Goal: Task Accomplishment & Management: Use online tool/utility

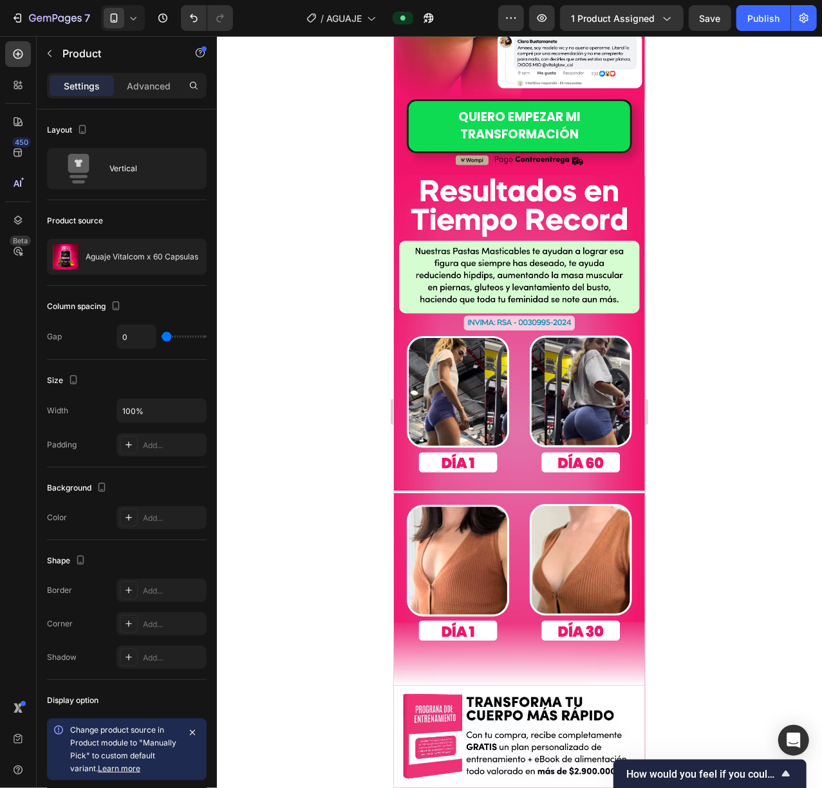
scroll to position [232, 0]
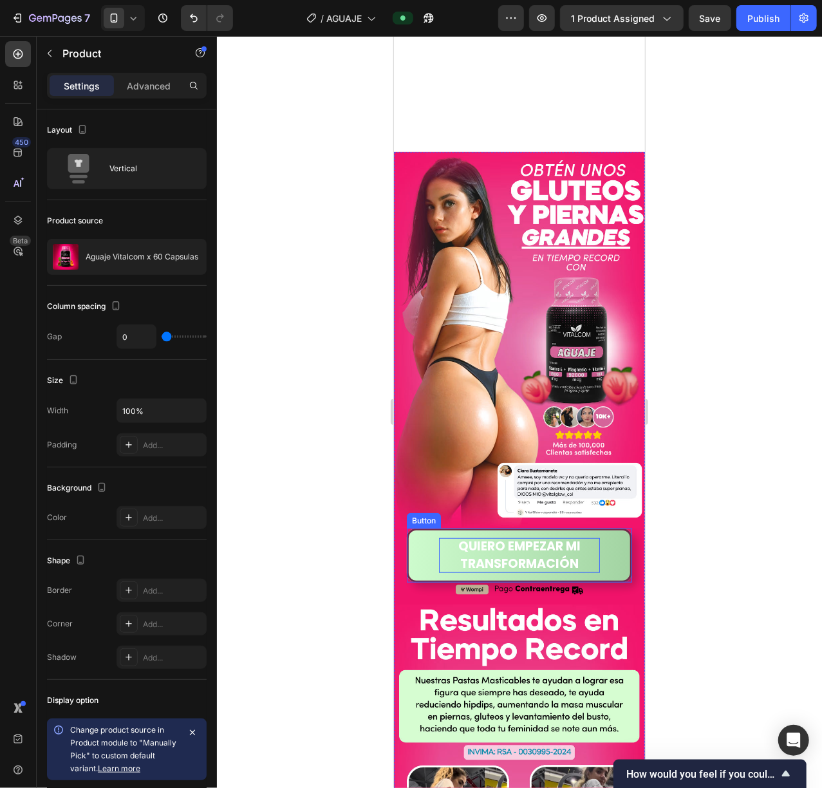
click at [491, 537] on span "QUIERO EMPEZAR MI TRANSFORMACIÓN" at bounding box center [519, 554] width 122 height 35
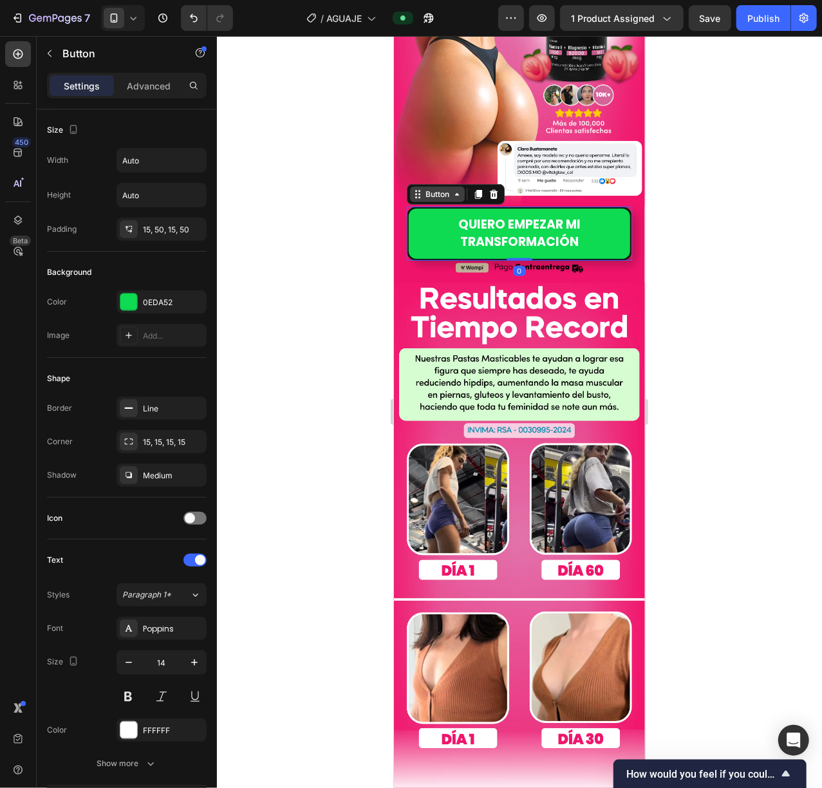
click at [446, 188] on div "Button" at bounding box center [436, 194] width 29 height 12
click at [487, 147] on img at bounding box center [518, 17] width 251 height 377
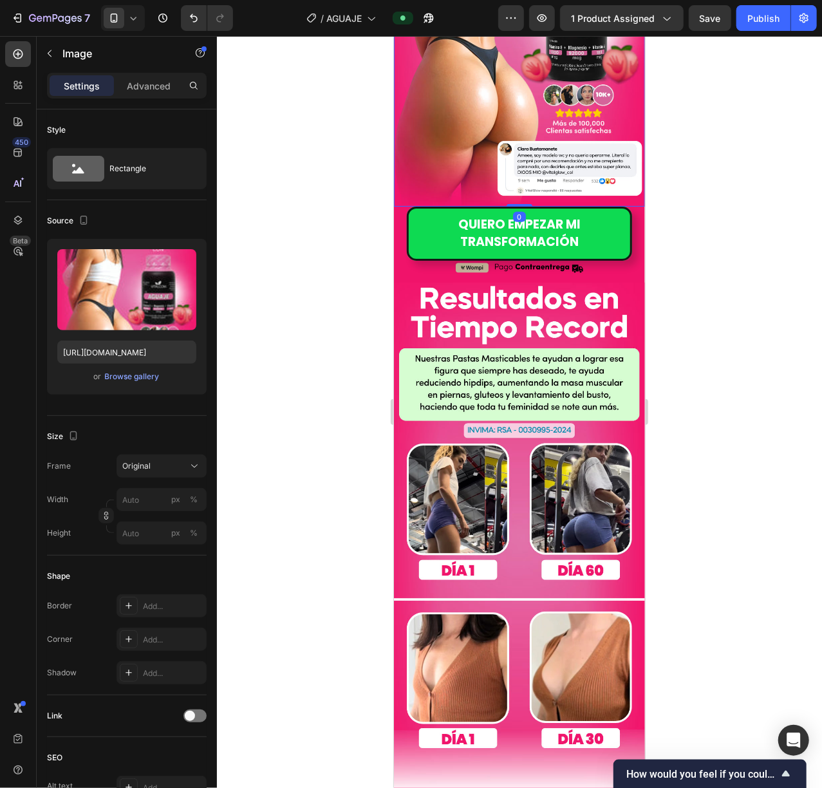
scroll to position [297, 0]
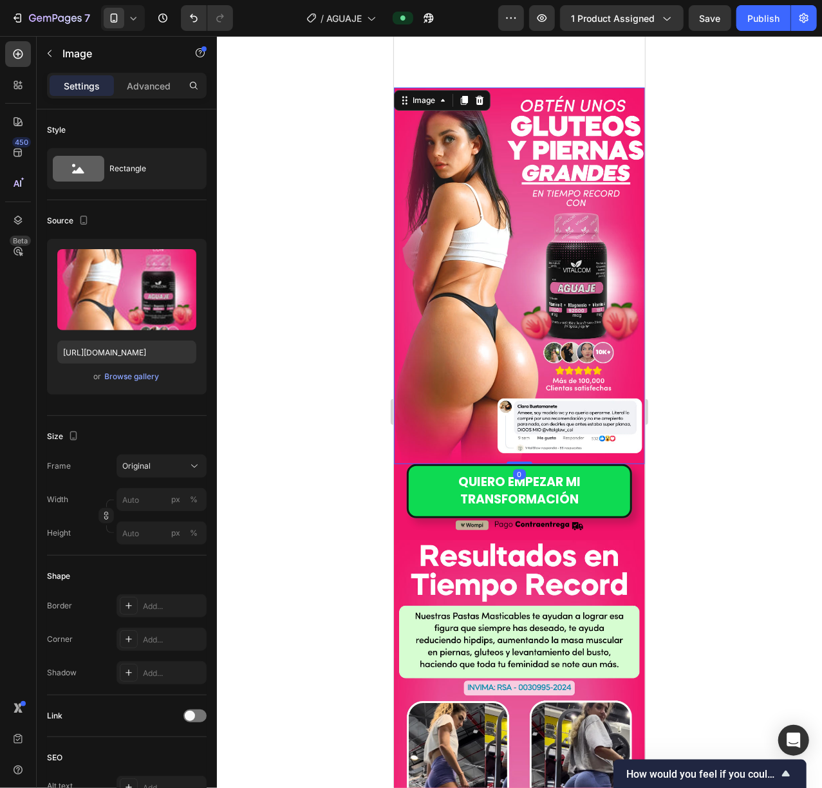
click at [428, 89] on div "Image" at bounding box center [441, 99] width 97 height 21
click at [426, 101] on div "Image" at bounding box center [423, 100] width 28 height 12
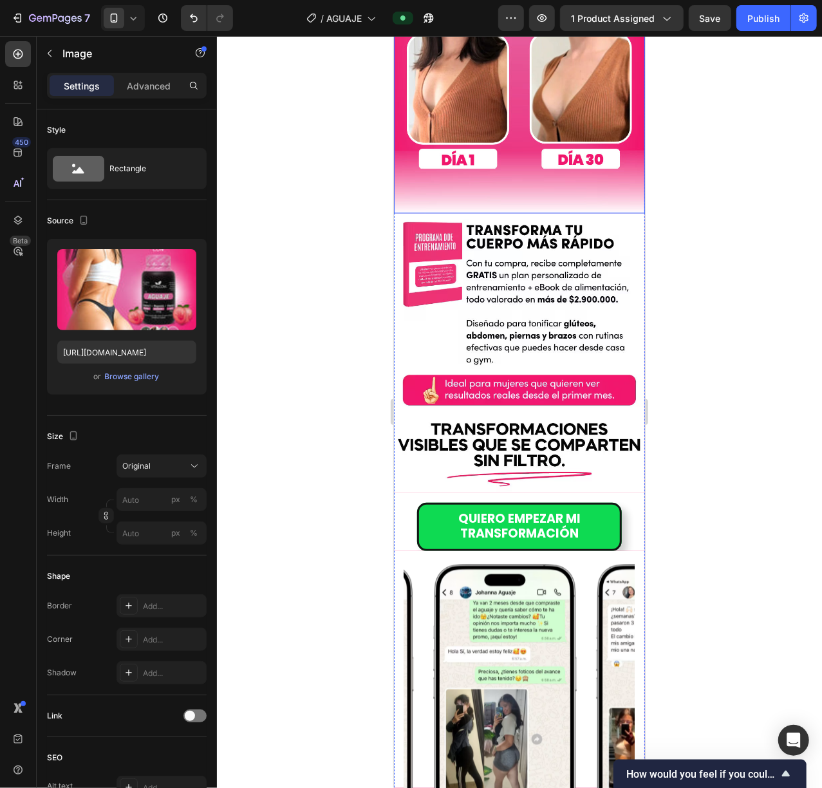
scroll to position [1306, 0]
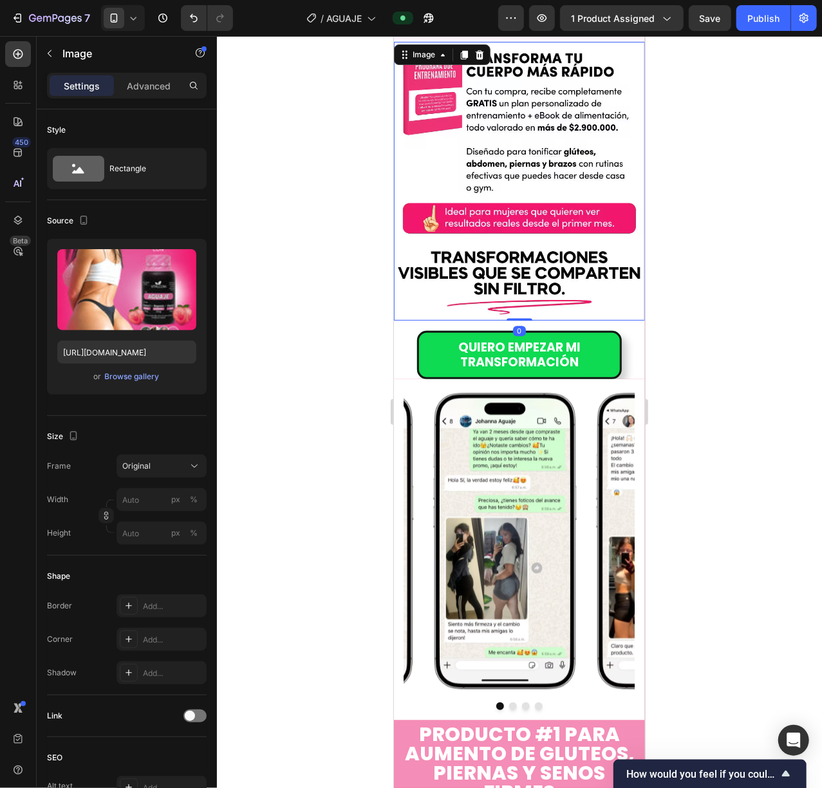
click at [483, 255] on img at bounding box center [518, 180] width 251 height 279
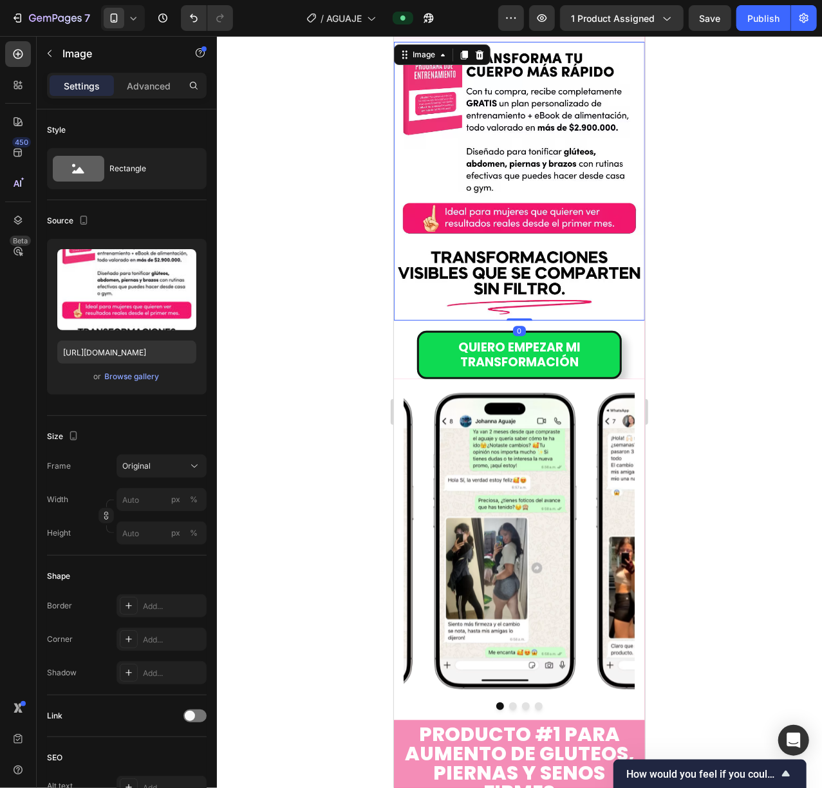
scroll to position [1048, 0]
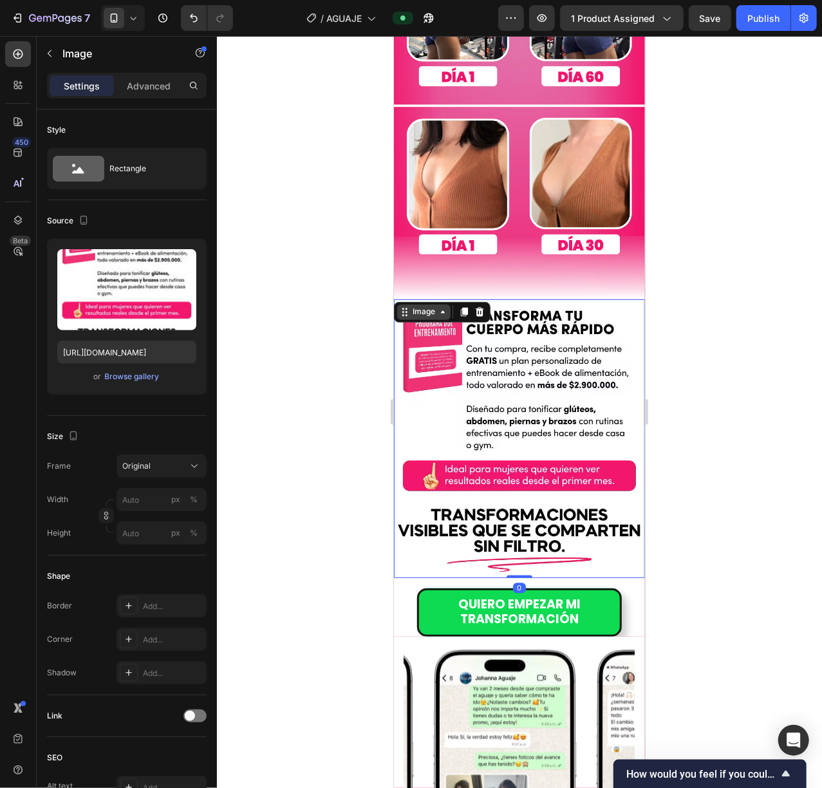
click at [426, 304] on div "Image" at bounding box center [423, 311] width 53 height 15
click at [407, 588] on div "QUIERO EMPEZAR MI TRANSFORMACIÓN Button" at bounding box center [519, 612] width 230 height 49
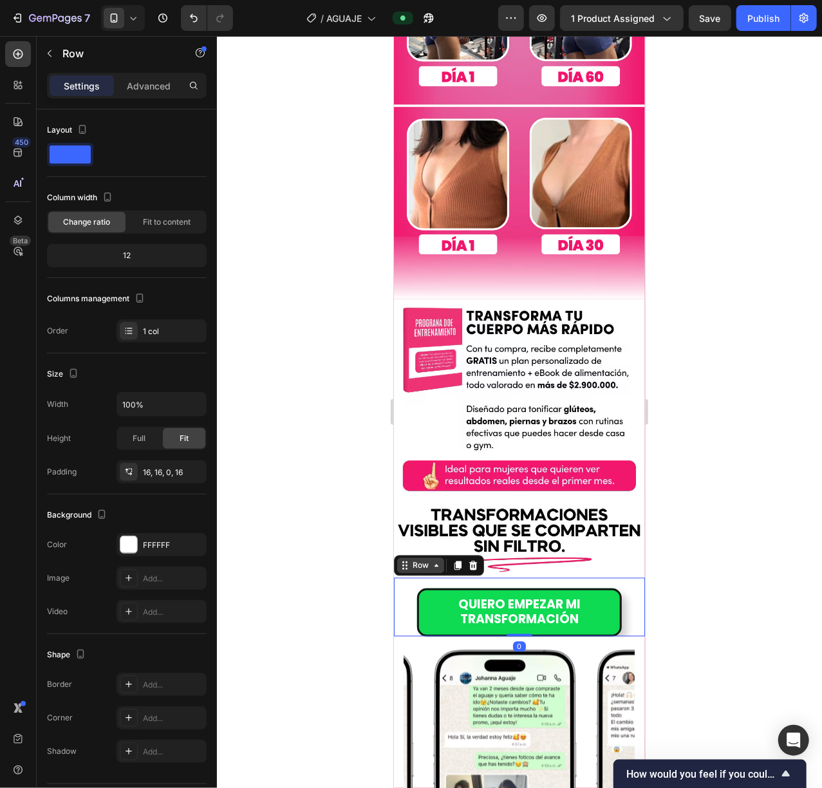
click at [405, 560] on icon at bounding box center [404, 565] width 10 height 10
click at [404, 560] on icon at bounding box center [404, 565] width 10 height 10
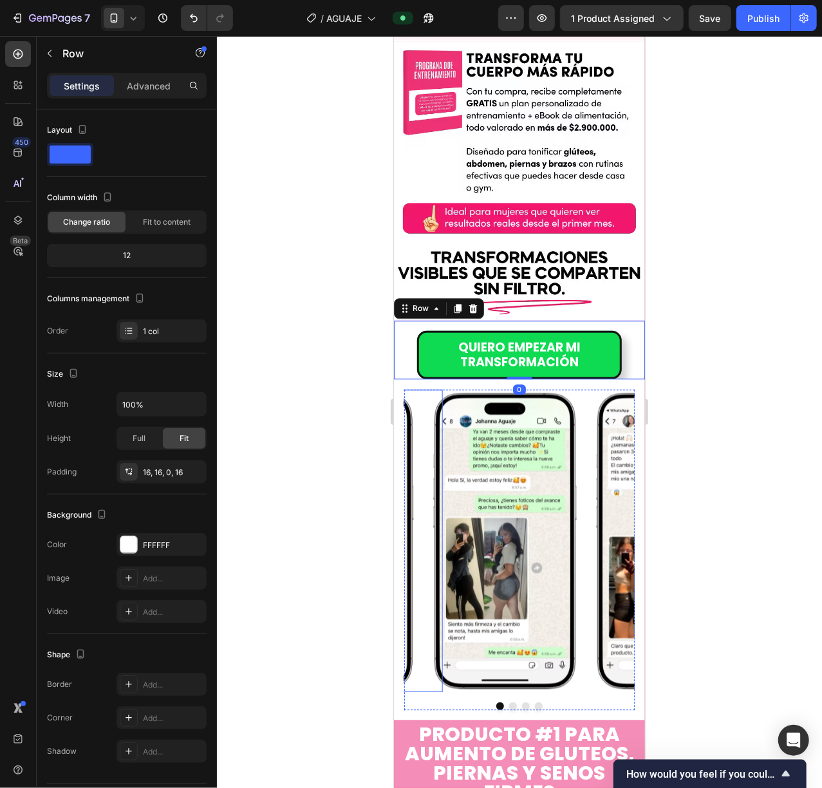
scroll to position [1649, 0]
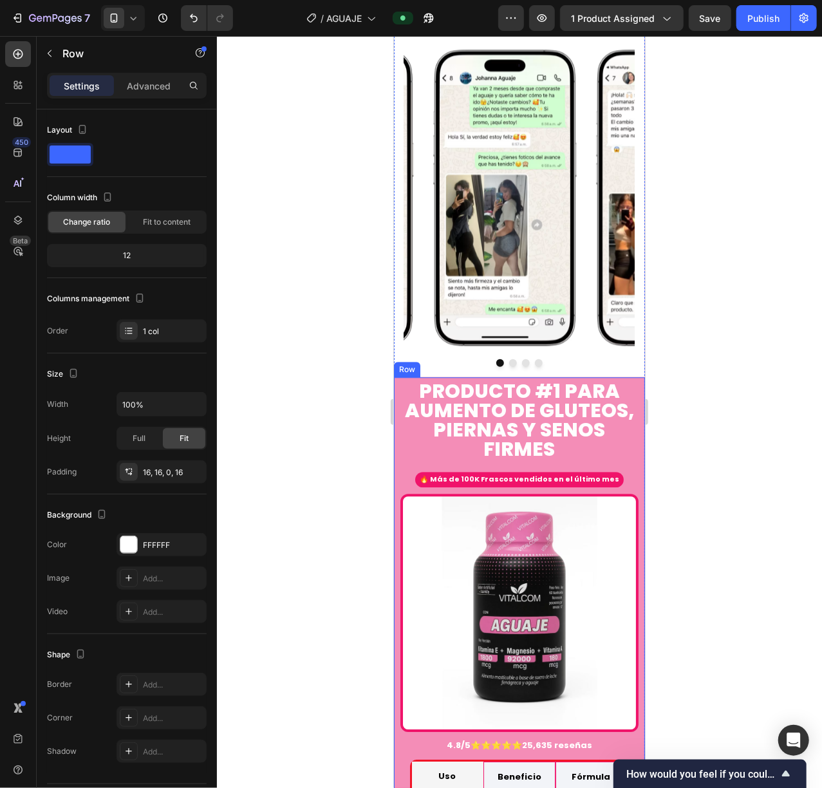
click at [394, 377] on div "PRODUCTO #1 PARA AUMENTO DE GLUTEOs, PIERNAS y senos firmes Heading 🔥 Más de 10…" at bounding box center [518, 638] width 251 height 523
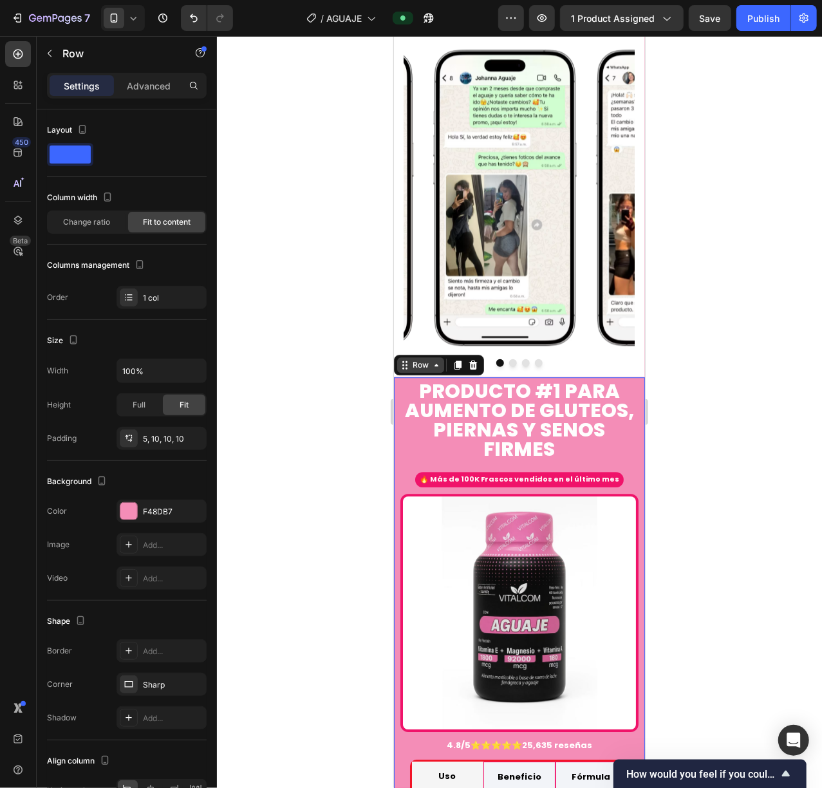
click at [410, 359] on div "Row" at bounding box center [419, 365] width 21 height 12
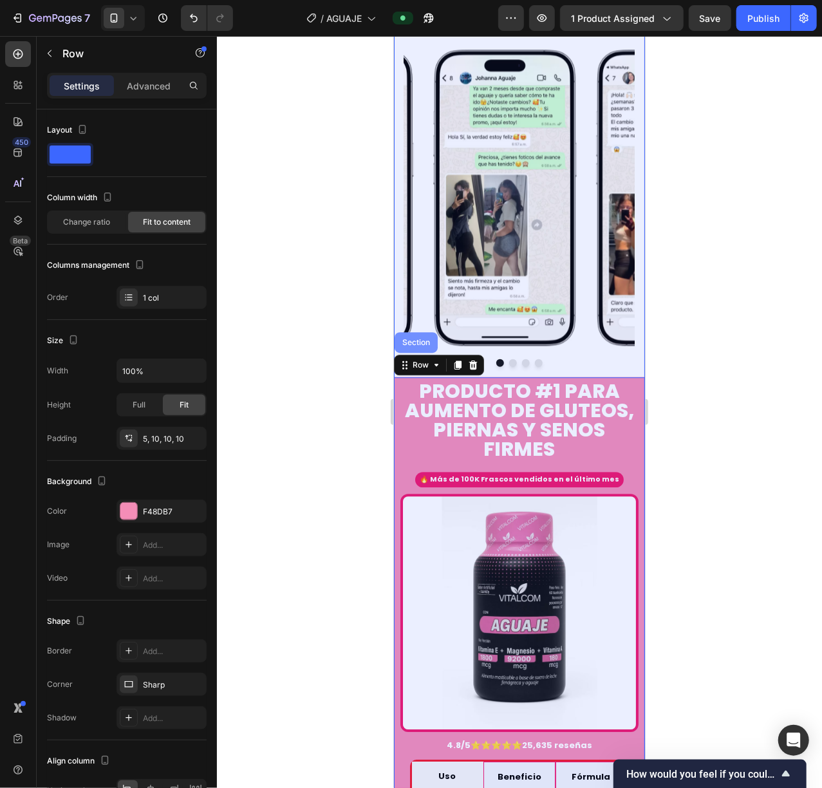
click at [415, 332] on div "Section" at bounding box center [415, 342] width 43 height 21
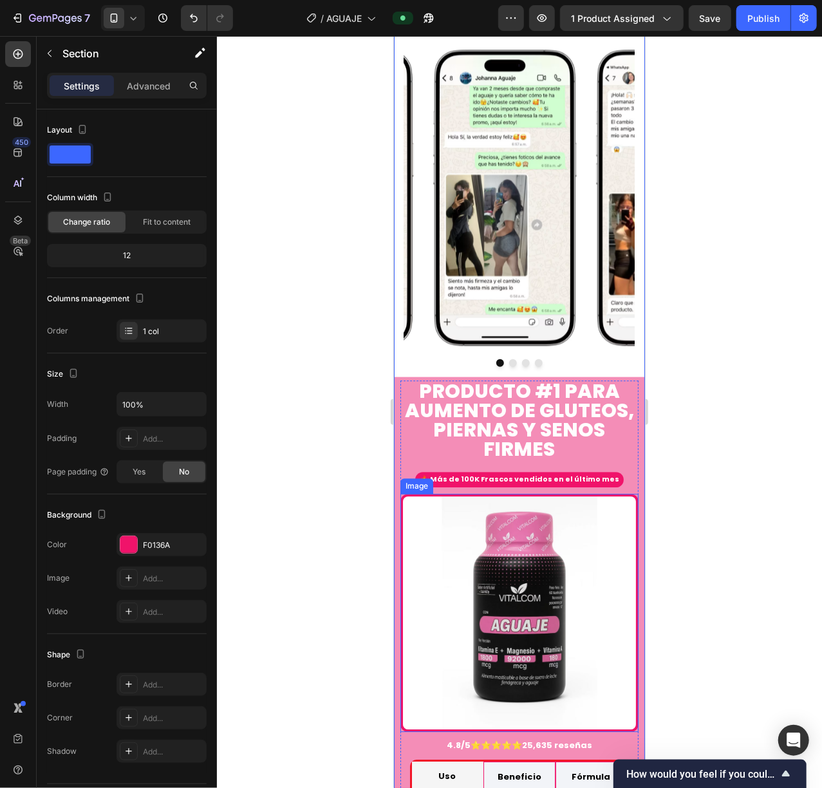
click at [431, 505] on img at bounding box center [519, 612] width 238 height 238
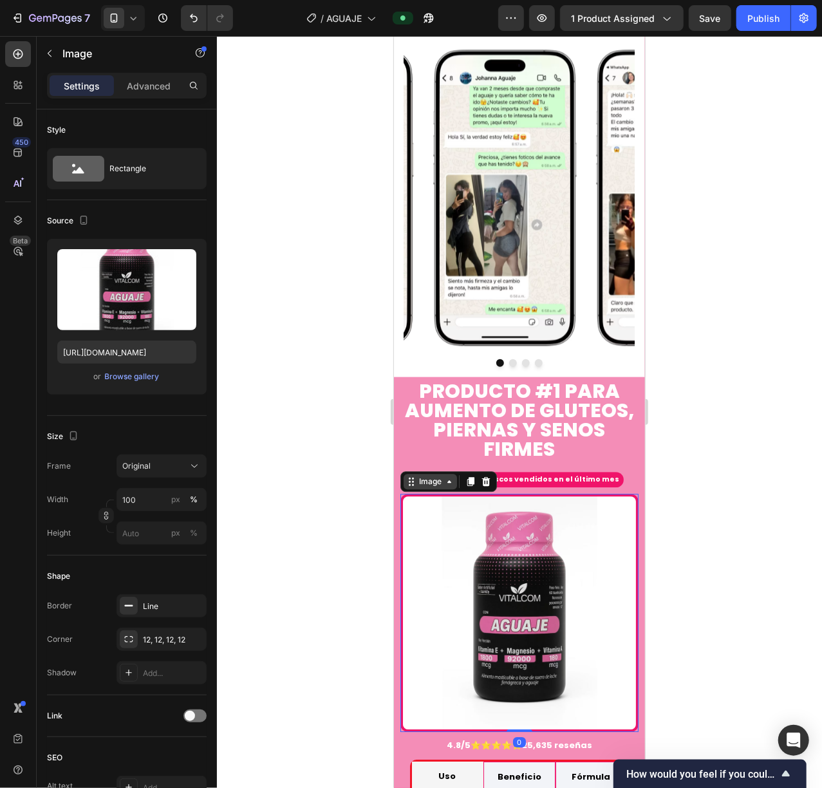
click at [420, 475] on div "Image" at bounding box center [430, 481] width 28 height 12
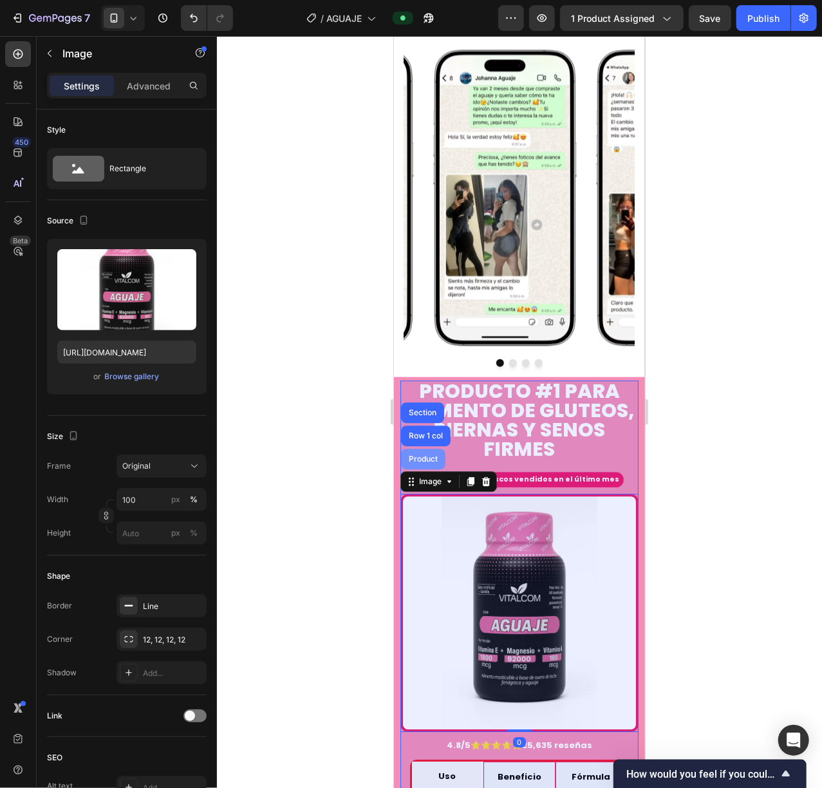
click at [425, 448] on div "Product" at bounding box center [422, 458] width 44 height 21
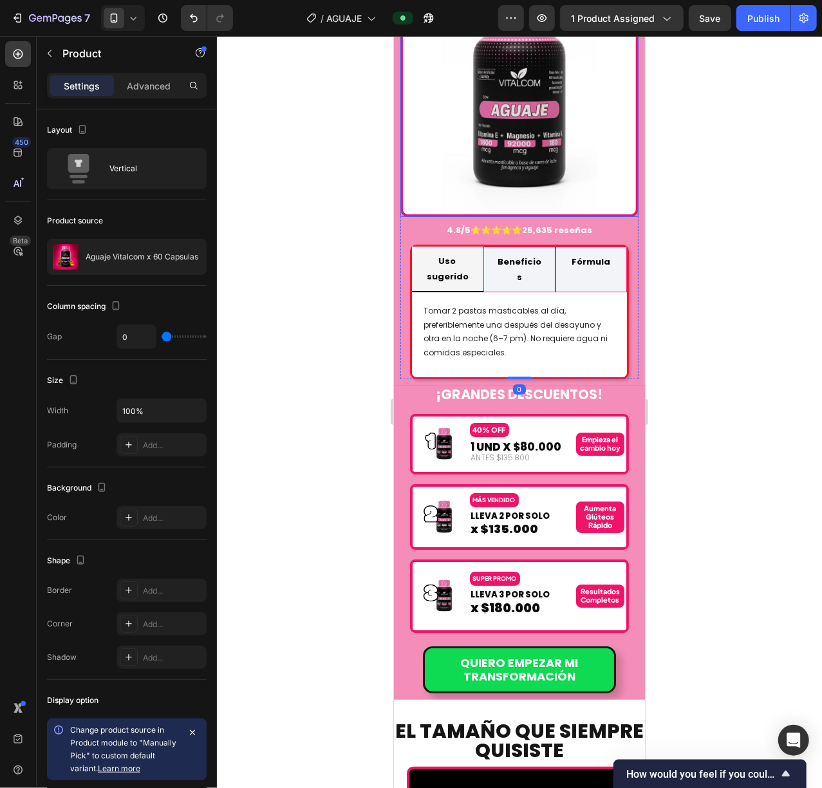
scroll to position [2336, 0]
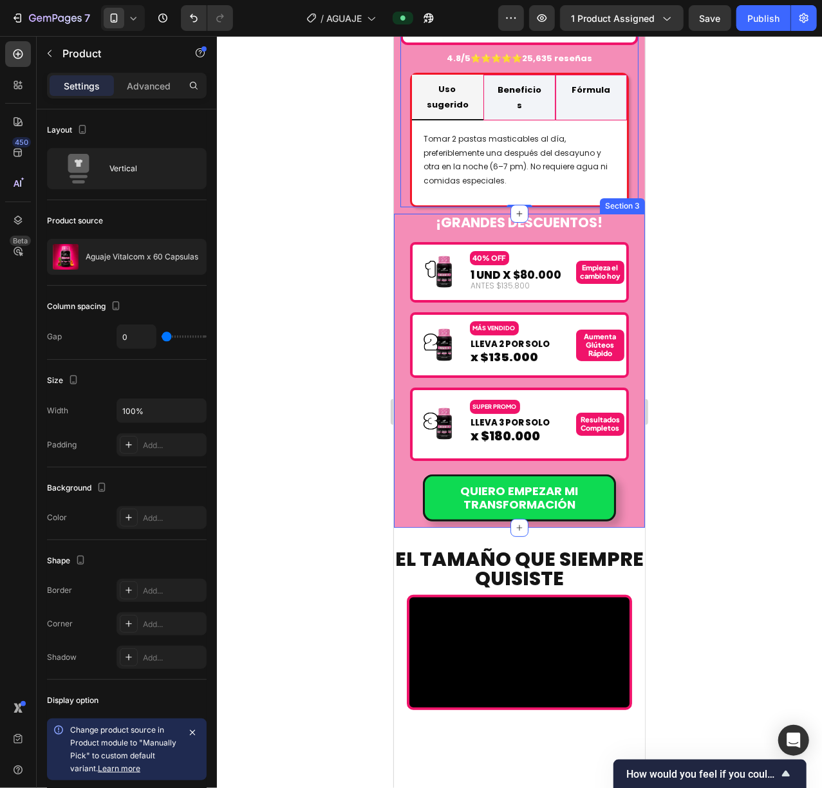
click at [399, 213] on div "¡GRANDES DESCUENTOS! Heading Image 40% OFF Text Block 1 UND X $80.000 Text Bloc…" at bounding box center [518, 370] width 251 height 314
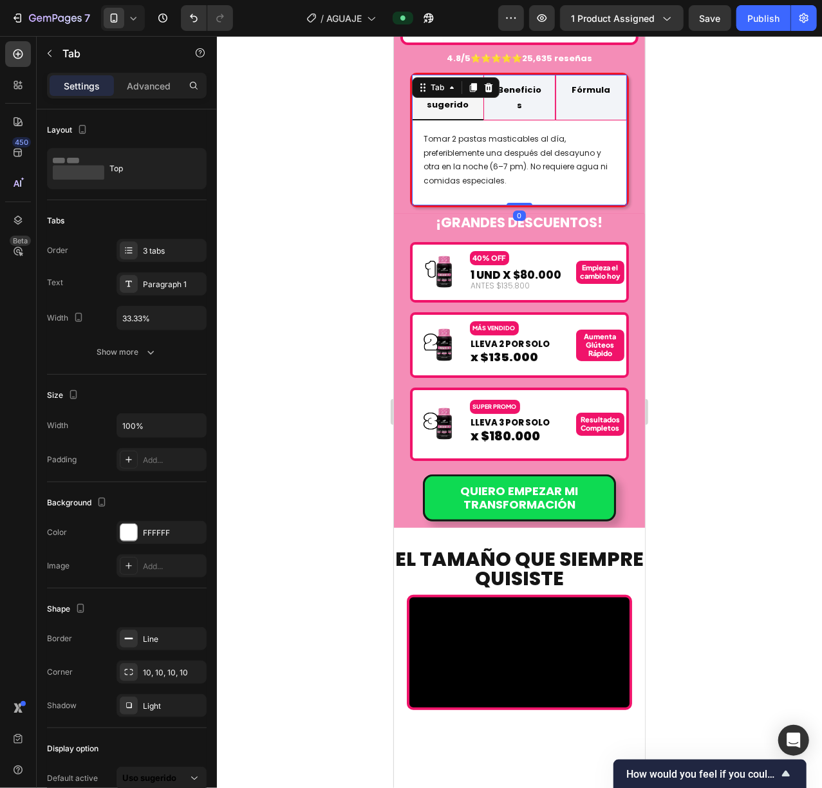
click at [415, 120] on div "Tomar 2 pastas masticables al día, preferiblemente una después del desayuno y o…" at bounding box center [518, 162] width 215 height 85
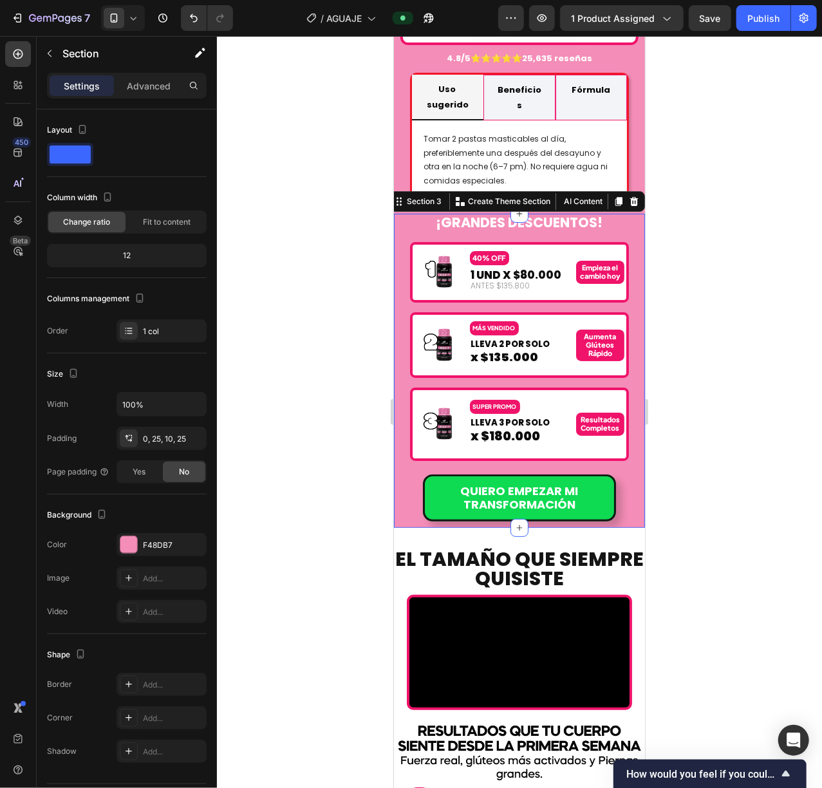
click at [406, 213] on div "¡GRANDES DESCUENTOS! Heading Image 40% OFF Text Block 1 UND X $80.000 Text Bloc…" at bounding box center [518, 370] width 251 height 314
click at [407, 195] on div "Section 3" at bounding box center [424, 201] width 40 height 12
click at [407, 193] on div "Section 3" at bounding box center [418, 200] width 55 height 15
click at [415, 213] on div "¡GRANDES DESCUENTOS! Heading Image 40% OFF Text Block 1 UND X $80.000 Text Bloc…" at bounding box center [518, 367] width 219 height 308
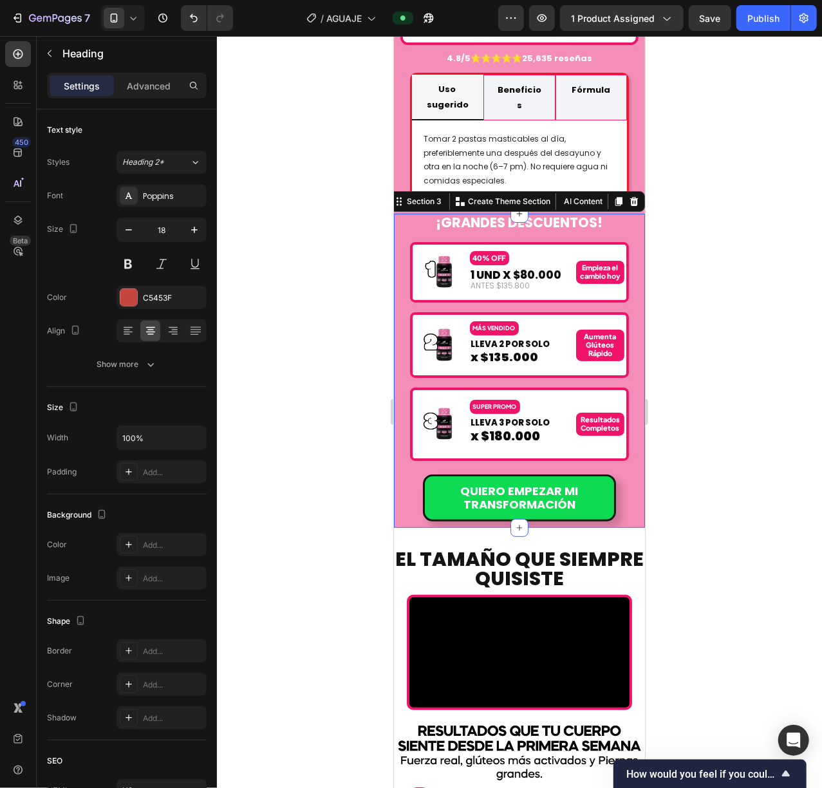
click at [449, 212] on strong "¡GRANDES DESCUENTOS!" at bounding box center [519, 221] width 167 height 19
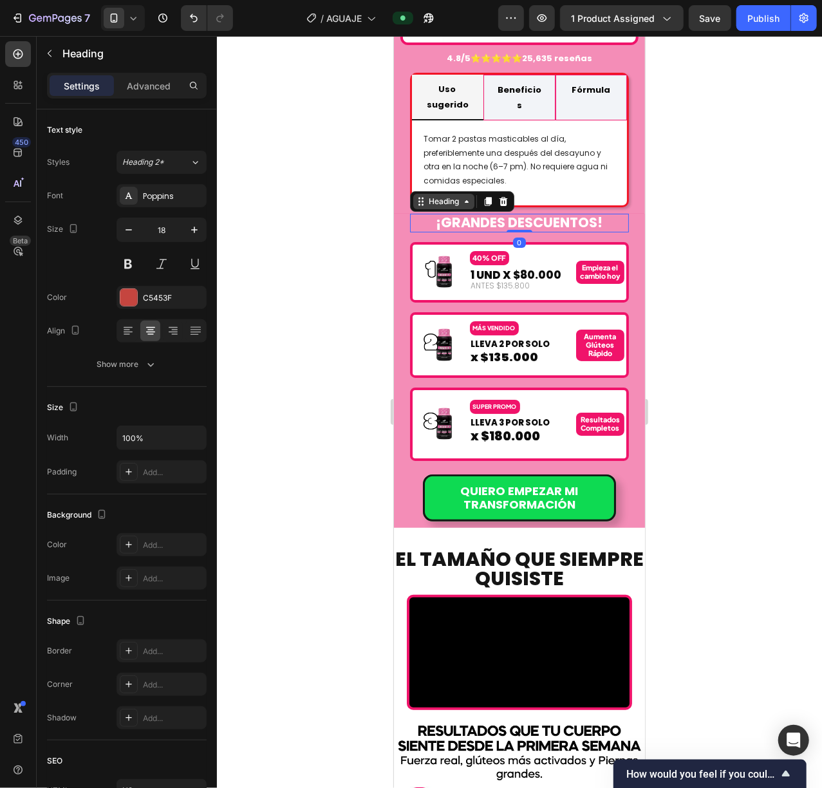
click at [448, 195] on div "Heading" at bounding box center [443, 201] width 35 height 12
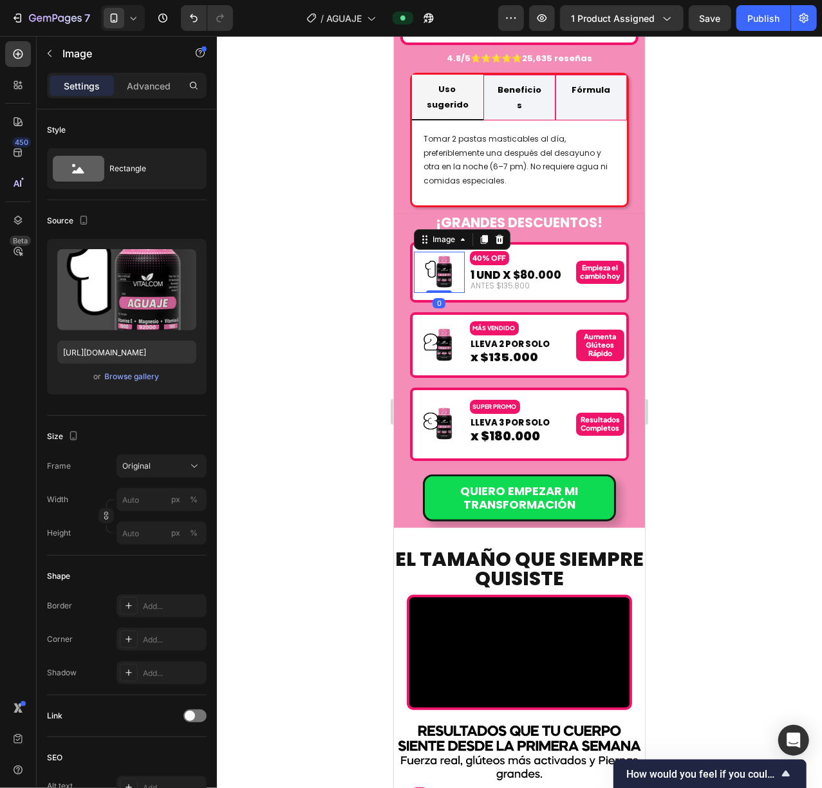
click at [426, 255] on img at bounding box center [438, 271] width 33 height 33
click at [435, 229] on div "Image" at bounding box center [461, 239] width 97 height 21
click at [446, 233] on div "Image" at bounding box center [443, 239] width 28 height 12
click at [706, 158] on div at bounding box center [519, 412] width 605 height 752
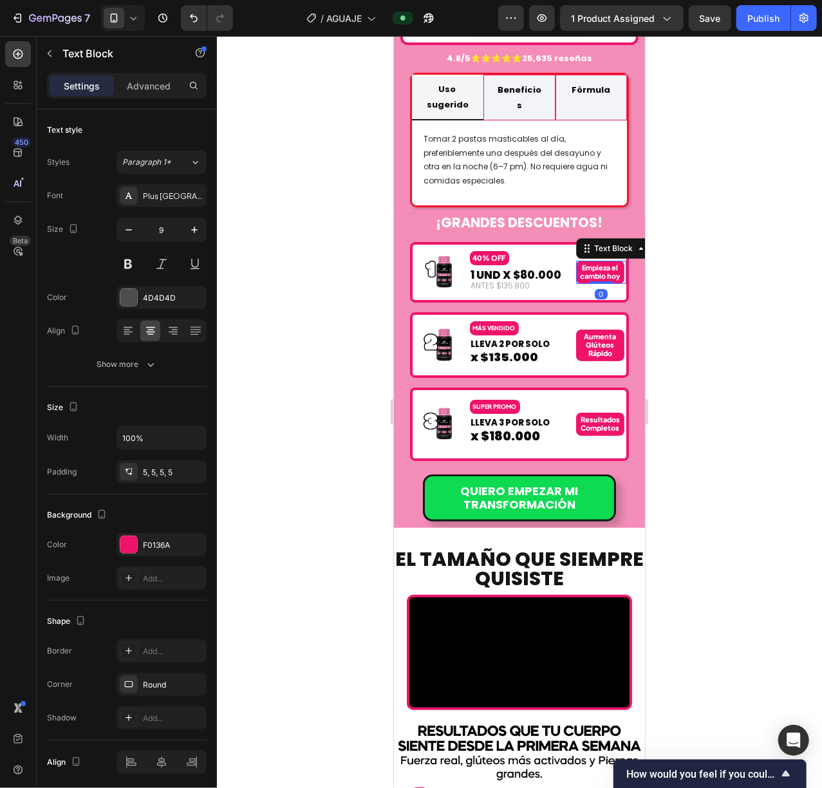
click at [586, 263] on strong "Empieza el cambio hoy" at bounding box center [599, 271] width 41 height 17
click at [611, 242] on div "Text Block" at bounding box center [614, 248] width 44 height 12
click at [693, 202] on div at bounding box center [519, 412] width 605 height 752
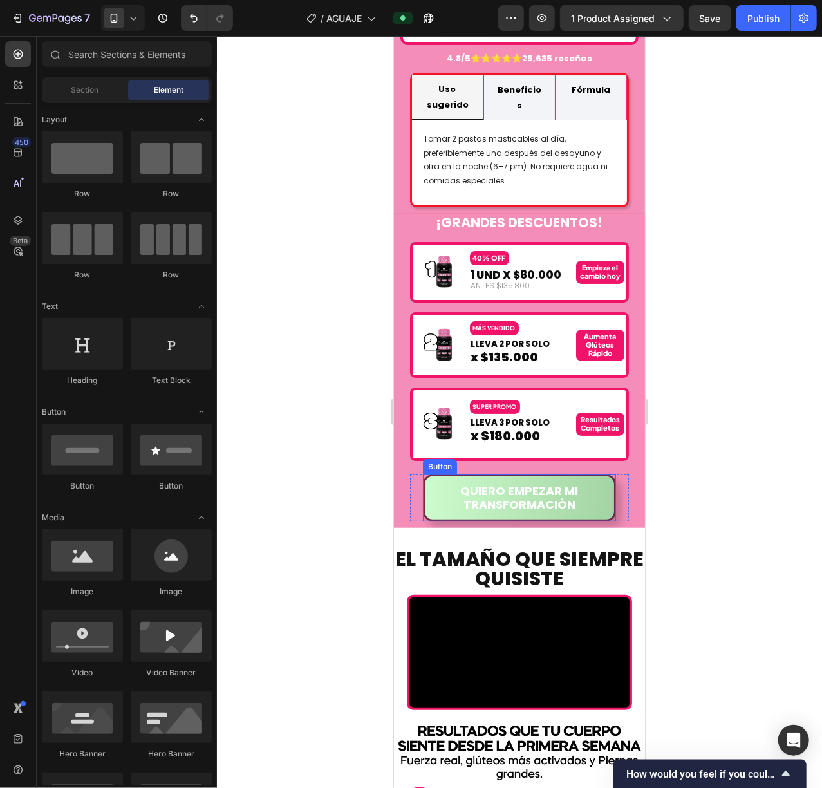
click at [496, 474] on button "QUIERO EMPEZAR MI TRANSFORMACIÓN" at bounding box center [518, 497] width 193 height 47
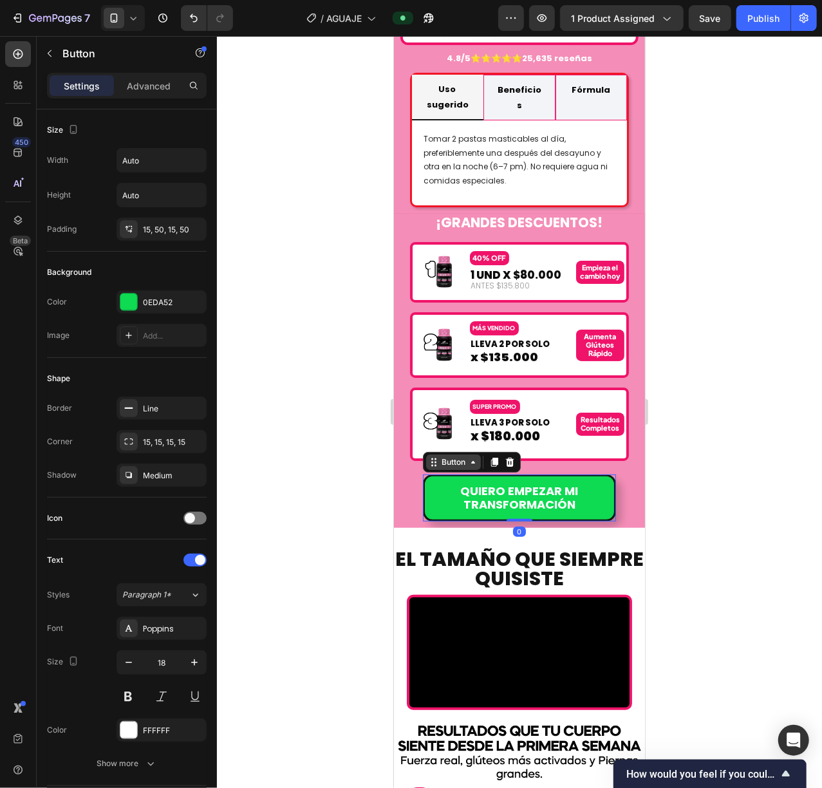
click at [456, 456] on div "Button" at bounding box center [452, 462] width 29 height 12
click at [409, 474] on div "QUIERO EMPEZAR MI TRANSFORMACIÓN Button" at bounding box center [518, 497] width 219 height 47
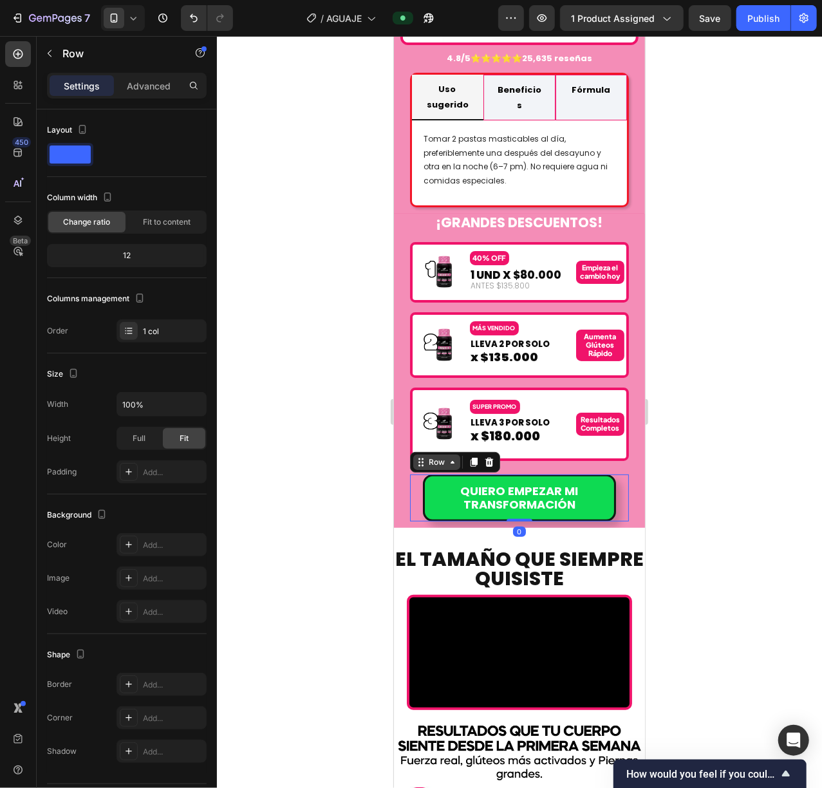
click at [439, 456] on div "Row" at bounding box center [436, 462] width 21 height 12
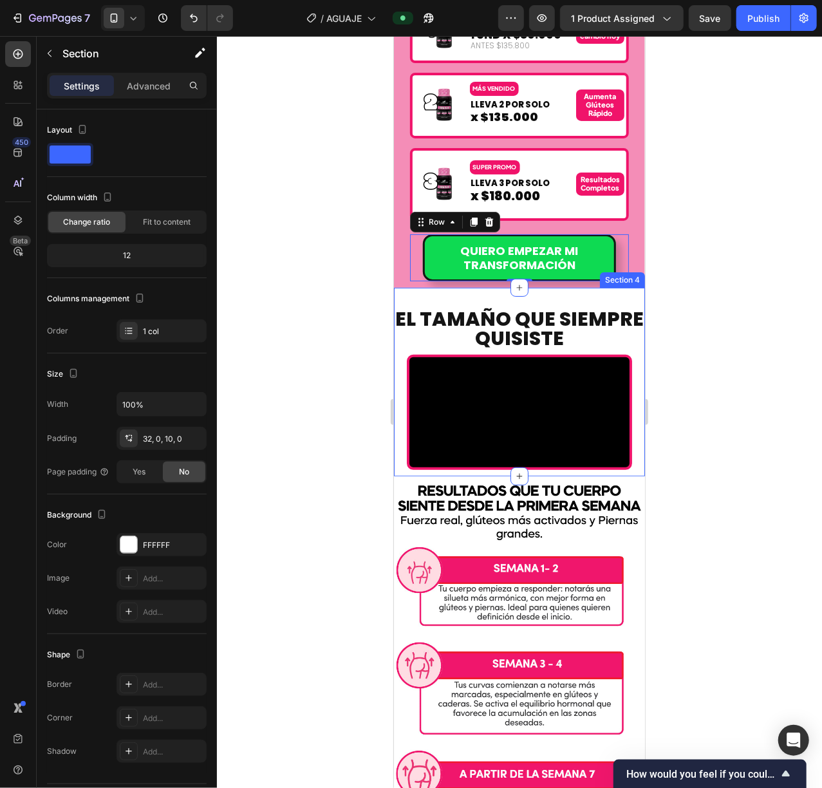
click at [422, 299] on div "El Tamaño Que Siempre Quisiste Heading Video Section 4" at bounding box center [518, 381] width 251 height 189
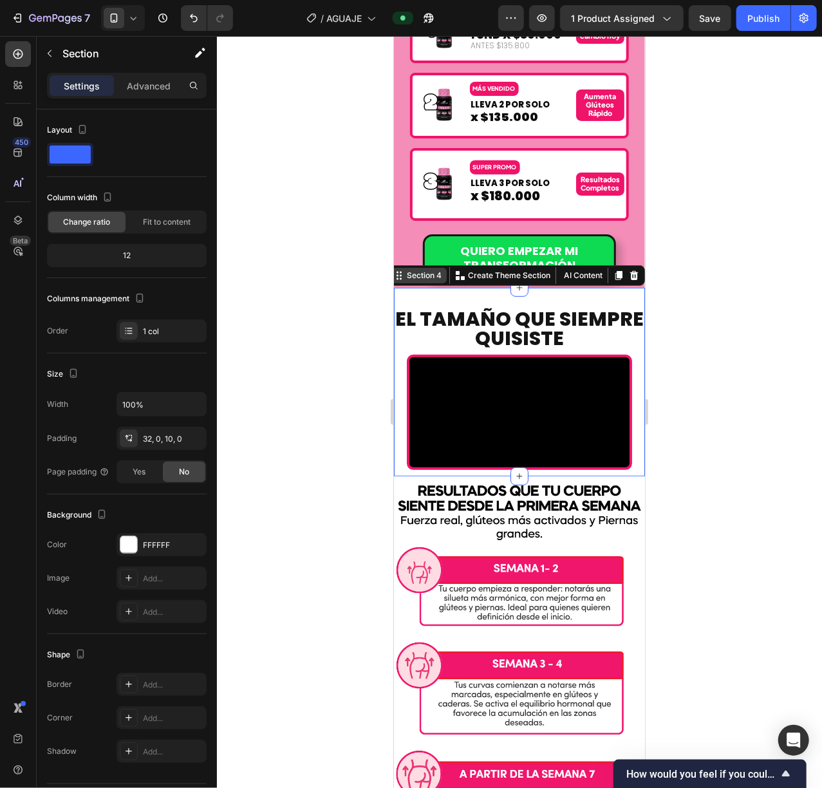
click at [422, 280] on div "Section 4" at bounding box center [424, 275] width 40 height 12
click at [408, 319] on h2 "El Tamaño Que Siempre Quisiste" at bounding box center [518, 328] width 251 height 41
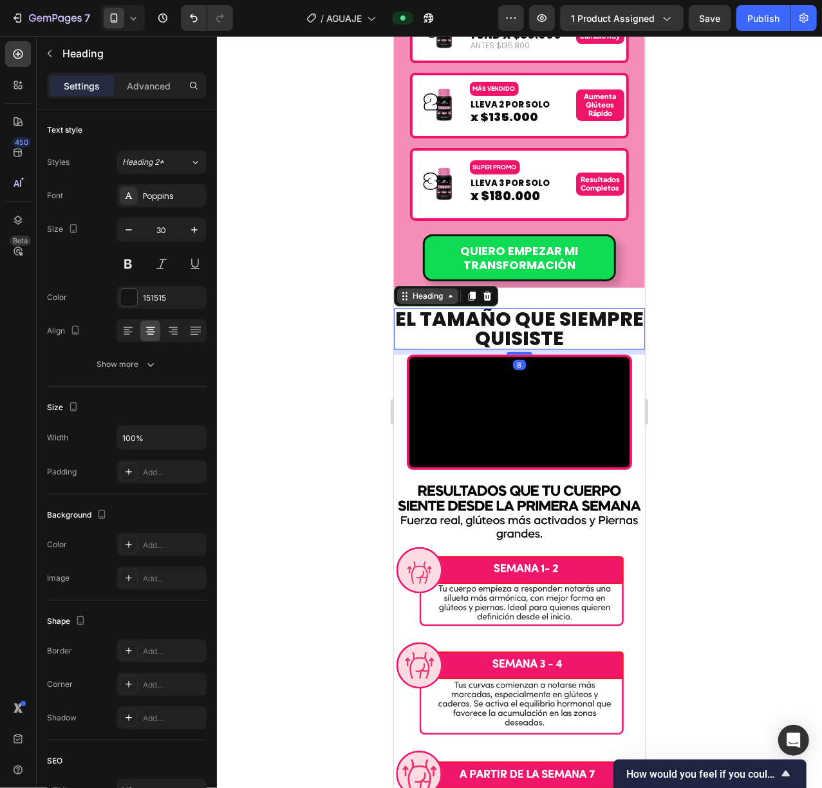
click at [407, 297] on icon at bounding box center [404, 295] width 10 height 10
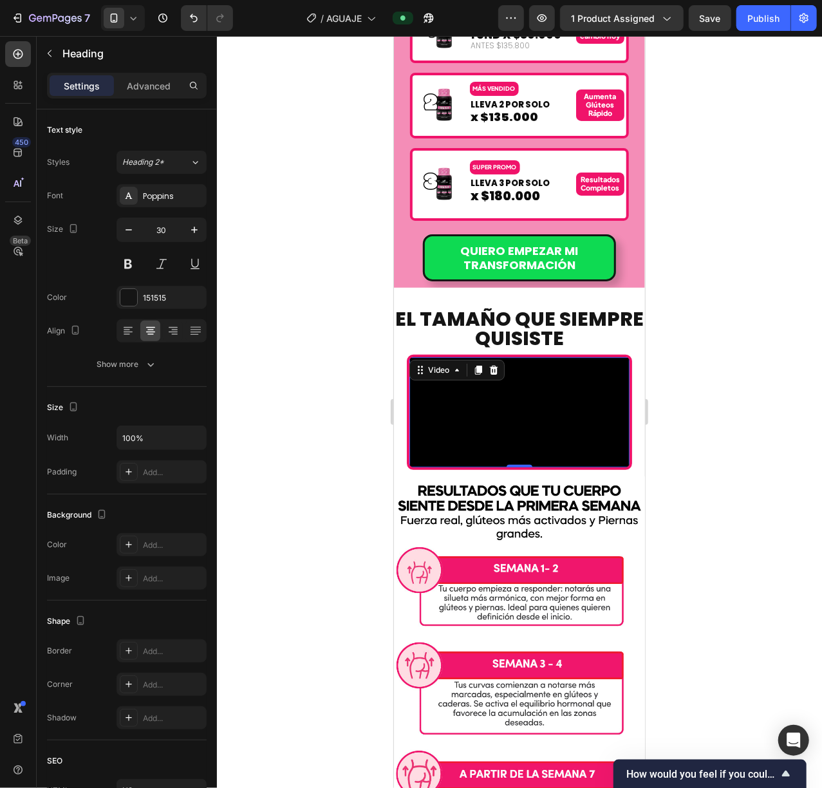
click at [438, 386] on video at bounding box center [519, 412] width 220 height 110
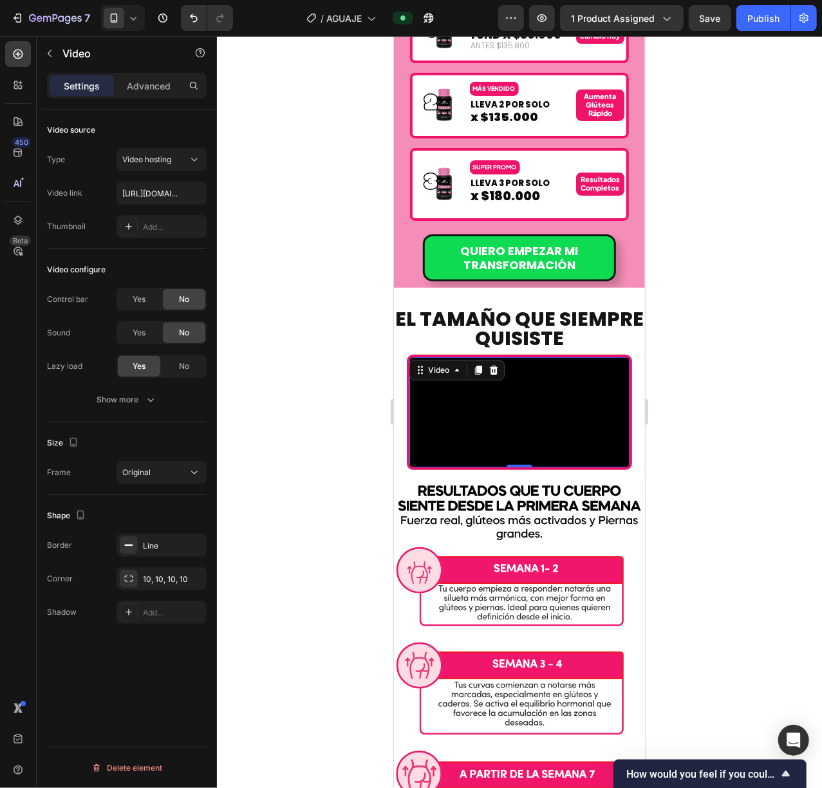
click at [433, 359] on div "Video" at bounding box center [456, 369] width 95 height 21
click at [433, 368] on div "Video" at bounding box center [438, 370] width 26 height 12
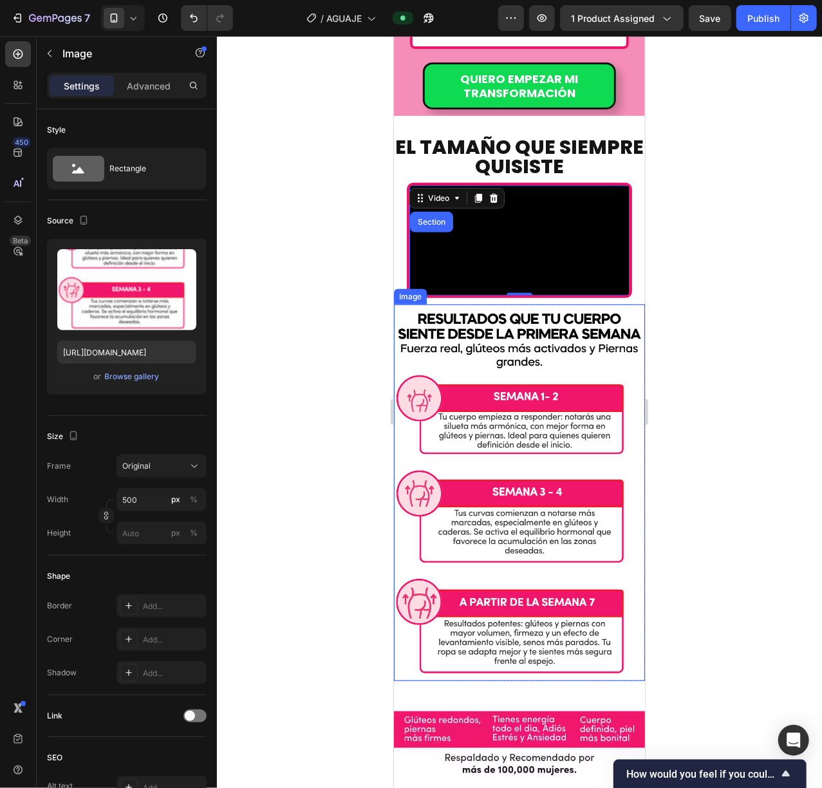
click at [457, 453] on img at bounding box center [518, 492] width 251 height 377
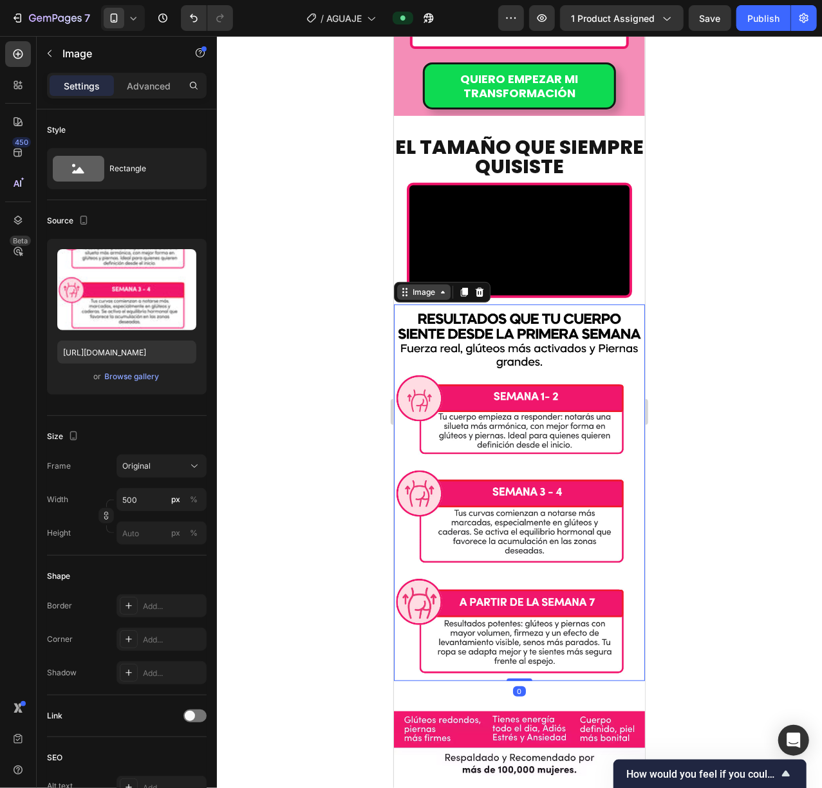
click at [438, 297] on icon at bounding box center [442, 291] width 10 height 10
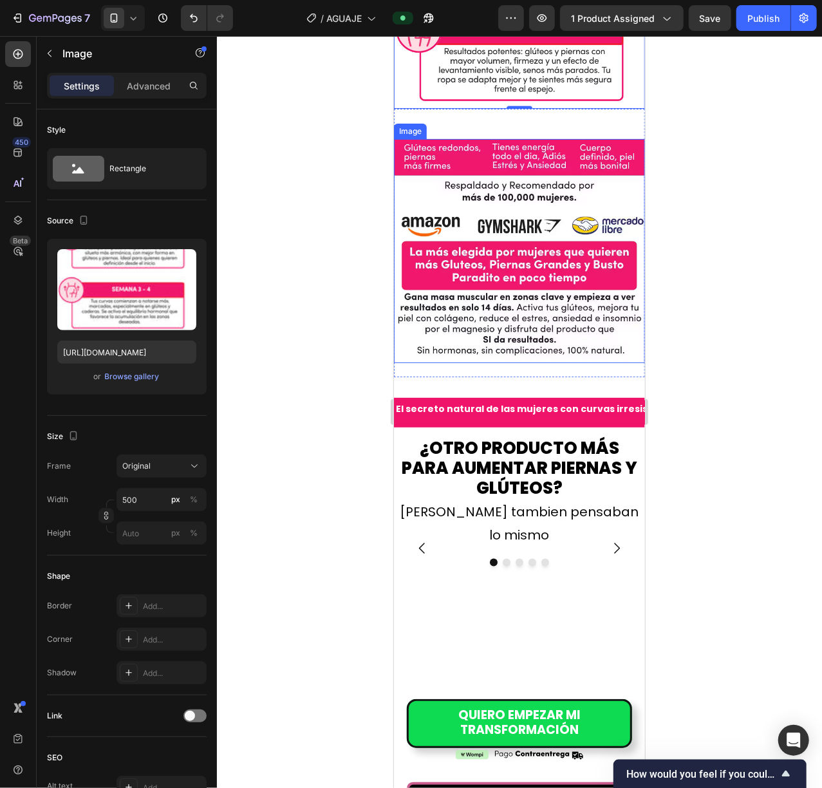
scroll to position [3623, 0]
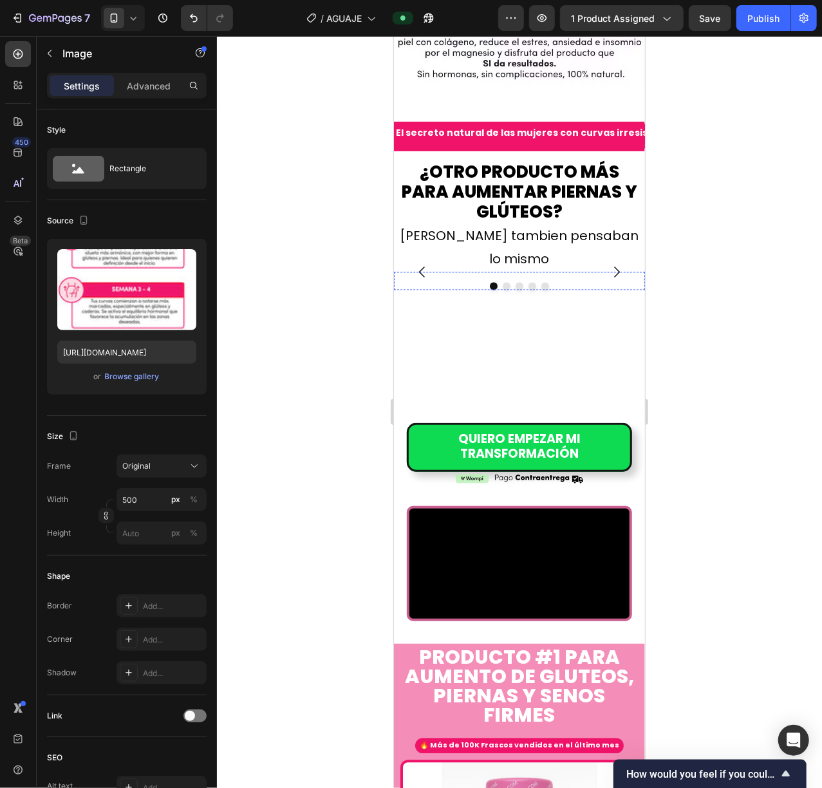
click at [456, 272] on img at bounding box center [512, 272] width 239 height 0
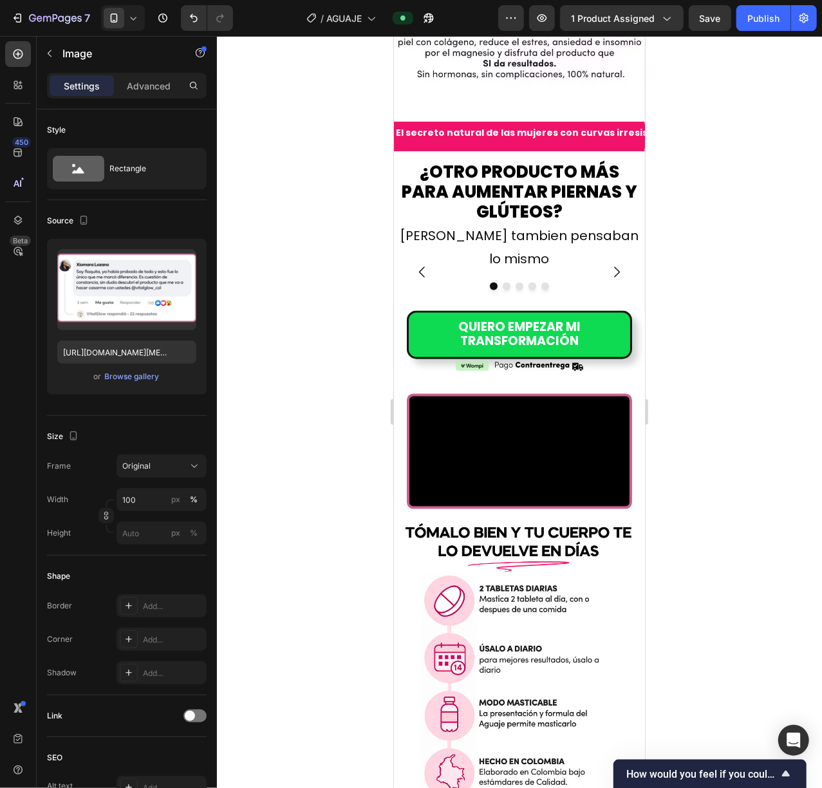
click at [443, 279] on icon at bounding box center [442, 284] width 10 height 10
click at [444, 277] on div "Image" at bounding box center [423, 284] width 53 height 15
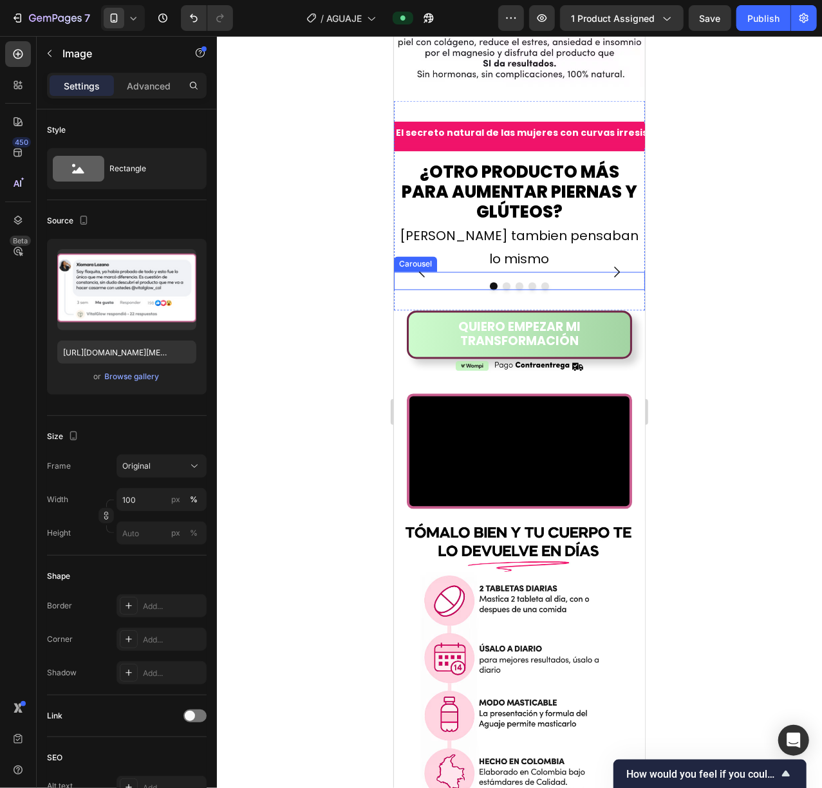
click at [431, 359] on button "QUIERO EMPEZAR MI TRANSFORMACIÓN" at bounding box center [518, 334] width 225 height 49
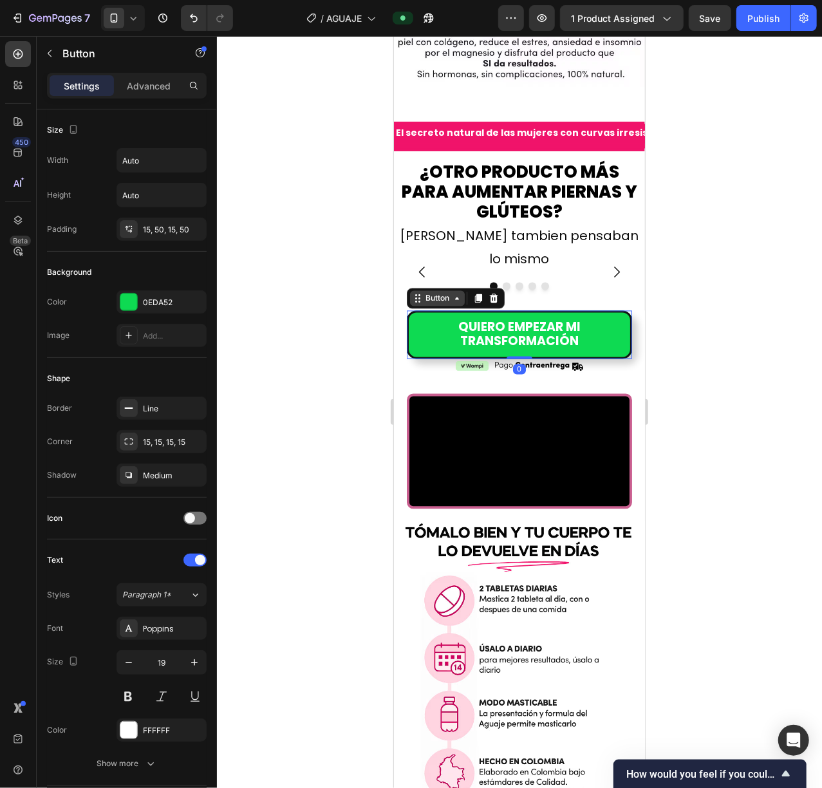
click at [426, 304] on div "Button" at bounding box center [436, 298] width 29 height 12
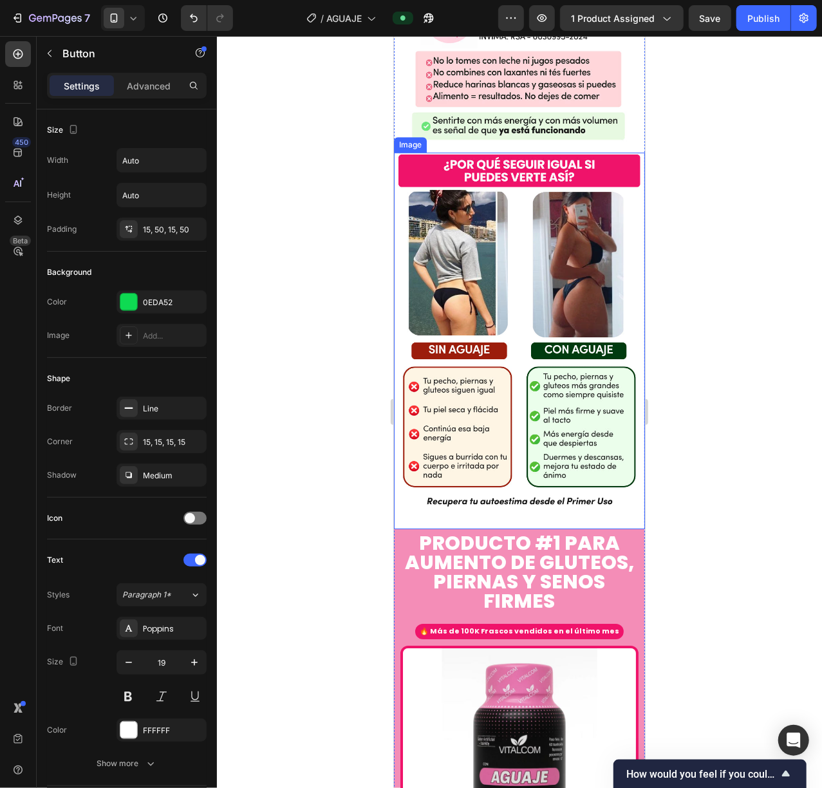
scroll to position [4825, 0]
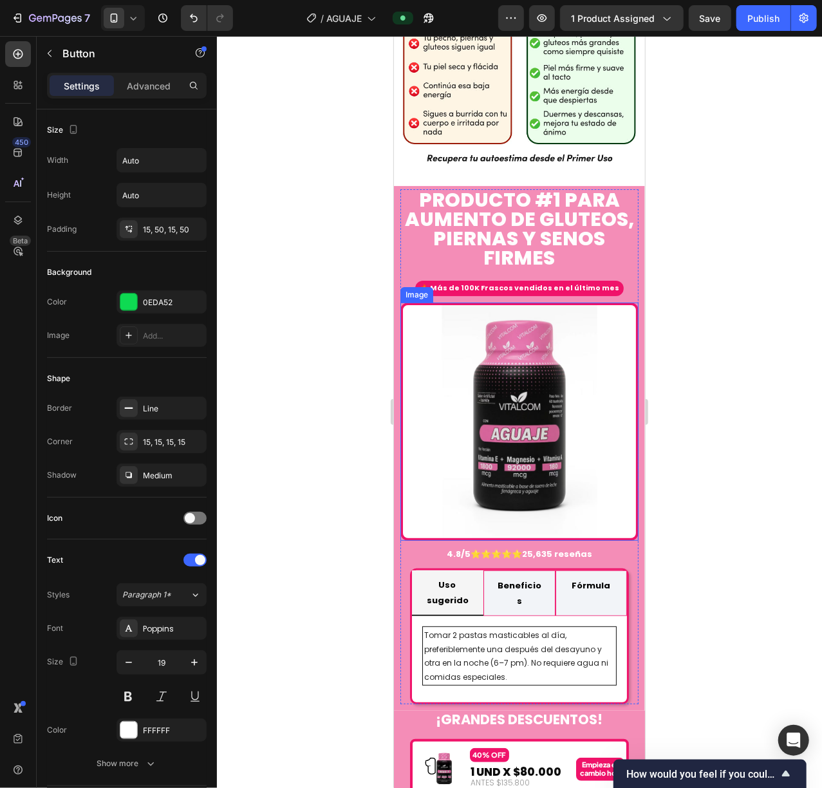
click at [435, 409] on img at bounding box center [519, 421] width 238 height 238
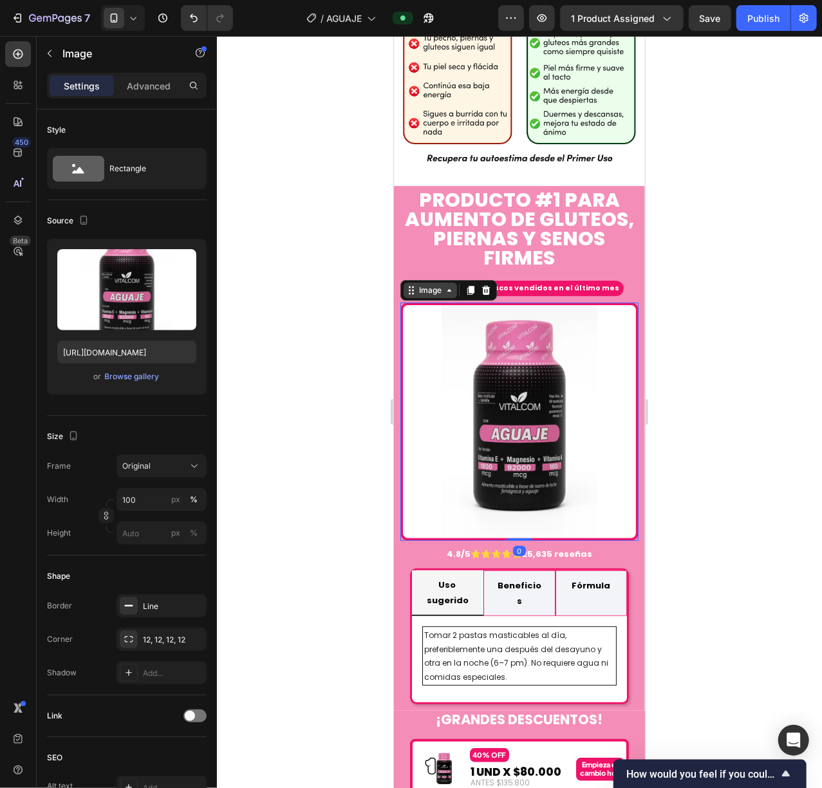
click at [442, 295] on div "Image" at bounding box center [430, 290] width 28 height 12
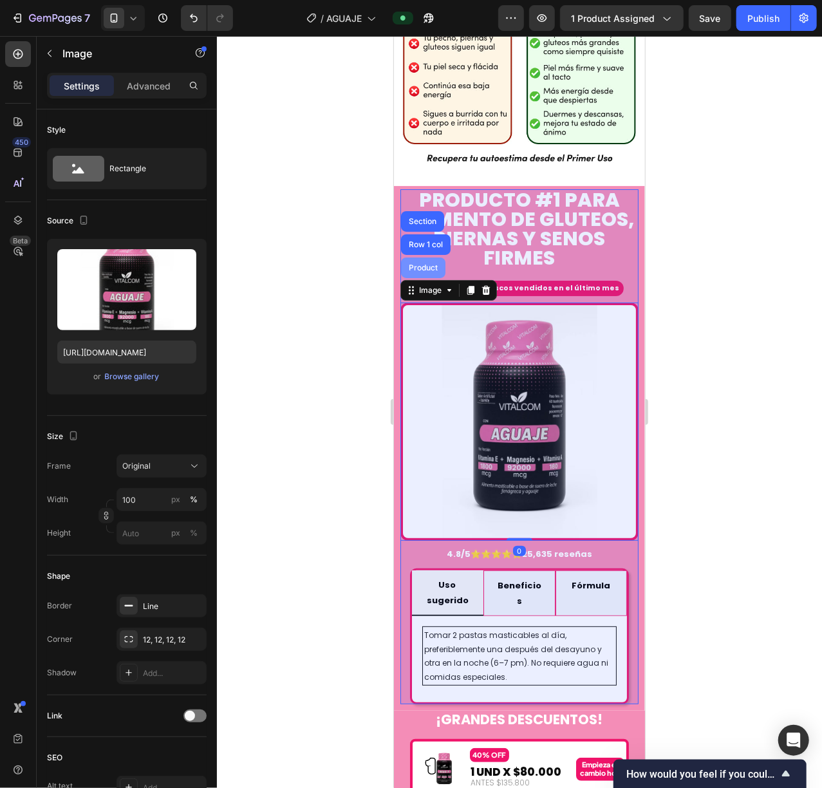
click at [429, 277] on div "Product" at bounding box center [422, 267] width 44 height 21
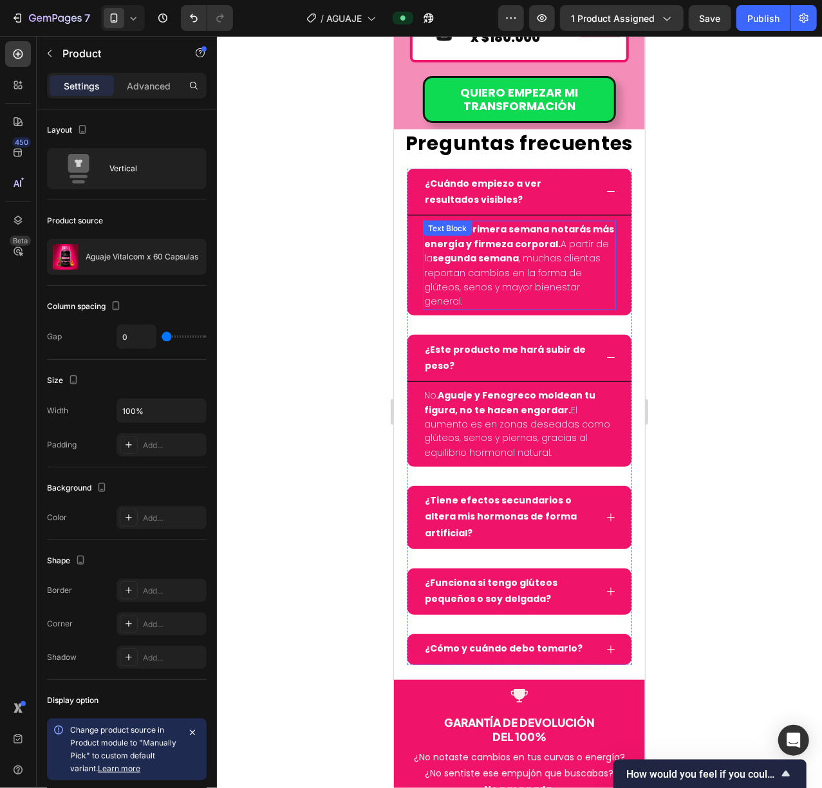
scroll to position [5855, 0]
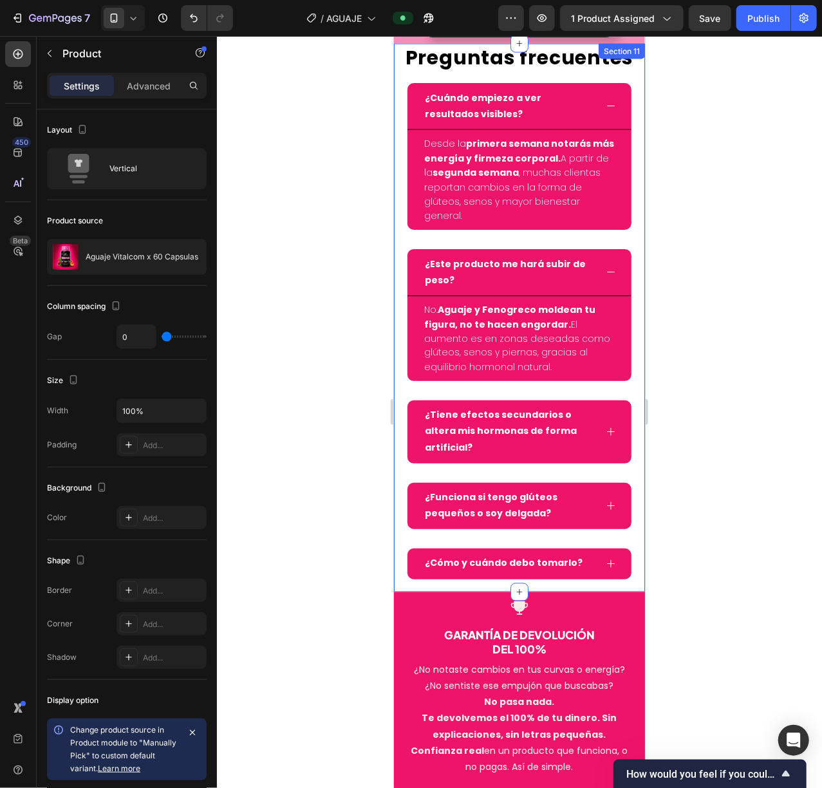
click at [397, 118] on div "Preguntas frecuentes Heading ¿Cuándo empiezo a ver resultados visibles? Desde l…" at bounding box center [518, 317] width 251 height 549
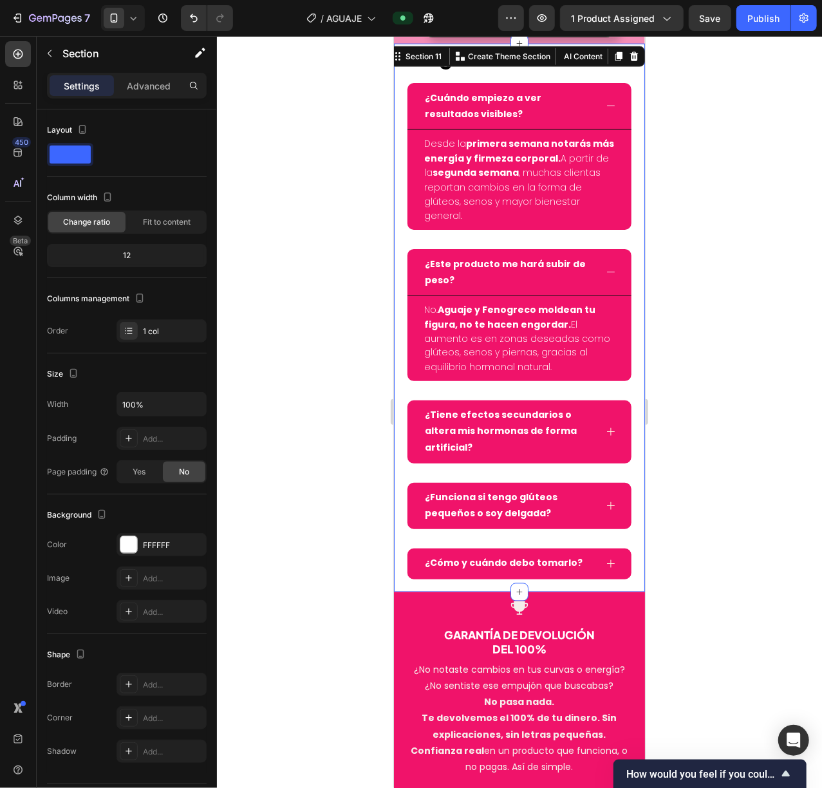
scroll to position [5769, 0]
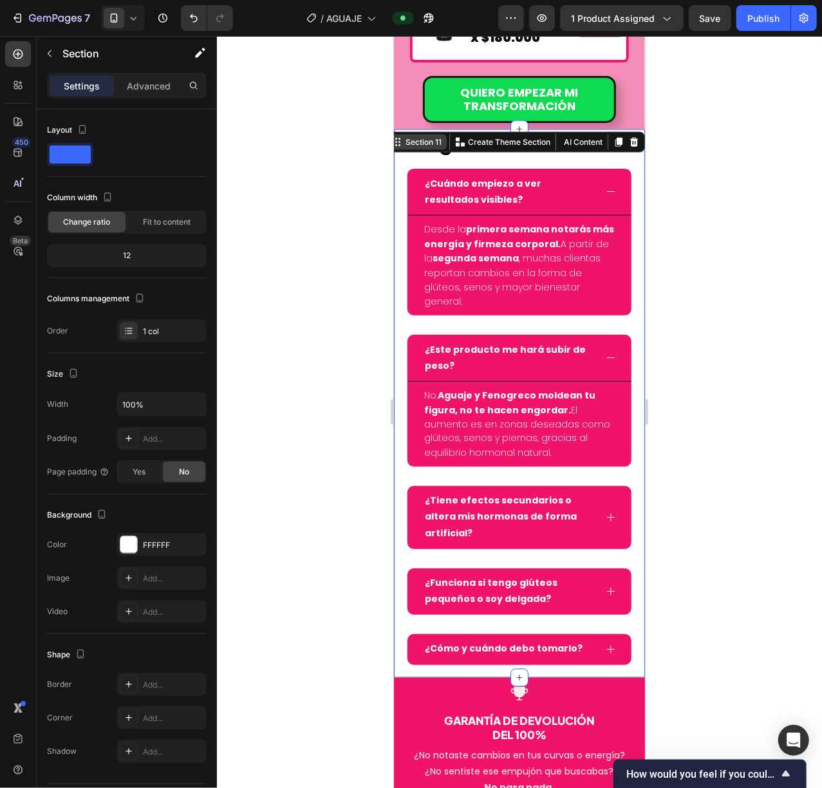
click at [416, 147] on div "Section 11" at bounding box center [422, 142] width 41 height 12
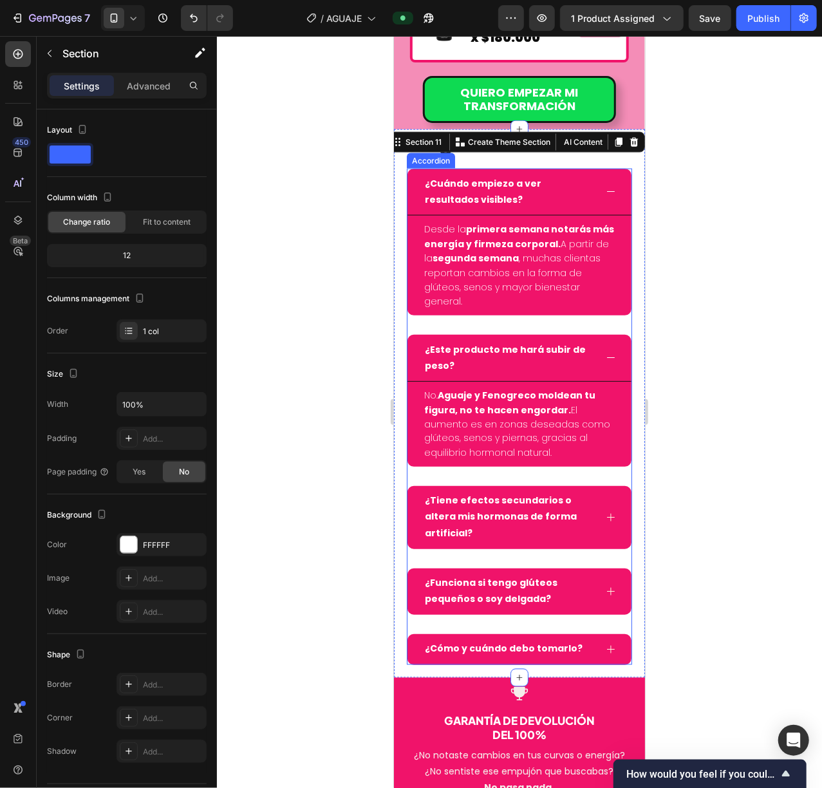
click at [438, 191] on p "¿Cuándo empiezo a ver resultados visibles?" at bounding box center [508, 191] width 169 height 32
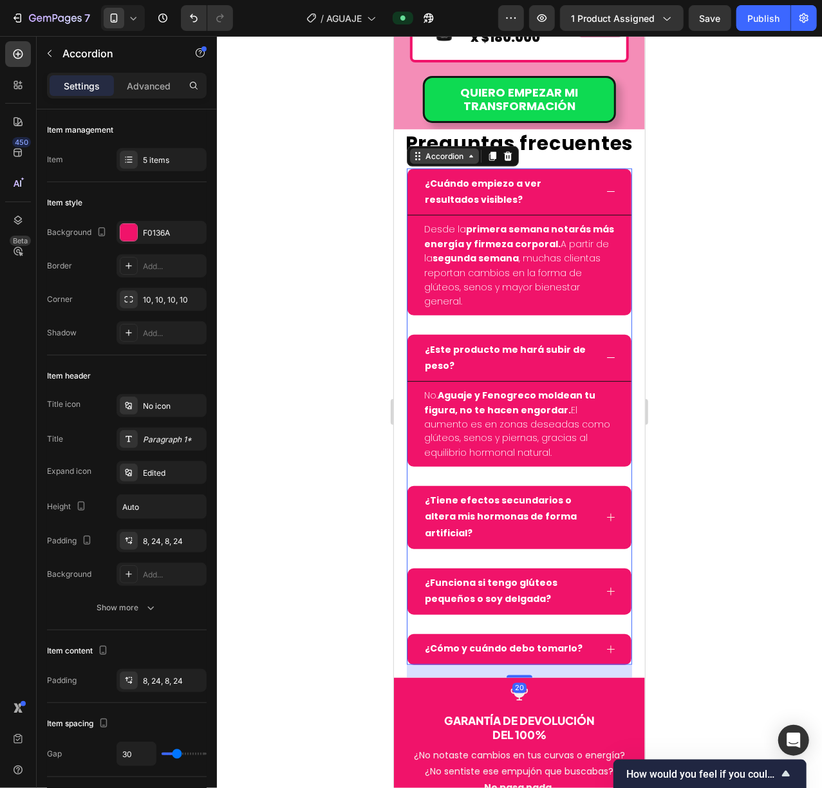
click at [424, 155] on div "Accordion" at bounding box center [443, 156] width 43 height 12
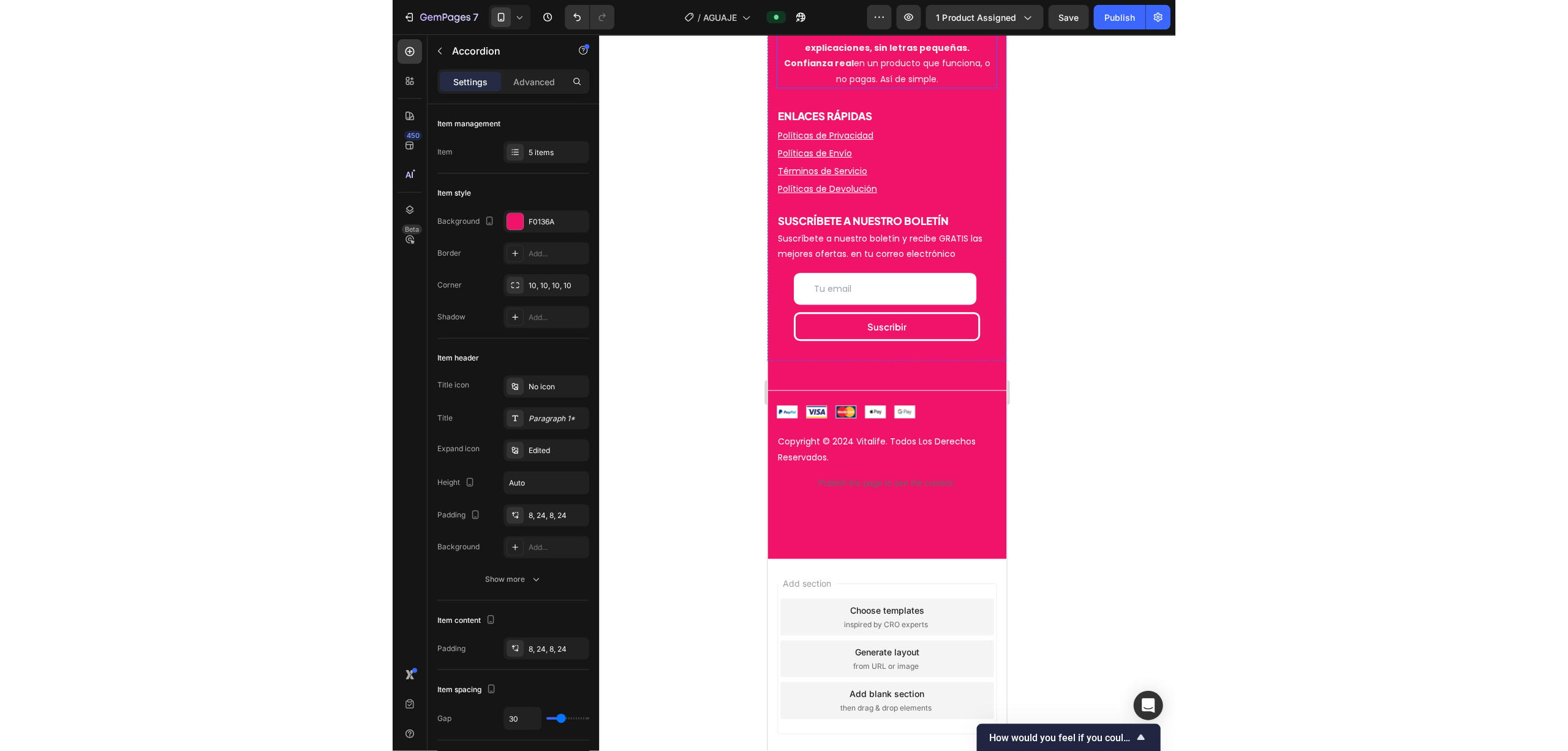
scroll to position [6572, 0]
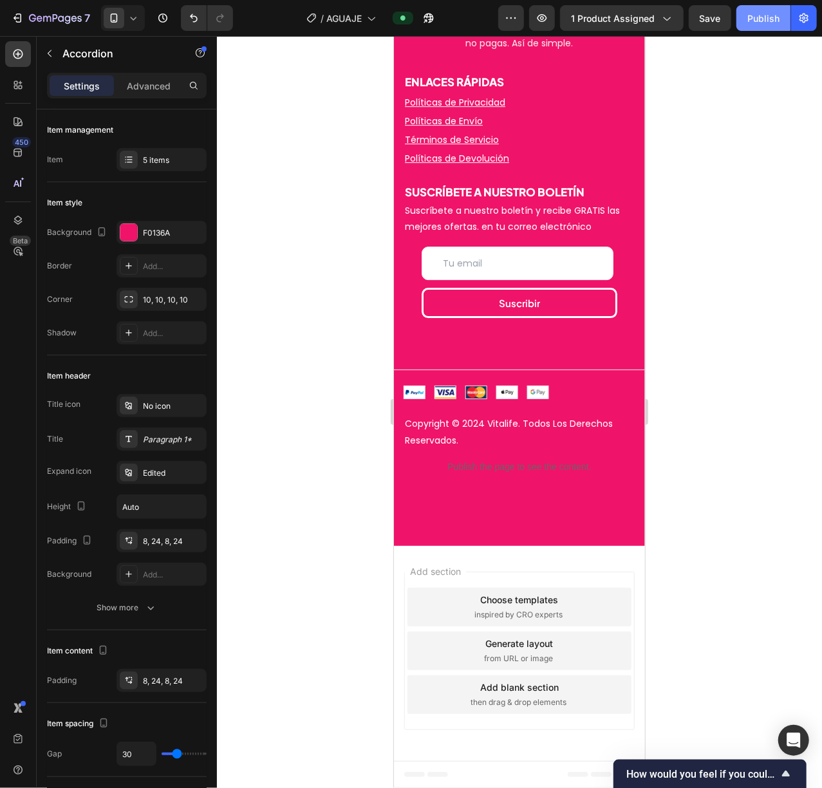
click at [747, 12] on div "Publish" at bounding box center [763, 19] width 32 height 14
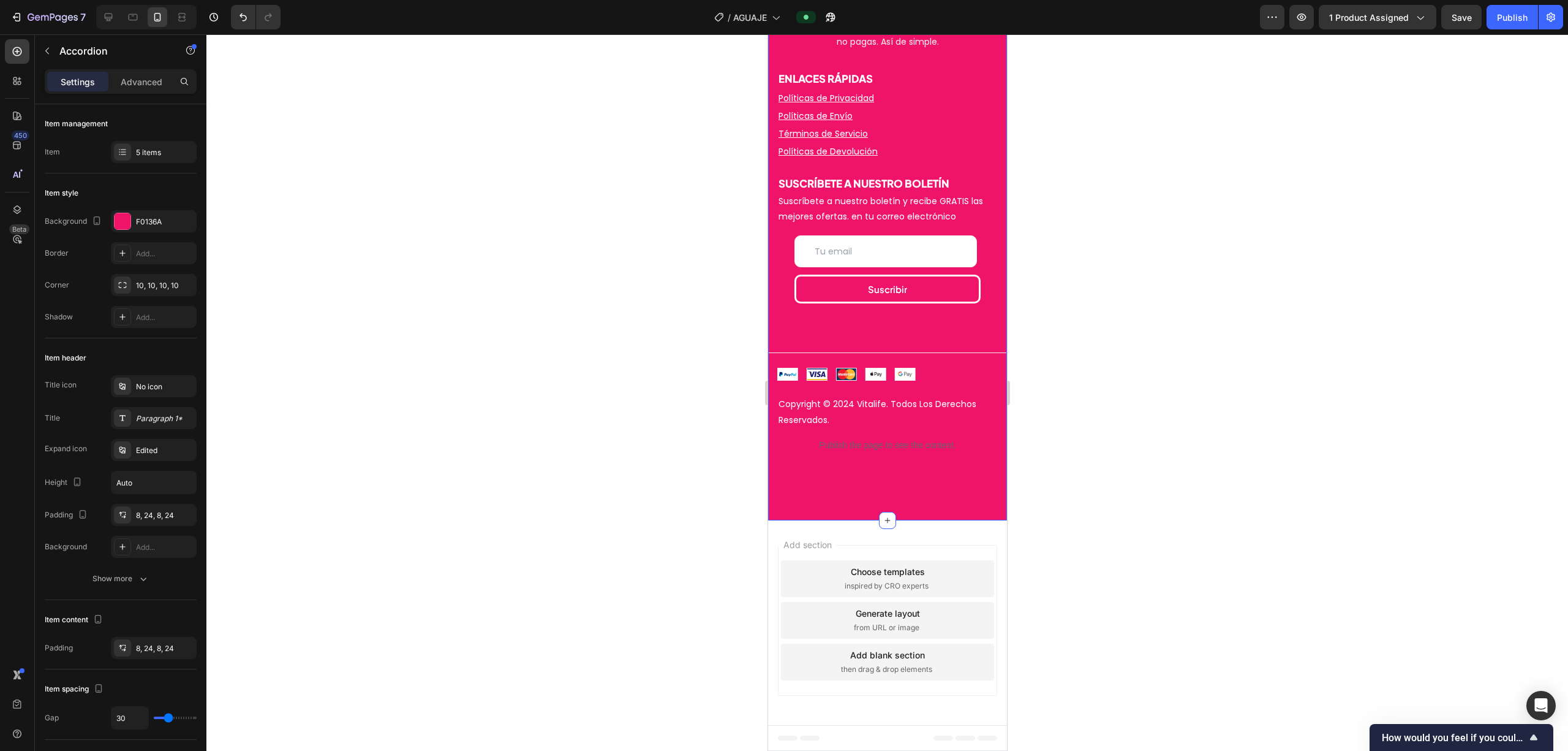
scroll to position [6490, 0]
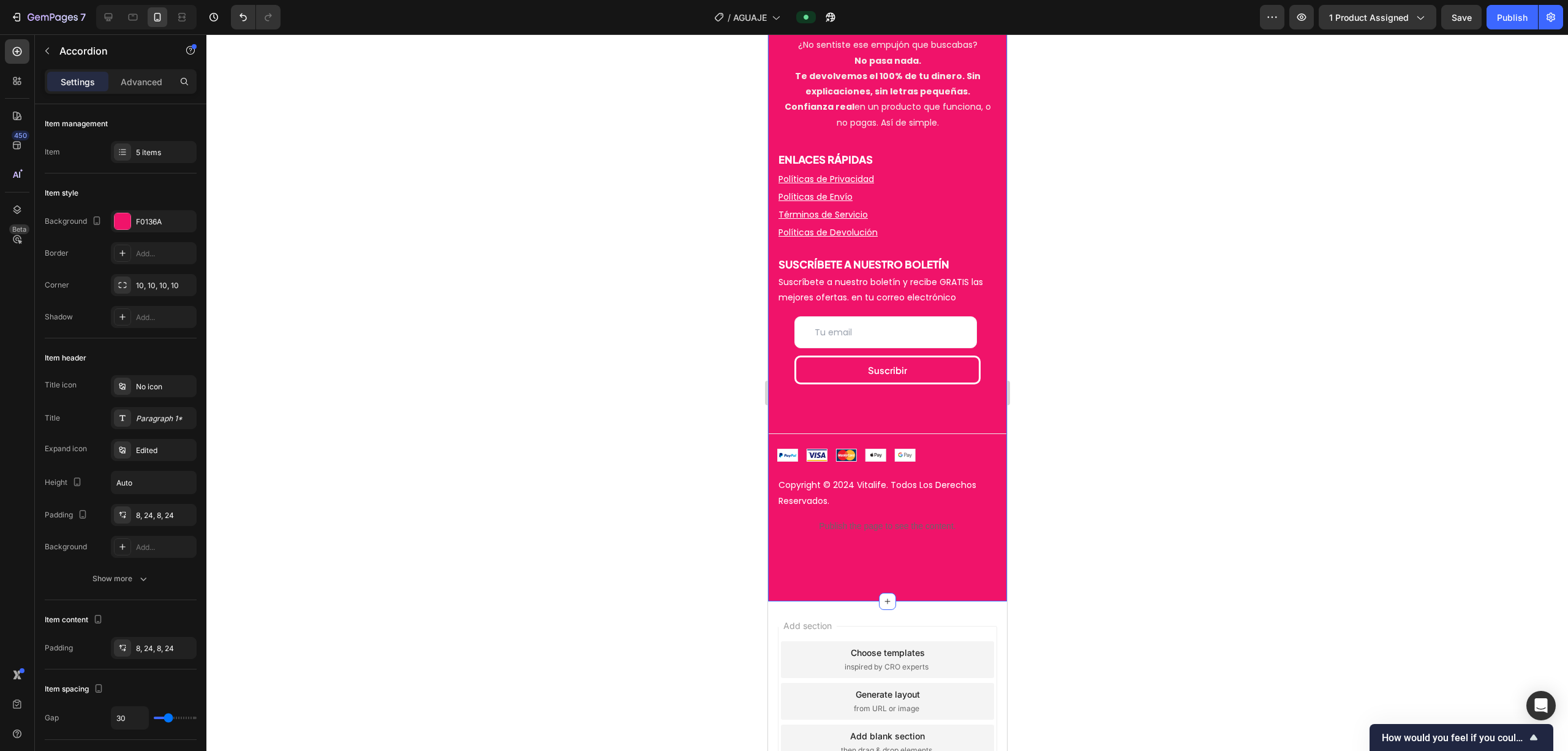
click at [781, 567] on div "Icon GARANTÍA DE DEVOLUCIÓN DEL 100% Heading ¿No notaste cambios en tus curvas …" at bounding box center [887, 278] width 239 height 646
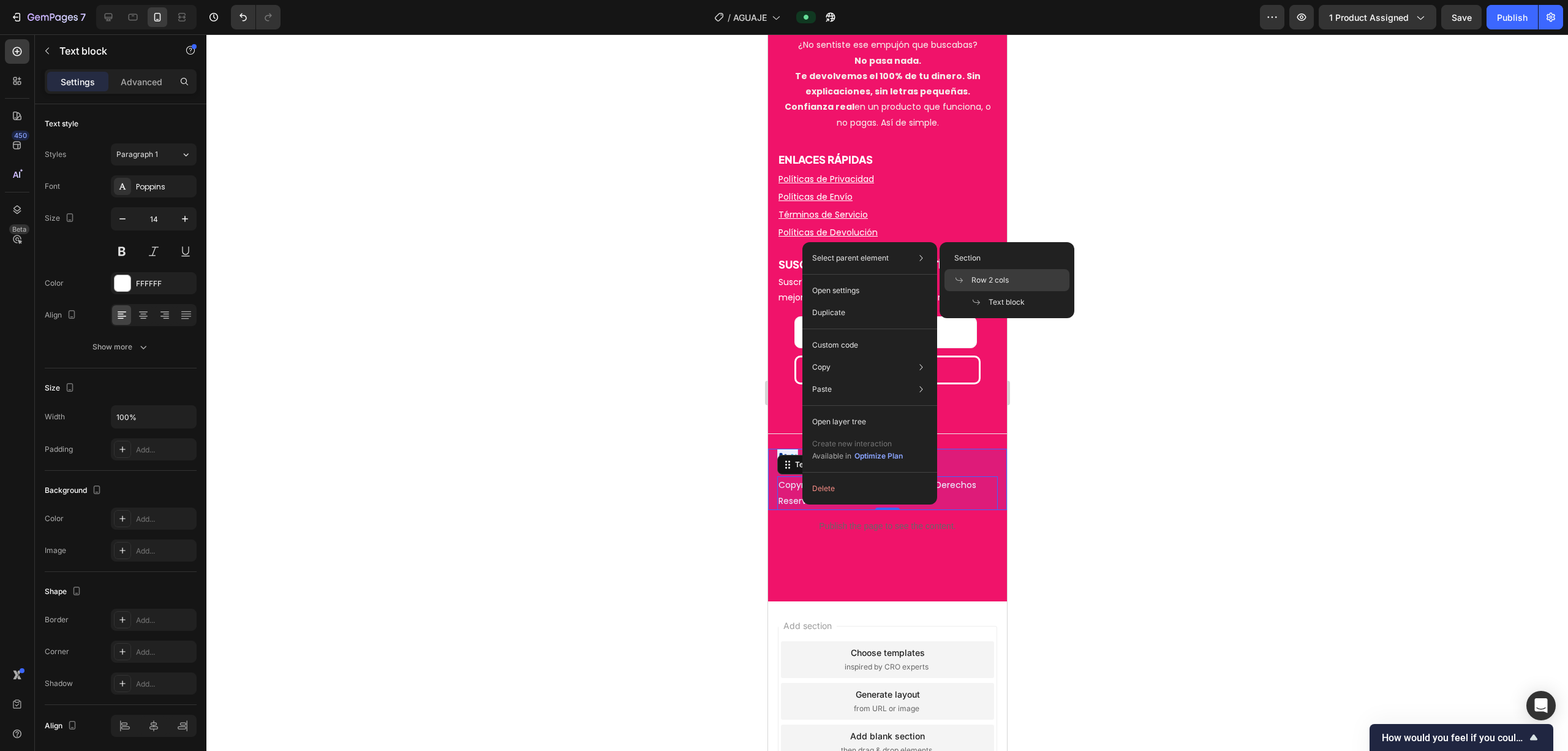
click at [781, 285] on span at bounding box center [963, 280] width 17 height 10
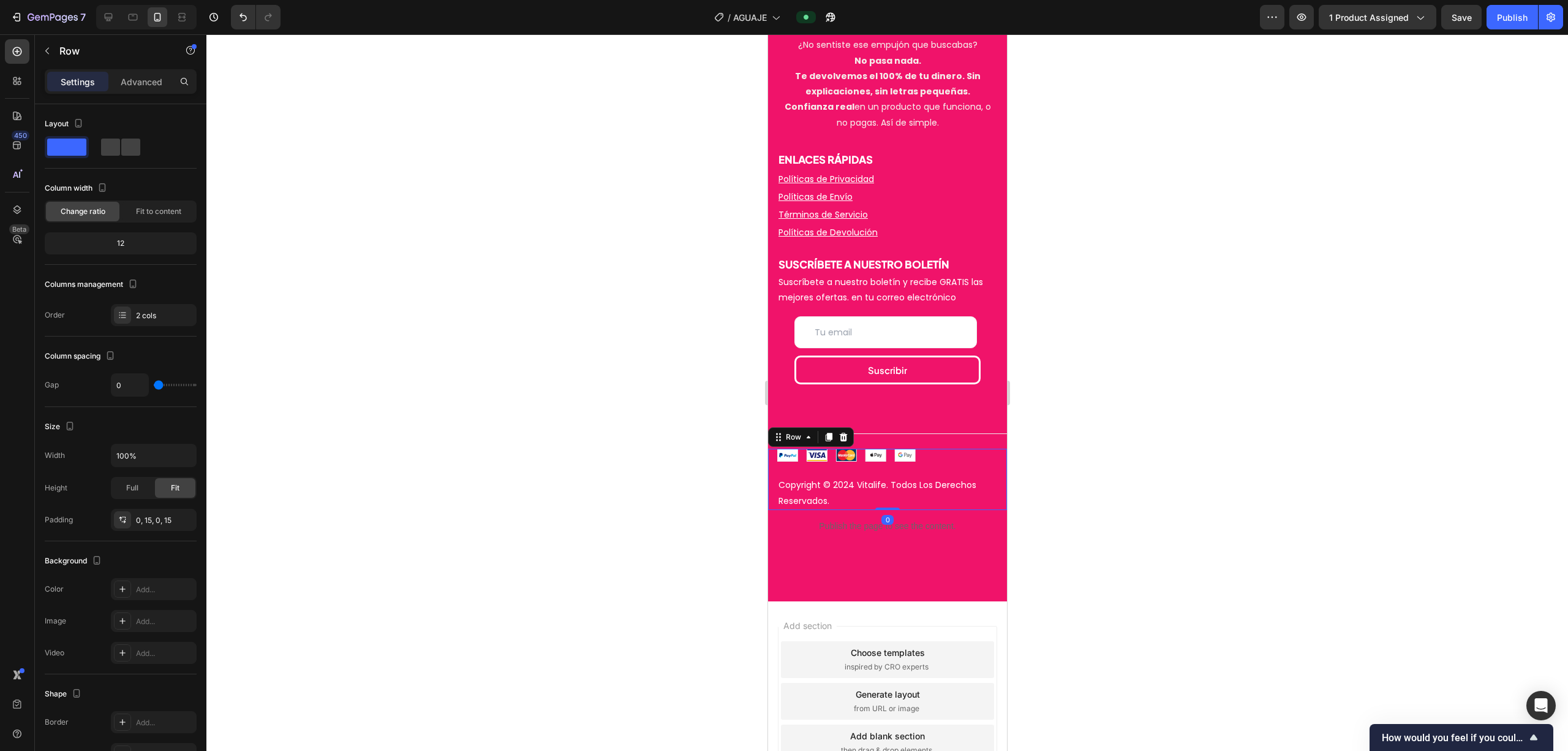
click at [781, 429] on div "Row" at bounding box center [811, 437] width 86 height 20
drag, startPoint x: 801, startPoint y: 429, endPoint x: 795, endPoint y: 436, distance: 9.2
click at [781, 429] on div "Row" at bounding box center [811, 437] width 86 height 20
click at [781, 437] on div "Row" at bounding box center [793, 437] width 20 height 11
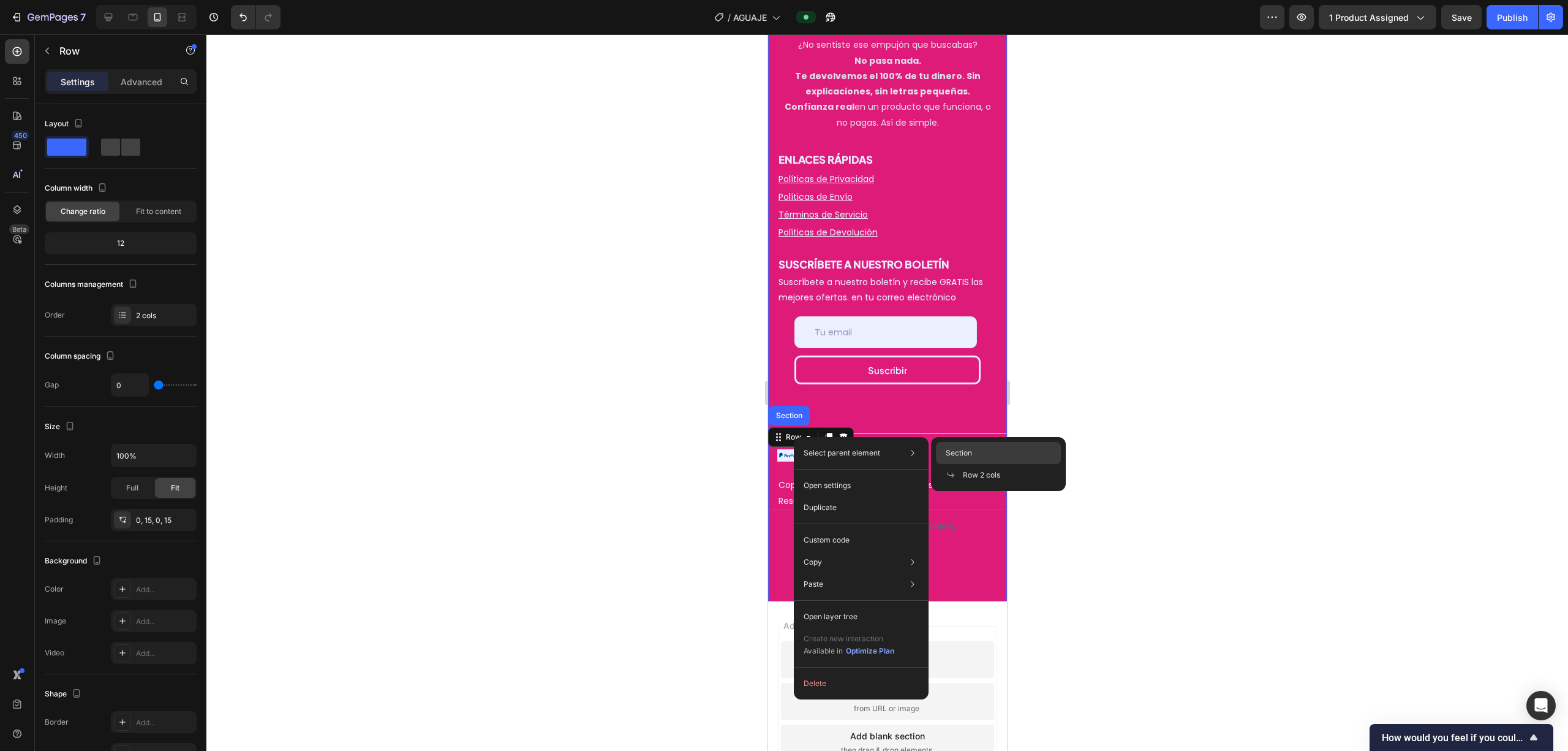
click at [781, 447] on div "Section" at bounding box center [998, 452] width 125 height 22
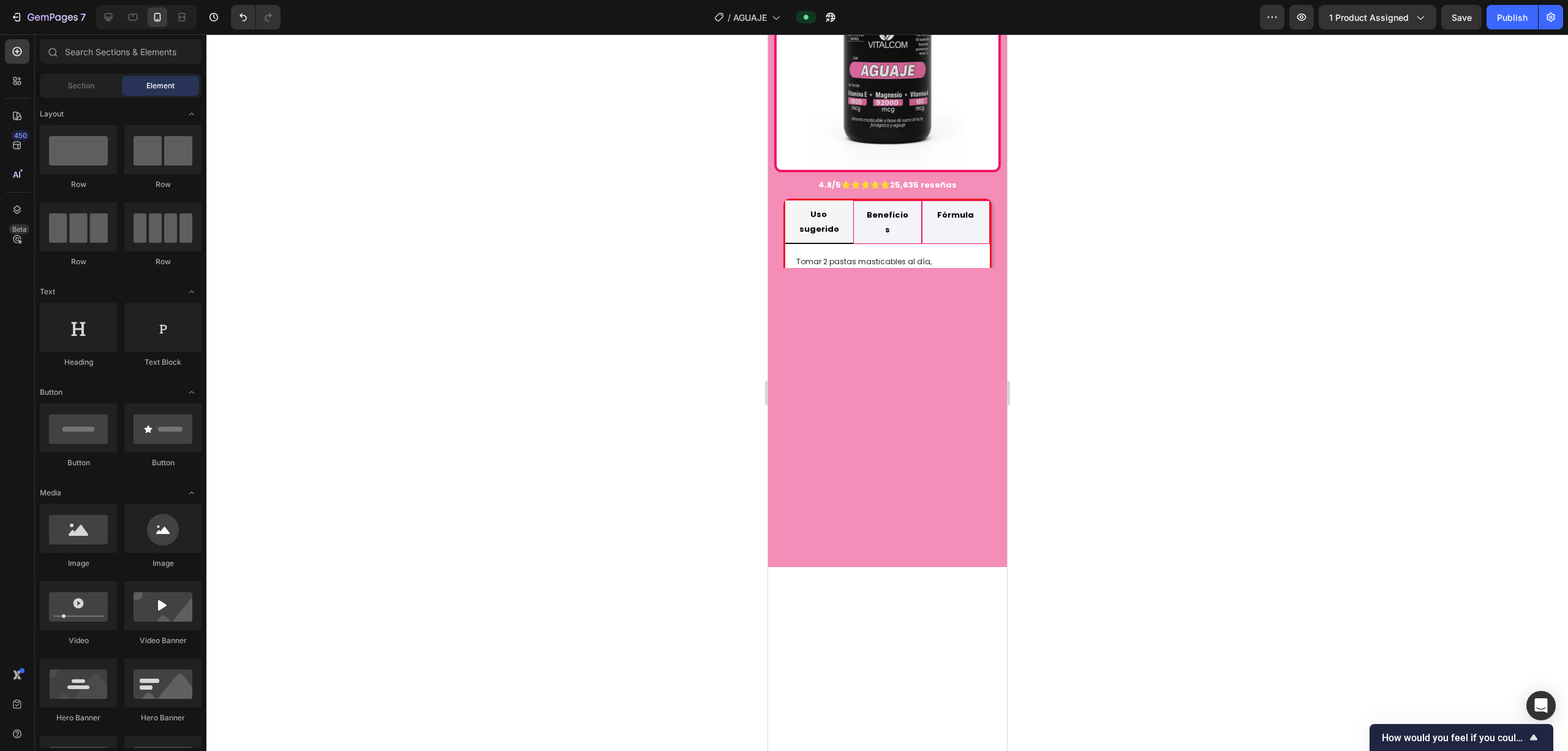
scroll to position [0, 0]
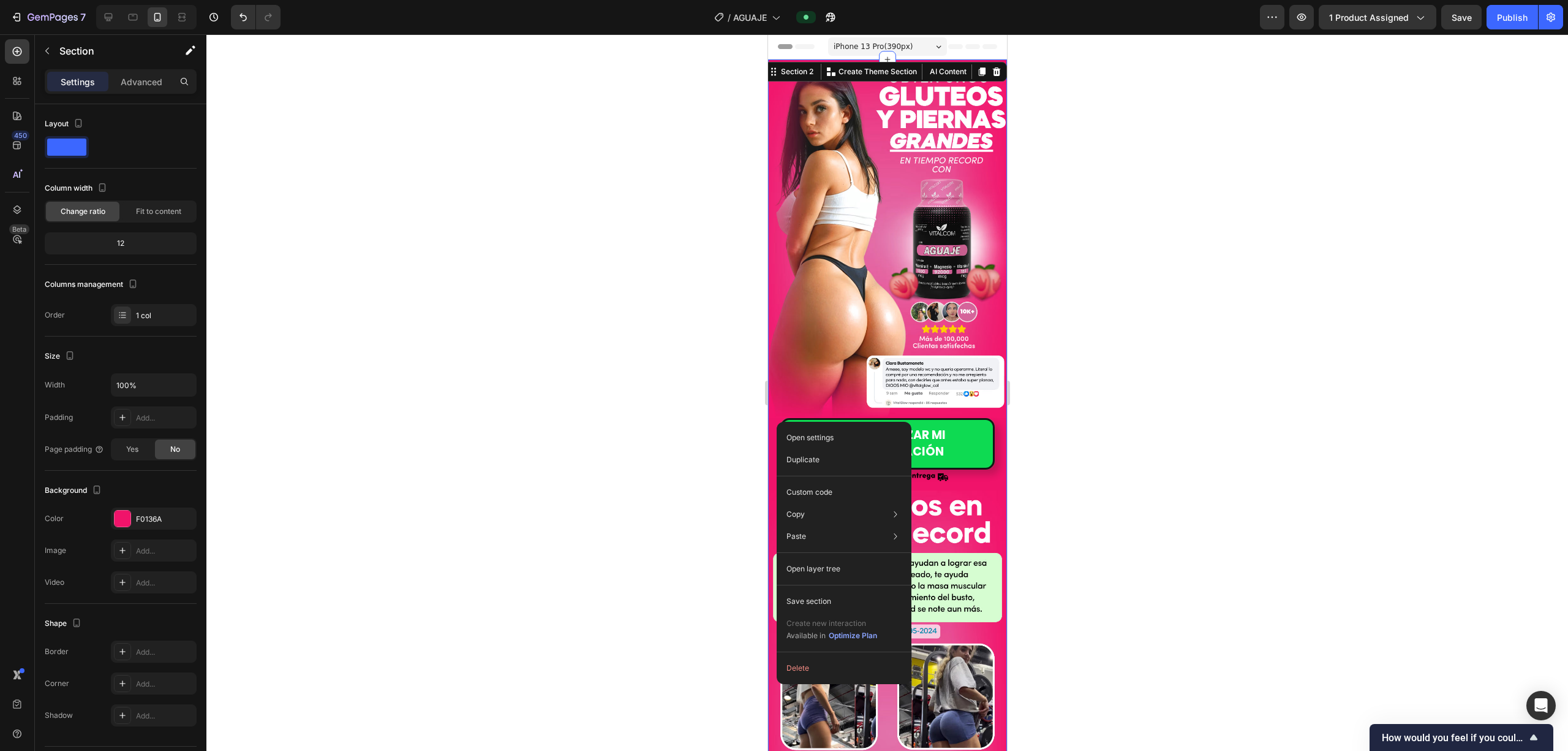
click at [778, 418] on div "QUIERO EMPEZAR MI TRANSFORMACIÓN Button" at bounding box center [887, 444] width 239 height 51
click at [781, 415] on div "Open settings Duplicate Custom code Copy Copy section Ctrl + C Copy style Copy …" at bounding box center [846, 546] width 135 height 263
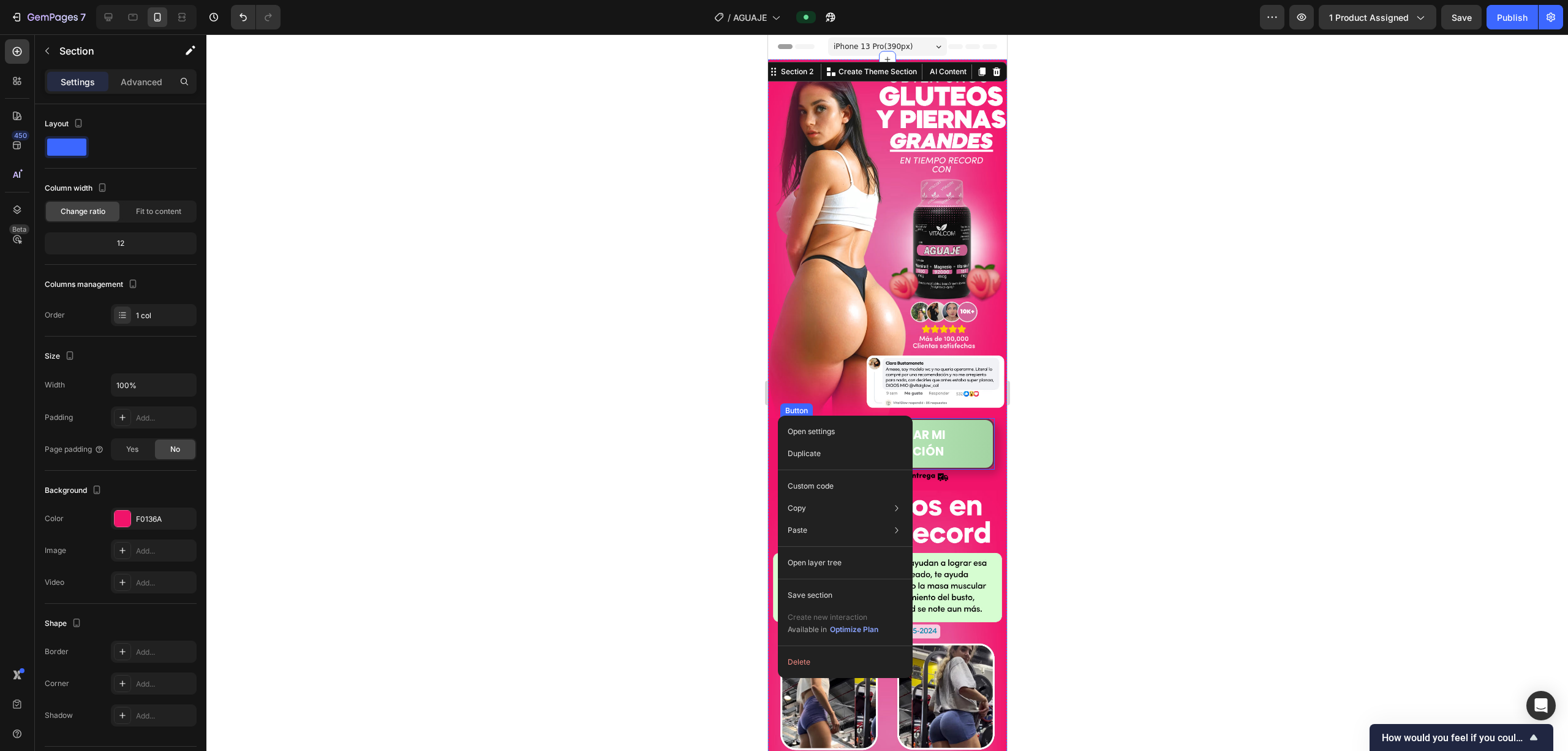
click at [781, 418] on button "QUIERO EMPEZAR MI TRANSFORMACIÓN" at bounding box center [887, 444] width 214 height 51
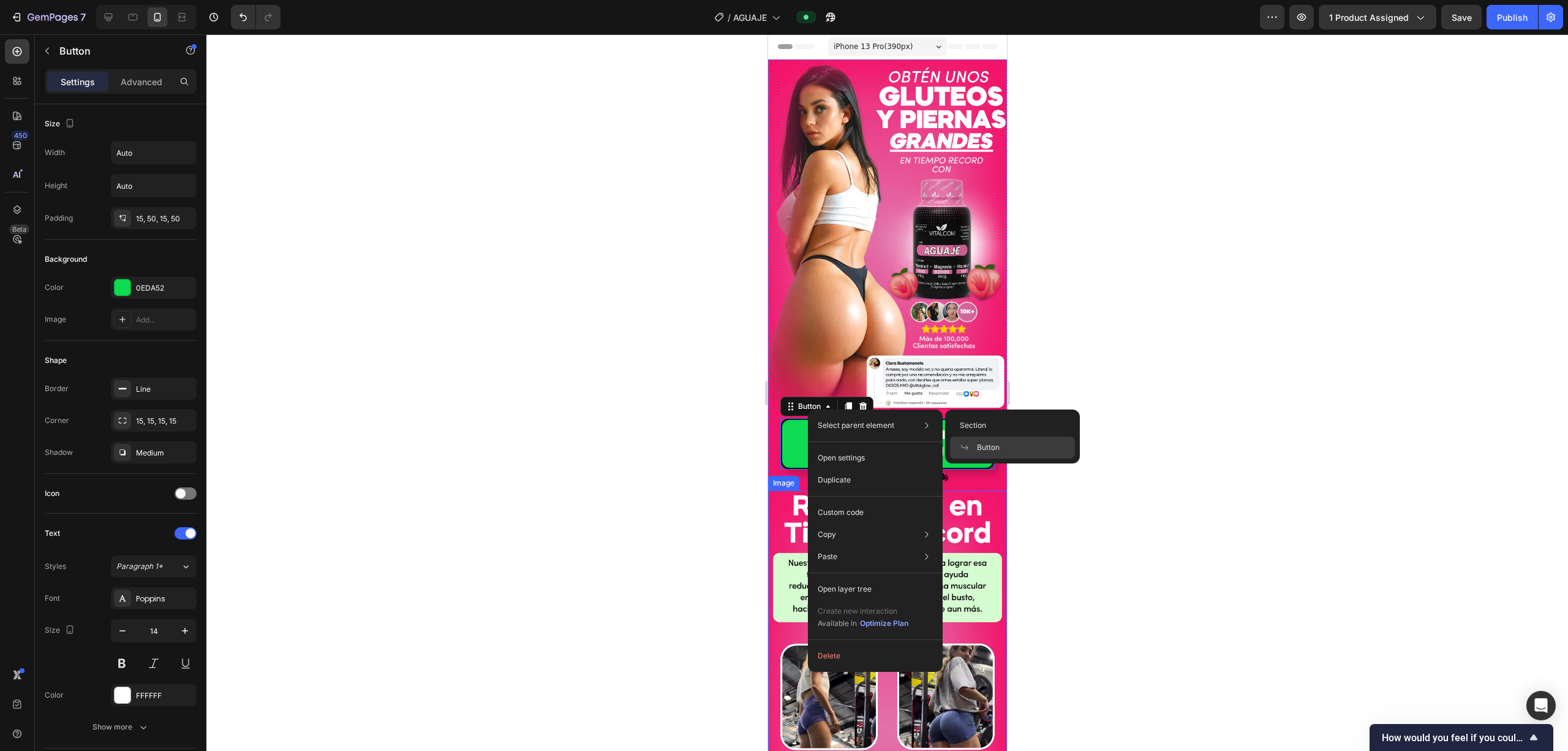
click at [774, 490] on img at bounding box center [887, 733] width 239 height 486
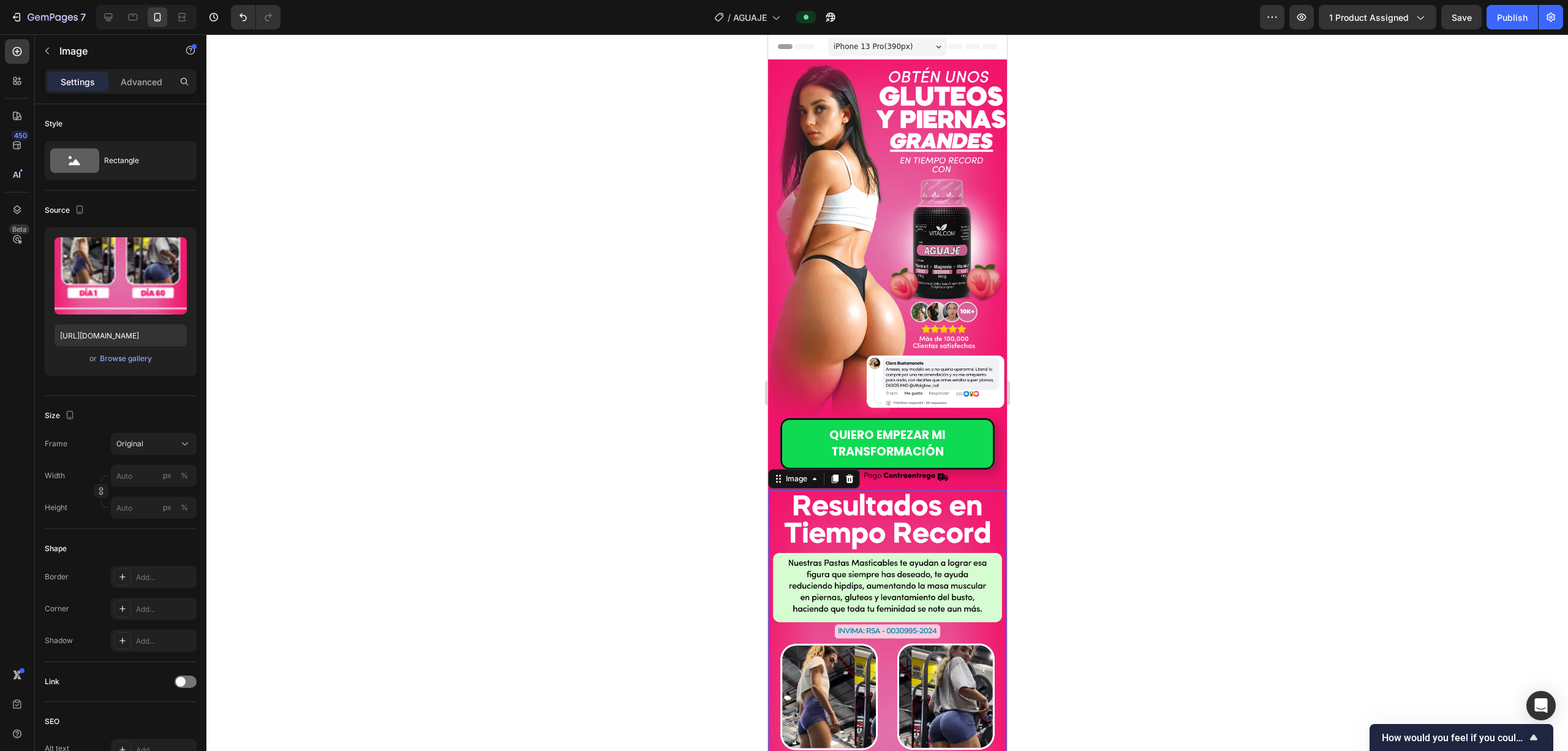
click at [781, 376] on div at bounding box center [887, 392] width 1362 height 717
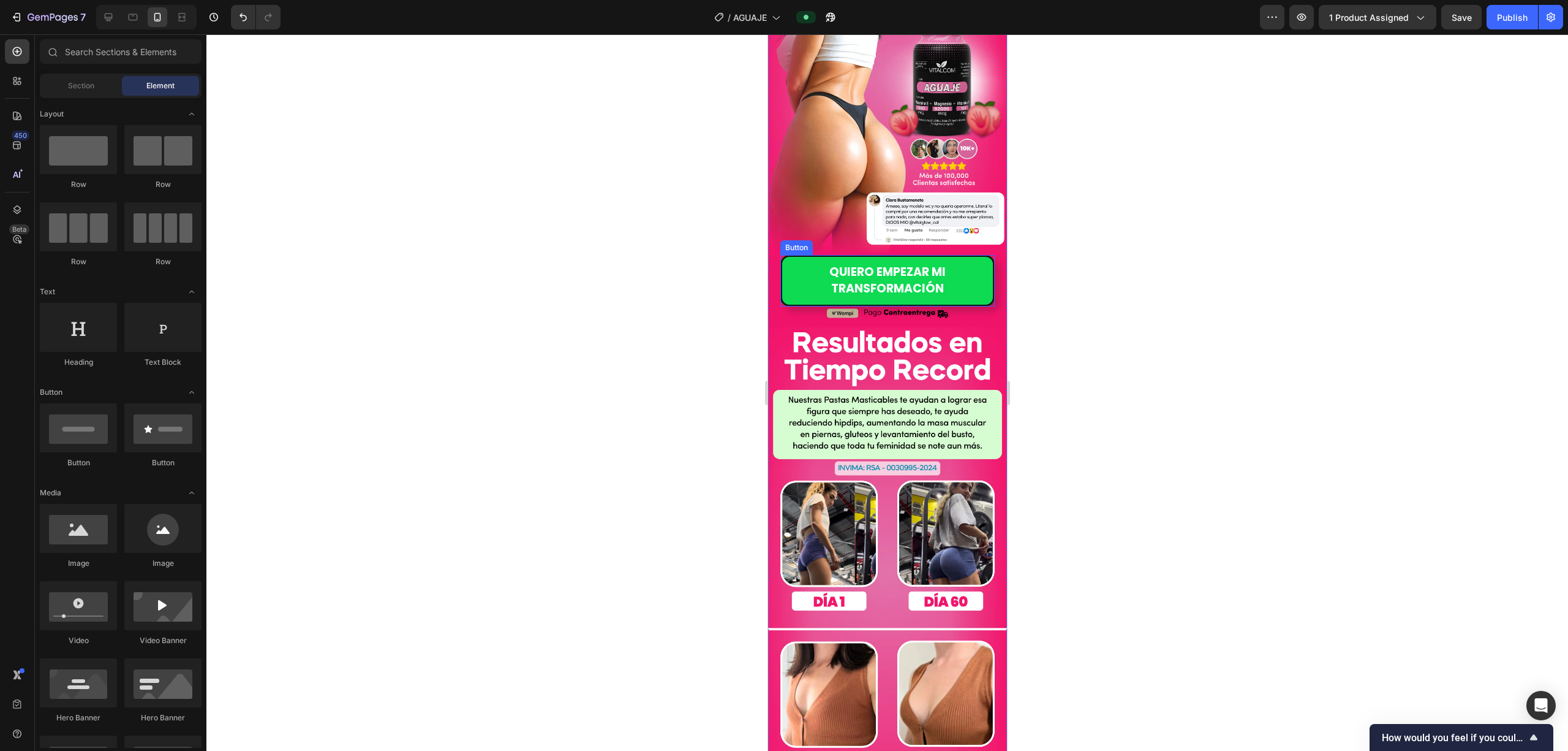
scroll to position [551, 0]
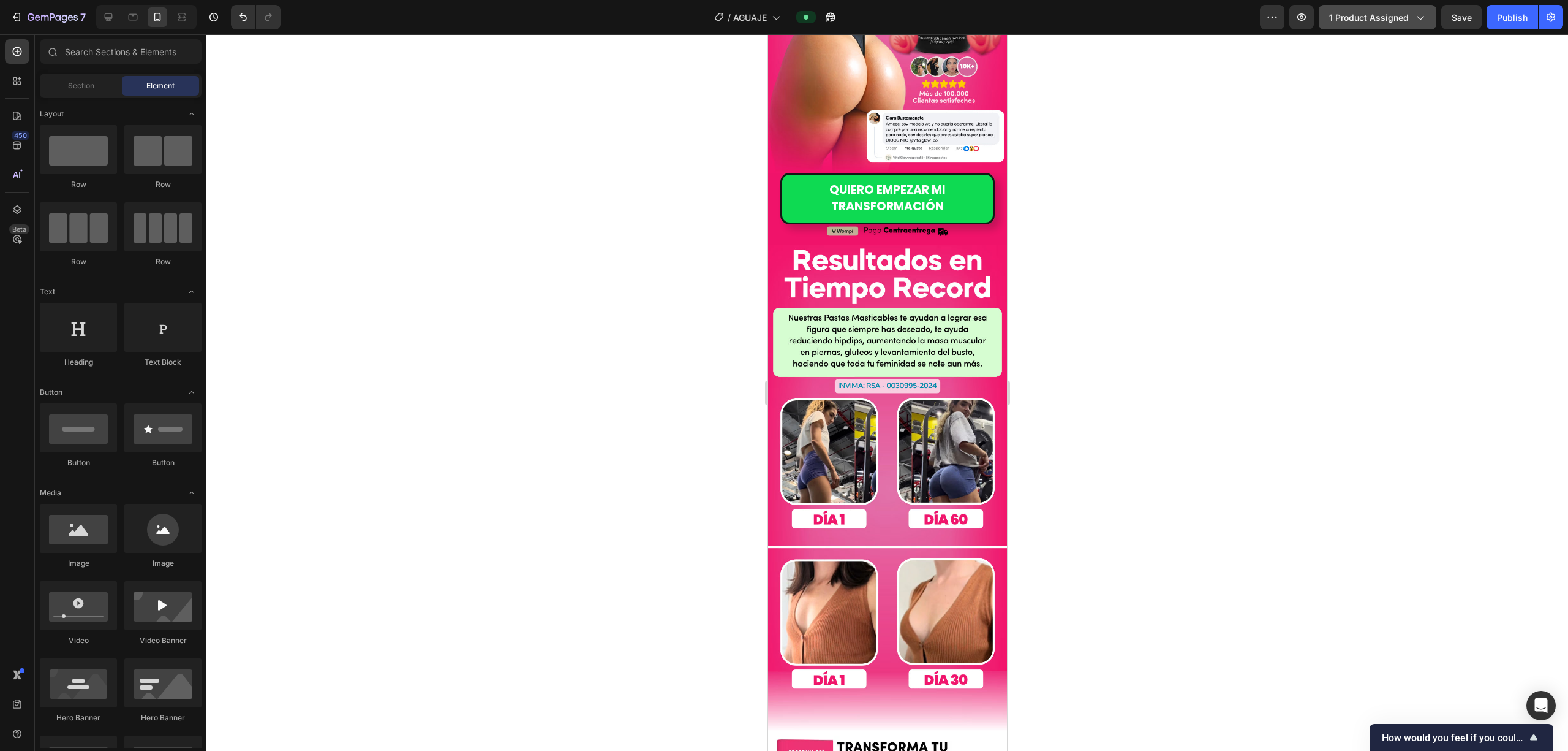
click at [781, 10] on button "1 product assigned" at bounding box center [1378, 17] width 118 height 25
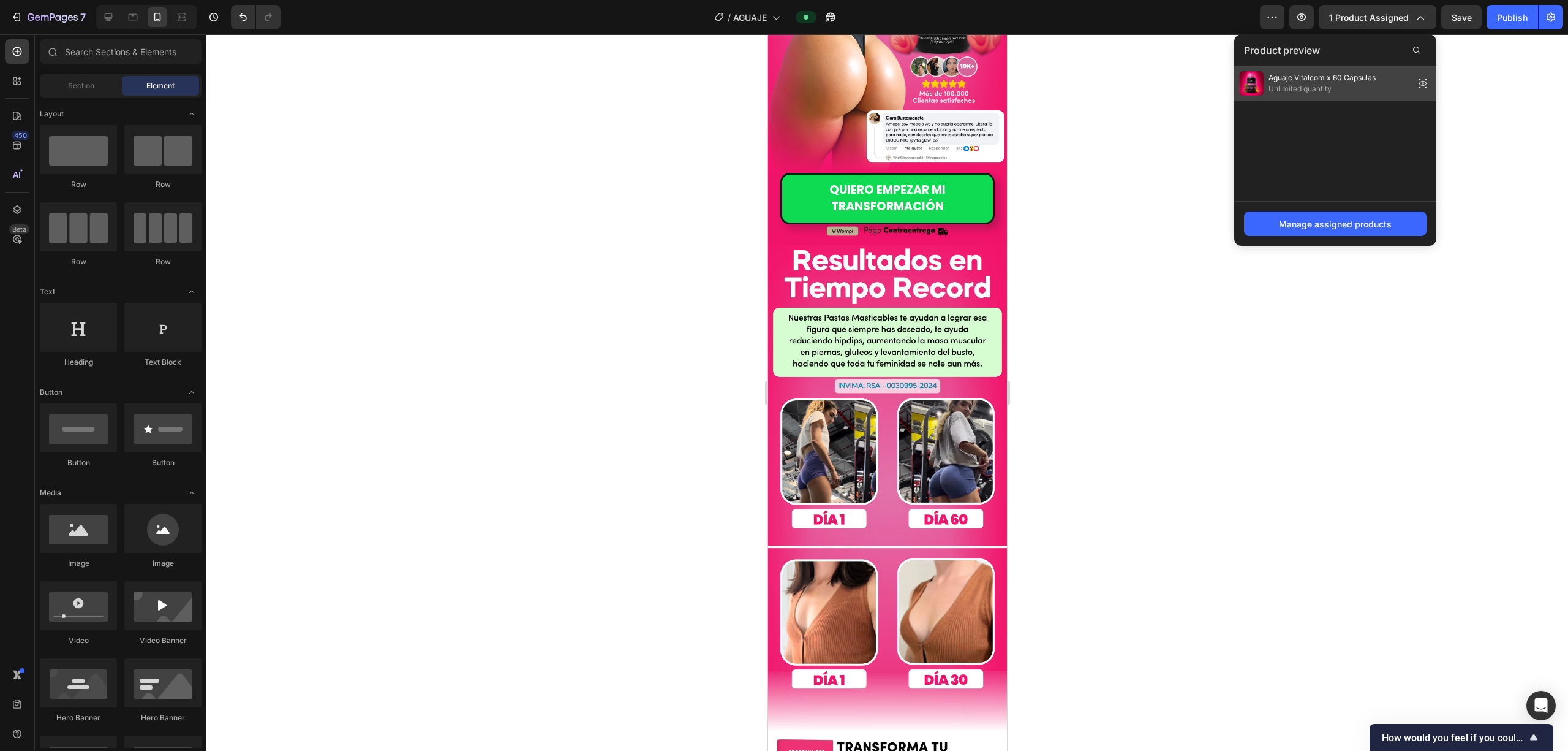
click at [781, 77] on span "Aguaje Vitalcom x 60 Capsulas" at bounding box center [1322, 78] width 108 height 11
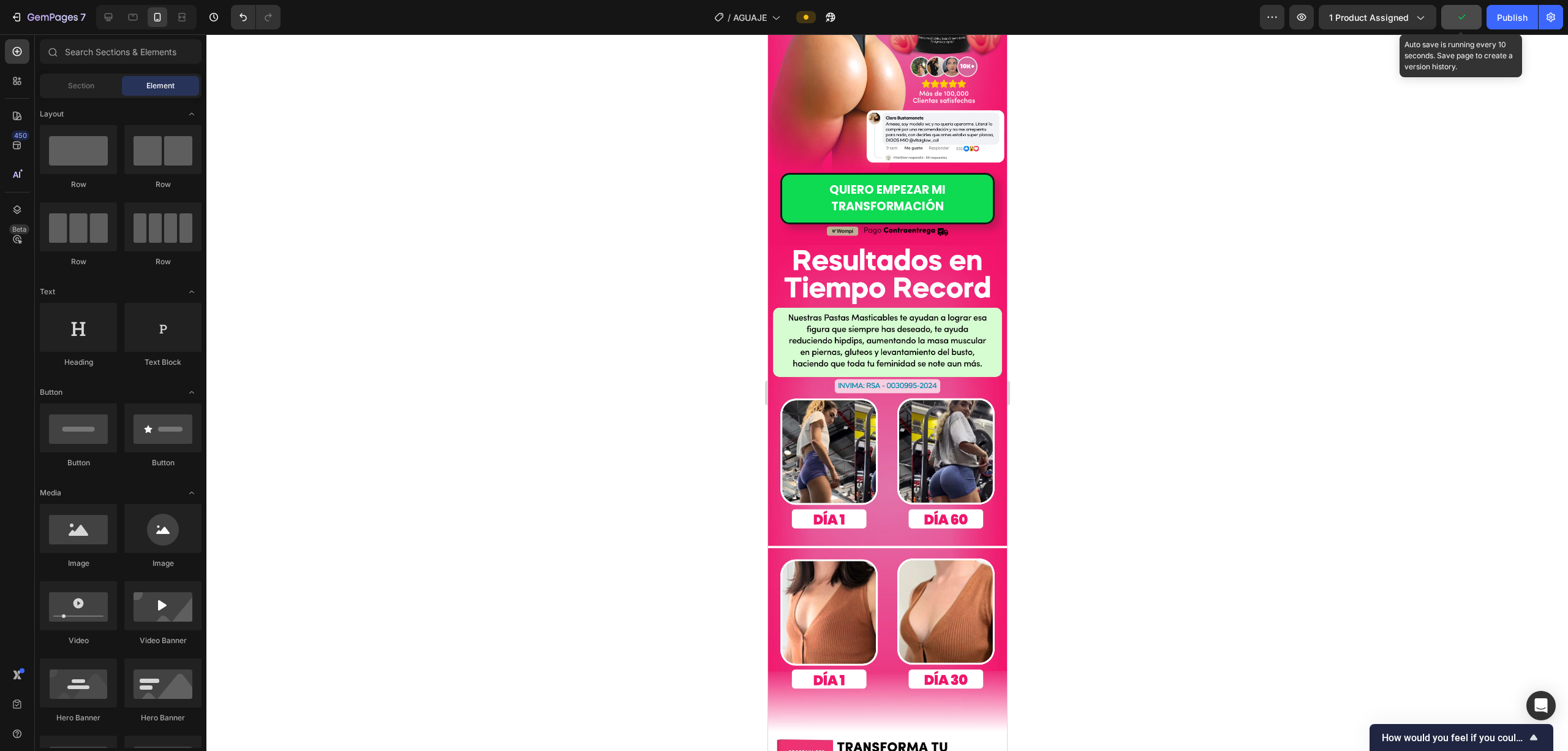
click at [781, 15] on icon "button" at bounding box center [1461, 17] width 12 height 12
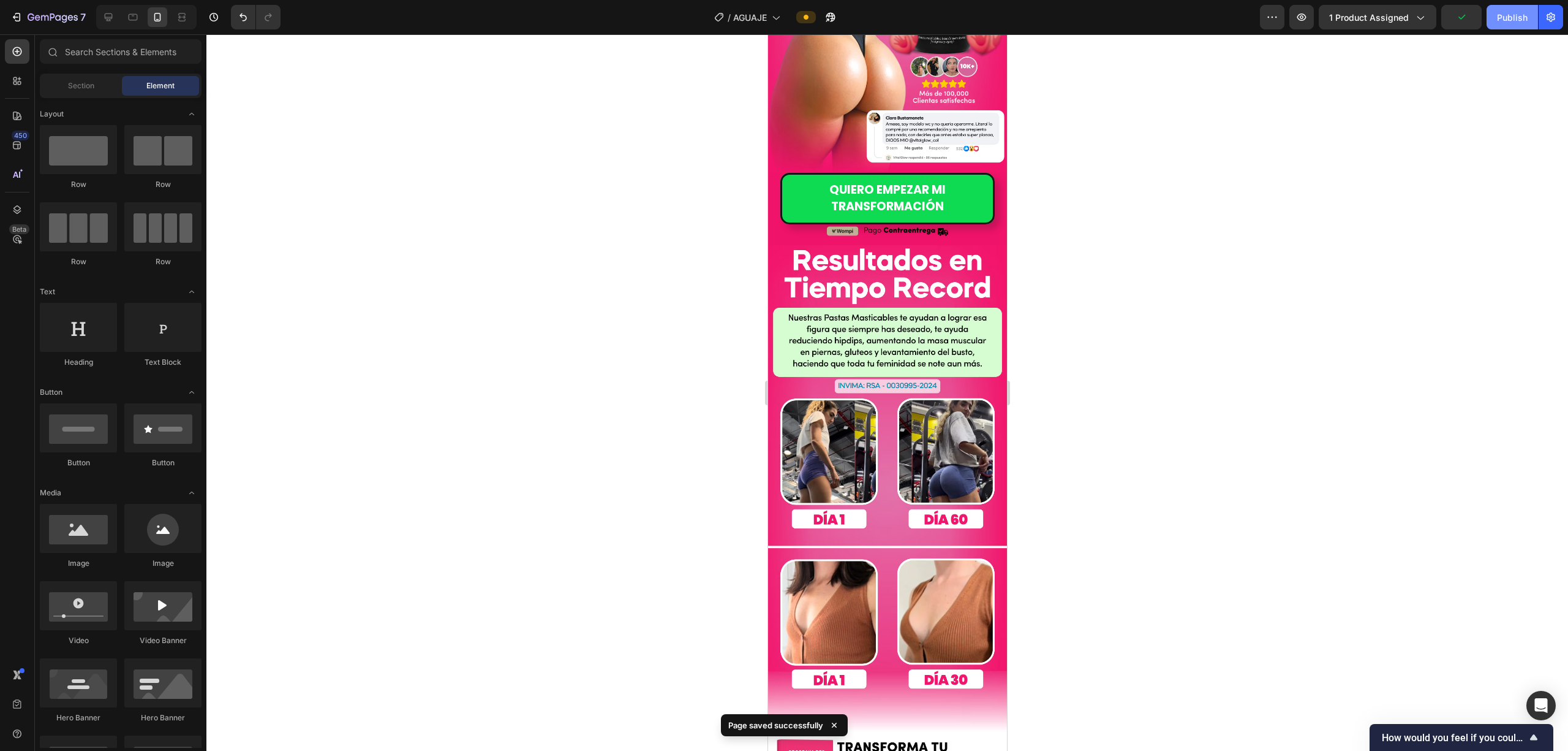
click at [781, 12] on div "Publish" at bounding box center [1512, 18] width 30 height 13
click at [121, 17] on div at bounding box center [147, 17] width 101 height 25
click at [119, 17] on div at bounding box center [147, 17] width 101 height 25
click at [110, 17] on icon at bounding box center [108, 17] width 8 height 8
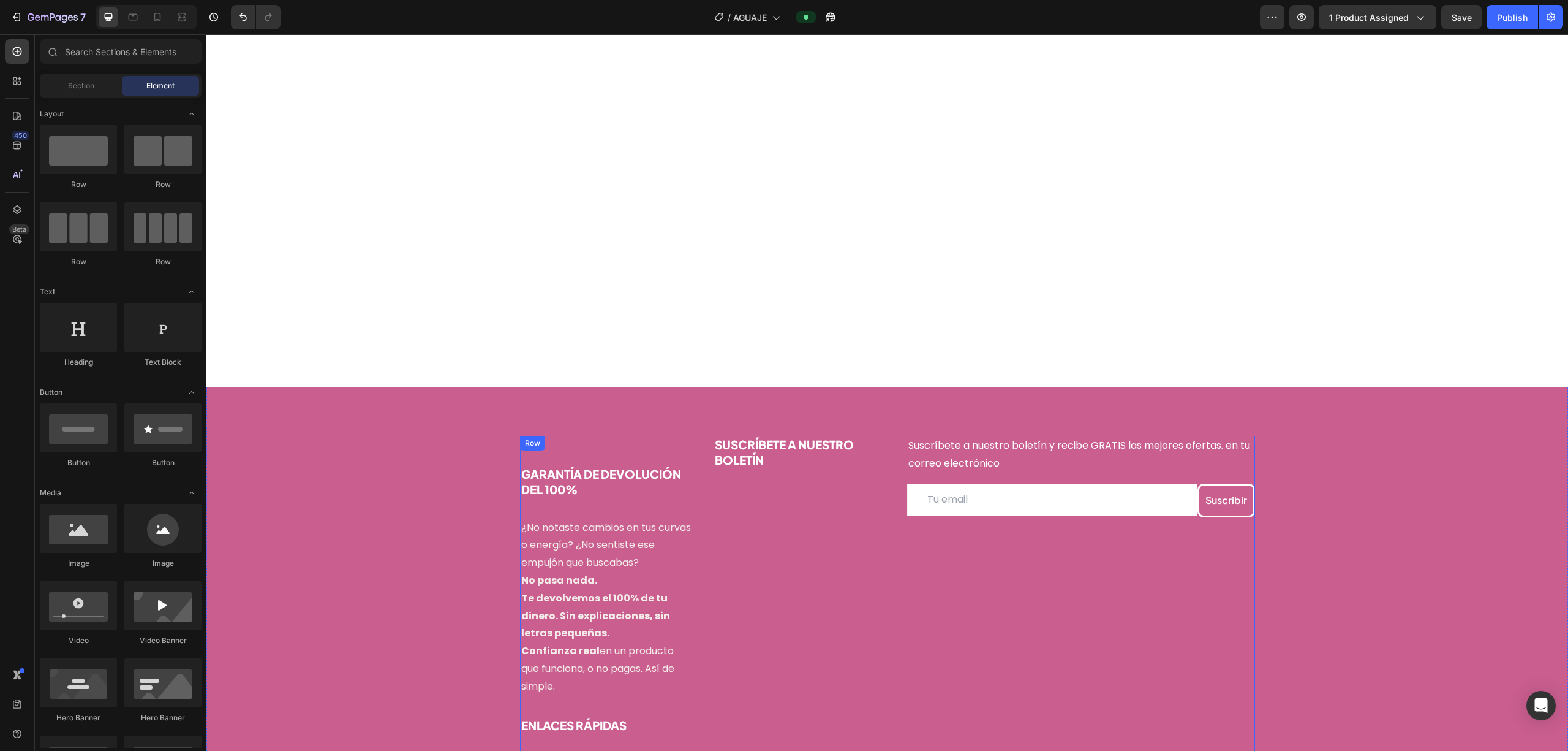
scroll to position [633, 0]
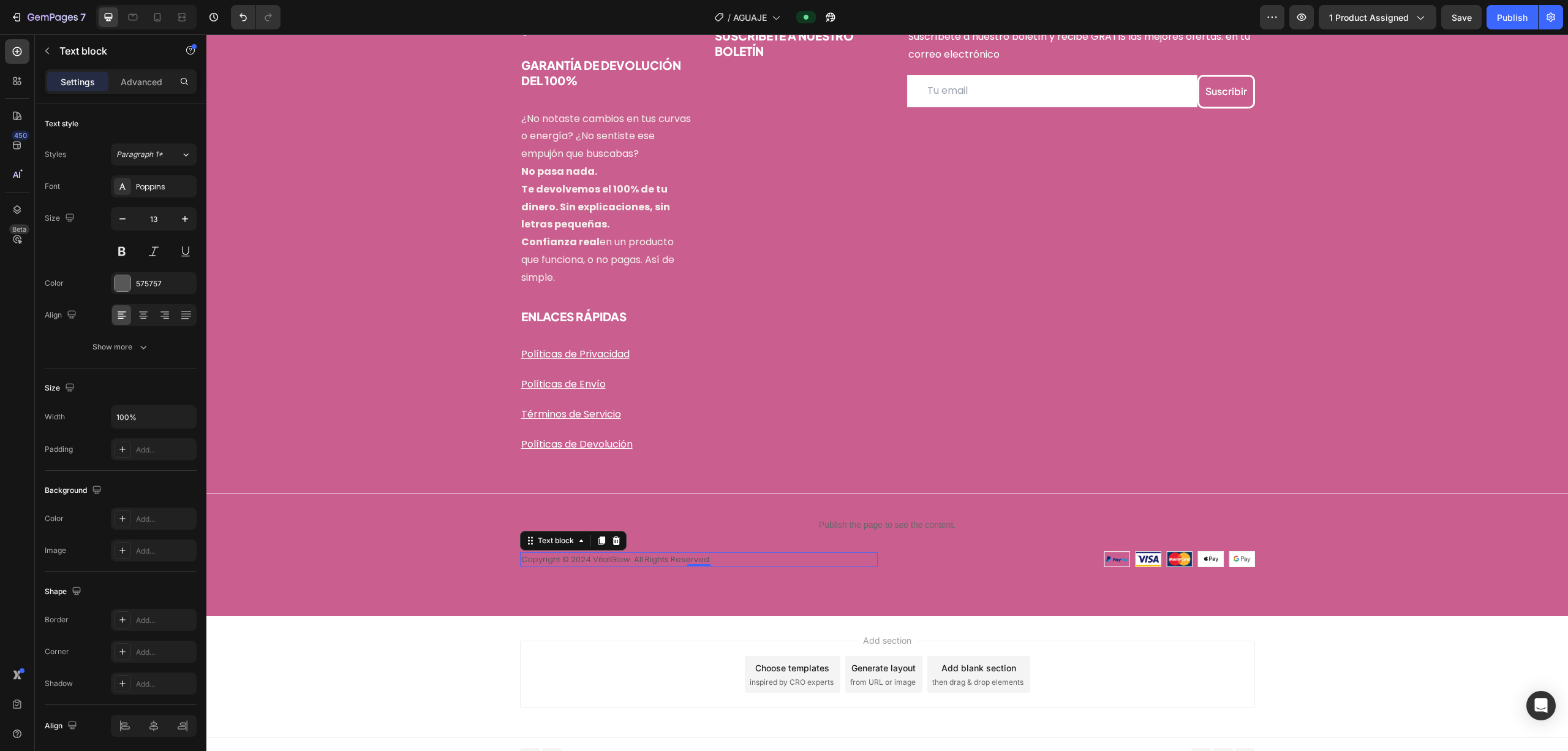
click at [591, 558] on p "Copyright © 2024 VitalGlow. All Rights Reserved." at bounding box center [698, 559] width 355 height 12
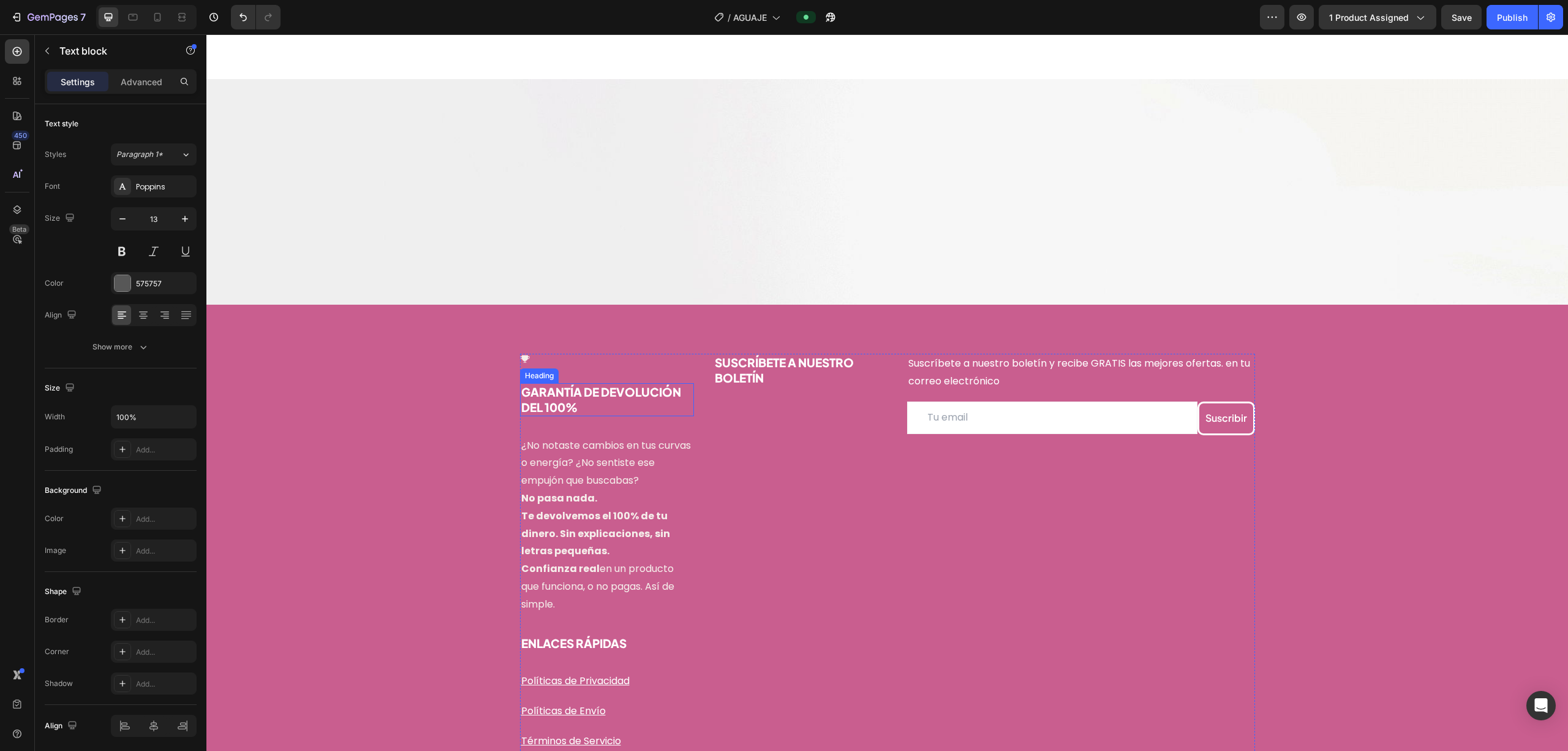
click at [460, 400] on div "Icon GARANTÍA DE DEVOLUCIÓN DEL 100% Heading ¿No notaste cambios en tus curvas …" at bounding box center [887, 623] width 1362 height 540
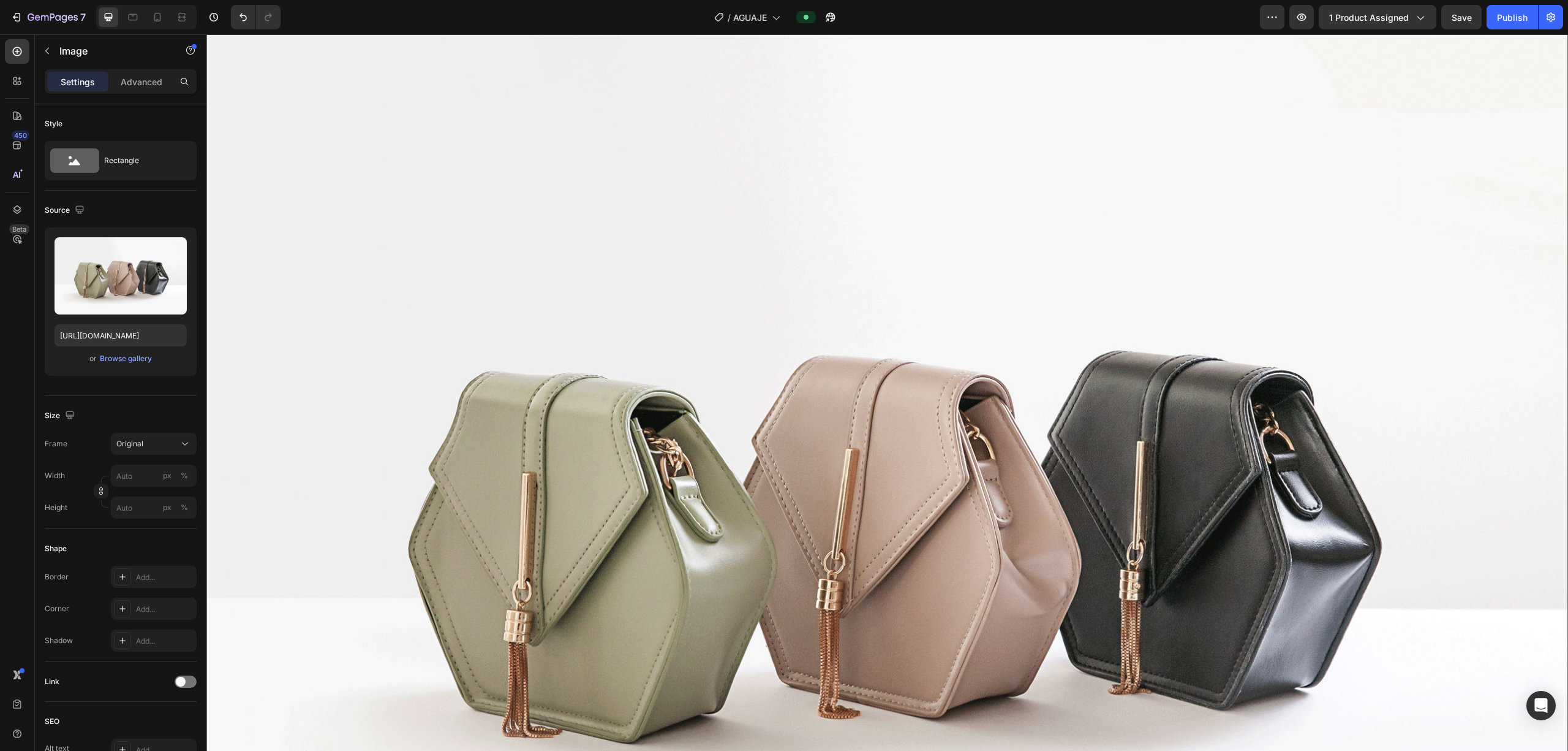
click at [781, 266] on img at bounding box center [887, 511] width 1362 height 1021
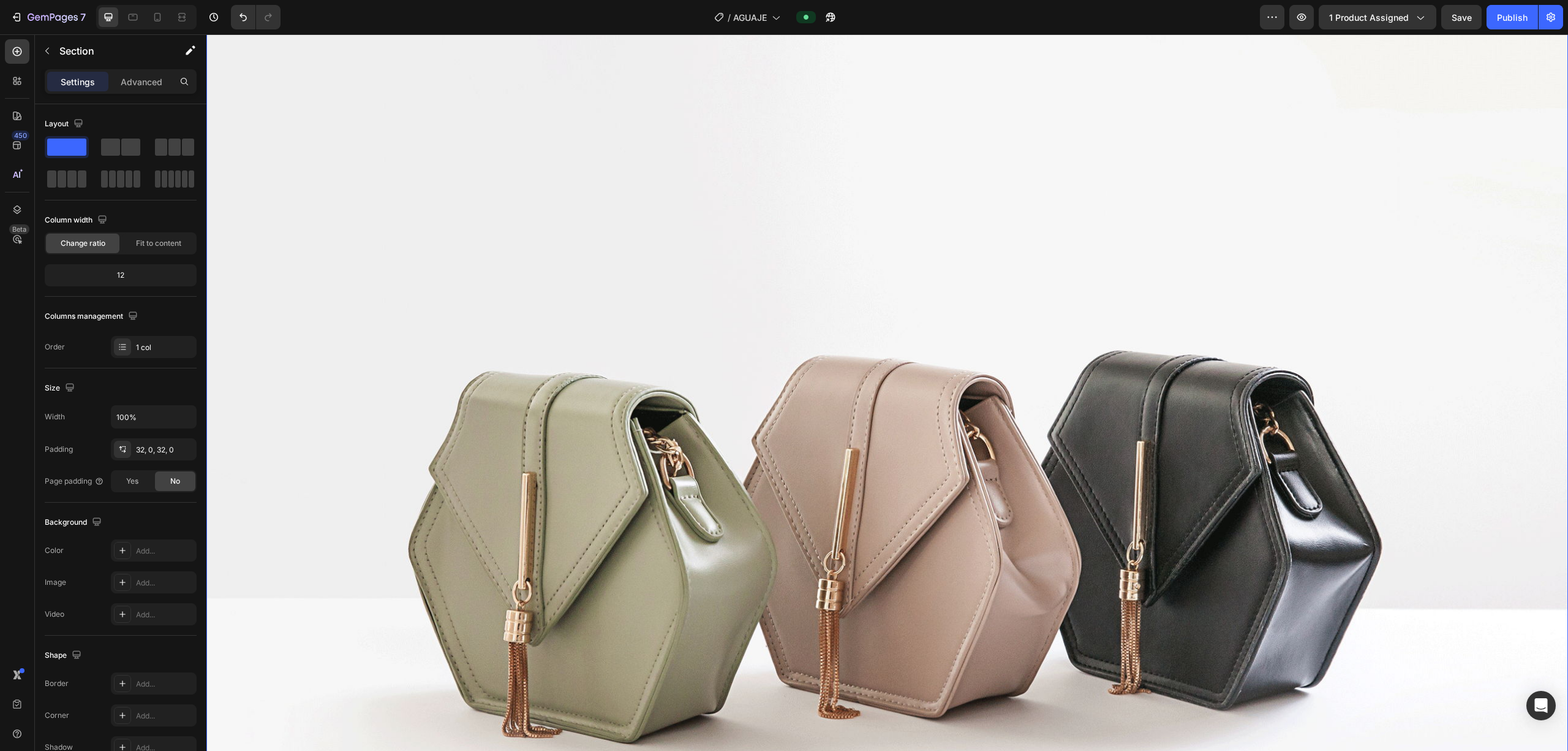
scroll to position [0, 0]
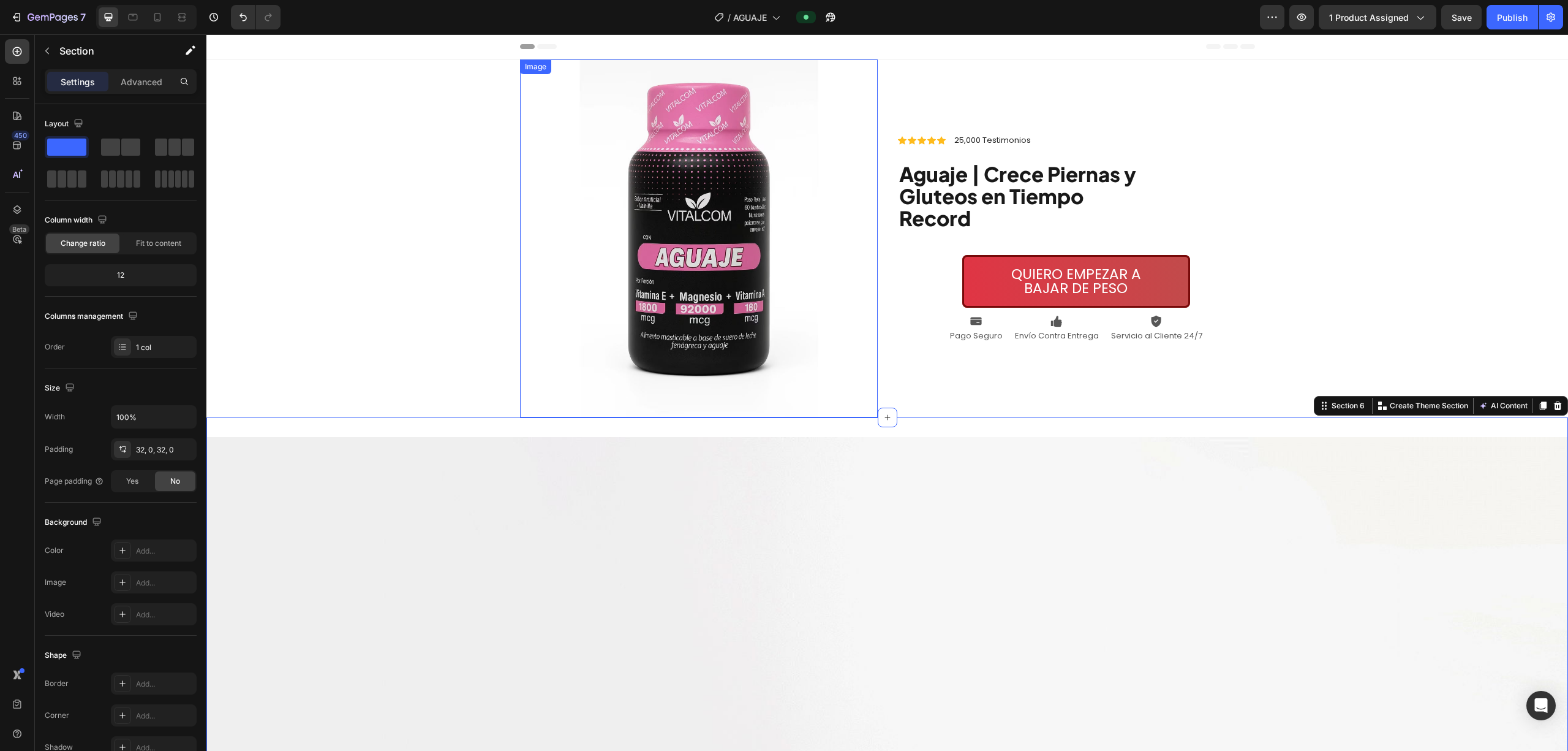
click at [692, 165] on img at bounding box center [699, 238] width 358 height 358
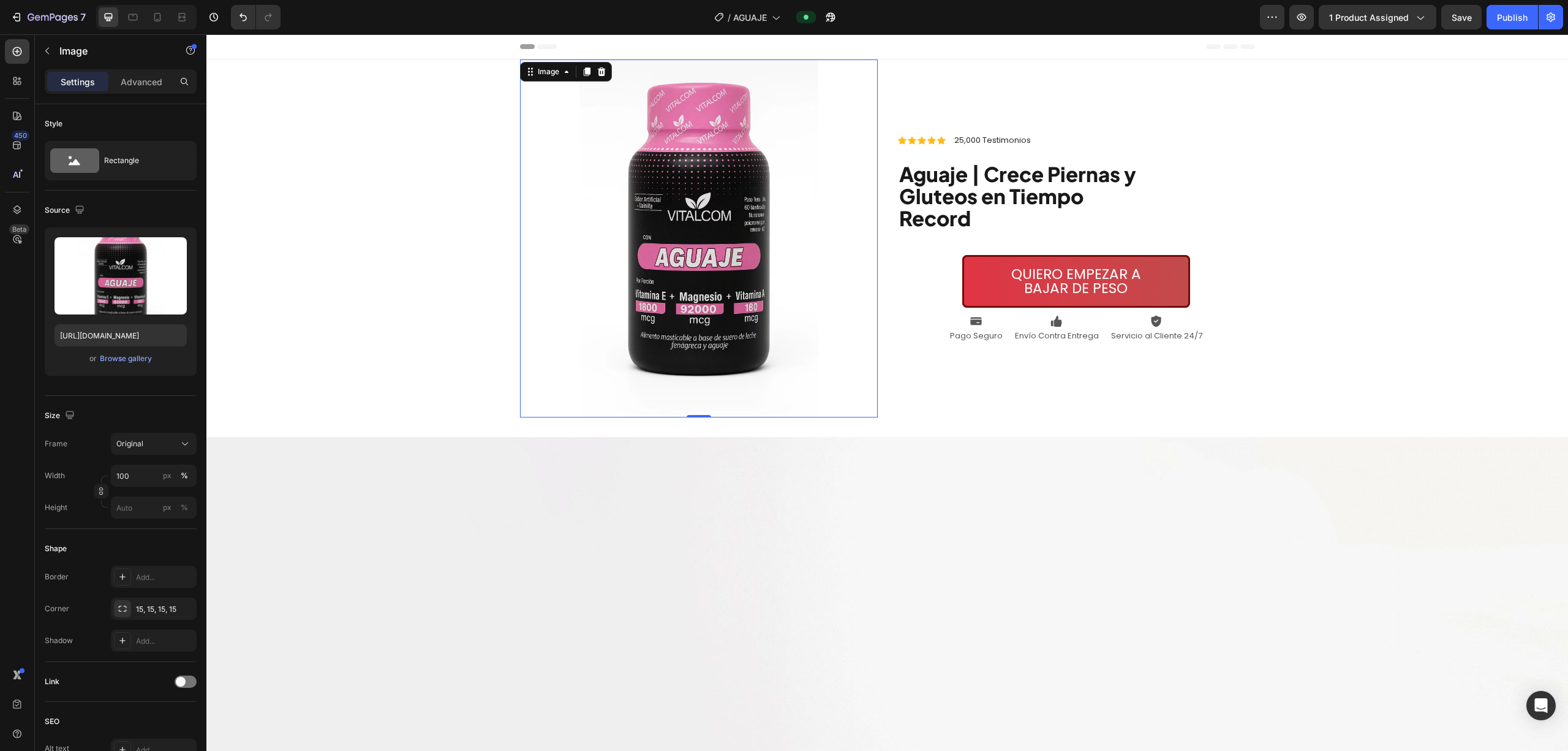
click at [539, 64] on div "Image" at bounding box center [566, 71] width 92 height 20
click at [537, 71] on div "Image" at bounding box center [549, 72] width 27 height 11
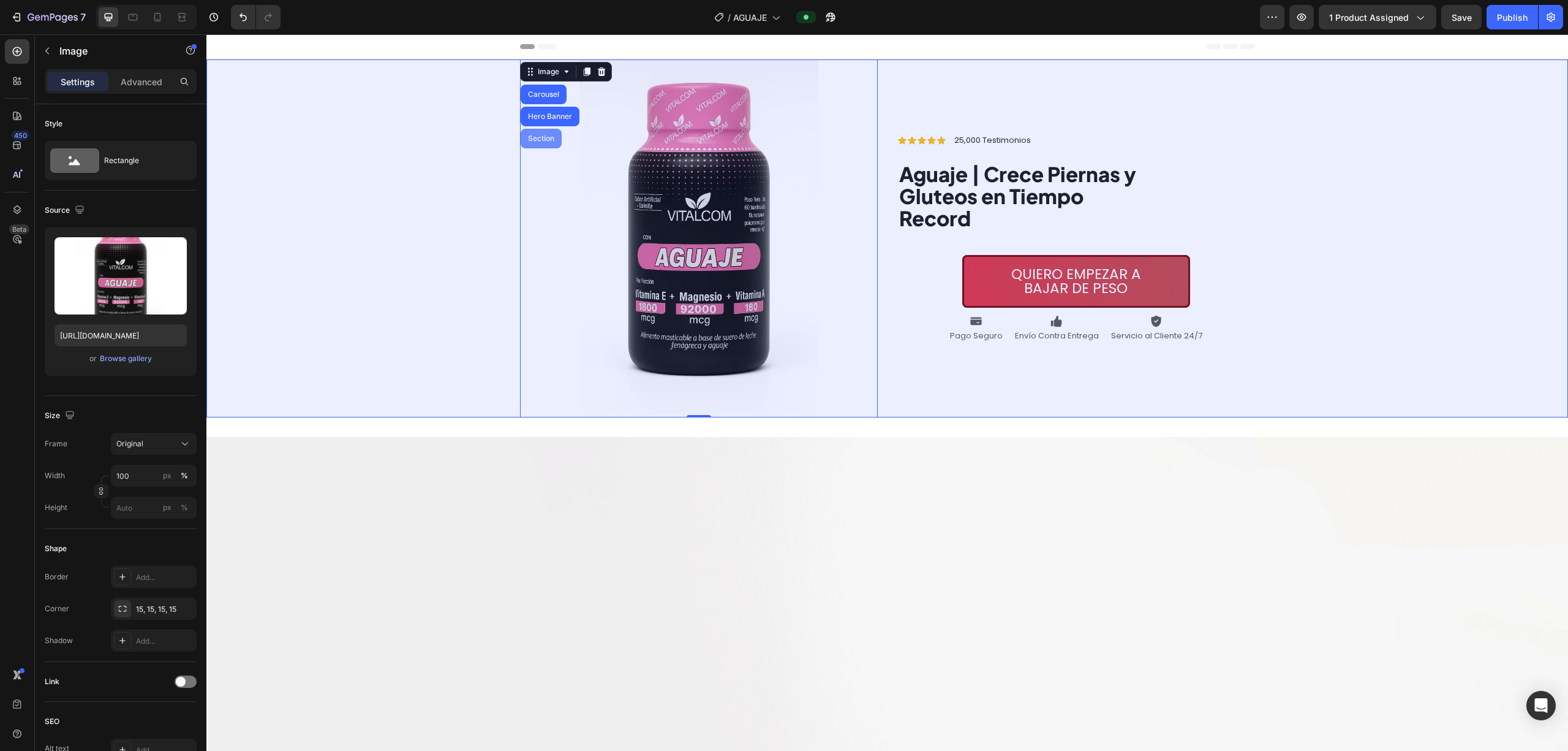
click at [544, 137] on div "Section" at bounding box center [540, 139] width 31 height 8
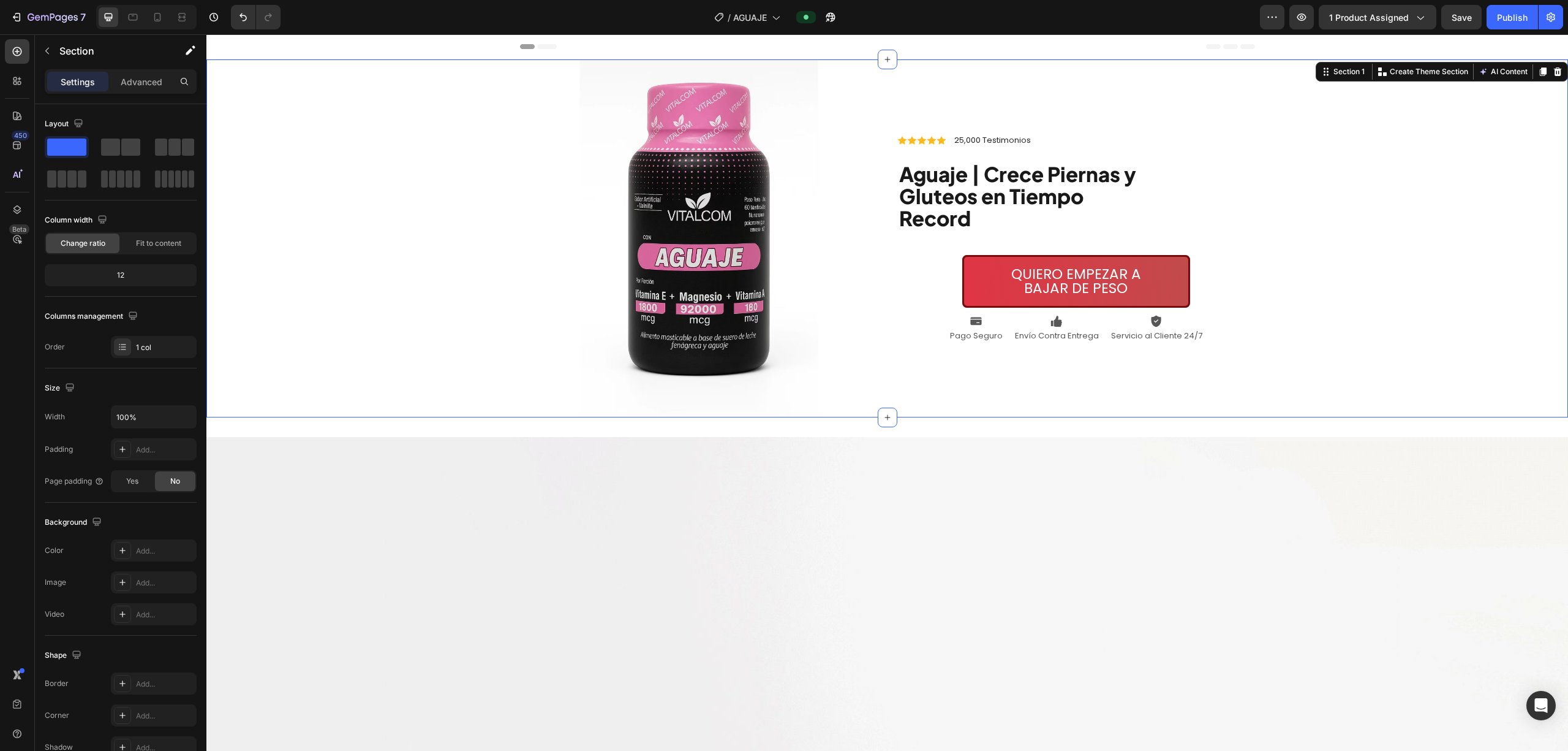
click at [781, 113] on div "Background Image" at bounding box center [887, 238] width 1362 height 358
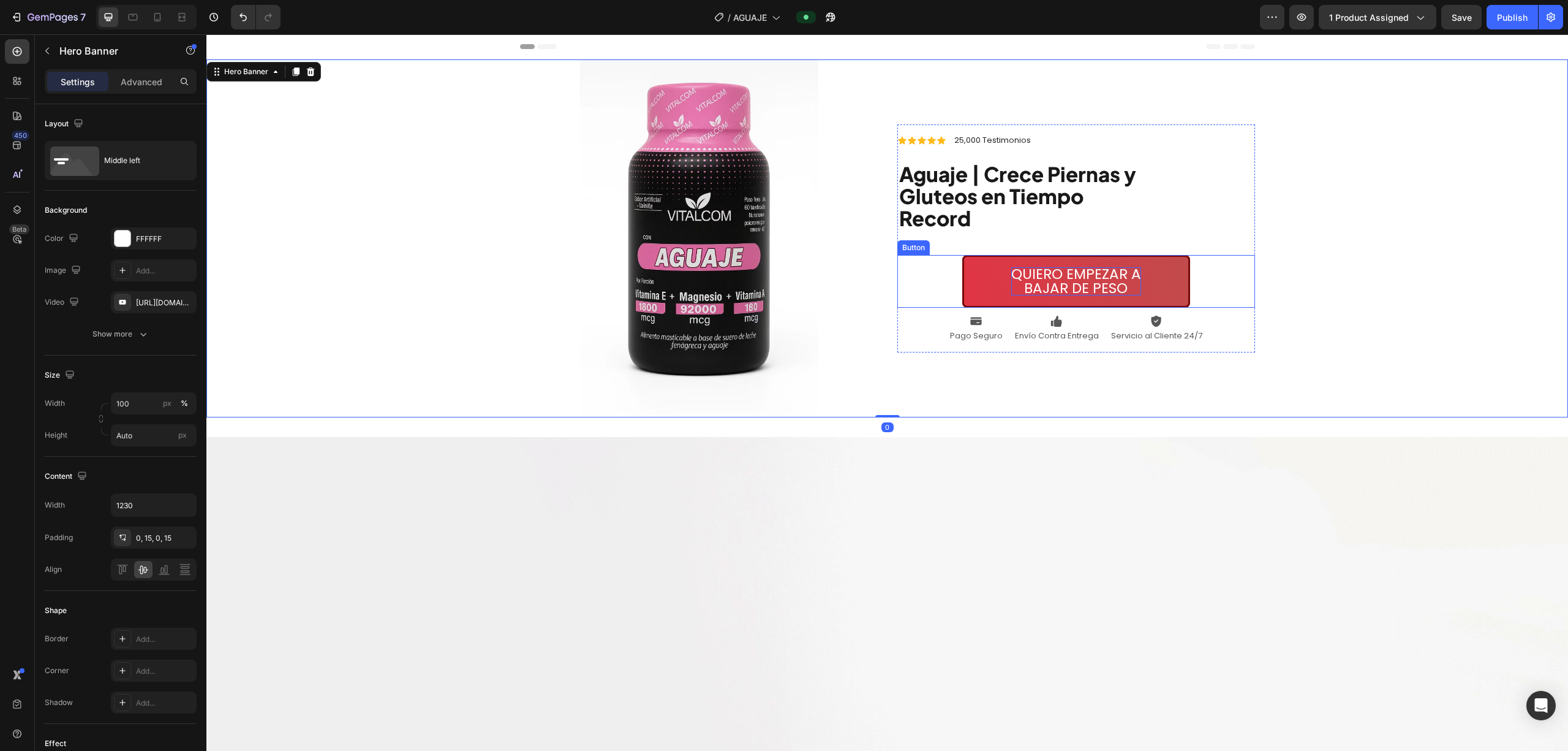
click at [781, 274] on span "QUIERO EMPEZAR A" at bounding box center [1076, 273] width 129 height 20
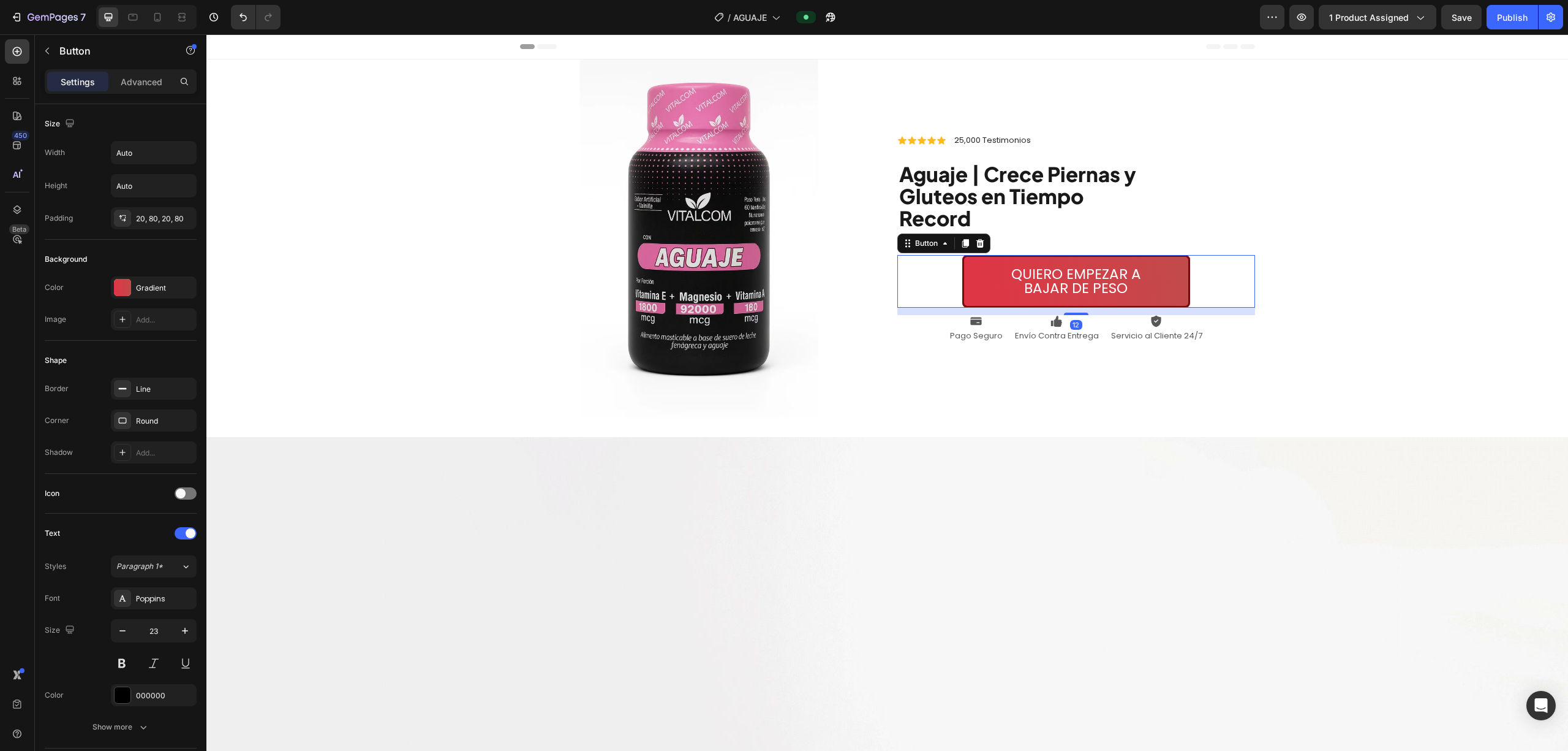
click at [781, 235] on div "Button" at bounding box center [944, 243] width 93 height 20
click at [781, 242] on div "Button" at bounding box center [926, 244] width 28 height 11
click at [781, 243] on div "Button" at bounding box center [926, 244] width 28 height 11
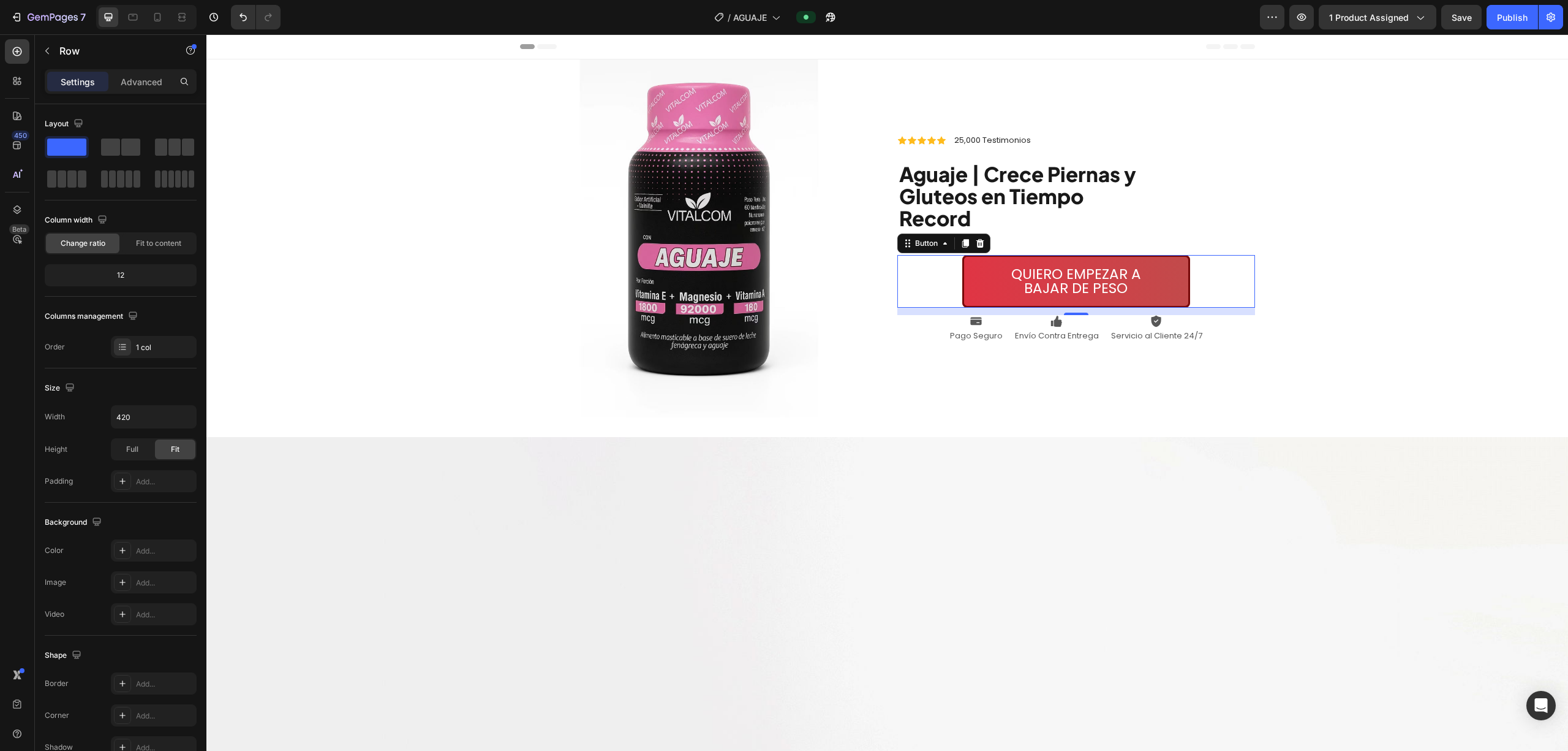
click at [781, 231] on div "Icon Icon Icon Icon Icon Icon List 25,000 Testimonios Text Block Row Aguaje | C…" at bounding box center [1027, 189] width 257 height 111
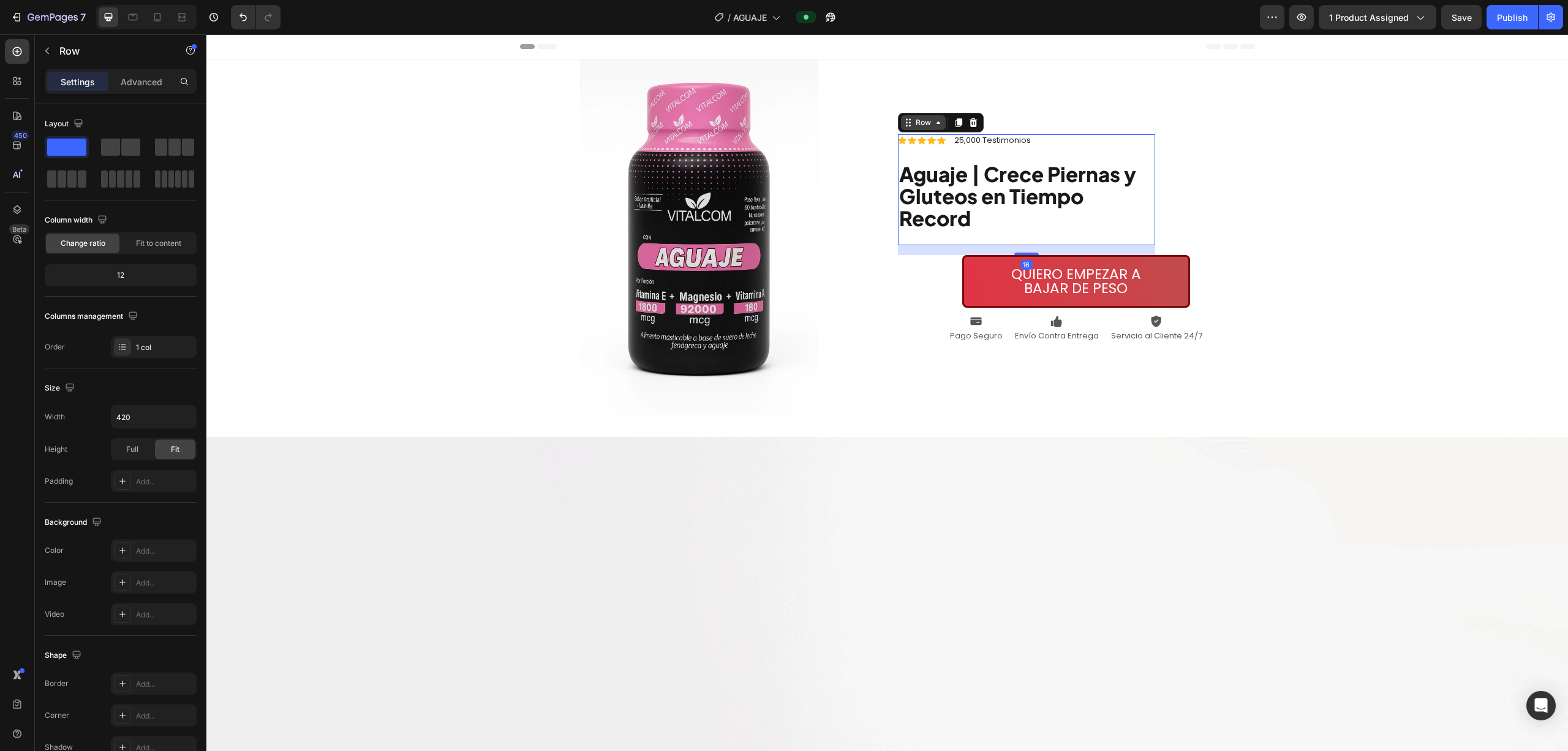
click at [781, 123] on div "Row" at bounding box center [923, 123] width 20 height 11
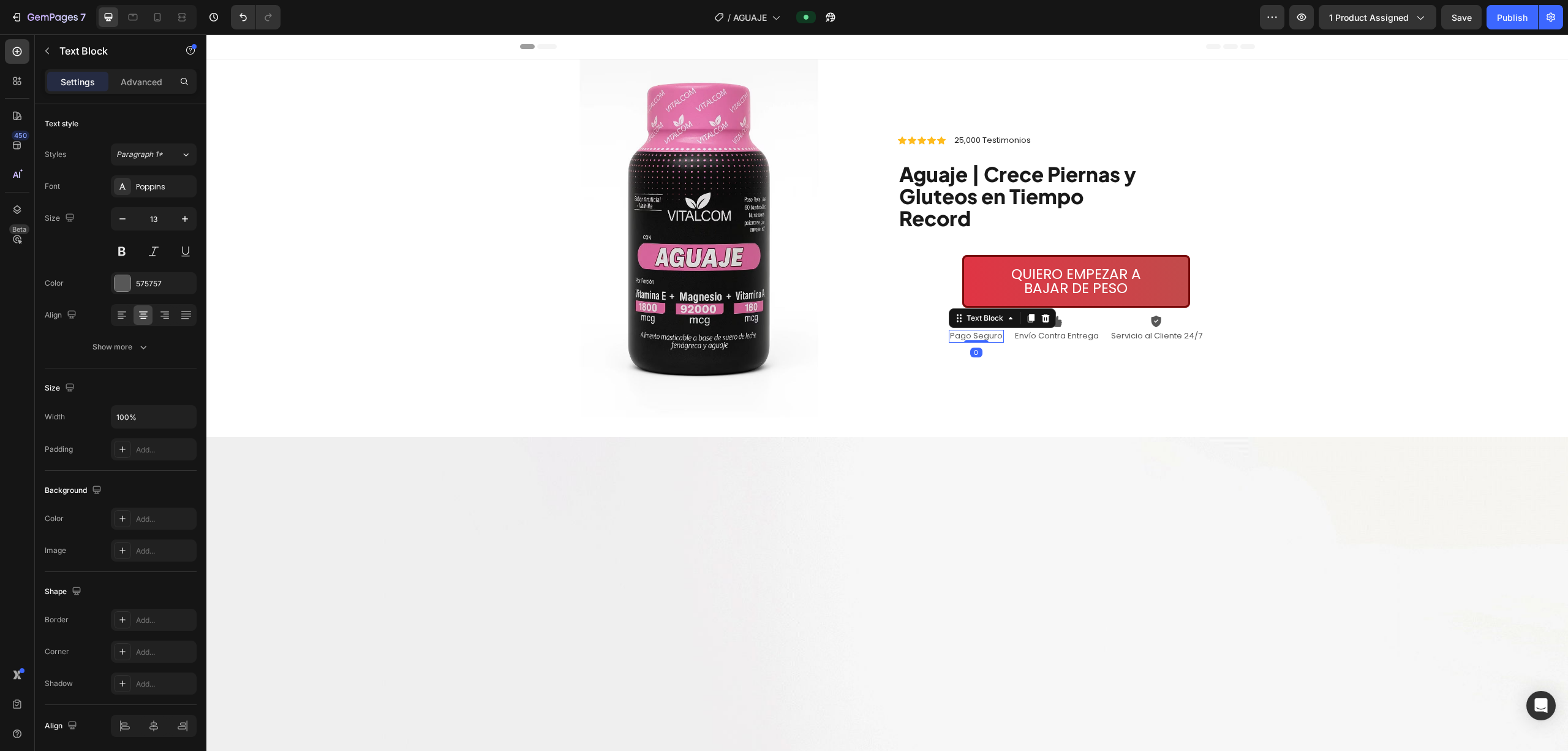
click at [781, 329] on div "Pago Seguro Text Block 0" at bounding box center [976, 336] width 55 height 13
click at [781, 321] on div "Text Block" at bounding box center [985, 318] width 42 height 11
click at [781, 325] on div "Icon Pago Seguro Text Block Row 3 cols Row 1 col Hero Banner 0 Icon Envío Contr…" at bounding box center [1076, 328] width 358 height 28
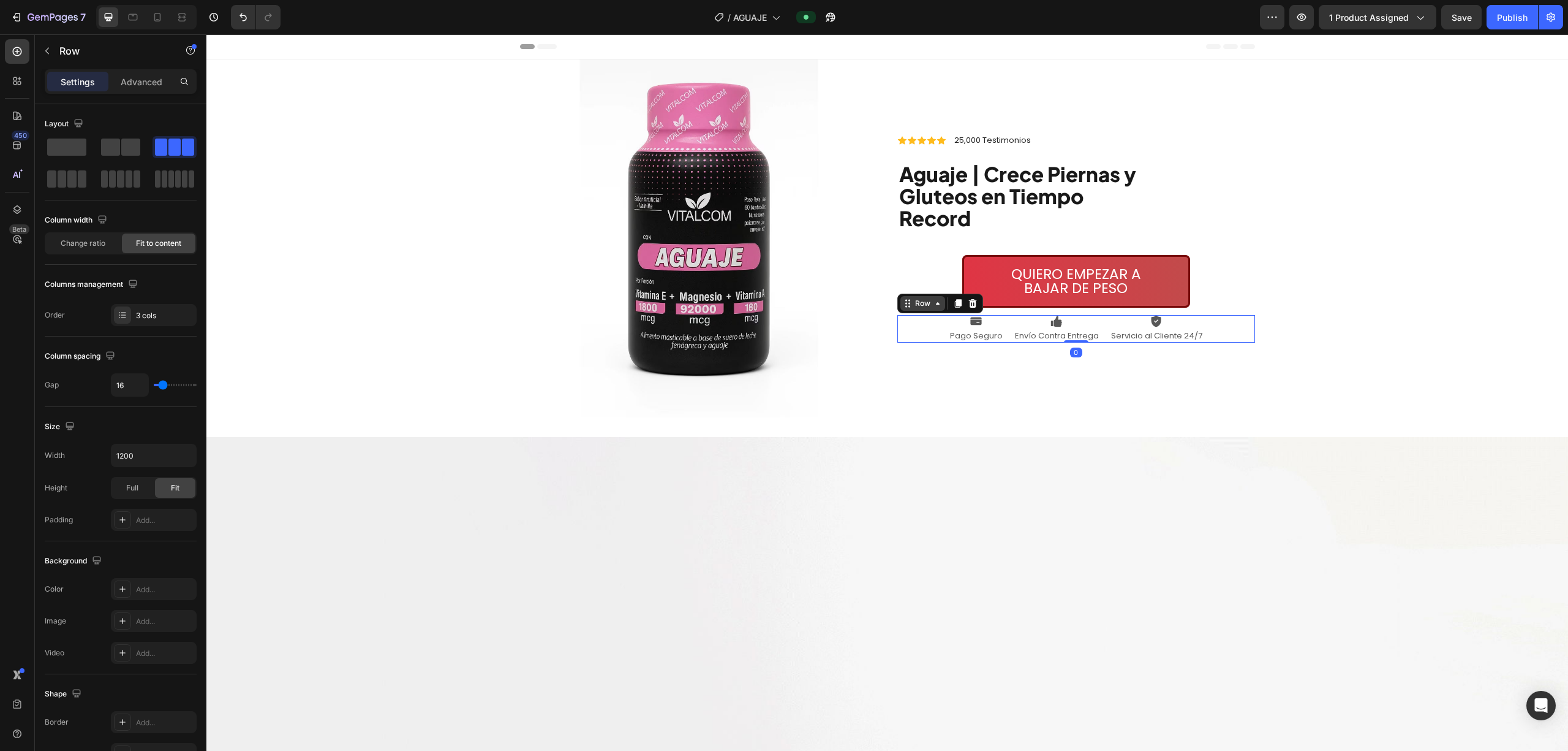
click at [781, 302] on icon at bounding box center [937, 304] width 10 height 10
click at [457, 82] on div "Background Image" at bounding box center [887, 238] width 1362 height 358
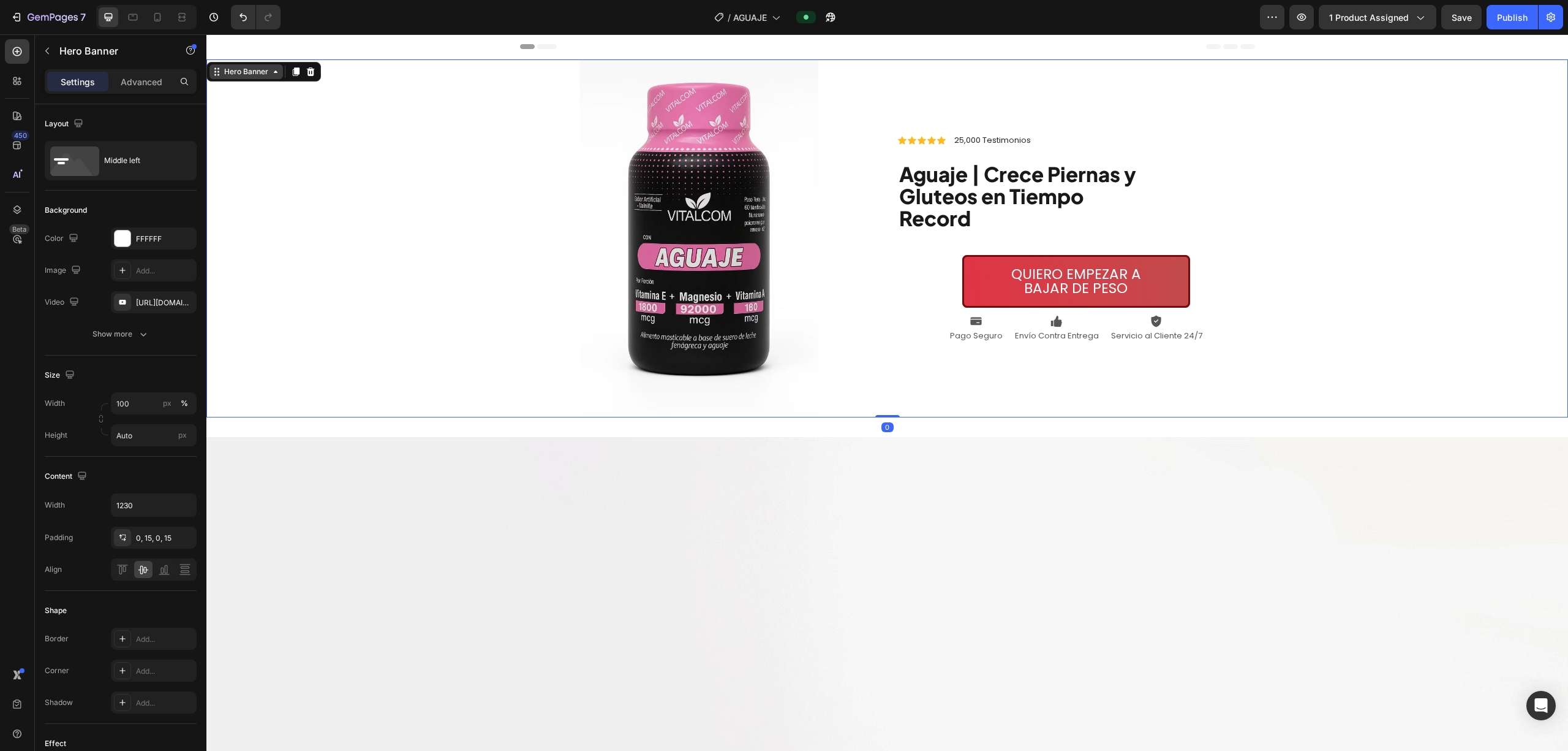
click at [257, 72] on div "Hero Banner" at bounding box center [246, 72] width 49 height 11
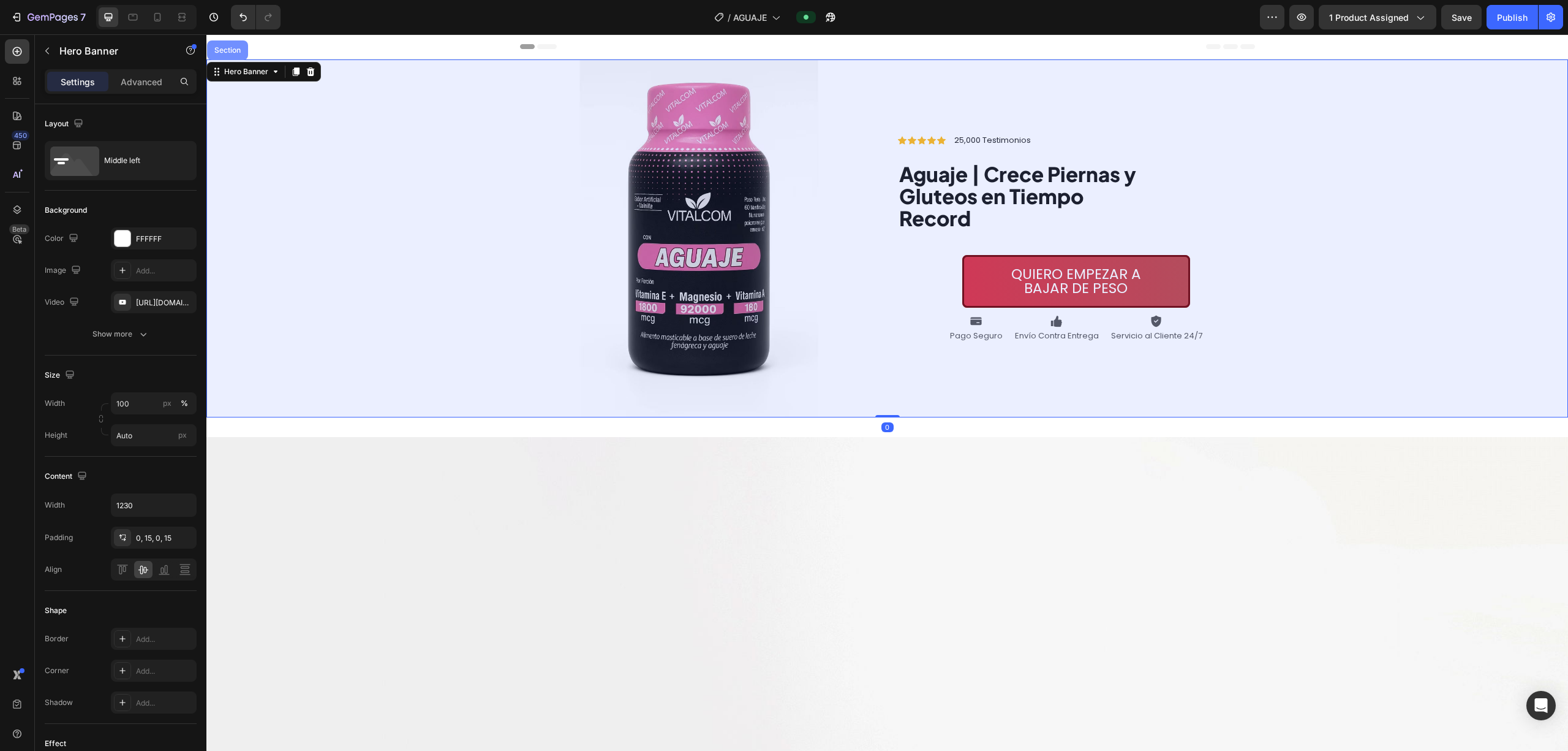
click at [233, 59] on div "Section" at bounding box center [227, 49] width 41 height 20
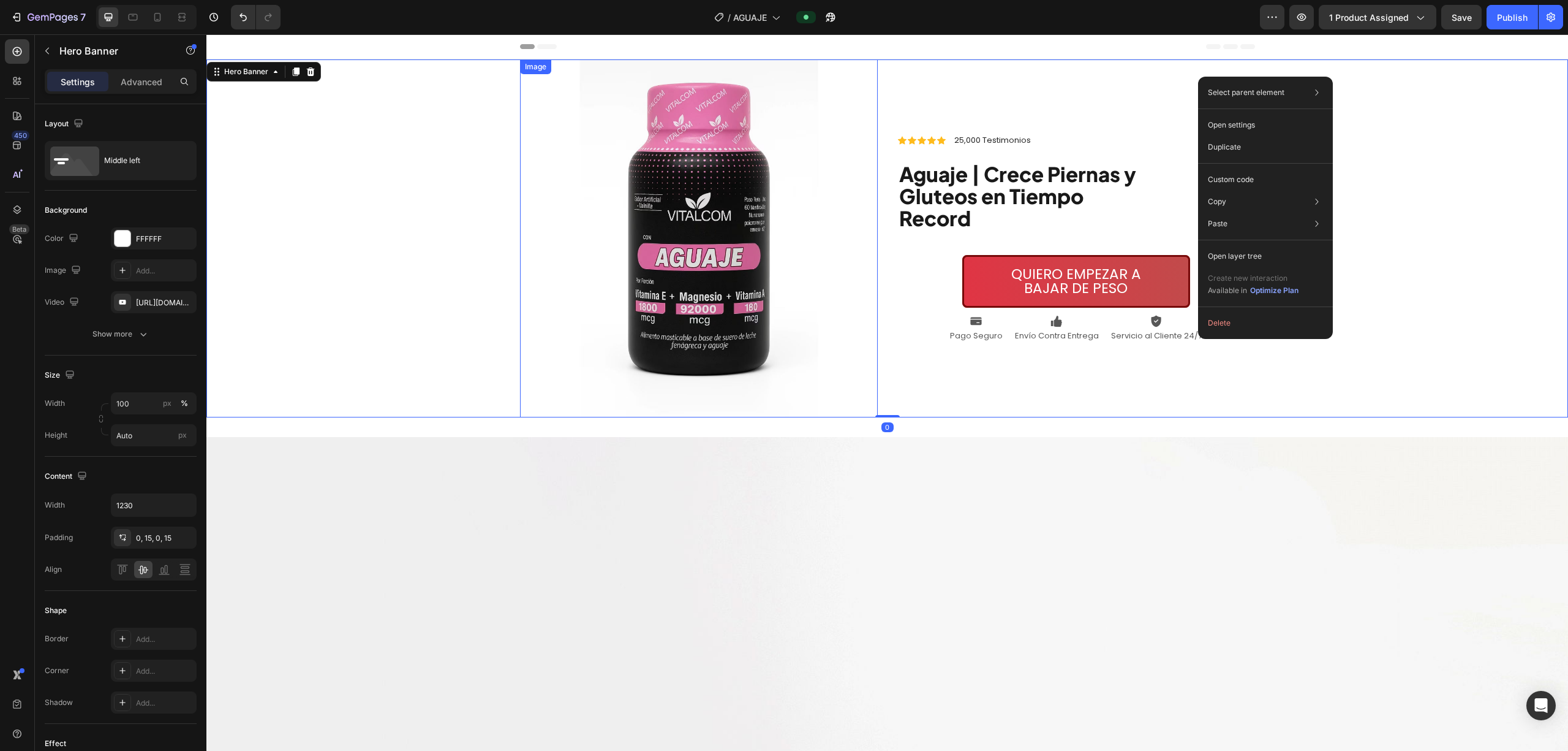
click at [748, 163] on img at bounding box center [699, 238] width 358 height 358
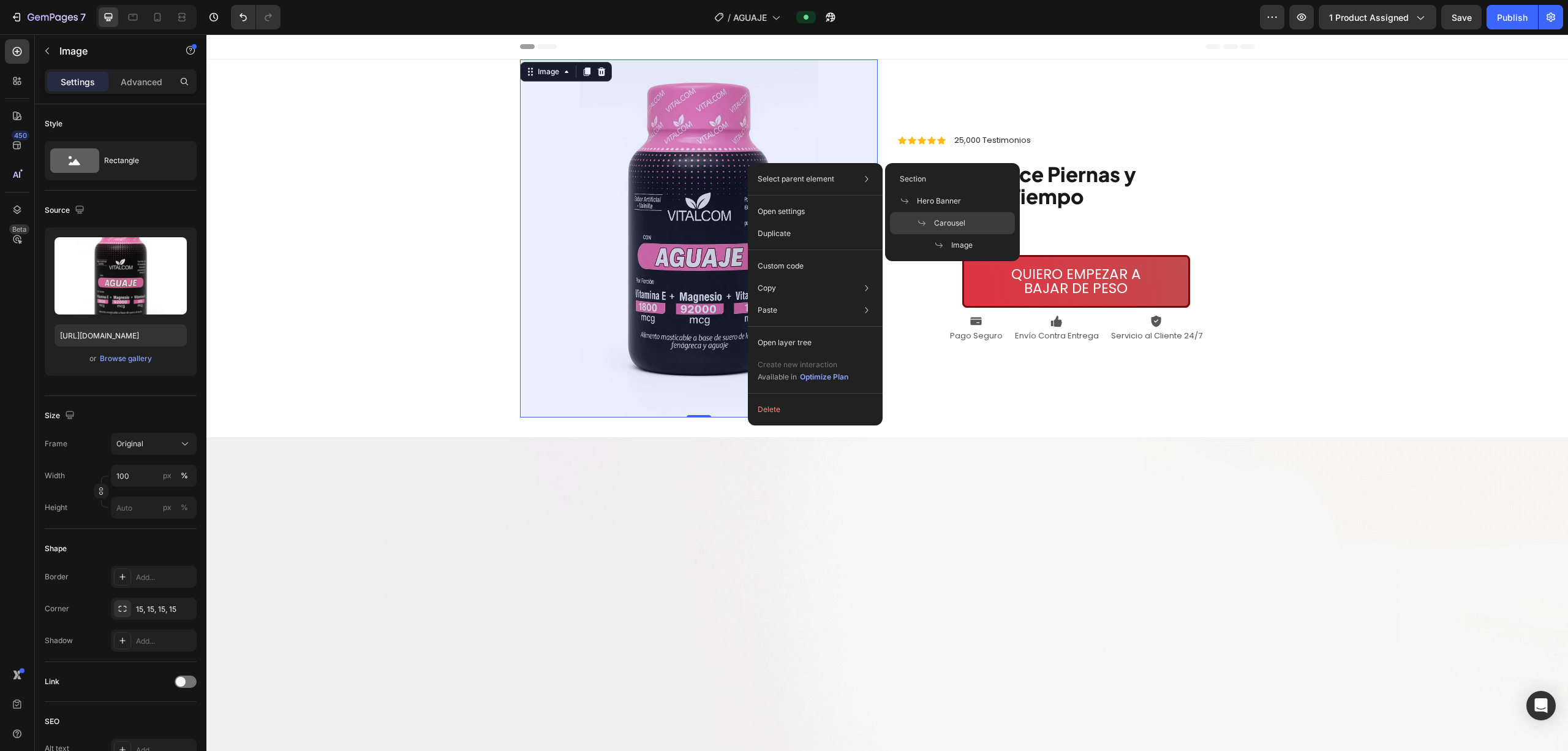
click at [781, 214] on div "Carousel" at bounding box center [951, 223] width 125 height 22
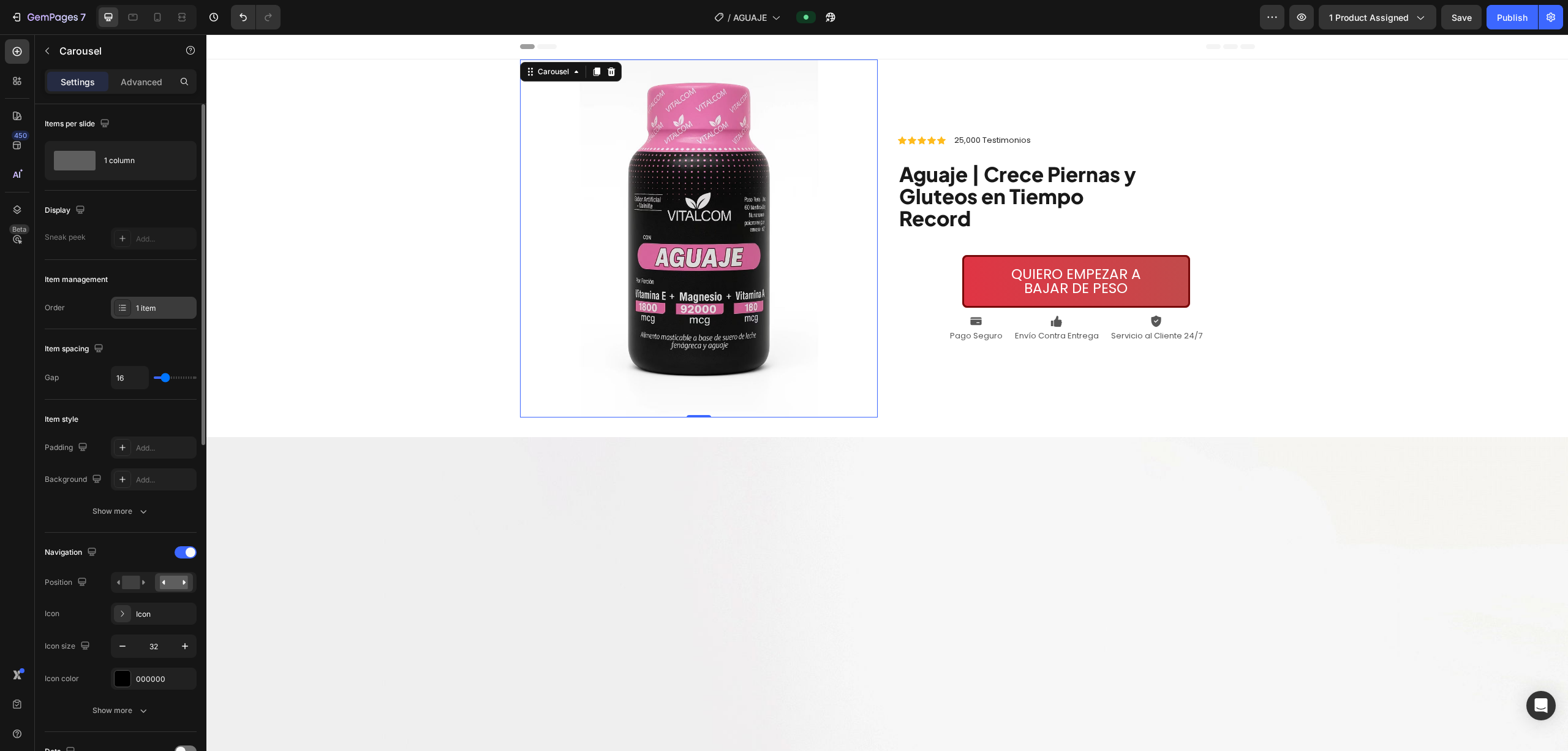
click at [154, 311] on div "1 item" at bounding box center [165, 308] width 58 height 11
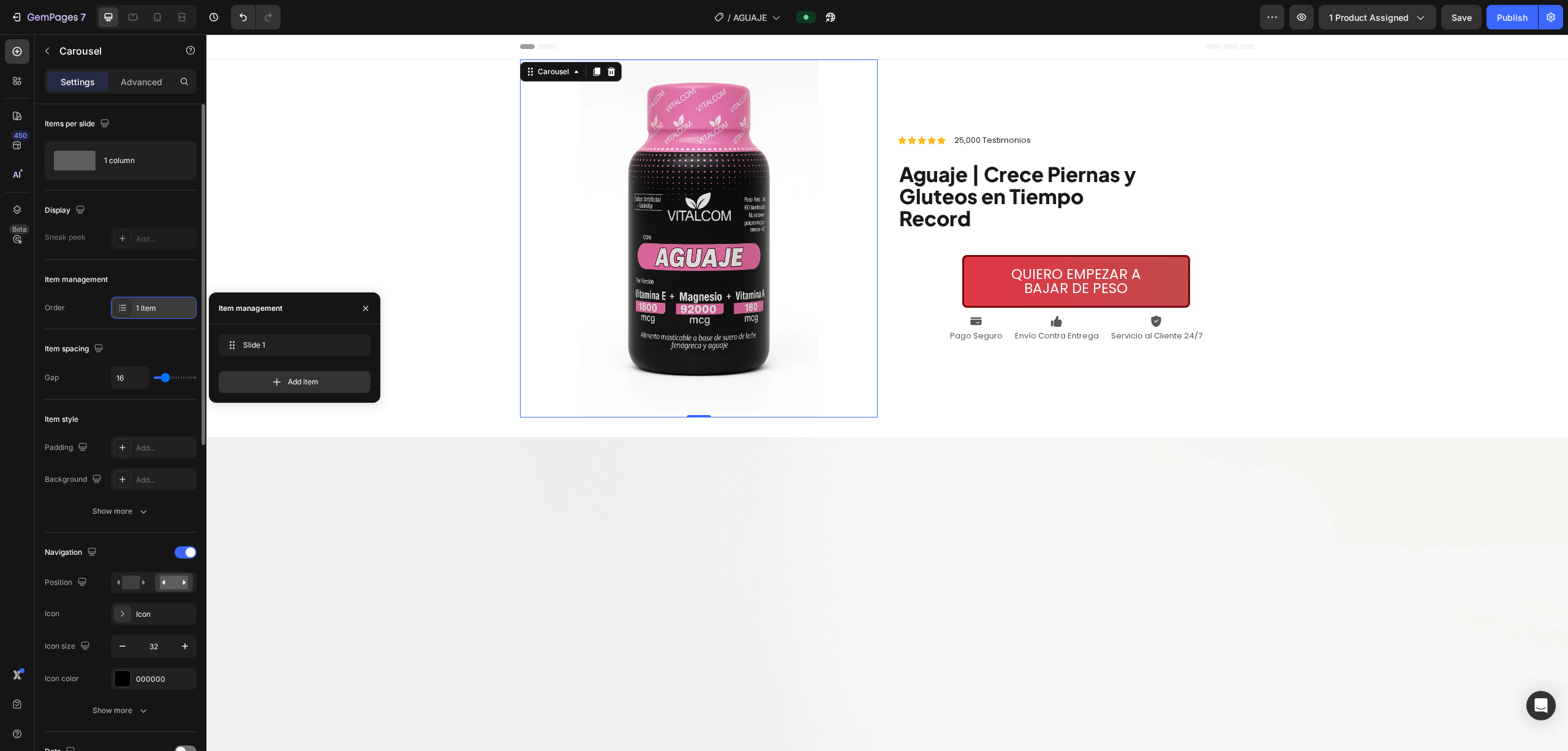
click at [152, 298] on div "1 item" at bounding box center [154, 307] width 86 height 22
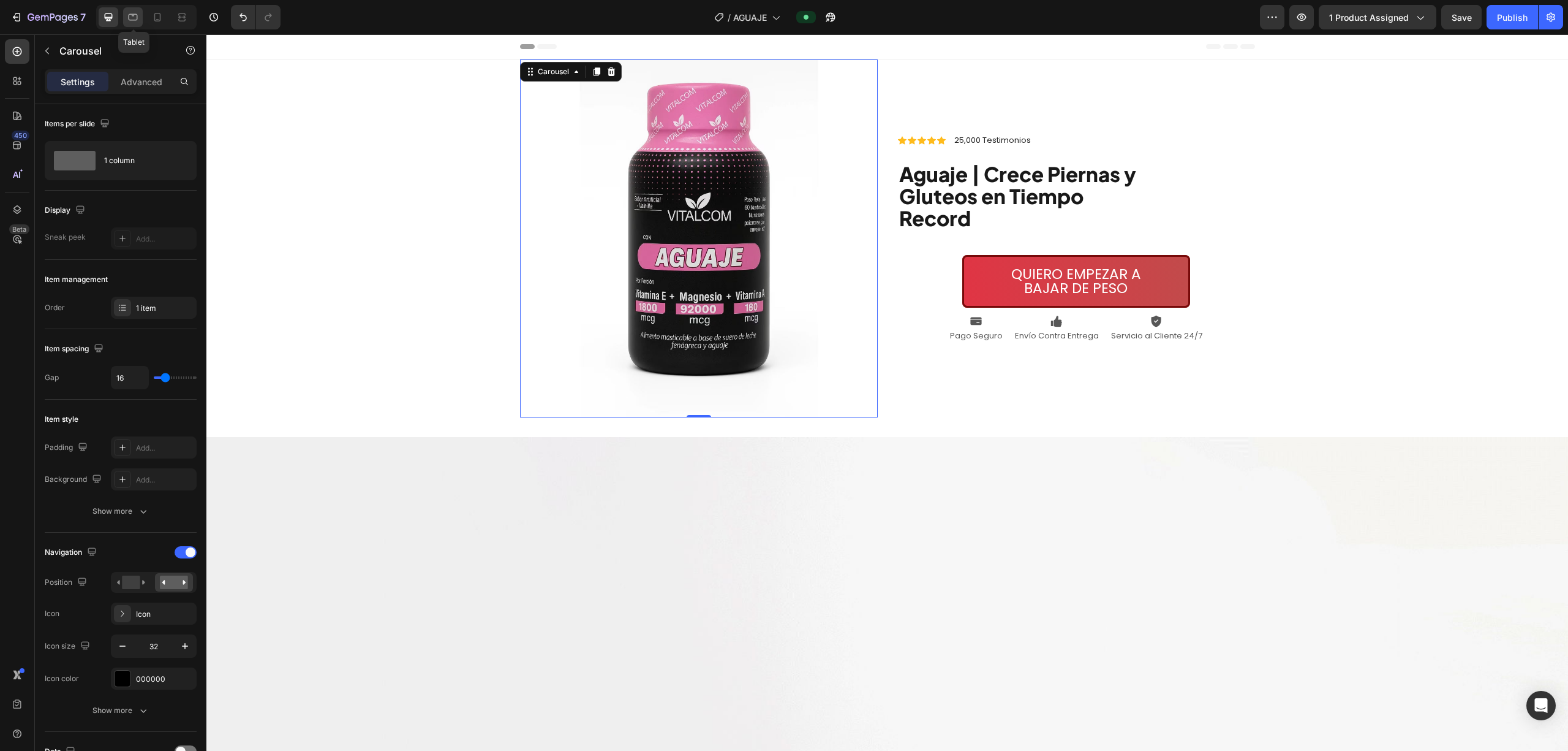
click at [135, 20] on icon at bounding box center [133, 17] width 10 height 7
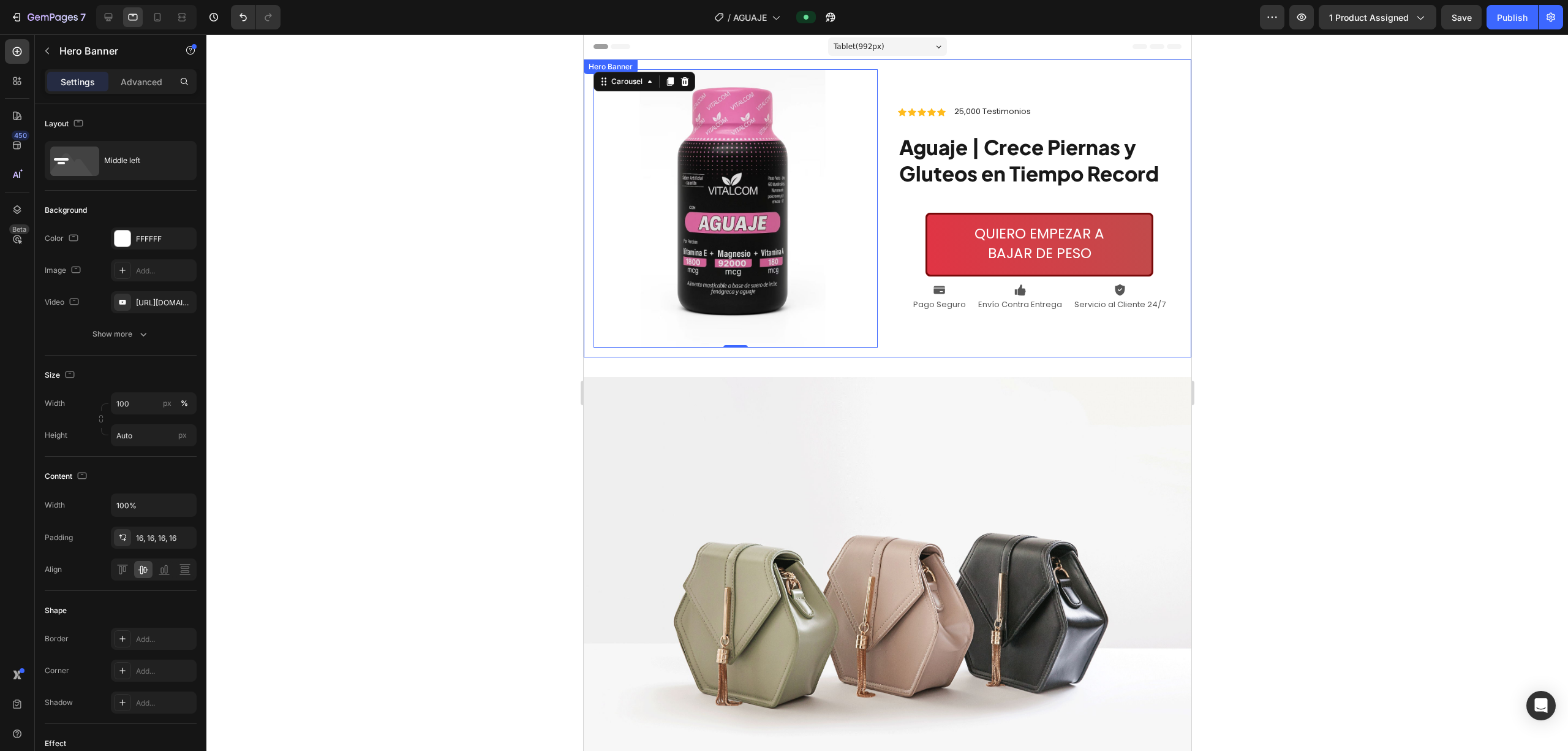
click at [781, 71] on div "Icon Icon Icon Icon Icon Icon List 25,000 Testimonios Text Block Row Aguaje | C…" at bounding box center [1039, 208] width 284 height 278
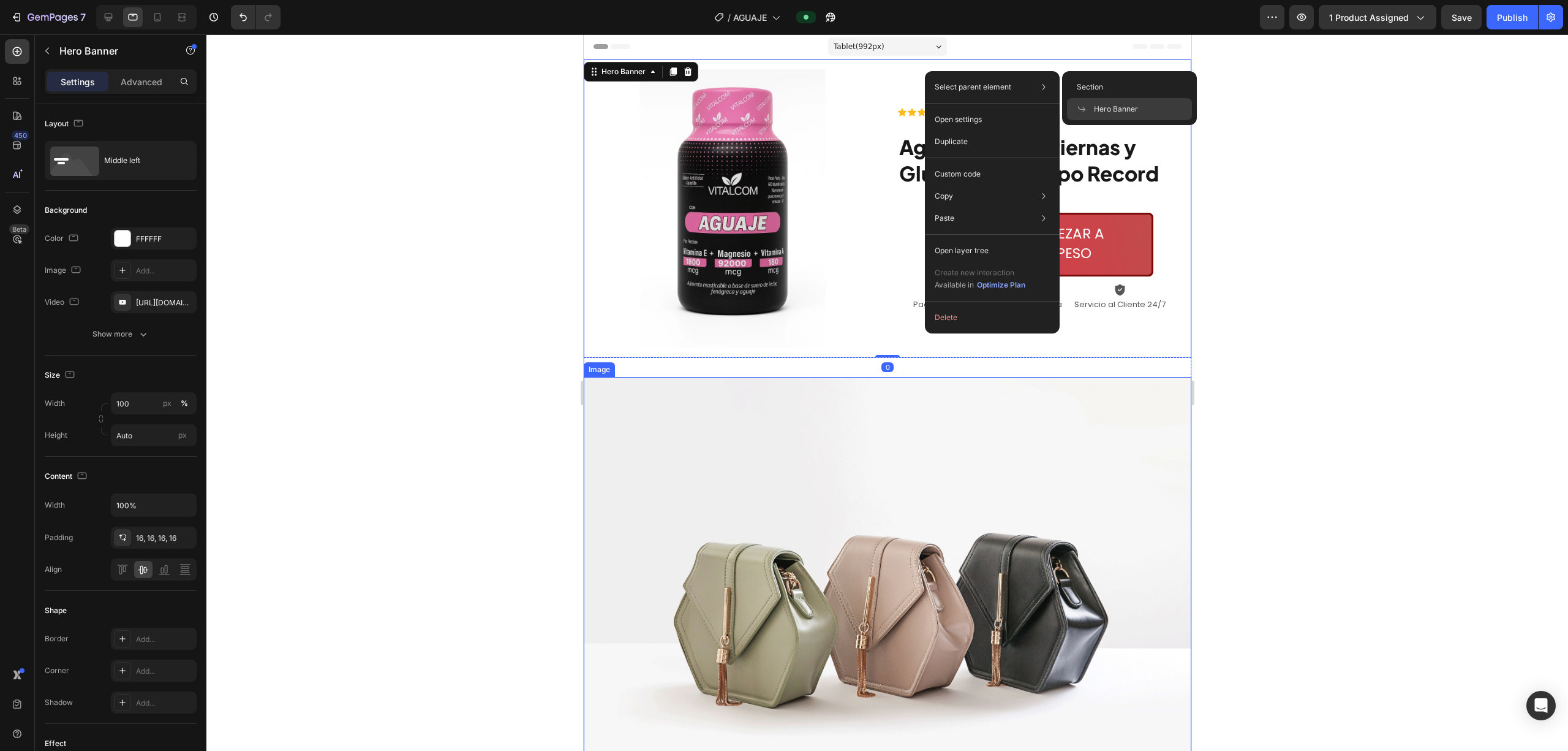
click at [781, 390] on img at bounding box center [887, 604] width 608 height 456
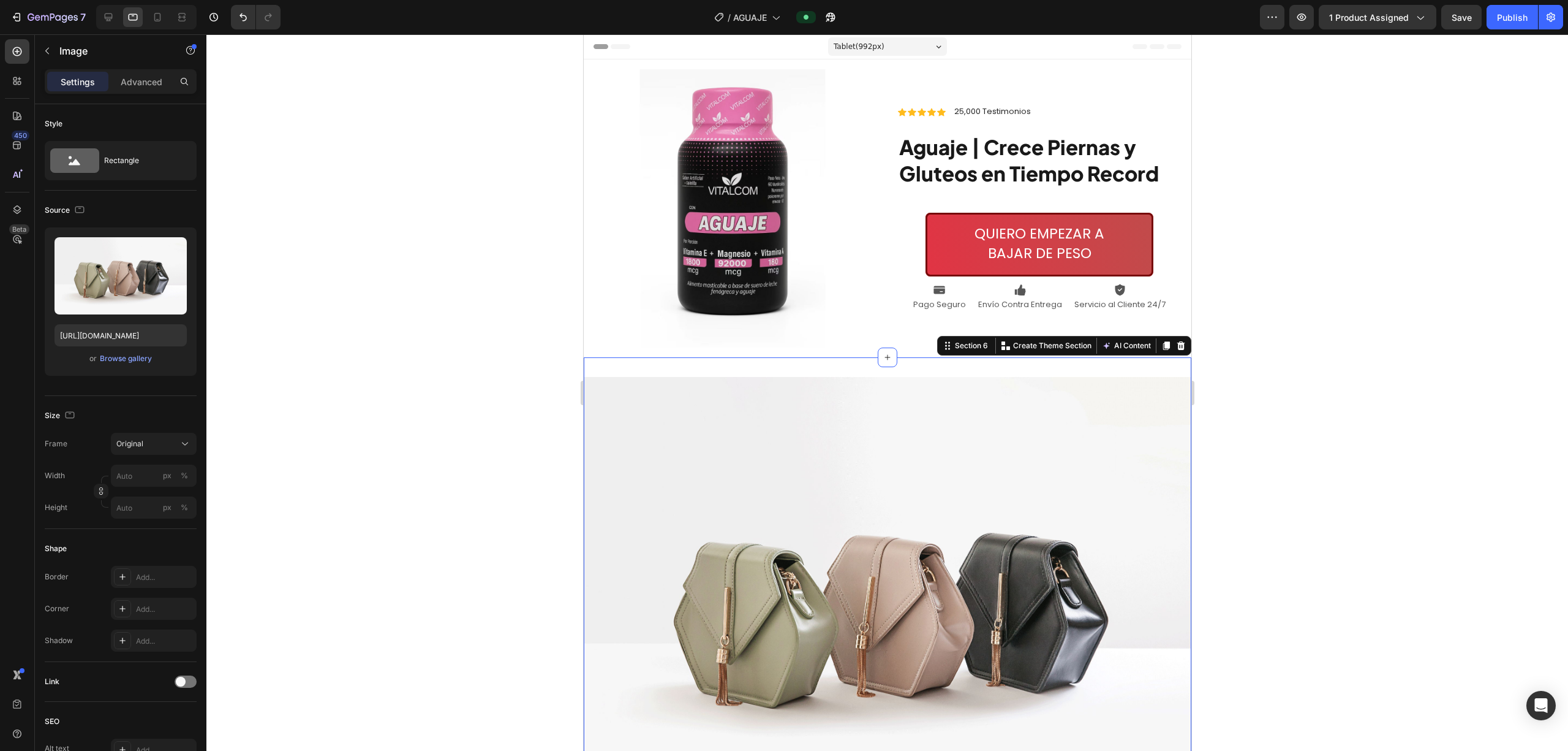
click at [781, 361] on div "Image Section 6 You can create reusable sections Create Theme Section AI Conten…" at bounding box center [887, 604] width 608 height 495
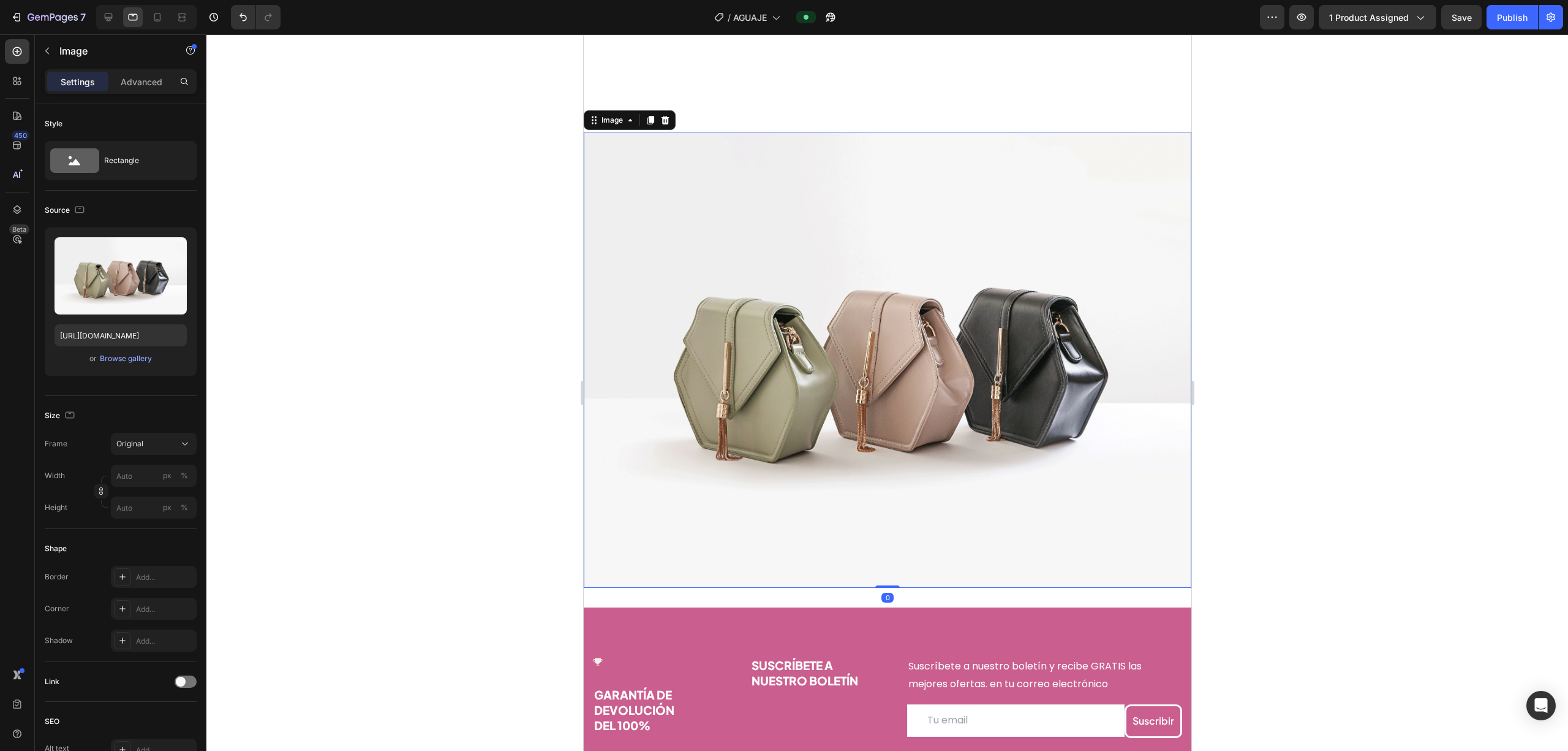
scroll to position [490, 0]
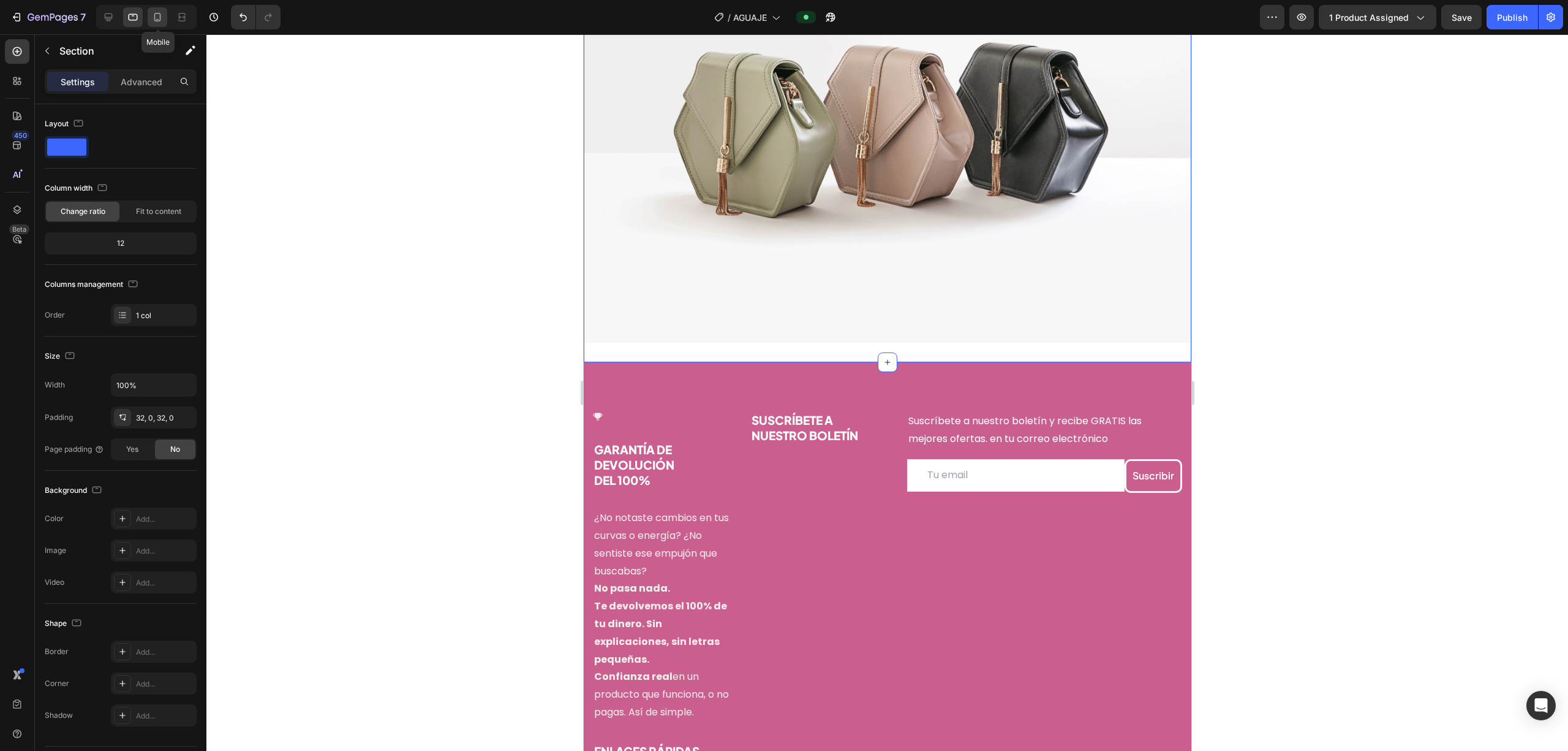
click at [157, 8] on div at bounding box center [157, 17] width 20 height 20
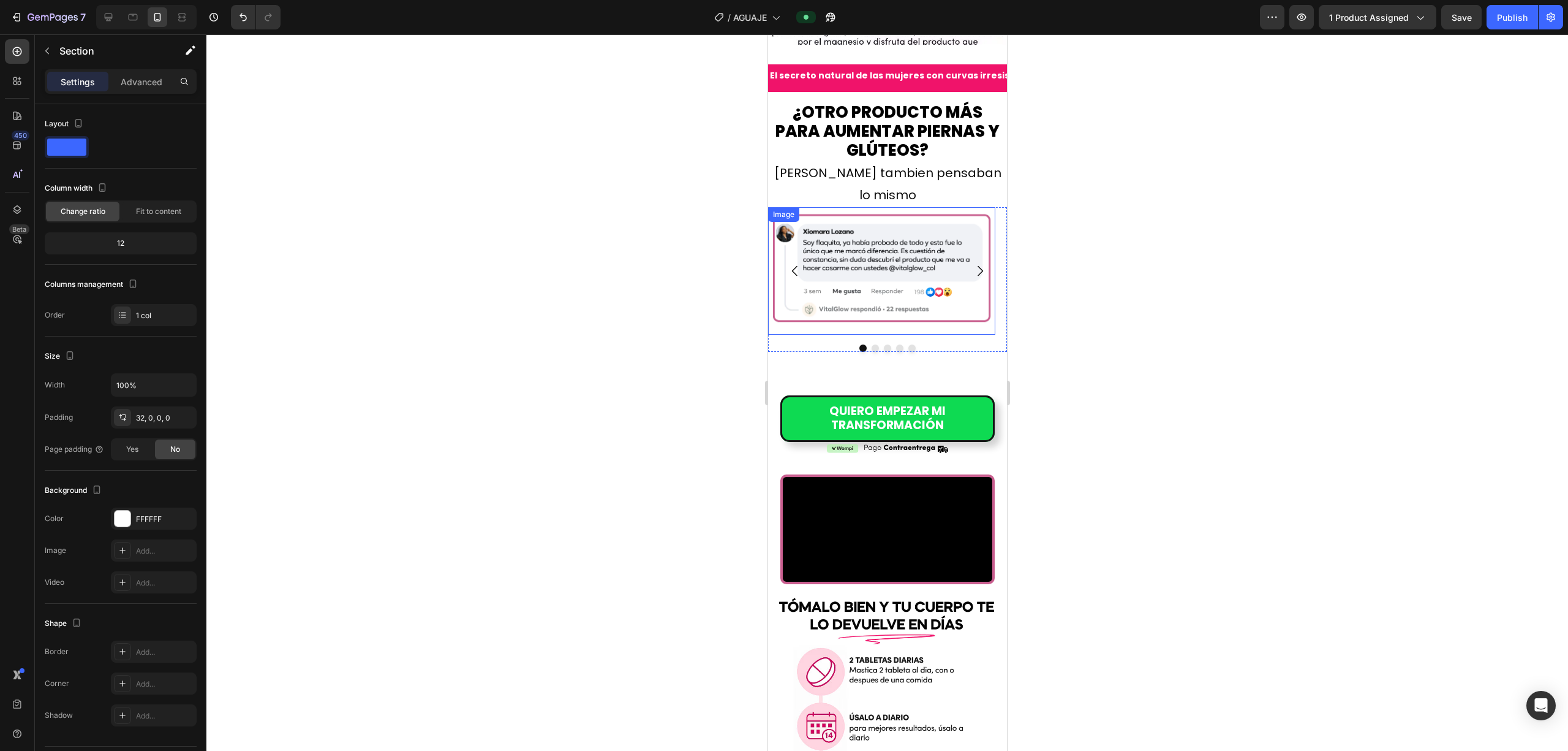
scroll to position [3524, 0]
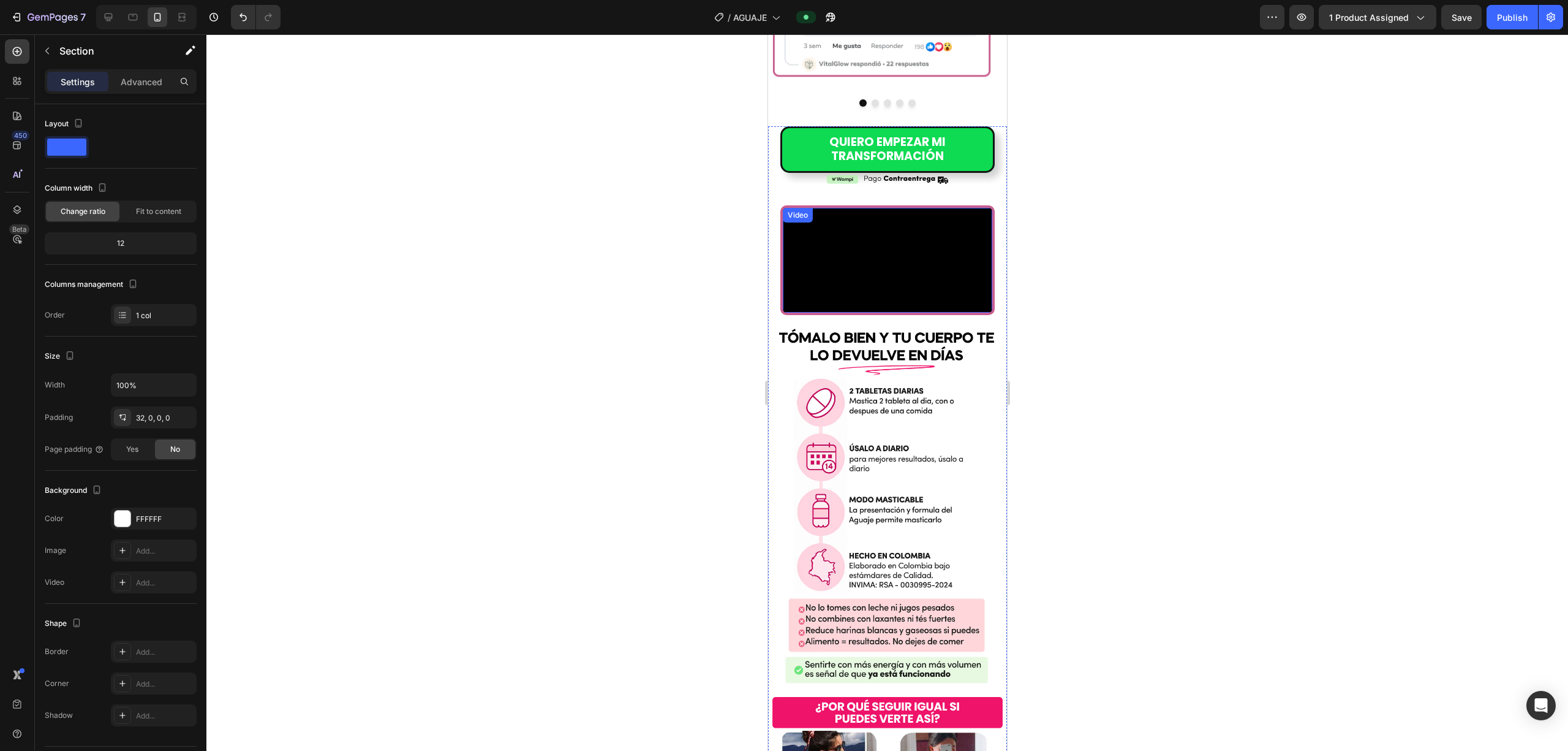
click at [781, 207] on div "Video" at bounding box center [887, 260] width 214 height 109
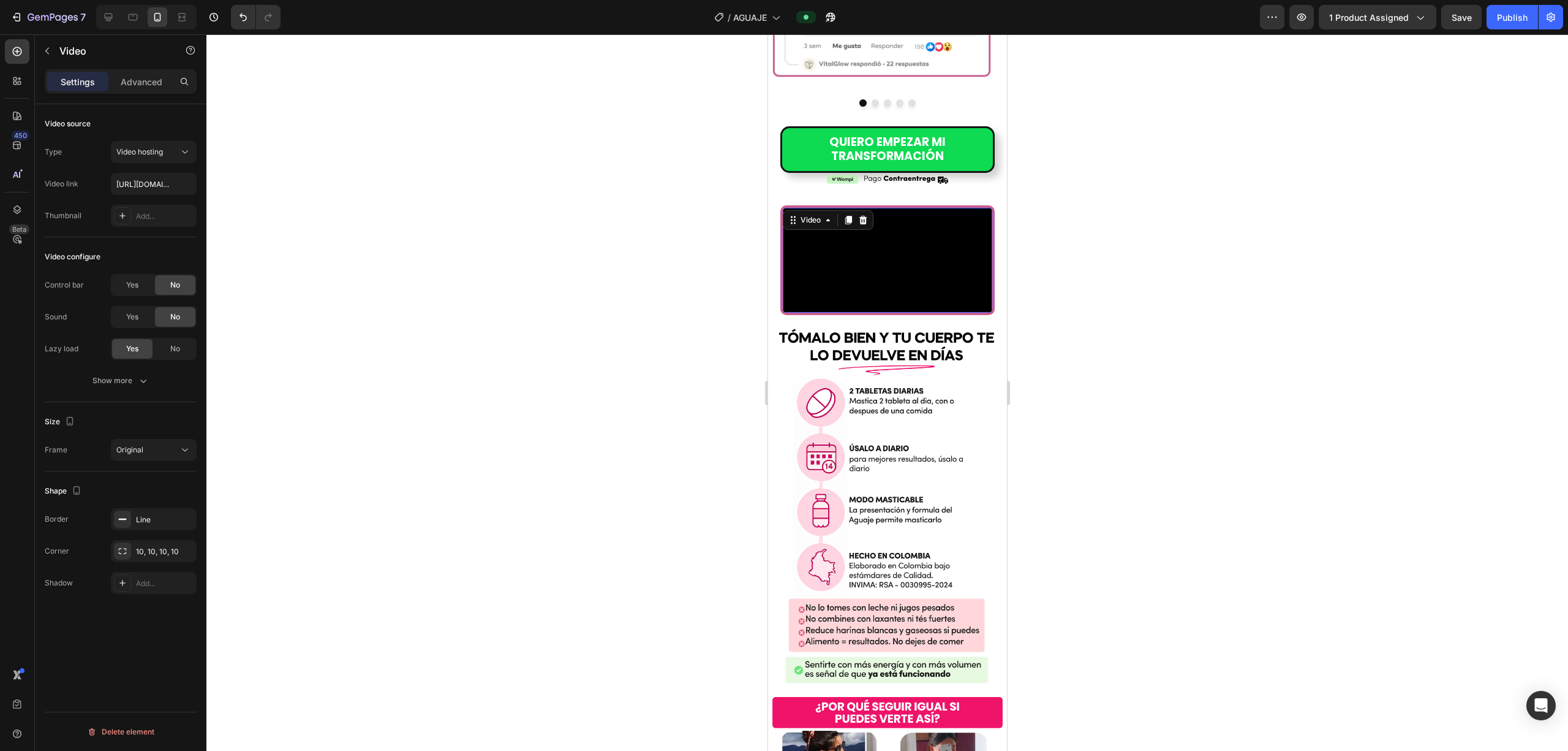
click at [781, 238] on video at bounding box center [887, 260] width 209 height 105
click at [781, 214] on div "Video" at bounding box center [810, 220] width 25 height 11
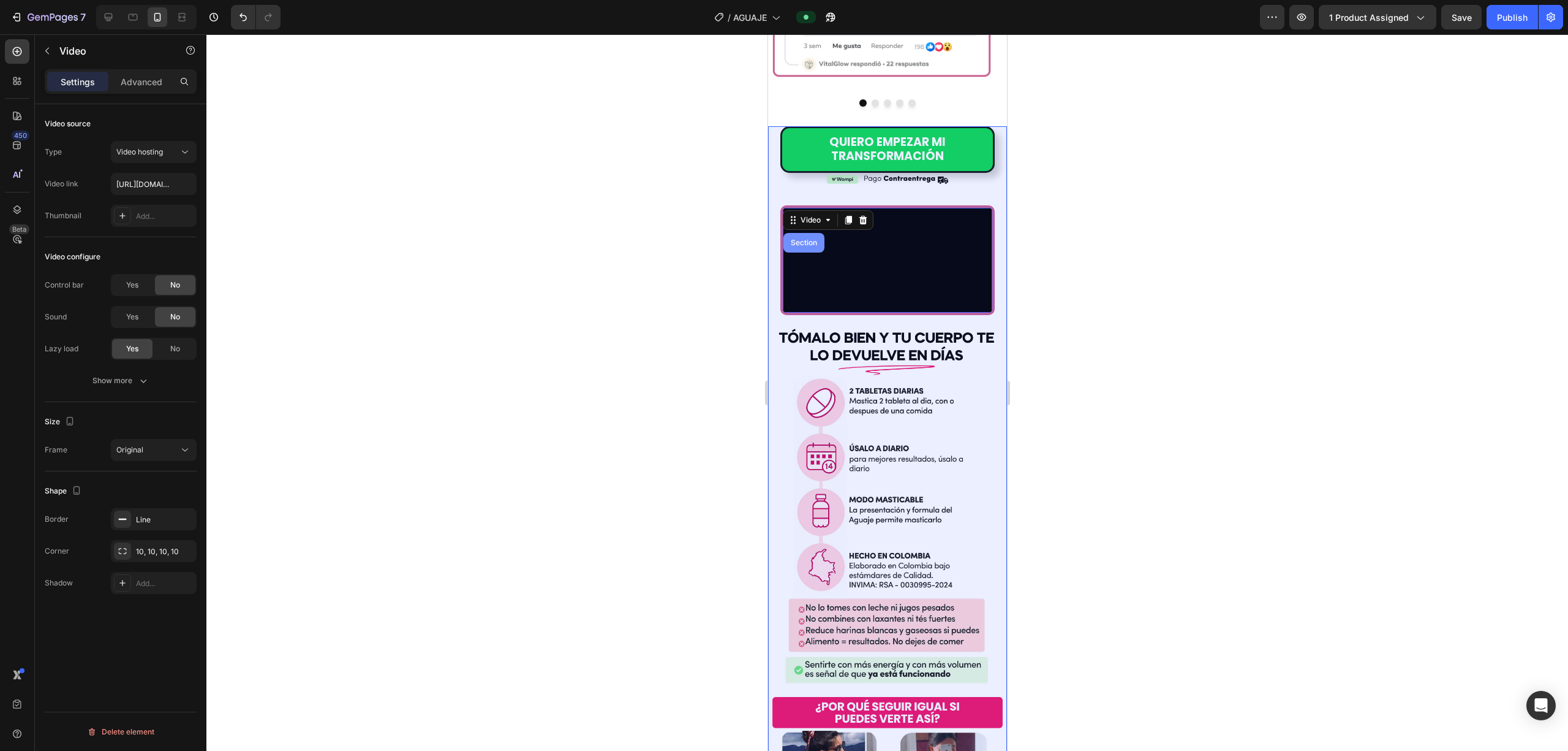
click at [781, 233] on div "Section" at bounding box center [803, 243] width 41 height 20
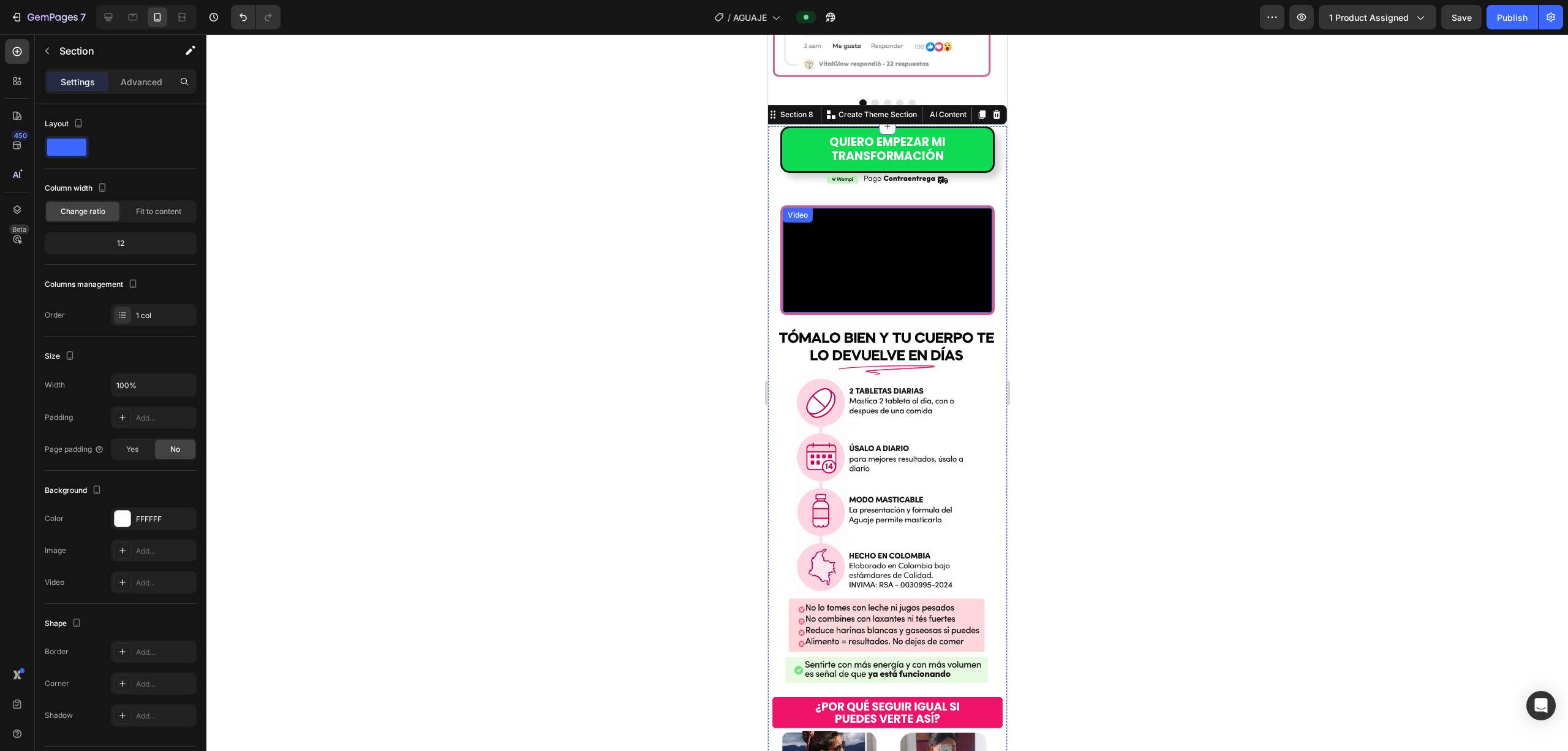
click at [781, 228] on video at bounding box center [887, 260] width 209 height 105
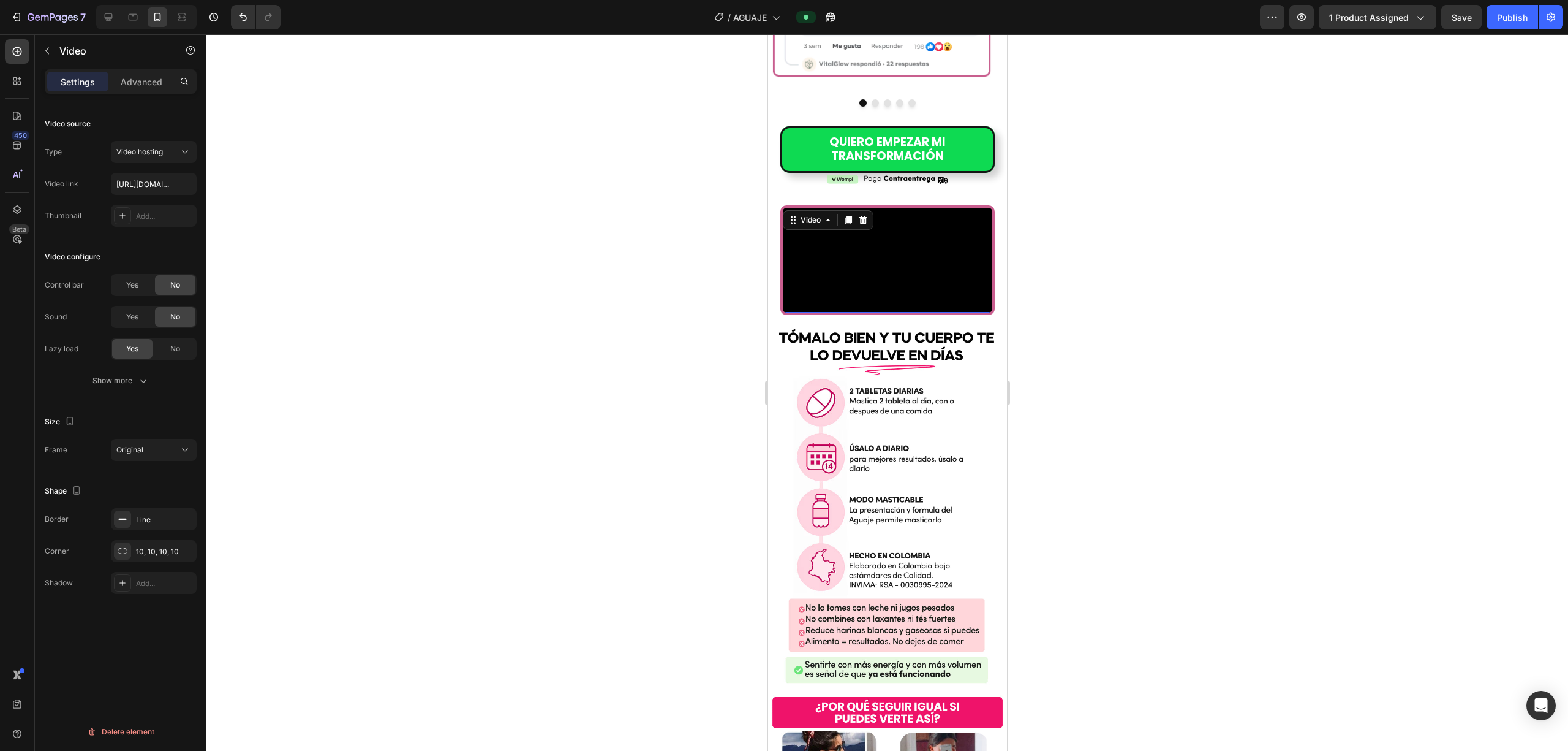
click at [781, 210] on div "Video" at bounding box center [827, 220] width 90 height 20
click at [781, 214] on div "Video" at bounding box center [810, 220] width 25 height 11
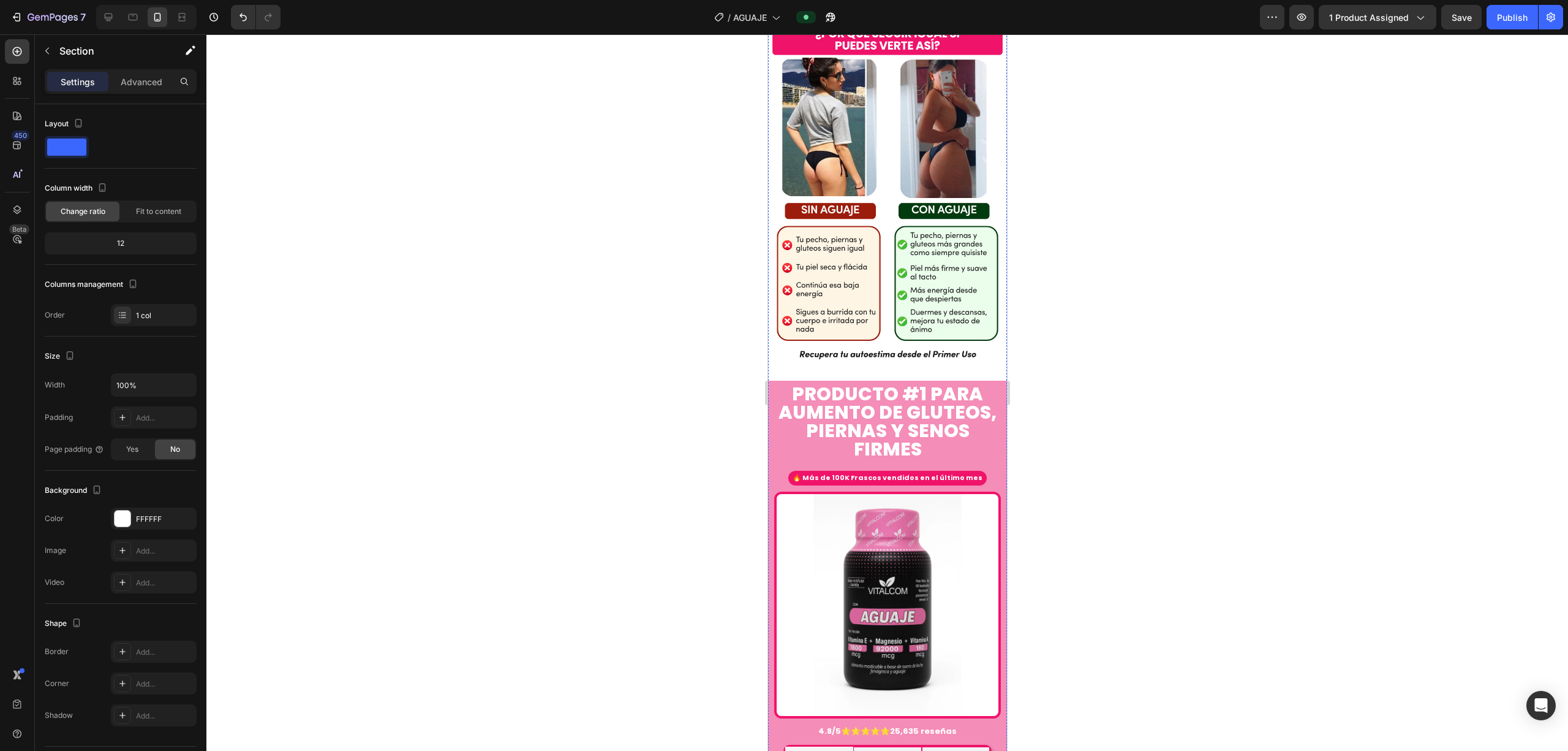
scroll to position [4422, 0]
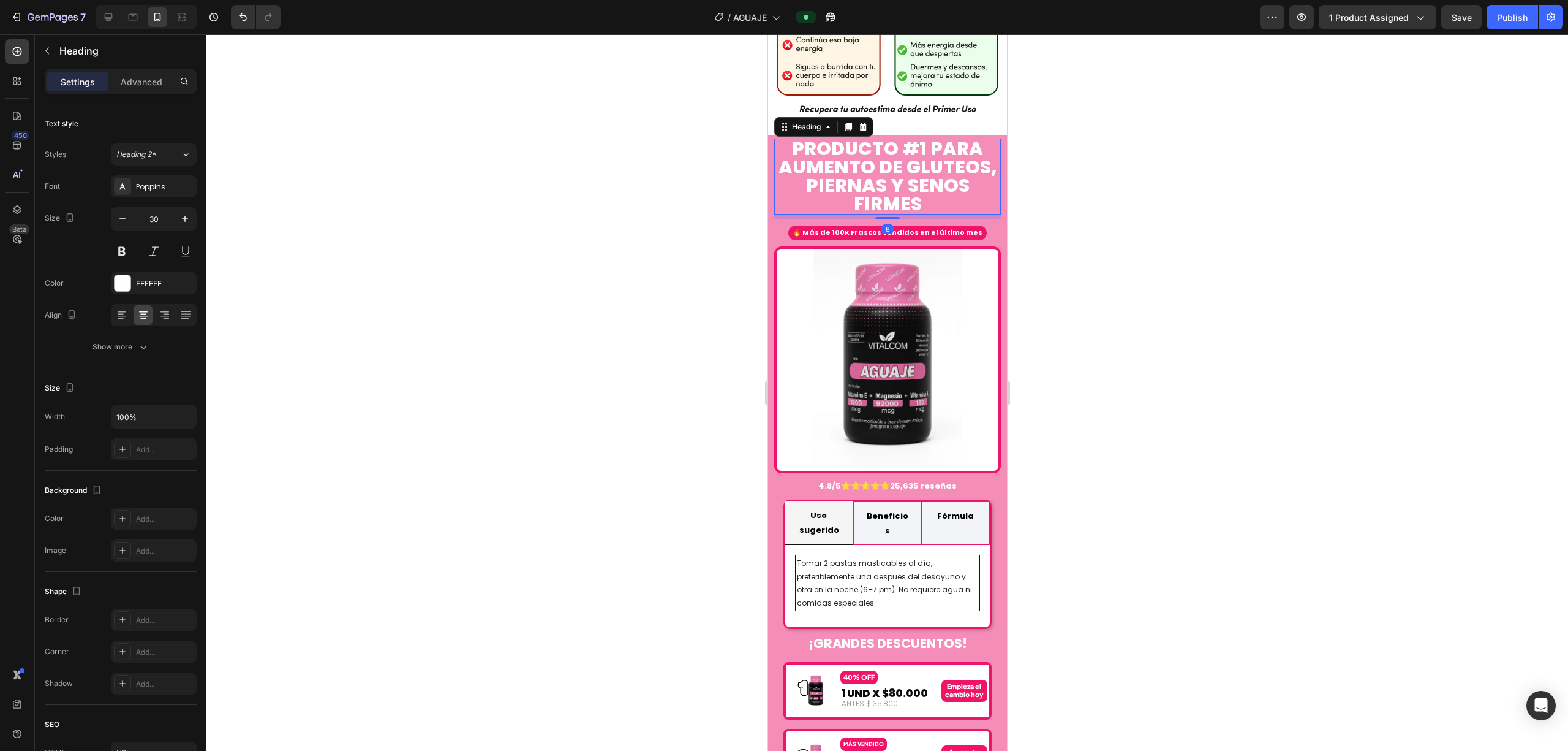
click at [775, 214] on h2 "PRODUCTO #1 PARA AUMENTO DE GLUTEOs, PIERNAS y senos firmes" at bounding box center [887, 176] width 226 height 76
click at [781, 137] on div "Heading" at bounding box center [823, 127] width 99 height 20
click at [781, 132] on div "Heading" at bounding box center [805, 127] width 33 height 11
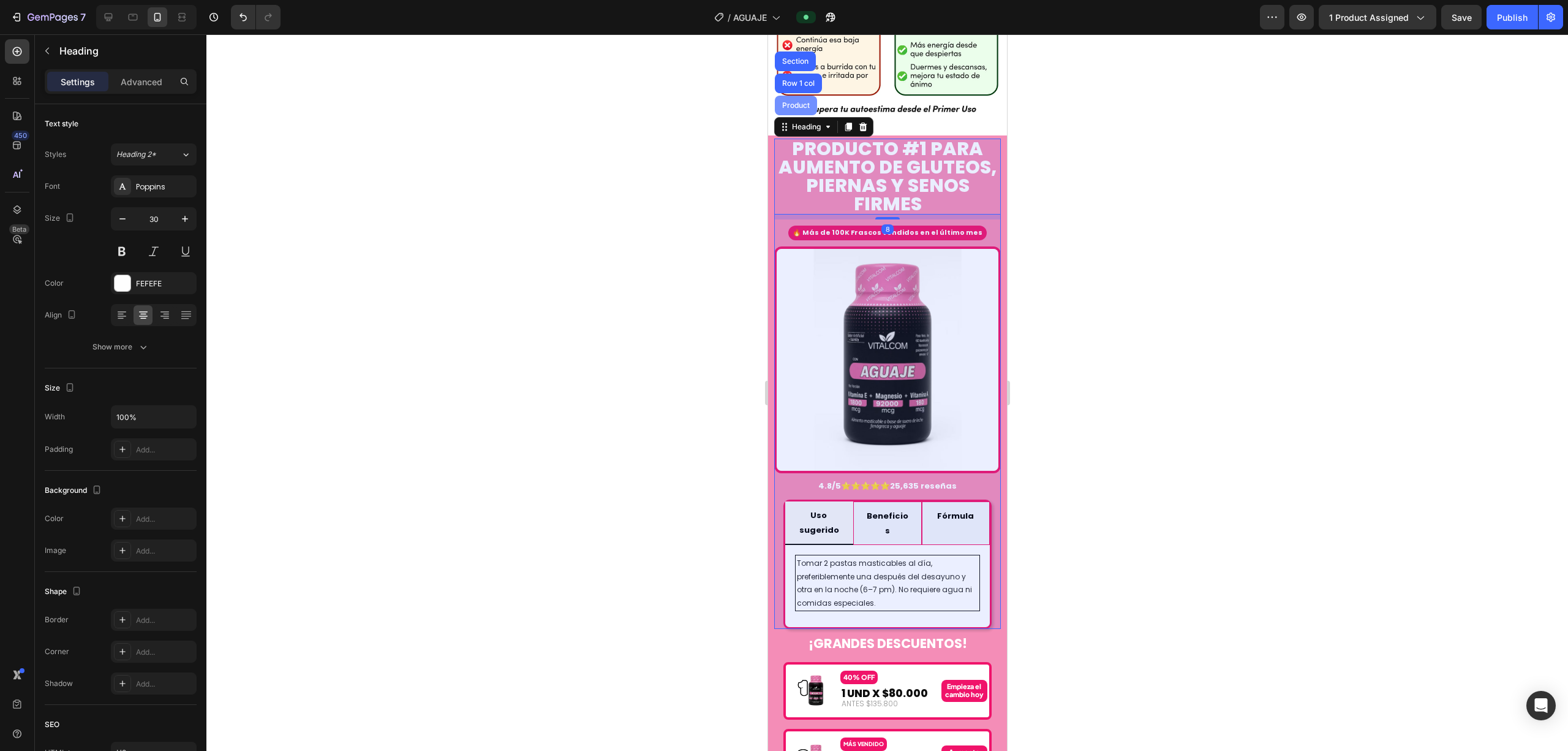
click at [781, 115] on div "Product" at bounding box center [795, 105] width 42 height 20
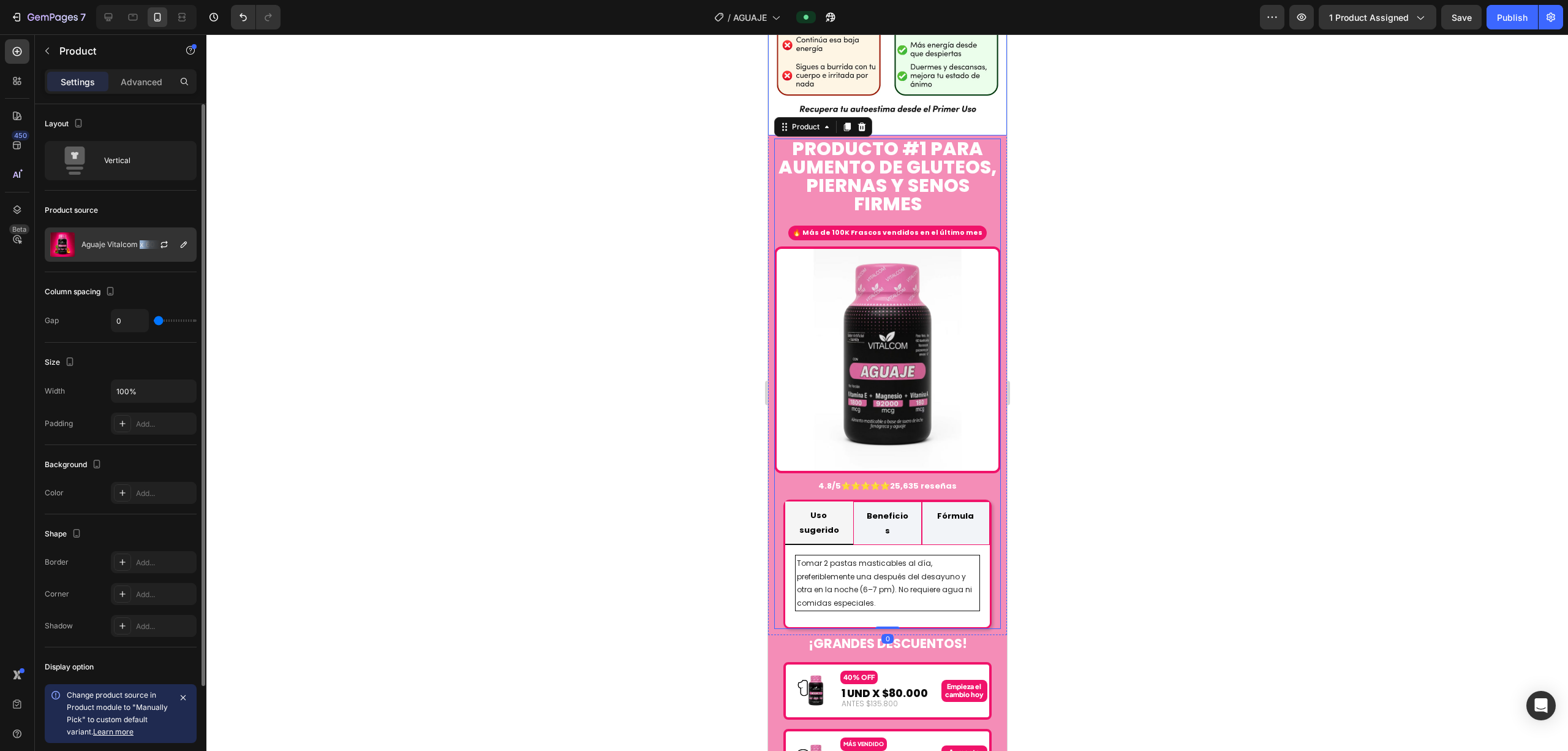
click at [141, 229] on div "Aguaje Vitalcom x 60 Capsulas" at bounding box center [121, 245] width 152 height 34
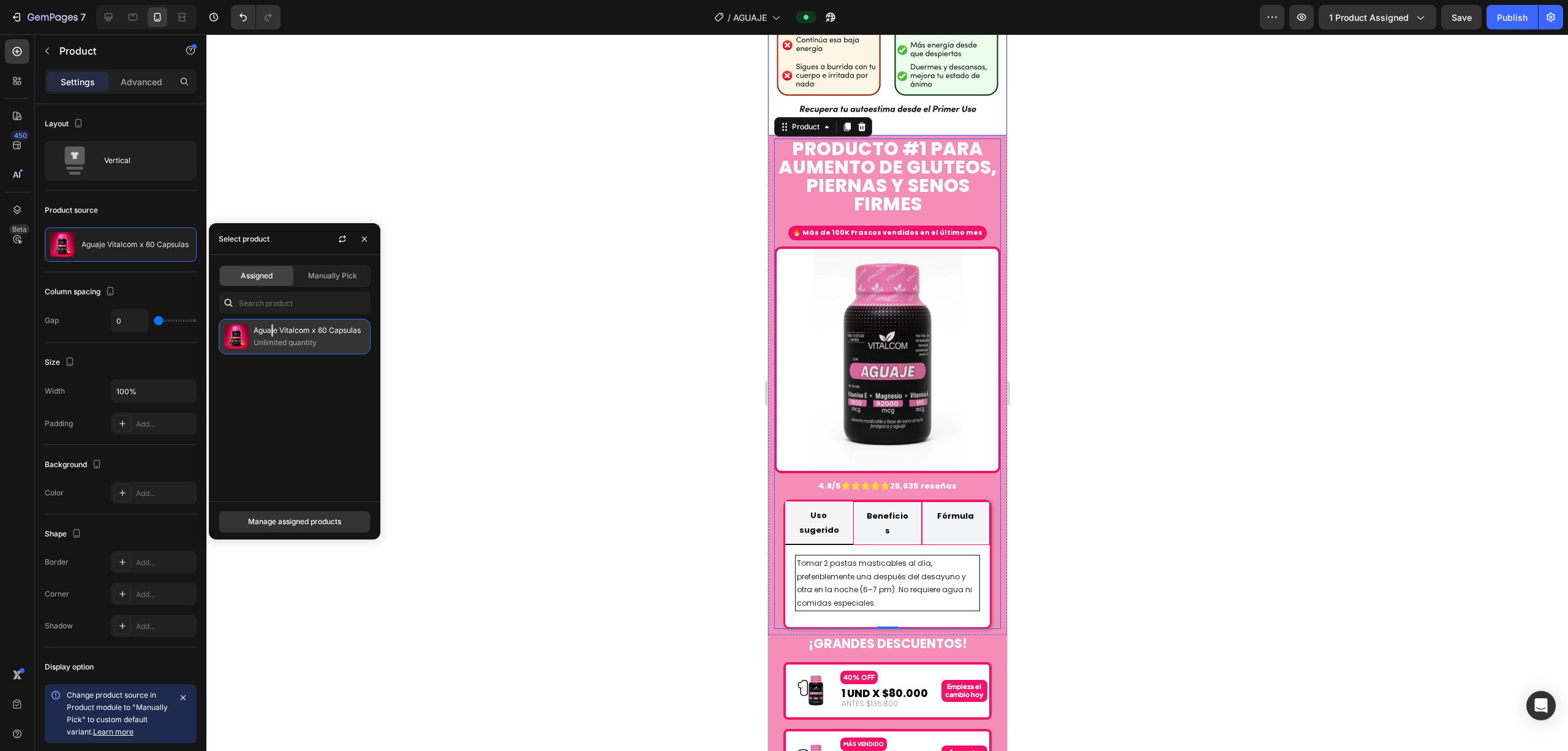
click at [272, 329] on p "Aguaje Vitalcom x 60 Capsulas" at bounding box center [309, 330] width 111 height 12
click at [295, 518] on div "Manage assigned products" at bounding box center [295, 522] width 93 height 11
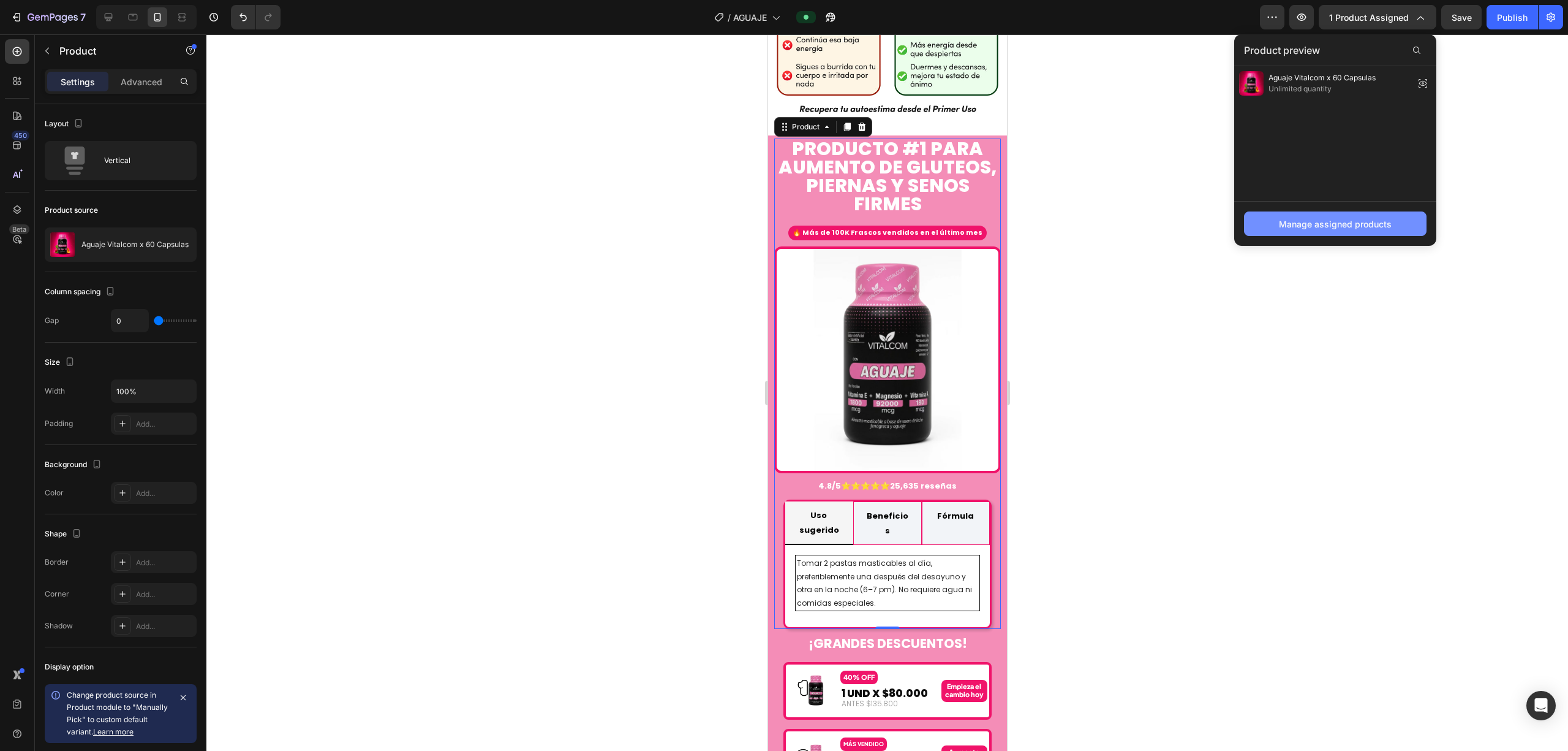
click at [781, 229] on div "Manage assigned products" at bounding box center [1335, 225] width 112 height 13
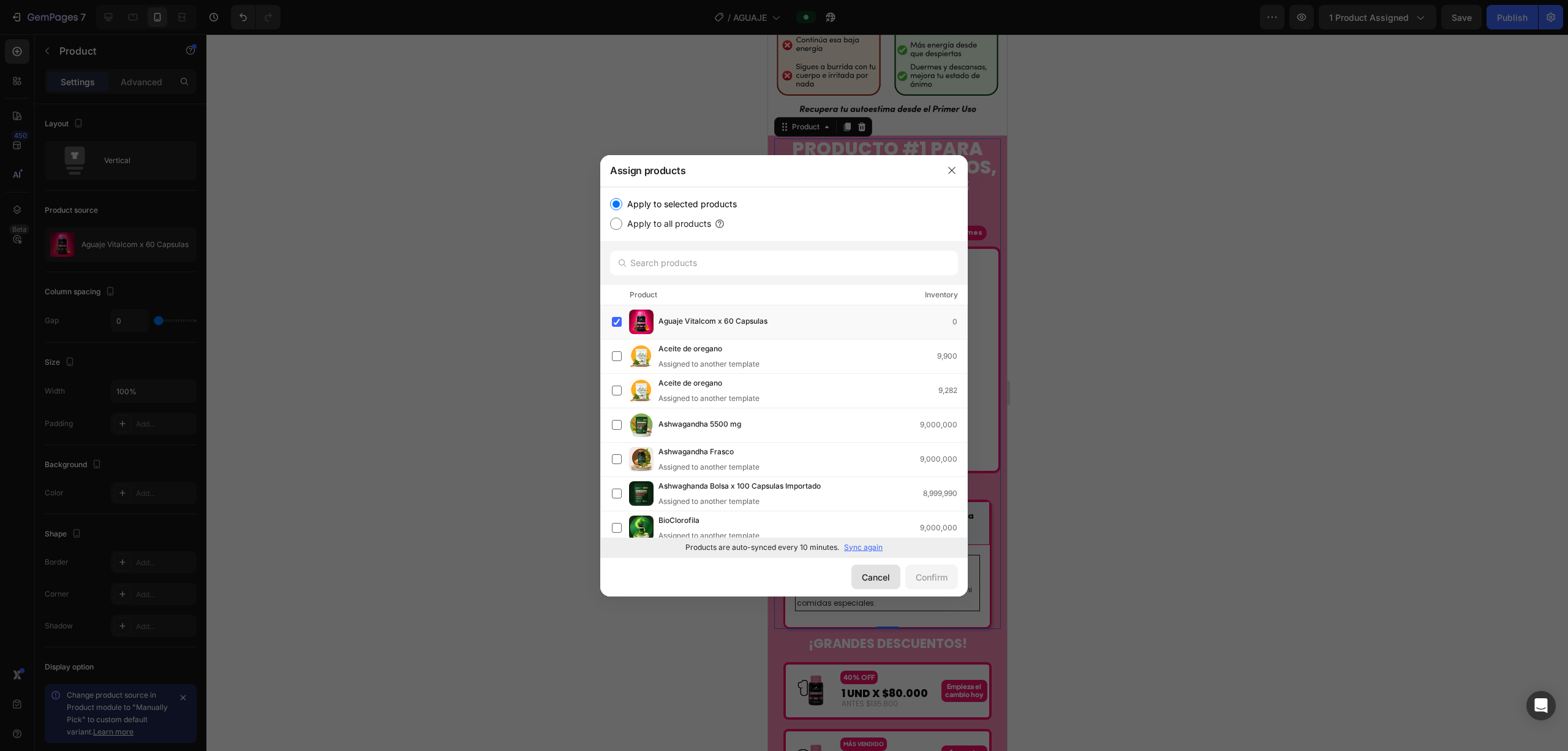
click at [781, 577] on div "Cancel" at bounding box center [876, 577] width 29 height 13
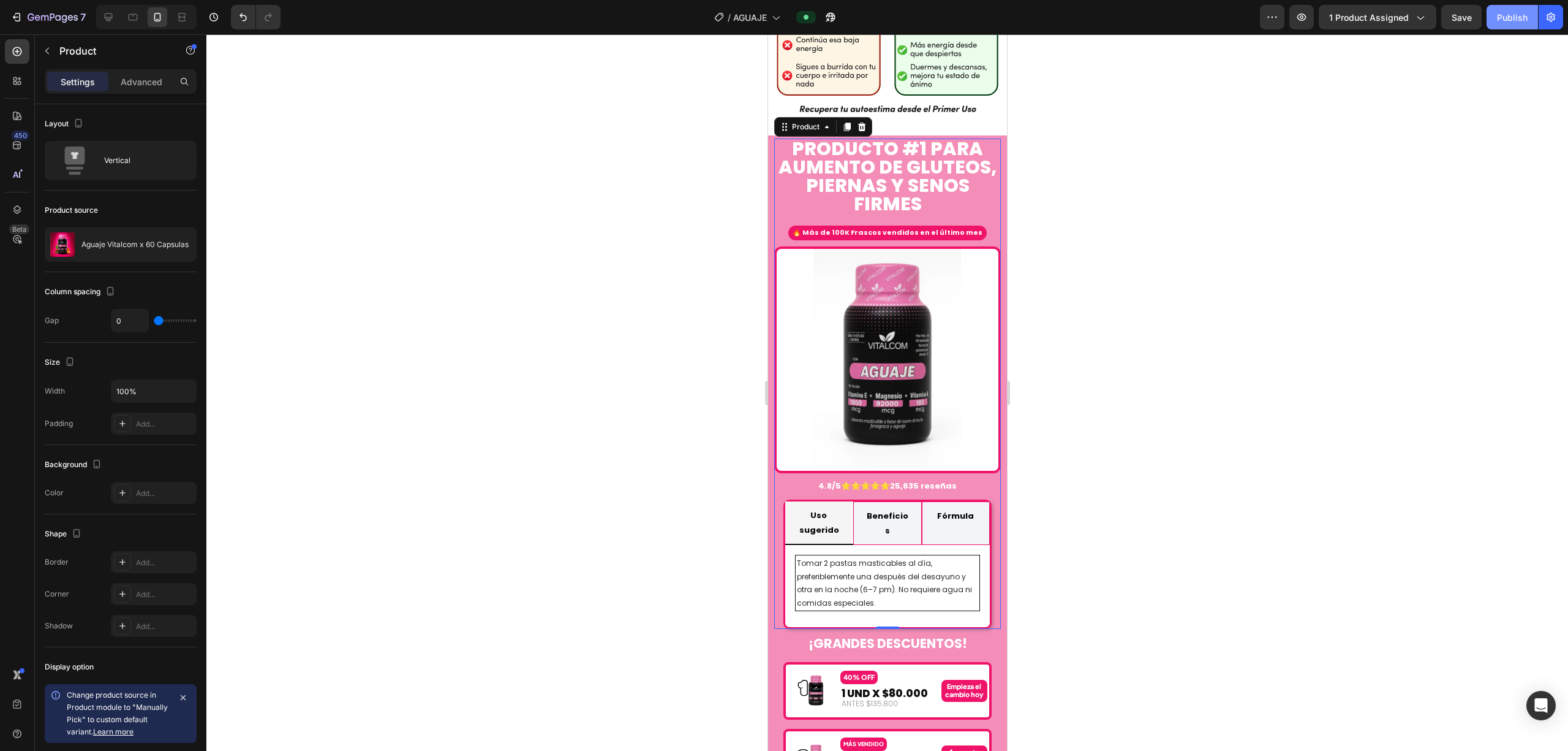
click at [781, 11] on div "Publish" at bounding box center [1512, 18] width 30 height 13
click at [781, 21] on span "1 product assigned" at bounding box center [1369, 18] width 80 height 13
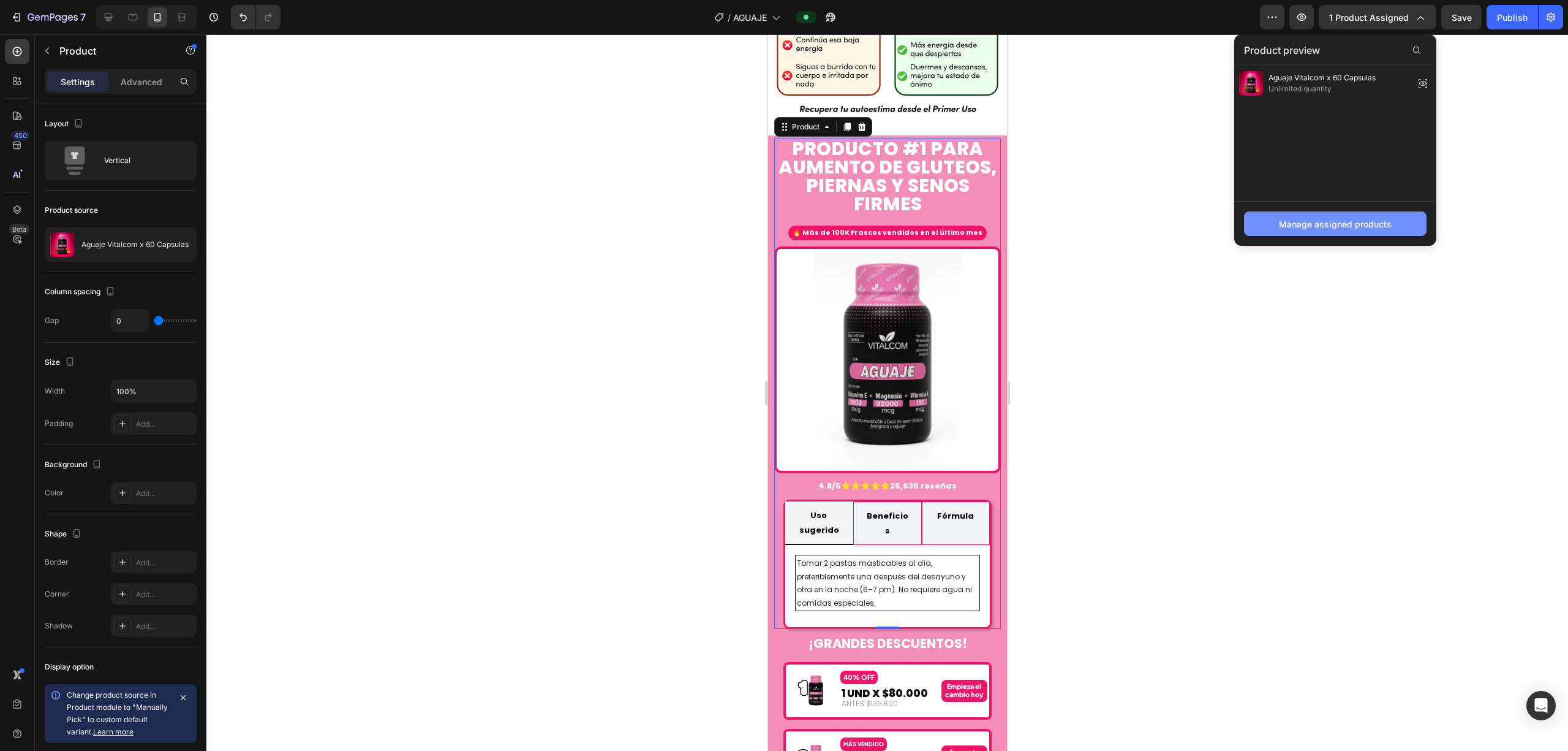
click at [781, 221] on div "Manage assigned products" at bounding box center [1335, 225] width 112 height 13
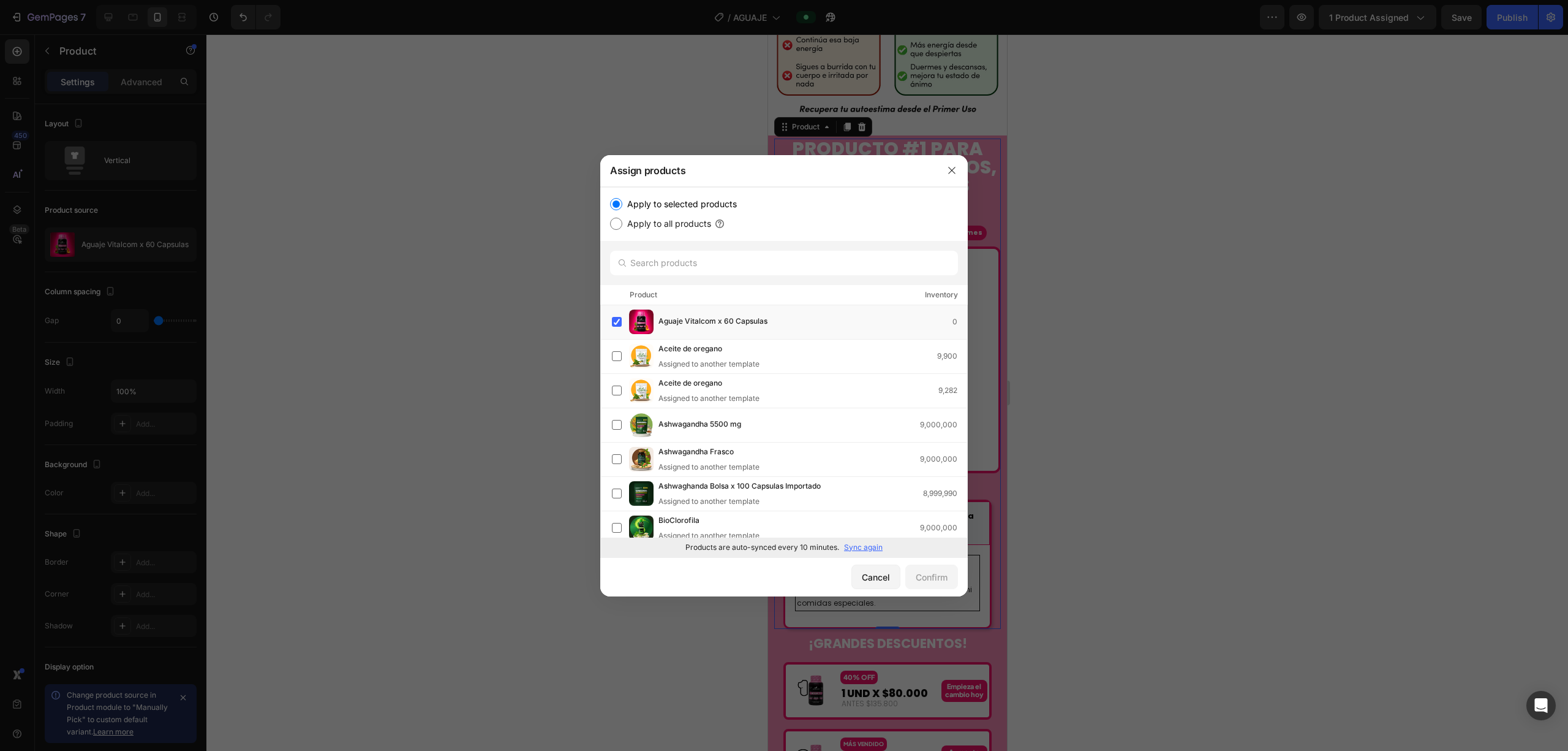
click at [781, 542] on p "Sync again" at bounding box center [863, 547] width 39 height 11
click at [781, 553] on div "Products are auto-synced every 10 minutes. Sync again" at bounding box center [784, 547] width 367 height 20
click at [781, 551] on p "Sync again" at bounding box center [863, 547] width 39 height 11
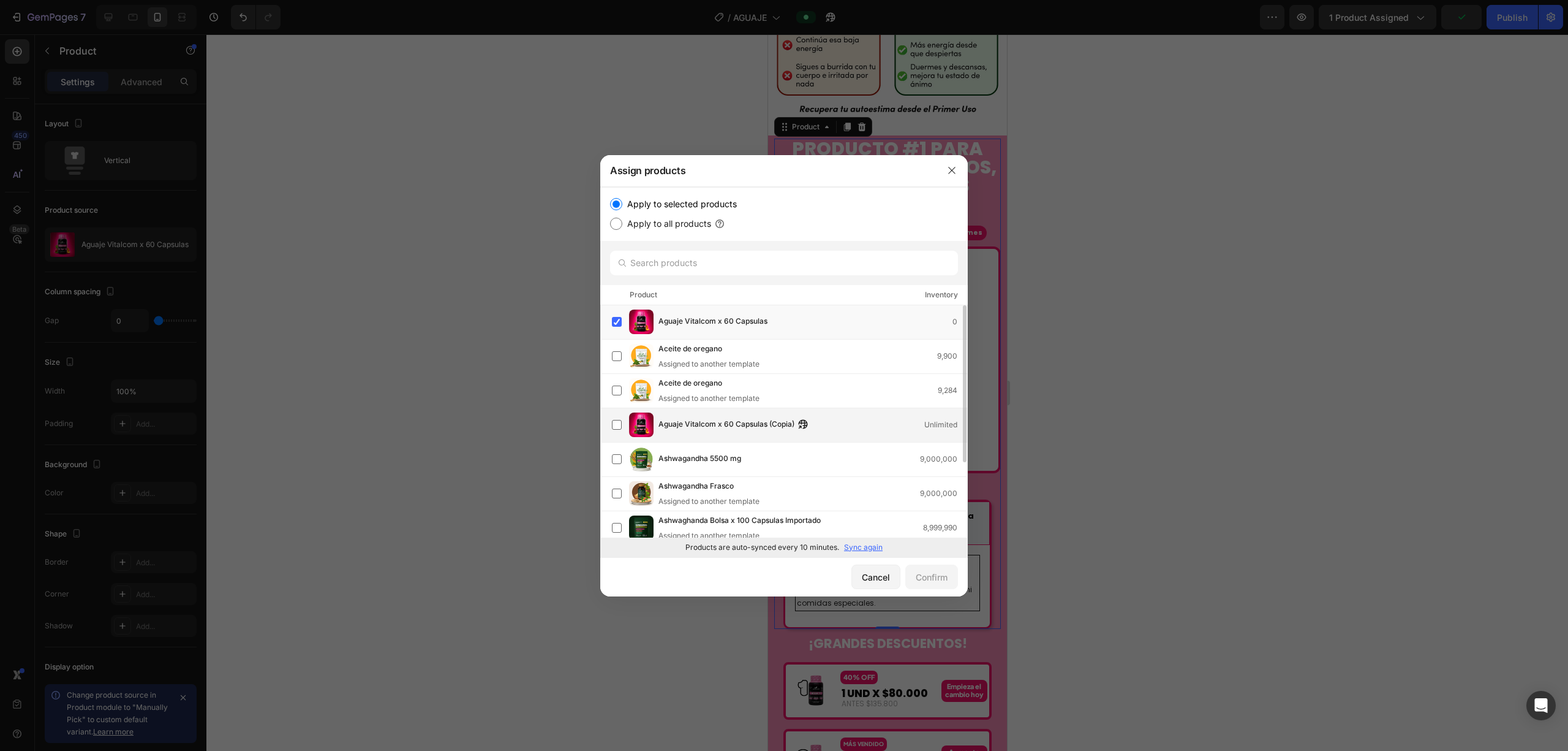
click at [781, 423] on span "Aguaje Vitalcom x 60 Capsulas (Copia)" at bounding box center [726, 425] width 136 height 13
click at [726, 311] on div "Aguaje Vitalcom x 60 Capsulas 0" at bounding box center [789, 322] width 355 height 25
click at [781, 577] on div "Confirm" at bounding box center [931, 577] width 31 height 13
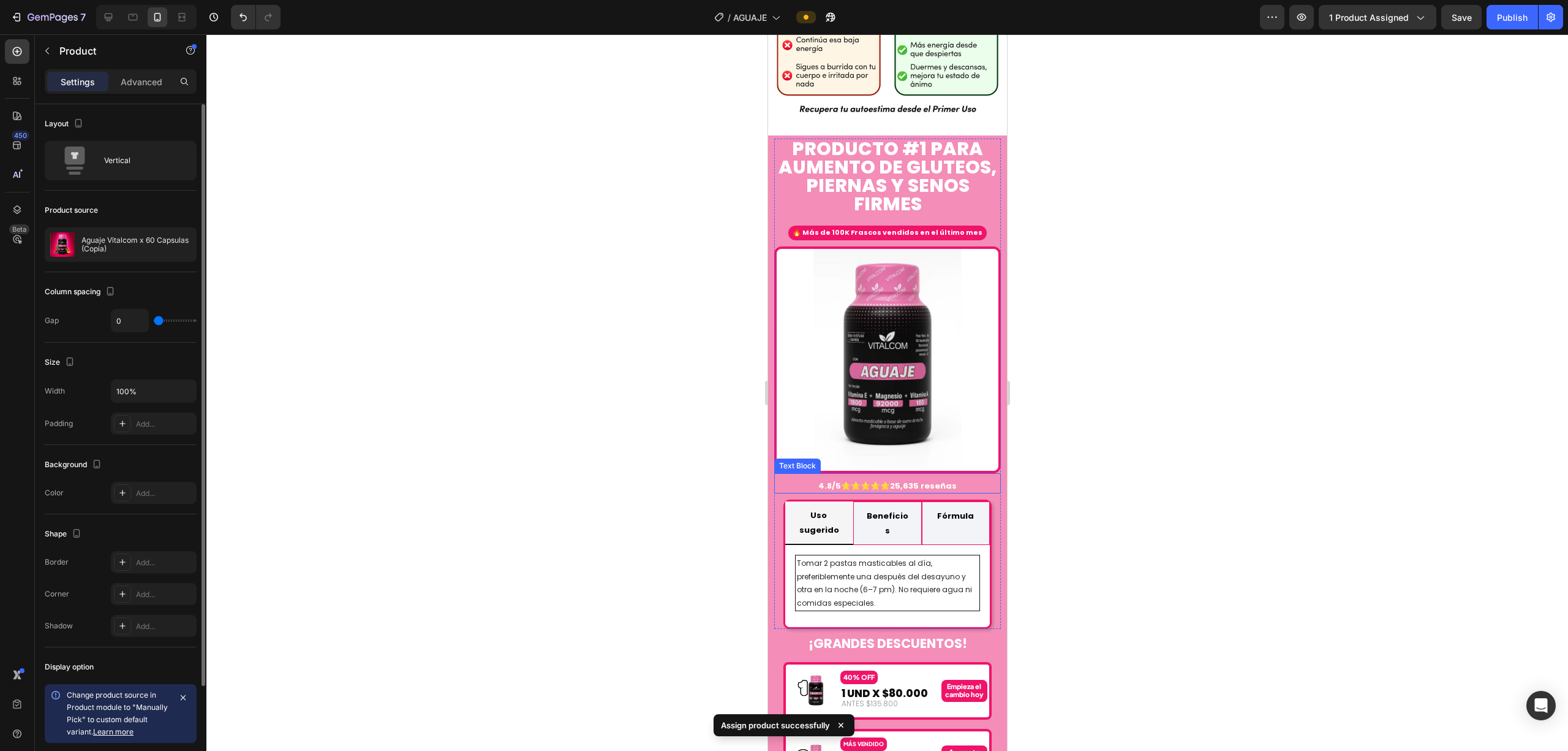
click at [116, 734] on link "Learn more" at bounding box center [113, 732] width 40 height 10
click at [159, 721] on div "Change product source in Product module to "Manually Pick" to custom default va…" at bounding box center [118, 714] width 103 height 49
click at [186, 697] on icon "button" at bounding box center [183, 697] width 10 height 10
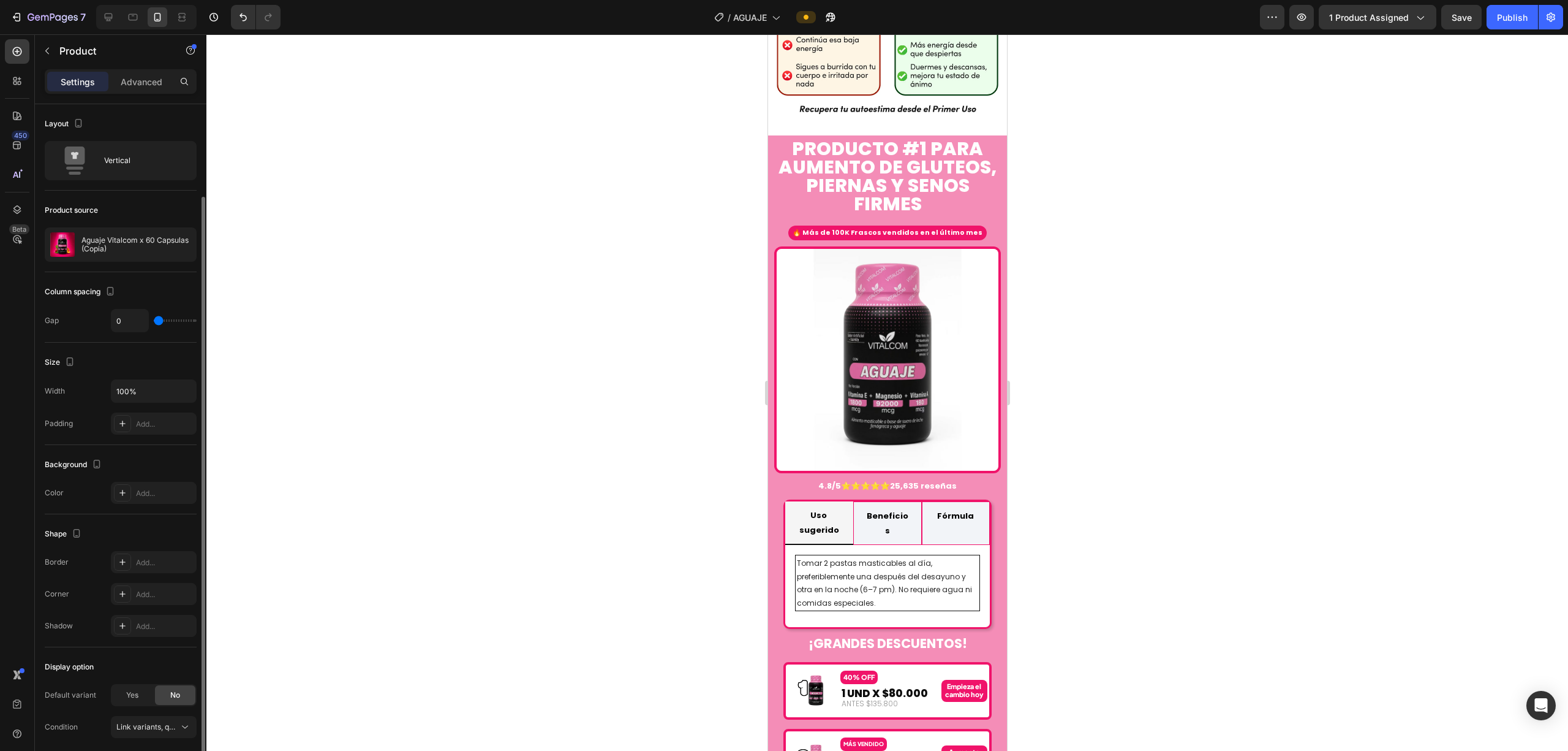
scroll to position [48, 0]
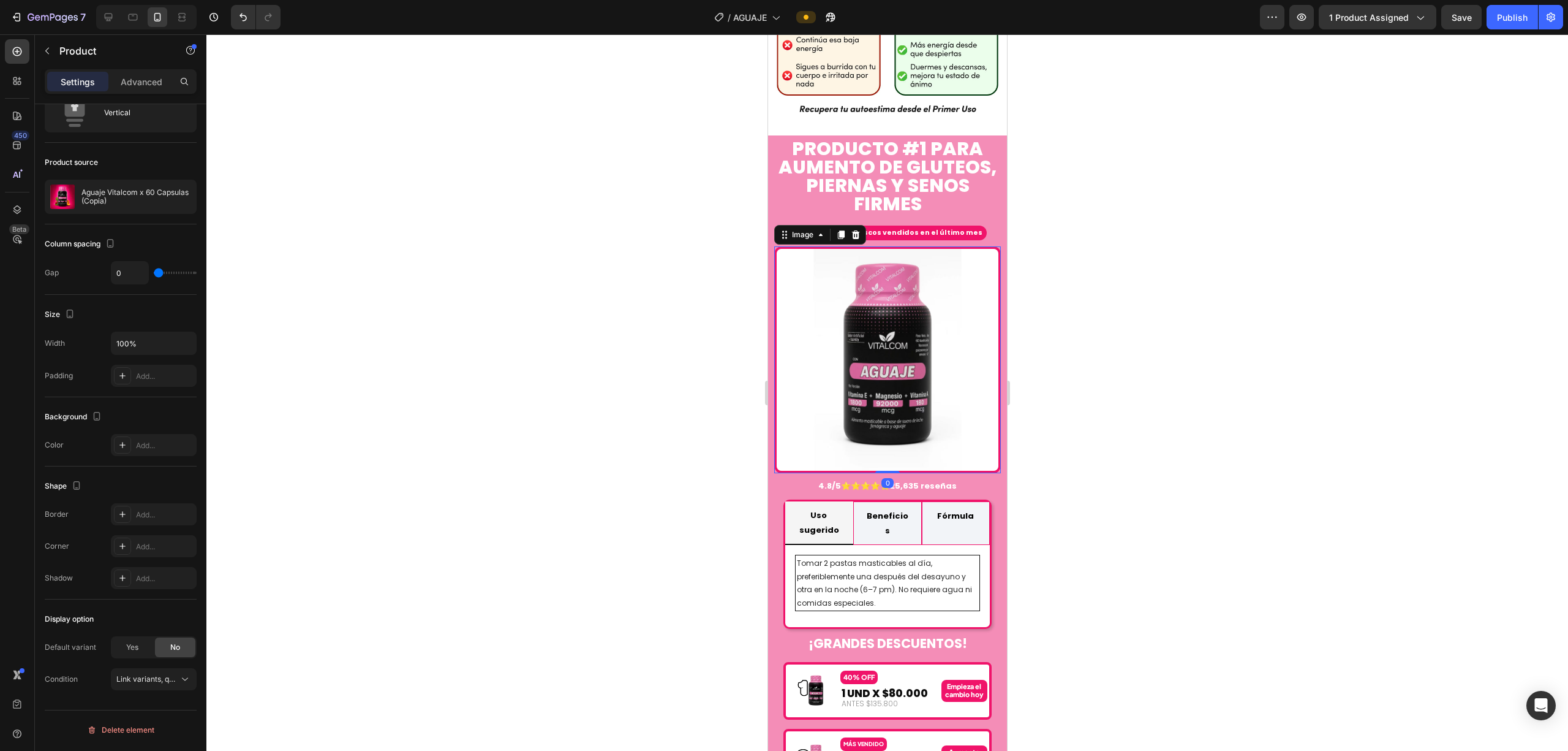
click at [781, 309] on img at bounding box center [887, 360] width 226 height 227
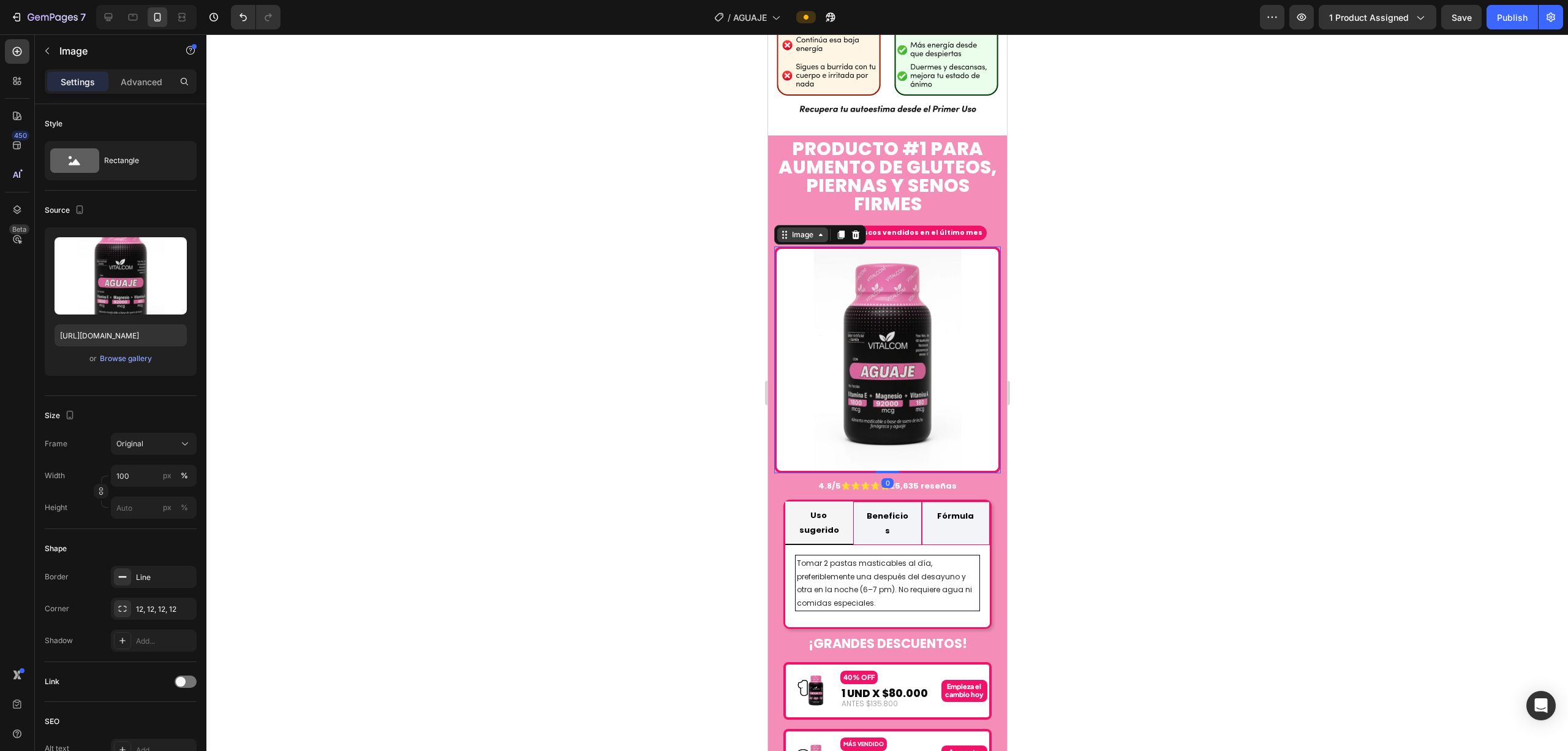
click at [781, 240] on div "Image" at bounding box center [802, 235] width 27 height 11
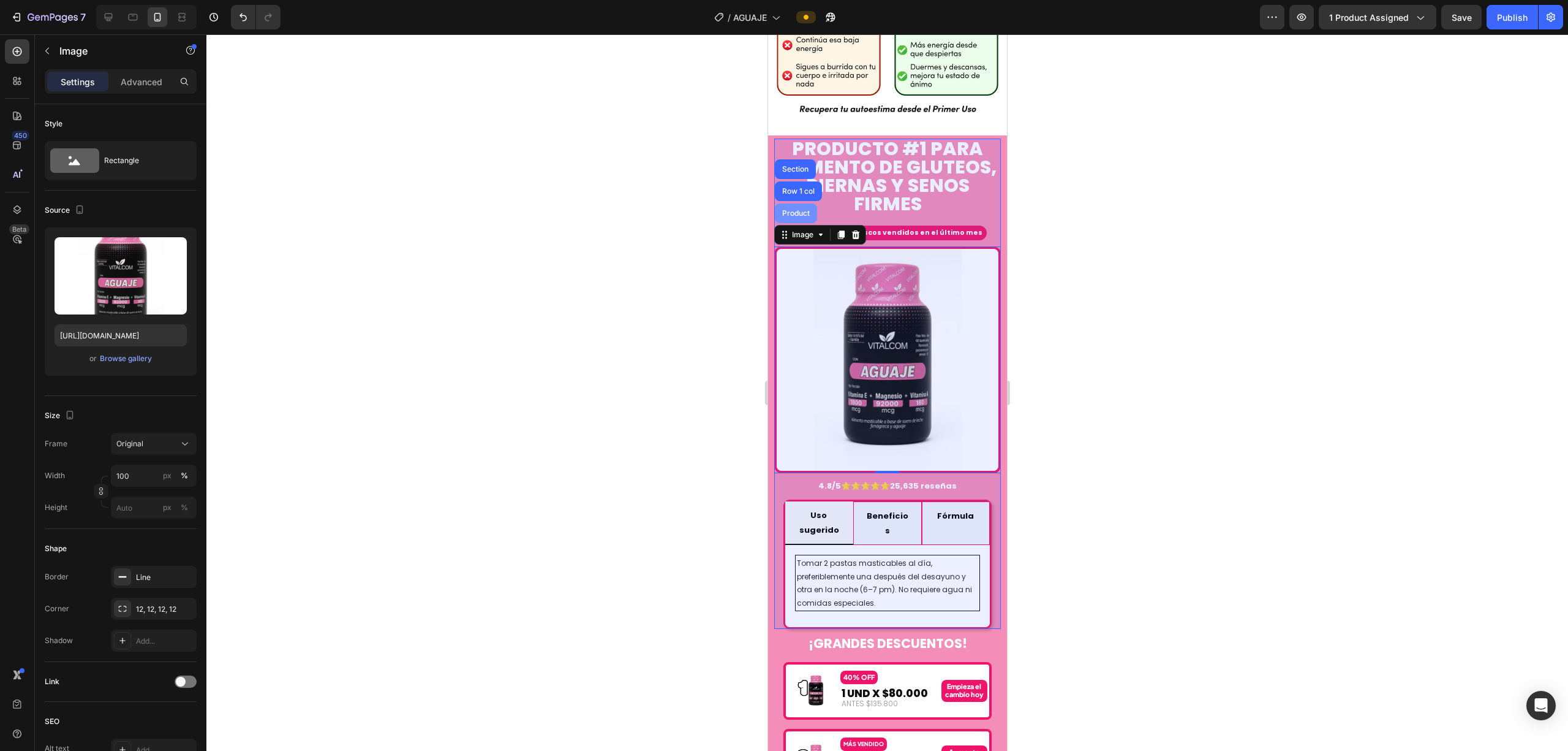
click at [781, 223] on div "Product" at bounding box center [795, 213] width 42 height 20
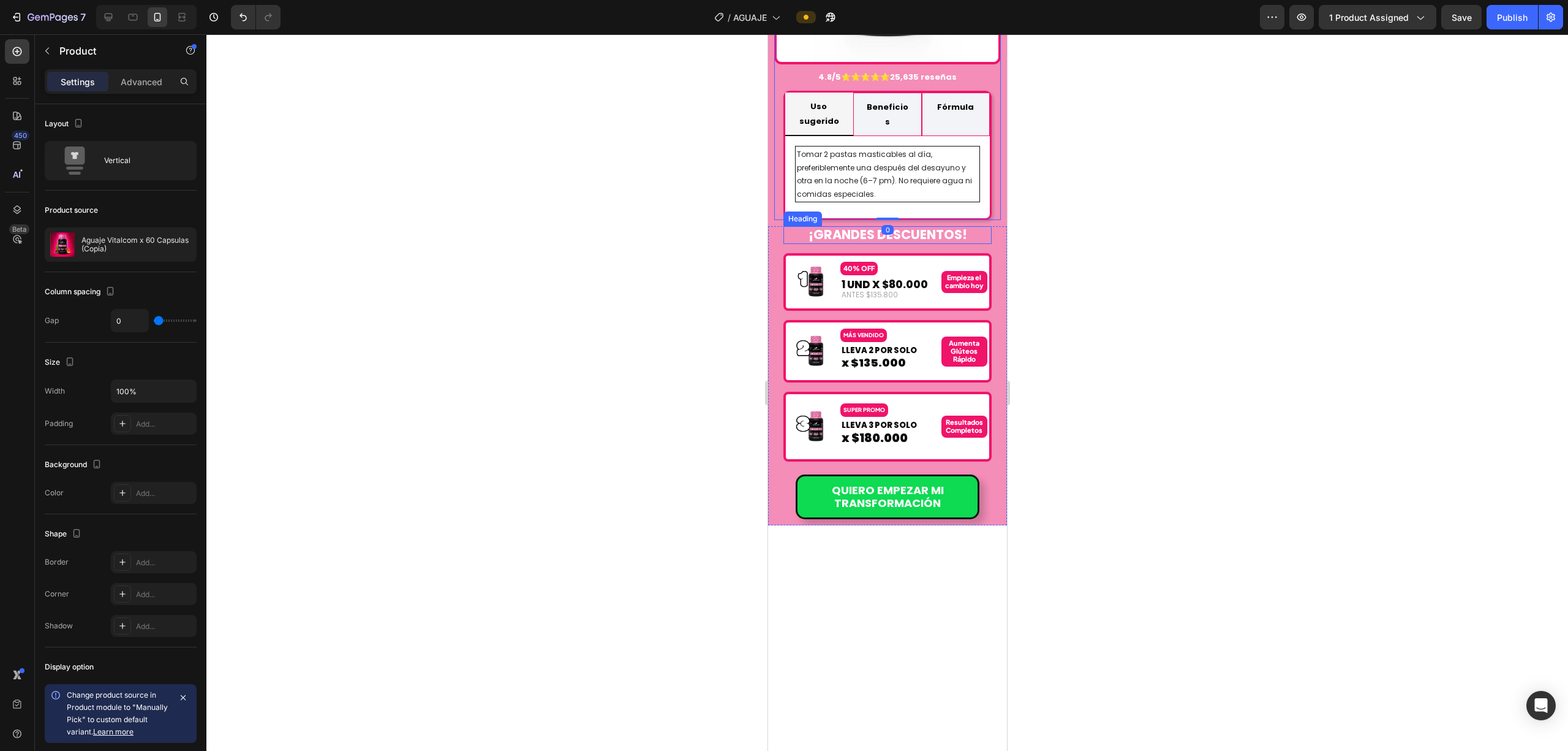
scroll to position [4994, 0]
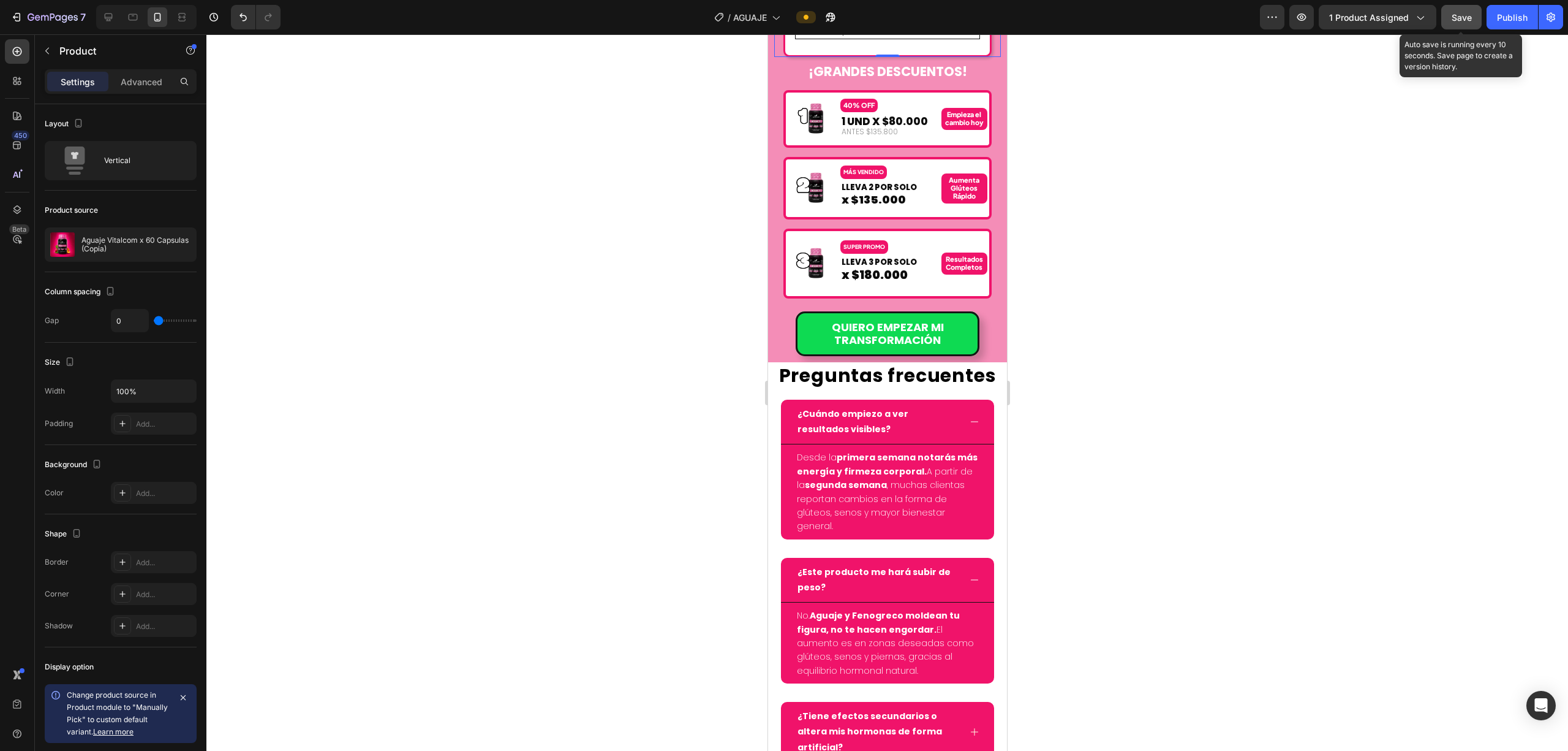
click at [781, 18] on span "Save" at bounding box center [1461, 17] width 20 height 10
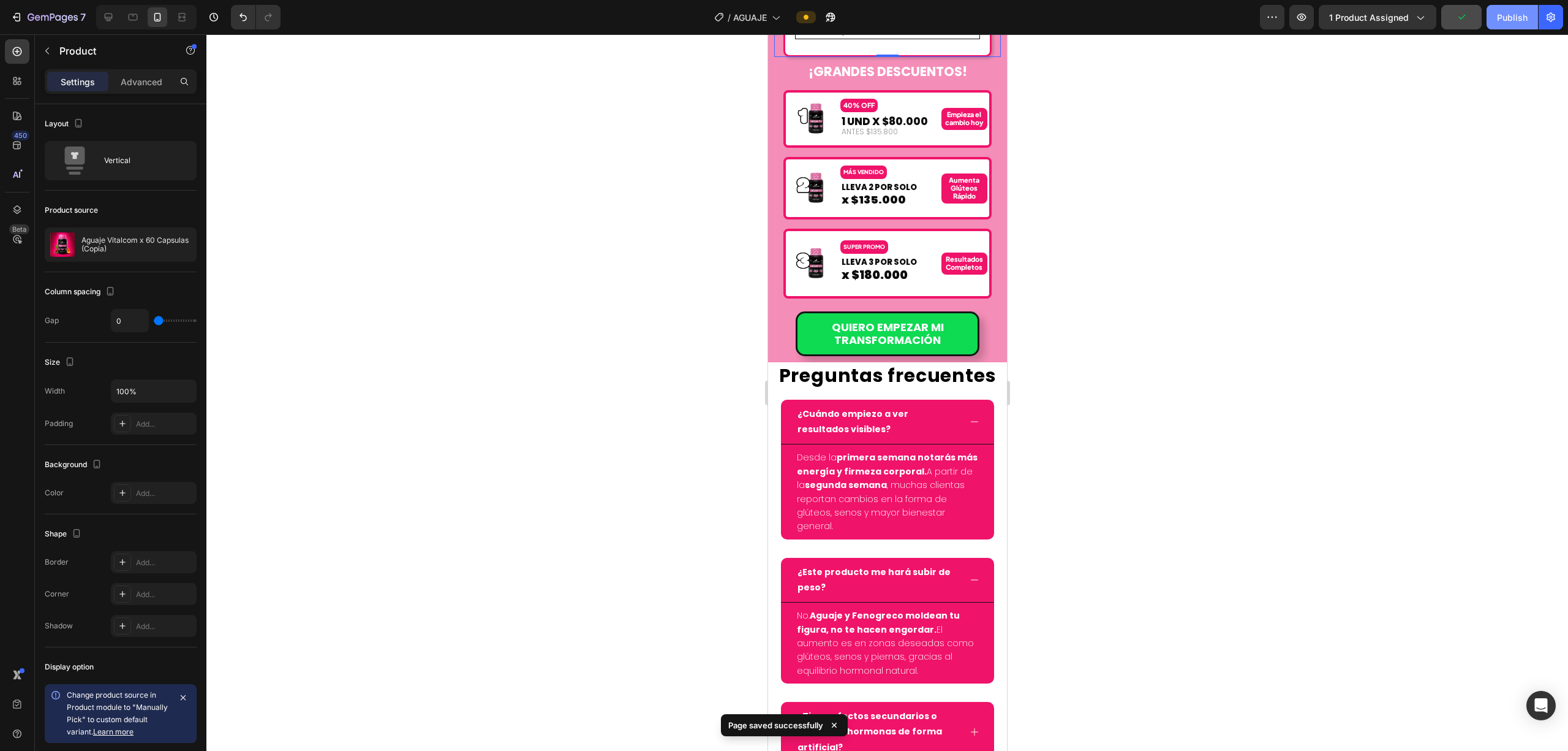
click at [781, 13] on div "Publish" at bounding box center [1512, 18] width 30 height 13
click at [781, 13] on icon "button" at bounding box center [1303, 17] width 10 height 8
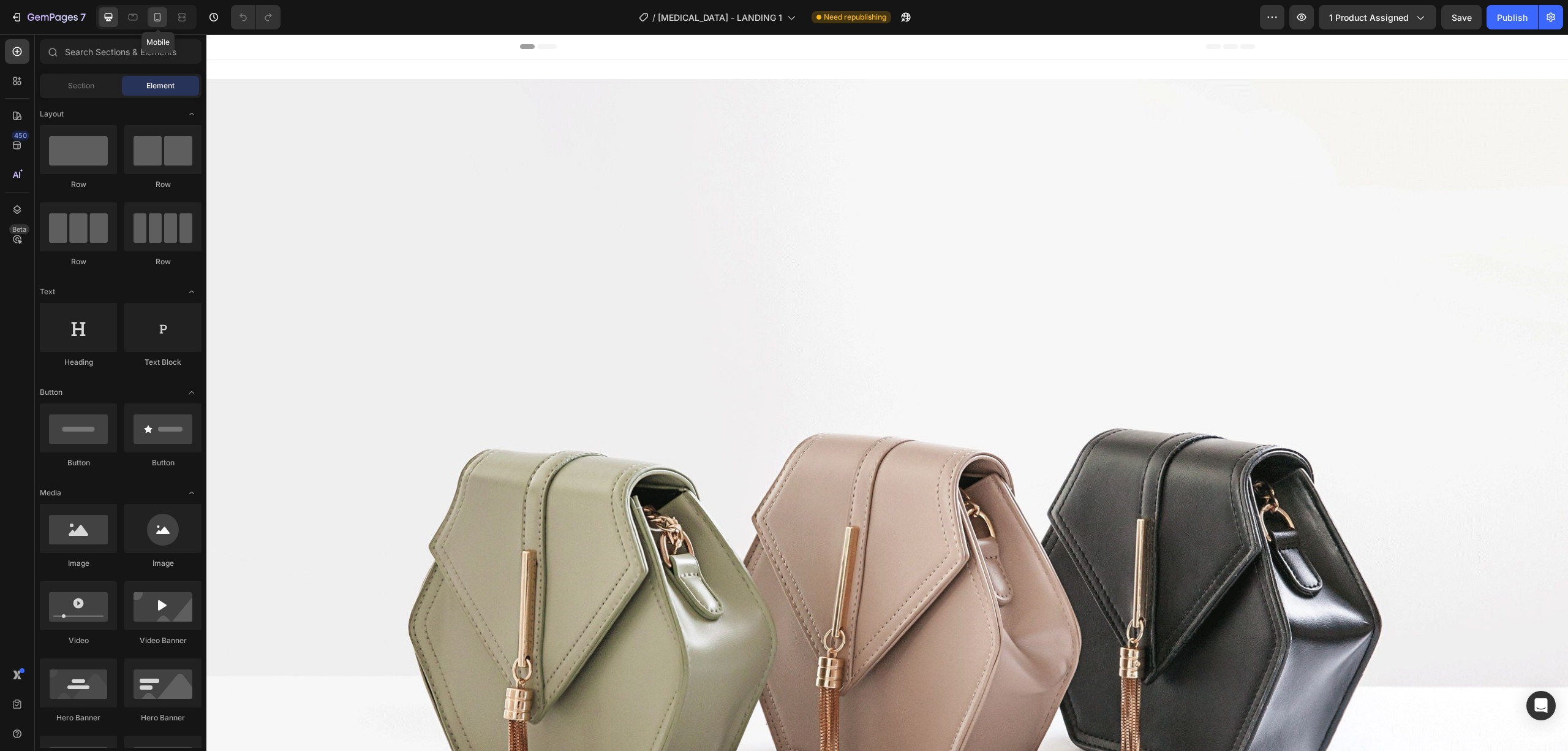
click at [154, 18] on icon at bounding box center [157, 17] width 12 height 12
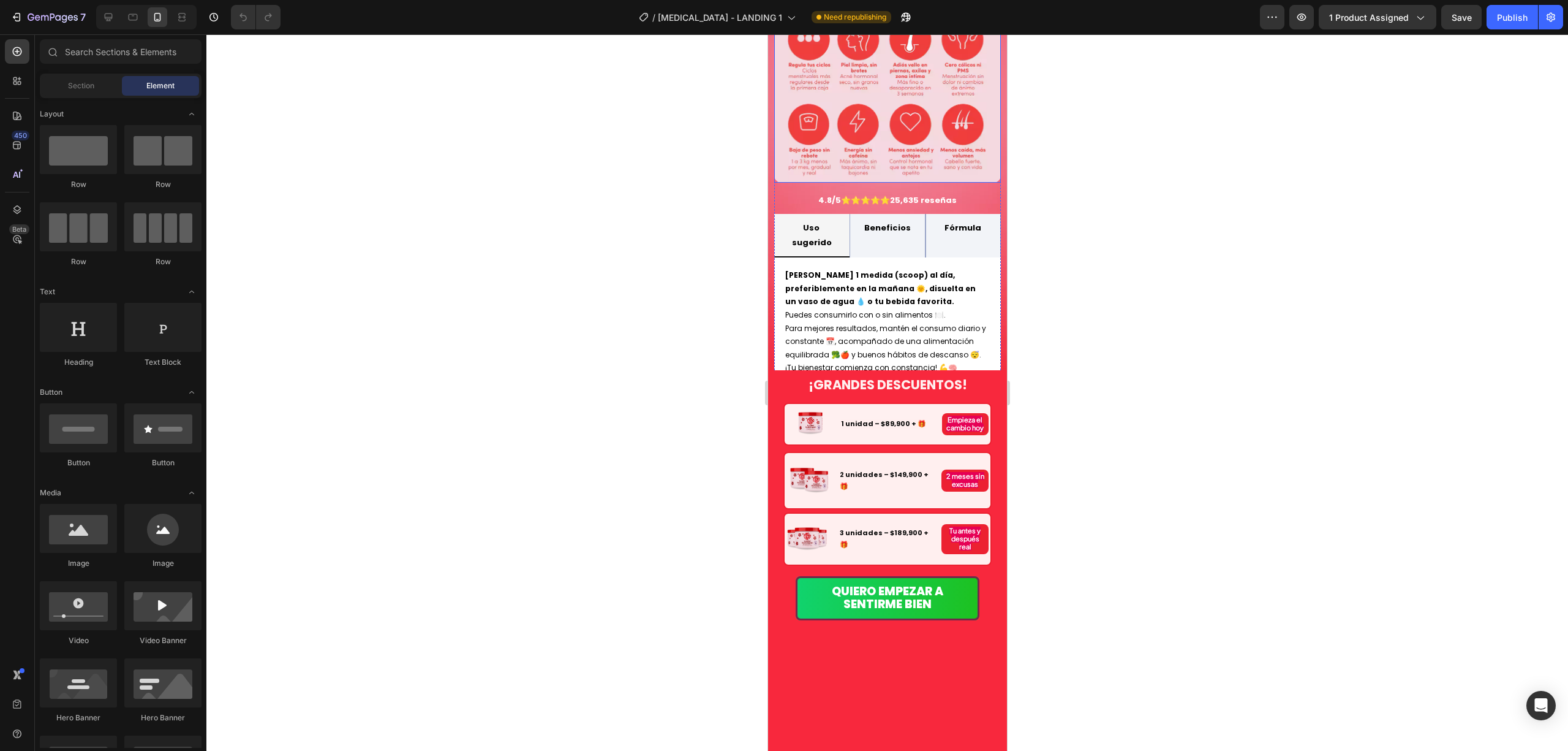
scroll to position [1389, 0]
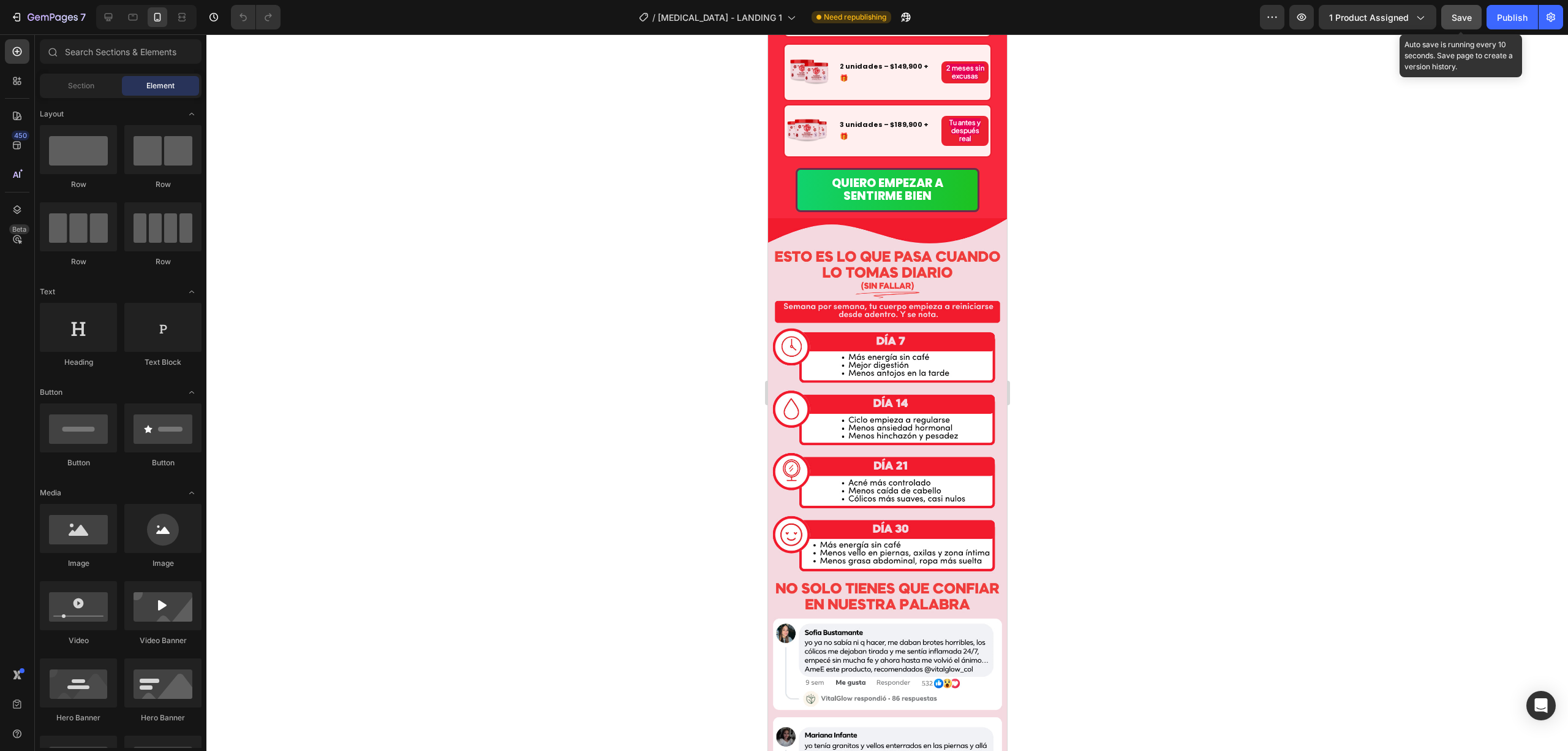
click at [1479, 17] on button "Save" at bounding box center [1461, 17] width 40 height 25
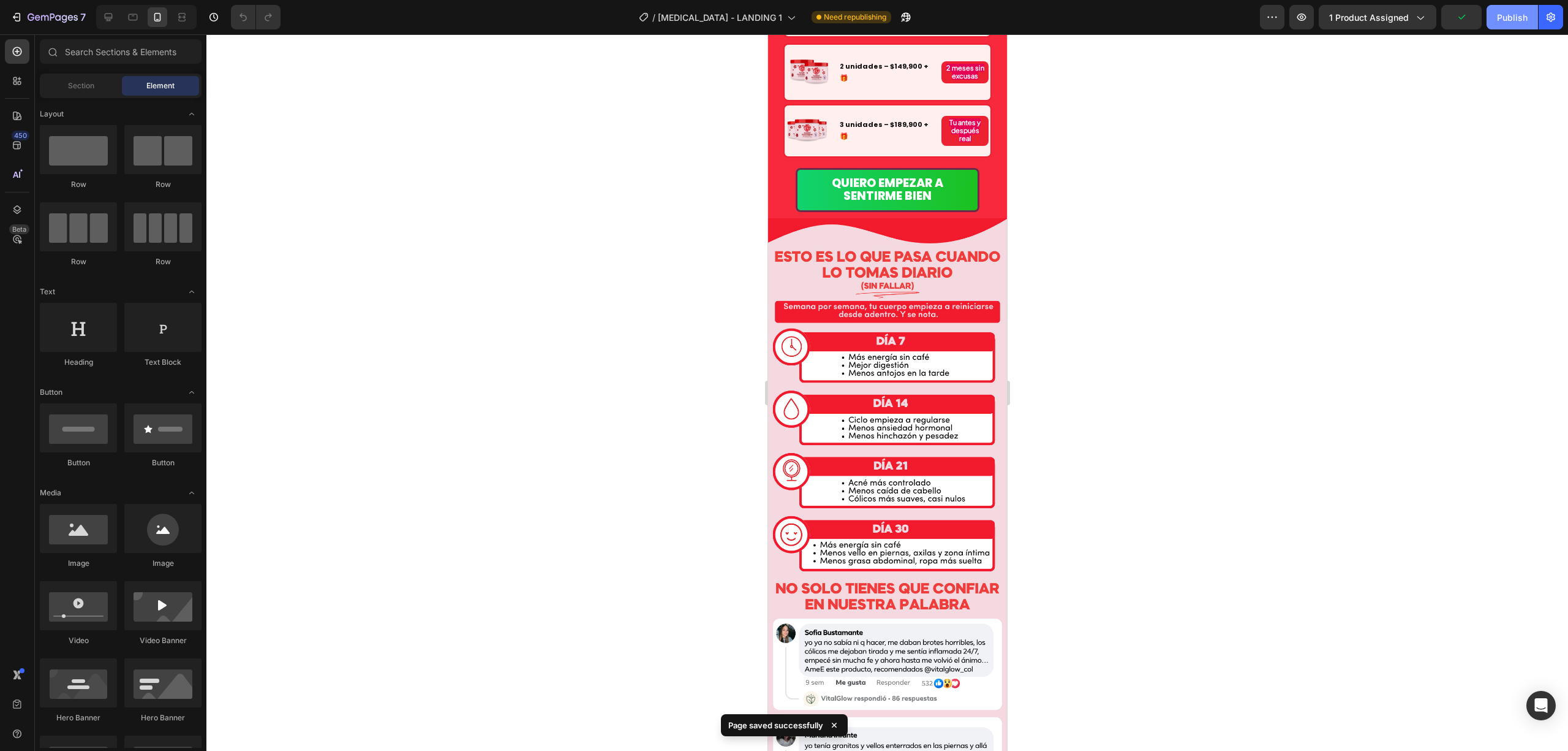
click at [1496, 15] on button "Publish" at bounding box center [1512, 17] width 51 height 25
click at [1398, 3] on div "7 Version history / INOSITOL - LANDING 1 Published Preview 1 product assigned S…" at bounding box center [784, 17] width 1568 height 35
click at [1397, 6] on button "1 product assigned" at bounding box center [1378, 17] width 118 height 25
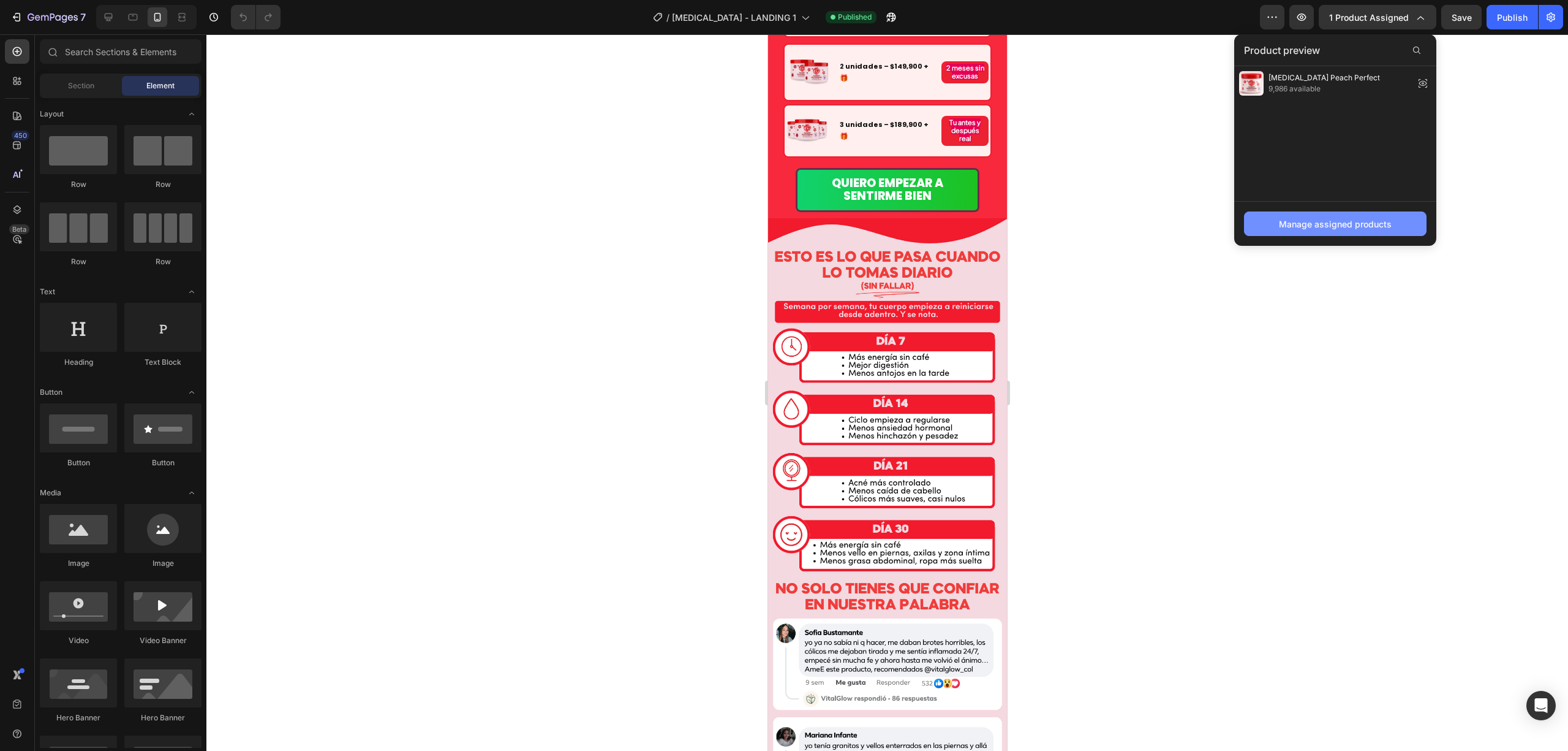
click at [1332, 214] on button "Manage assigned products" at bounding box center [1336, 224] width 183 height 25
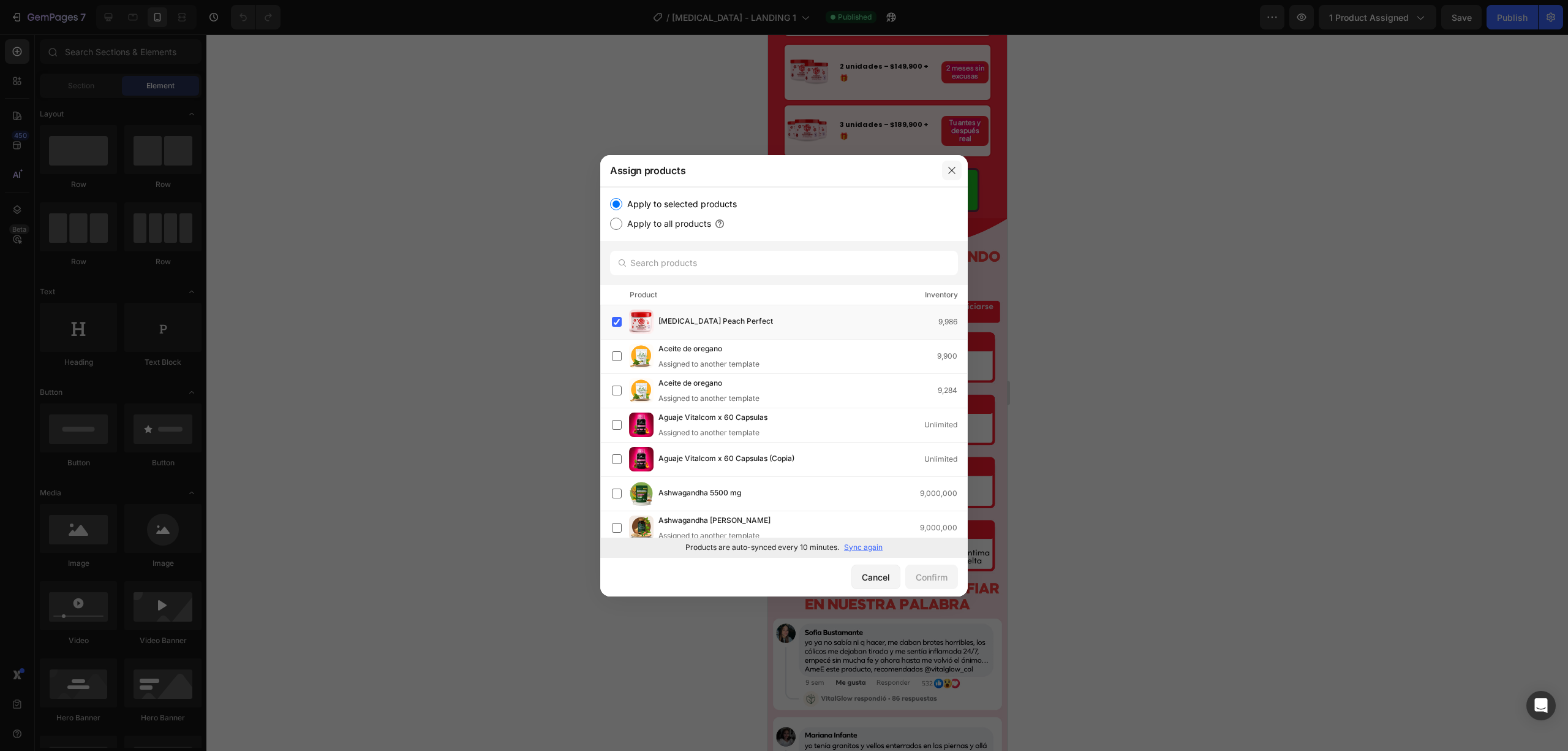
click at [953, 166] on icon "button" at bounding box center [951, 170] width 10 height 10
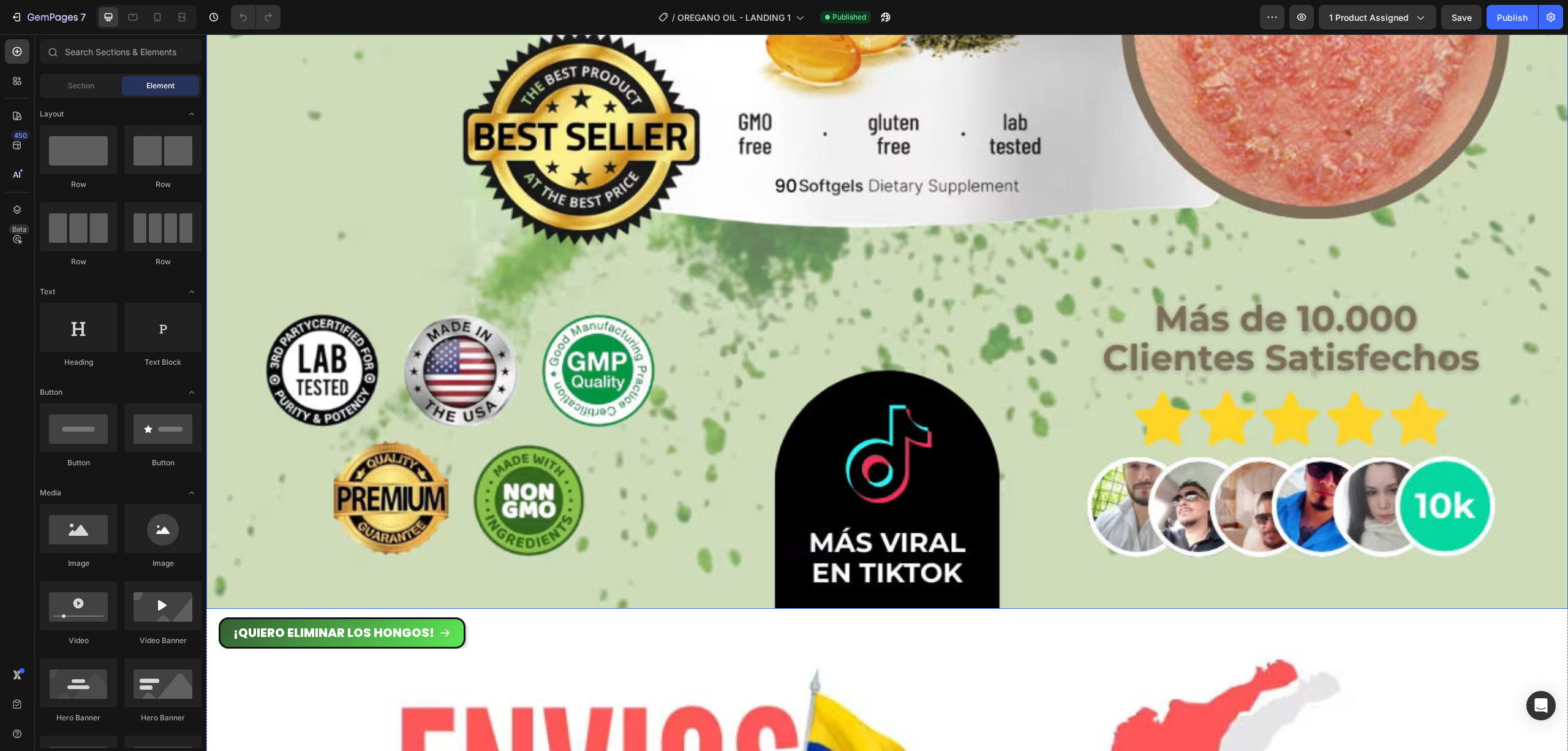
scroll to position [1471, 0]
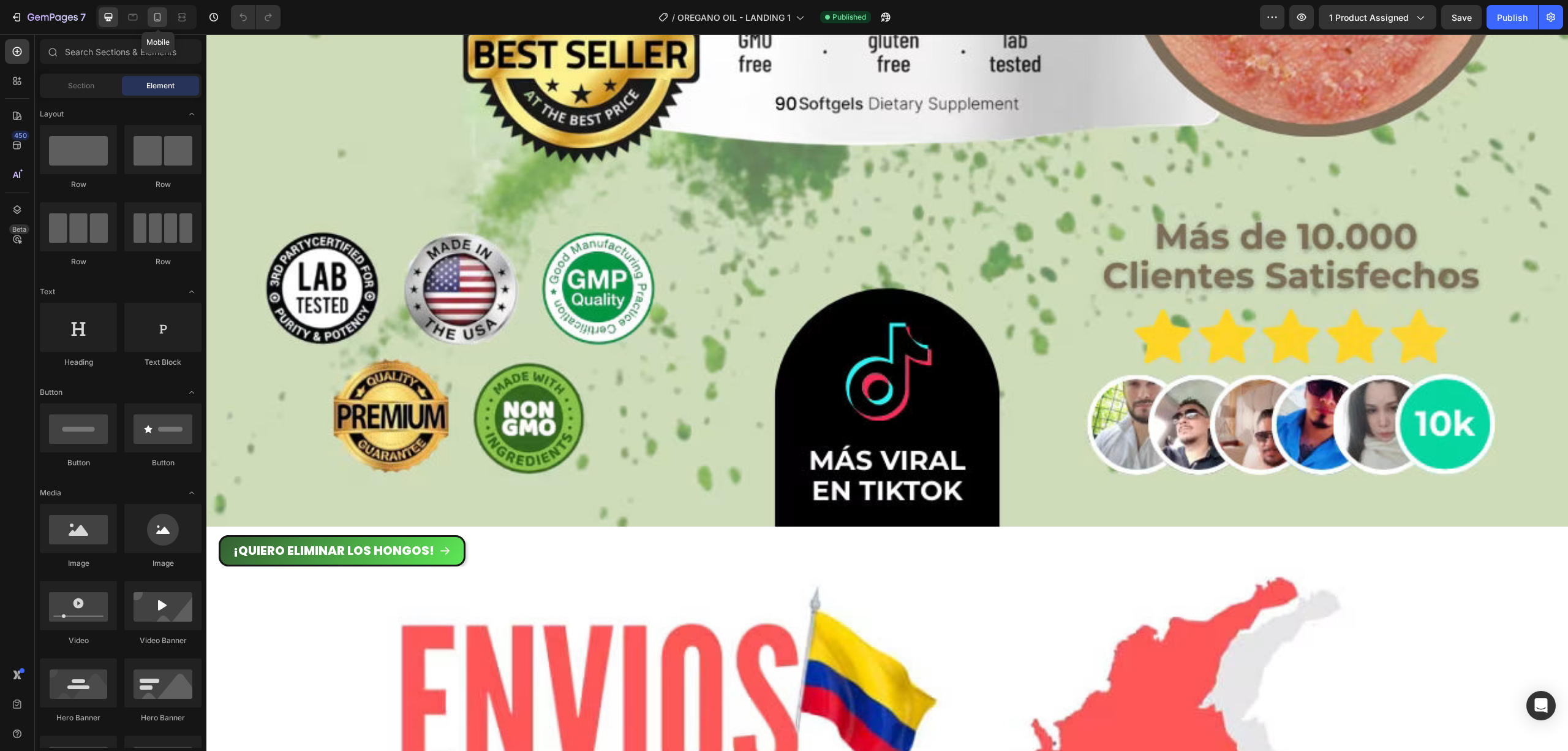
click at [159, 13] on icon at bounding box center [157, 17] width 12 height 12
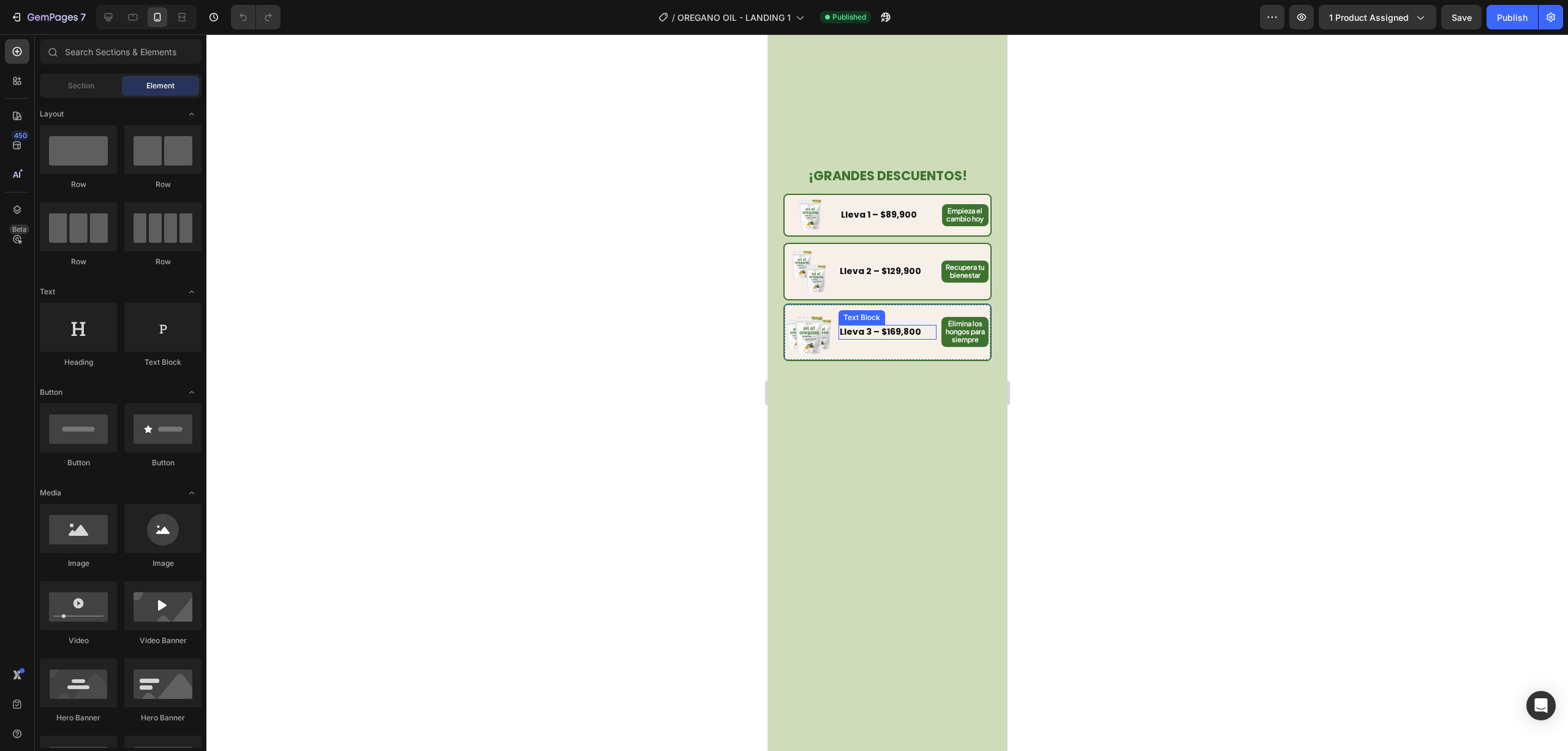
scroll to position [1038, 0]
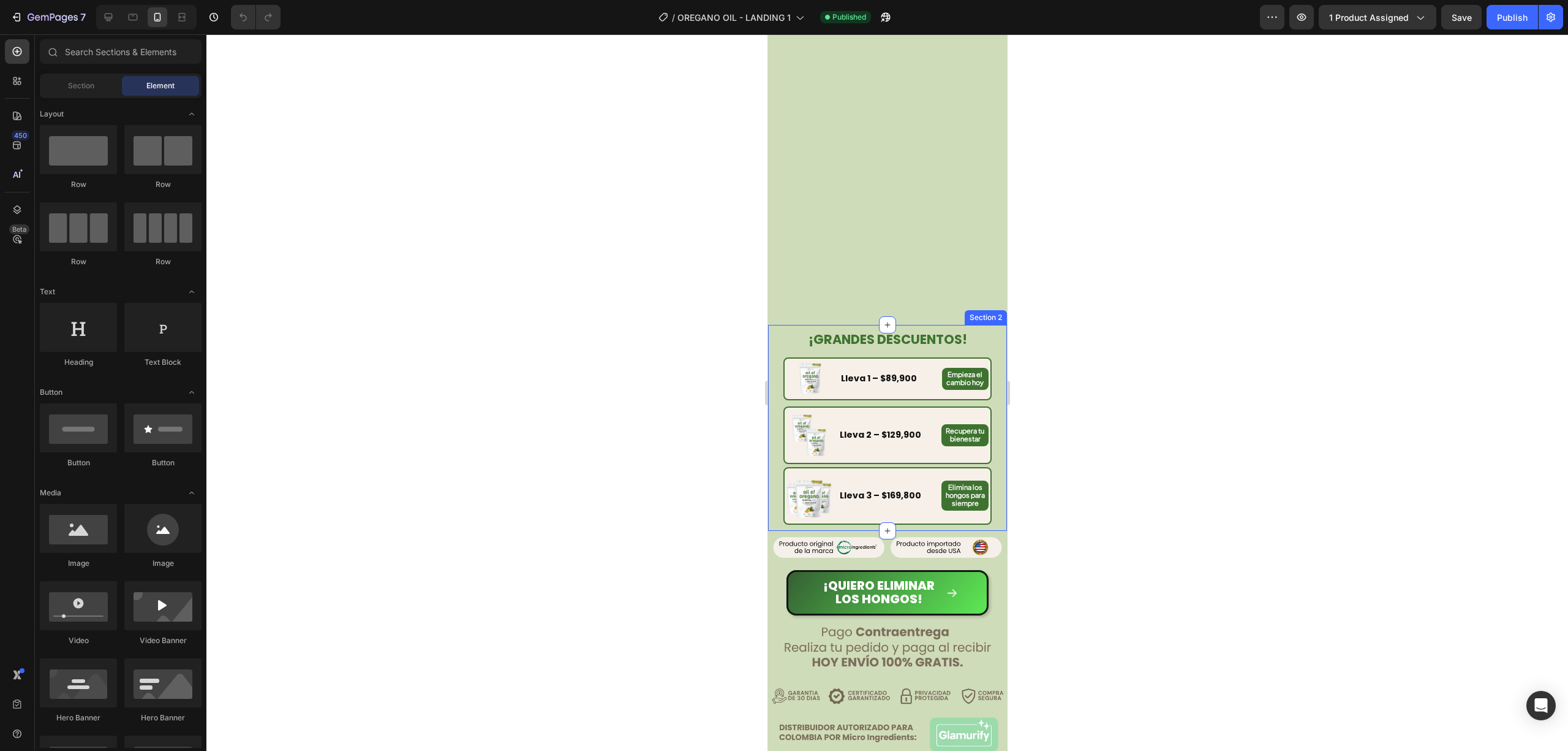
click at [778, 385] on div "¡GRANDES DESCUENTOS! Heading Image Lleva 1 – $89,900 Text Block Empieza el camb…" at bounding box center [887, 427] width 239 height 206
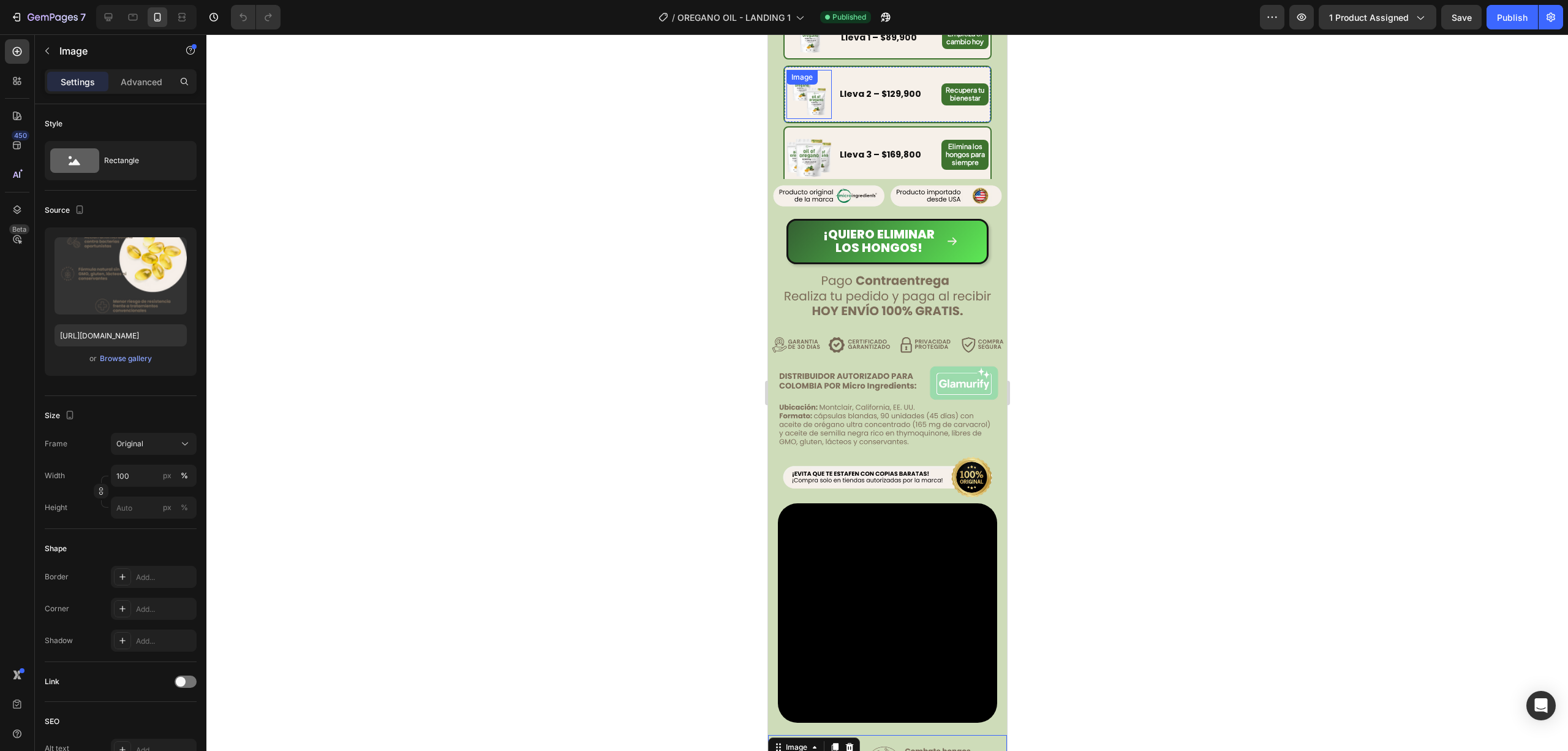
scroll to position [0, 0]
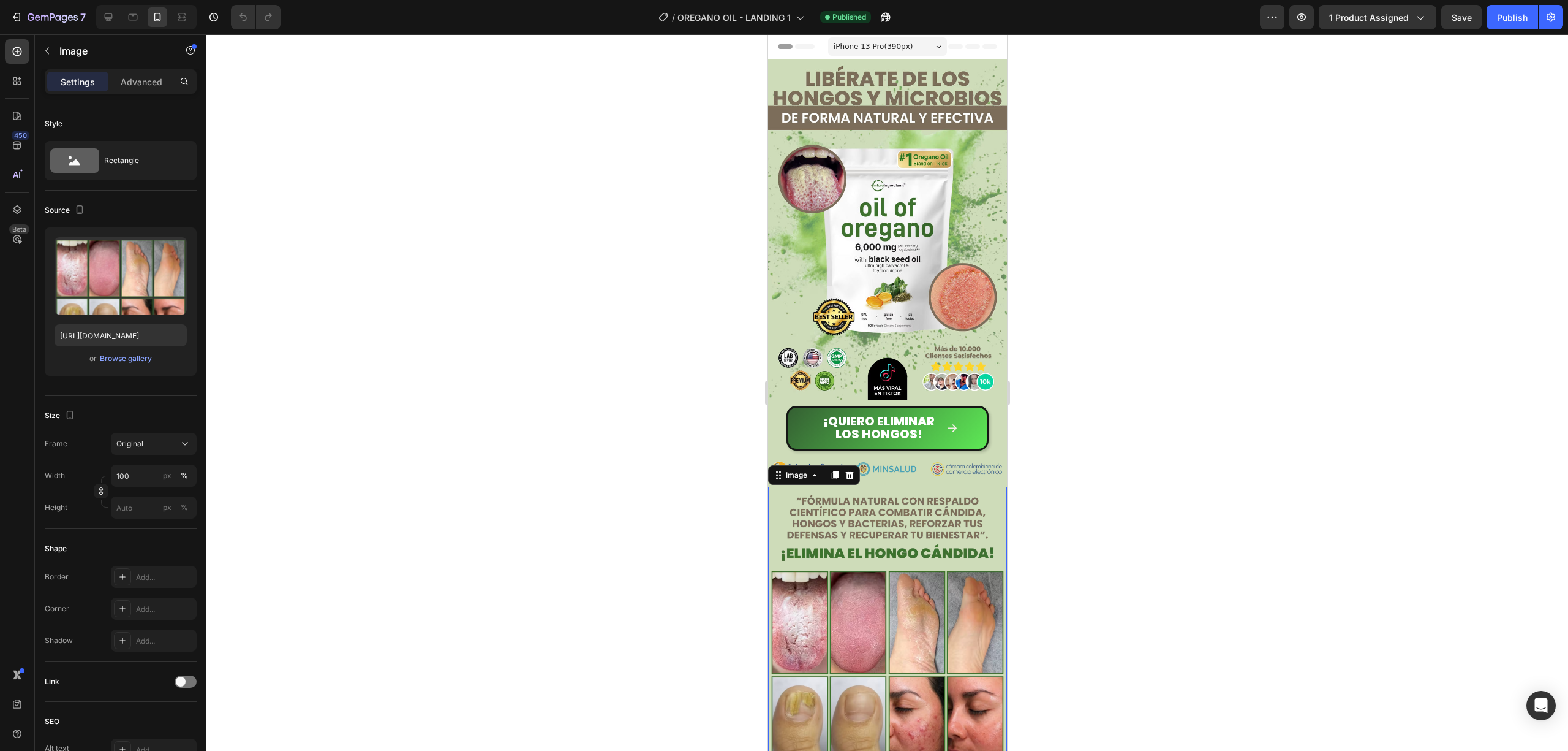
click at [972, 515] on img at bounding box center [887, 636] width 239 height 299
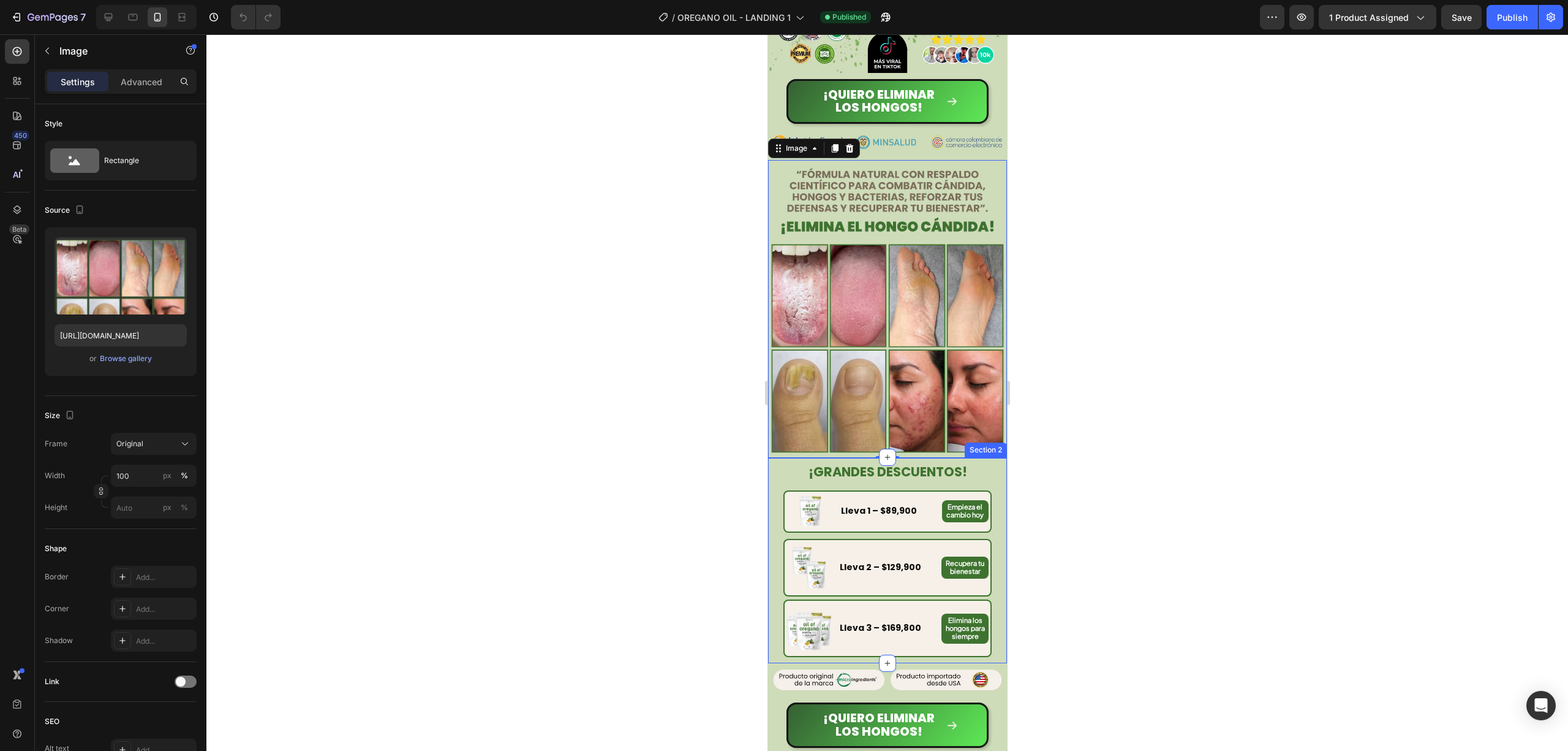
scroll to position [653, 0]
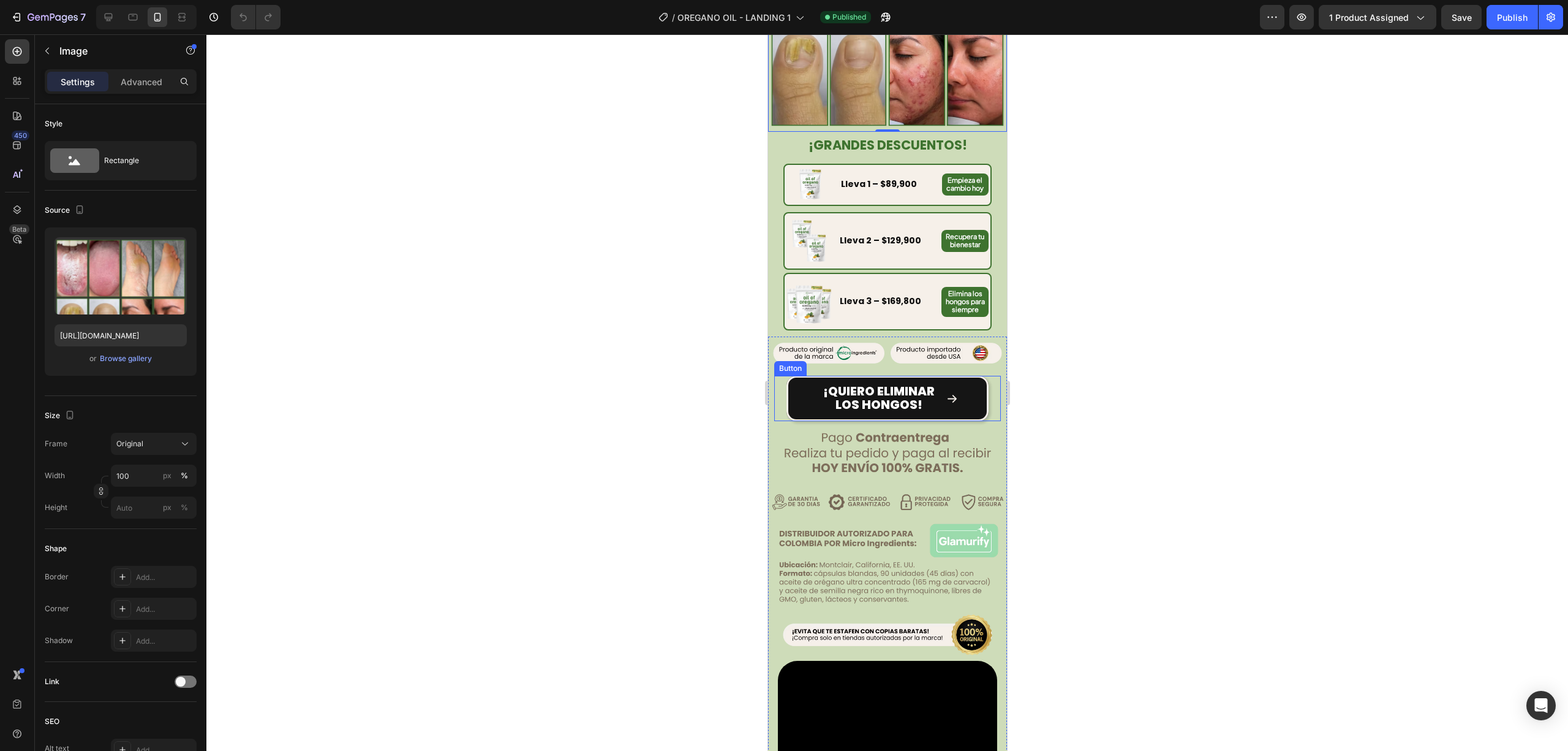
click at [789, 376] on button "¡Quiero ELIMINAR LOS HONGOS!" at bounding box center [887, 399] width 202 height 46
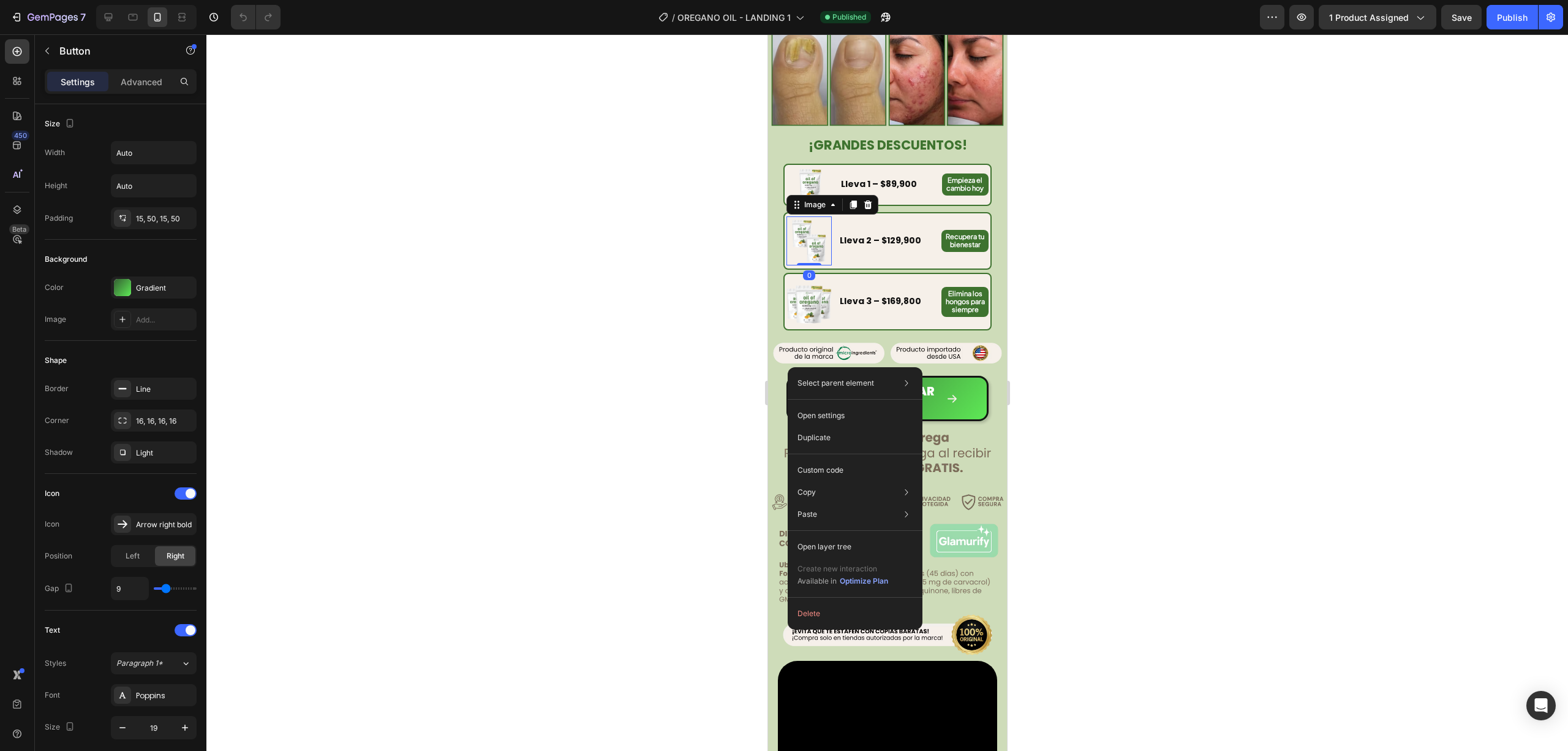
click at [801, 219] on img at bounding box center [808, 240] width 43 height 43
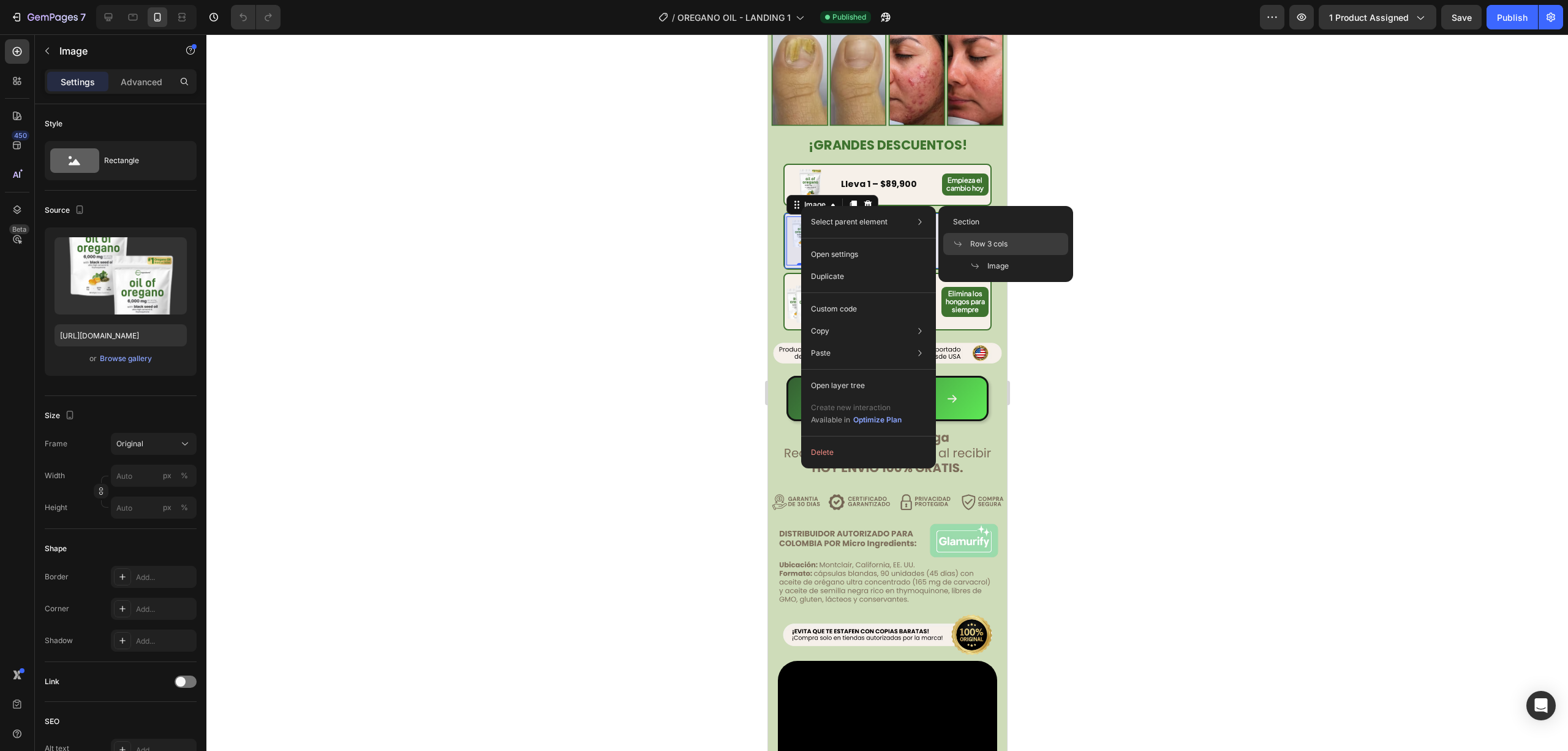
click at [964, 239] on span at bounding box center [962, 244] width 17 height 10
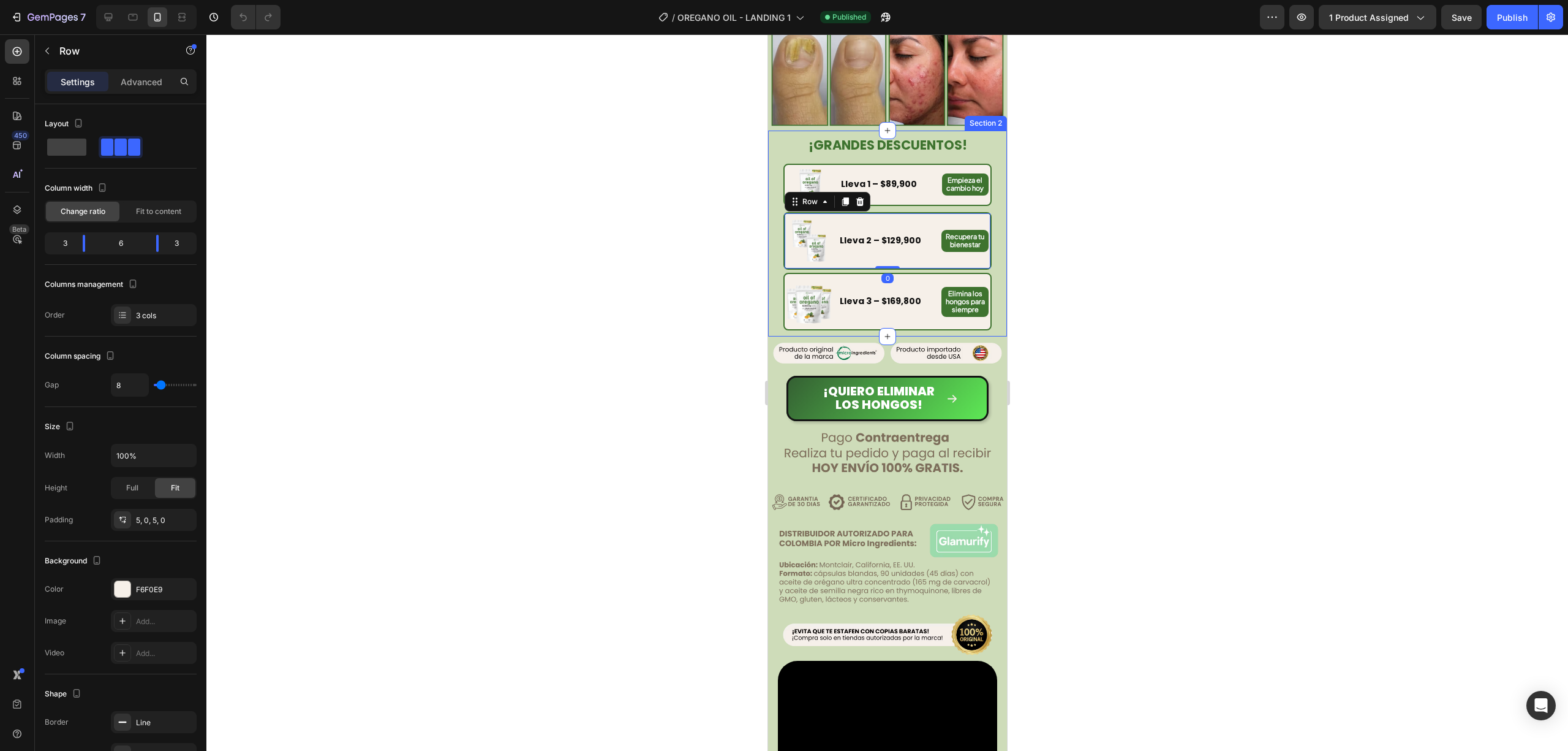
click at [911, 138] on div "¡GRANDES DESCUENTOS! Heading Image Lleva 1 – $89,900 Text Block Empieza el camb…" at bounding box center [887, 233] width 208 height 193
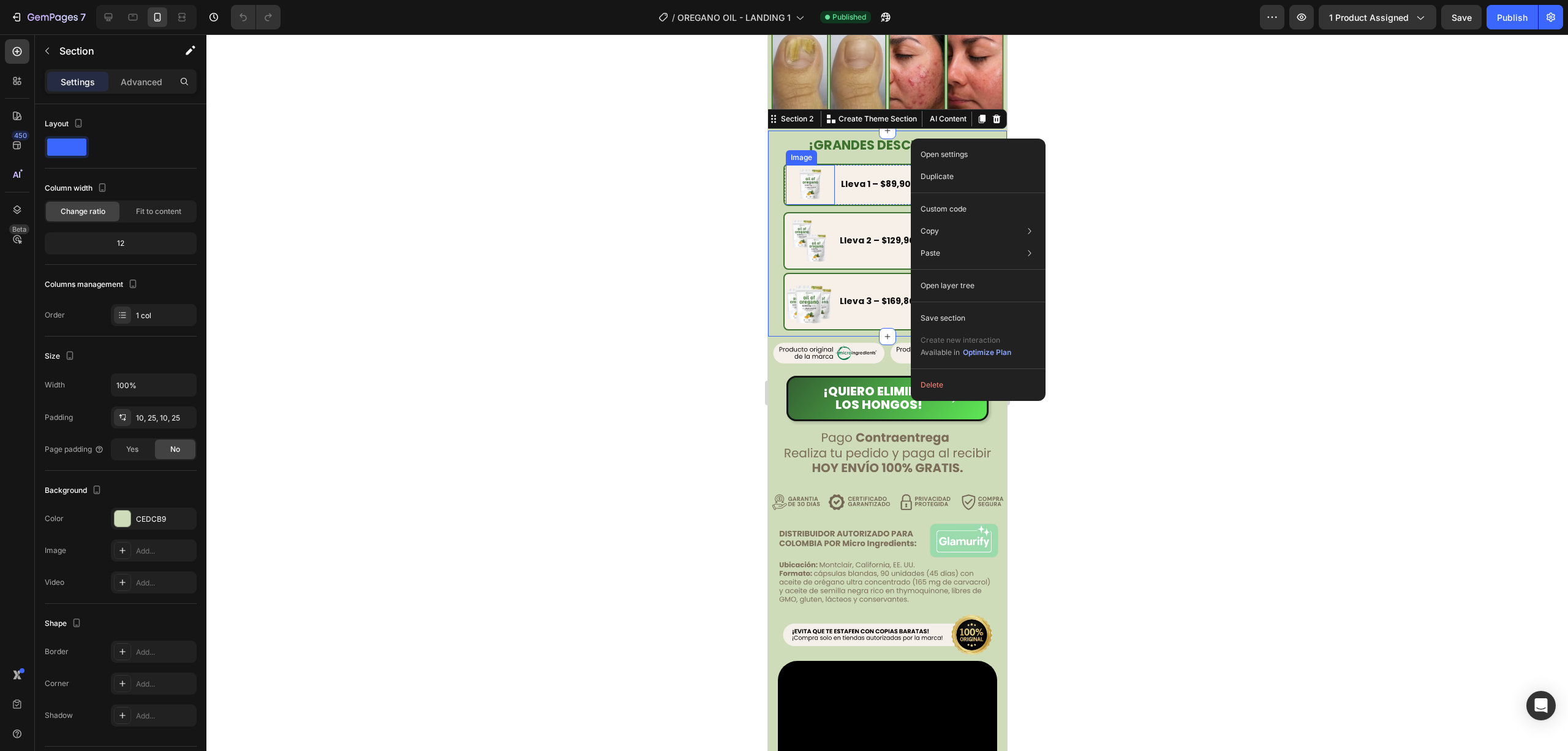
click at [808, 176] on img at bounding box center [809, 184] width 31 height 31
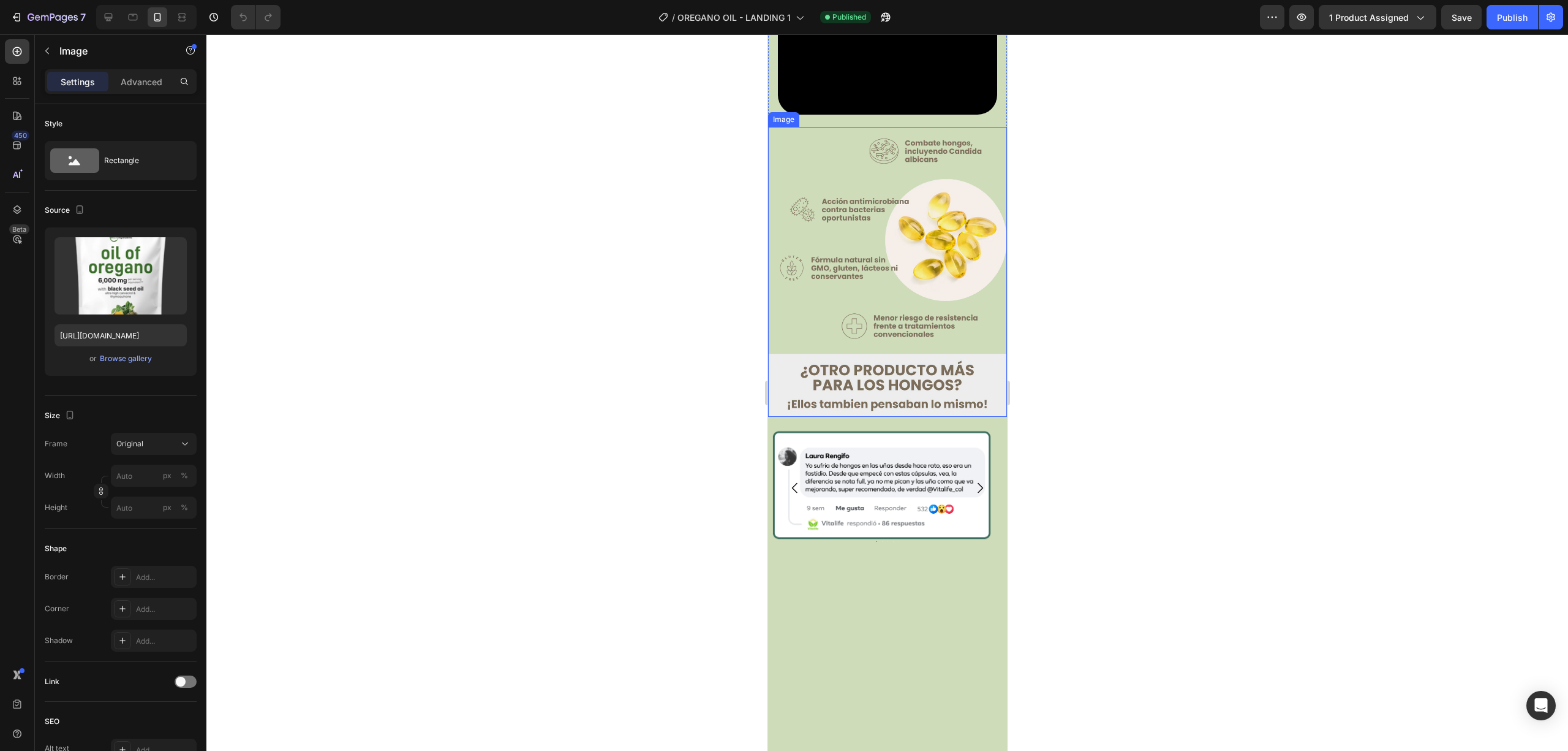
scroll to position [1633, 0]
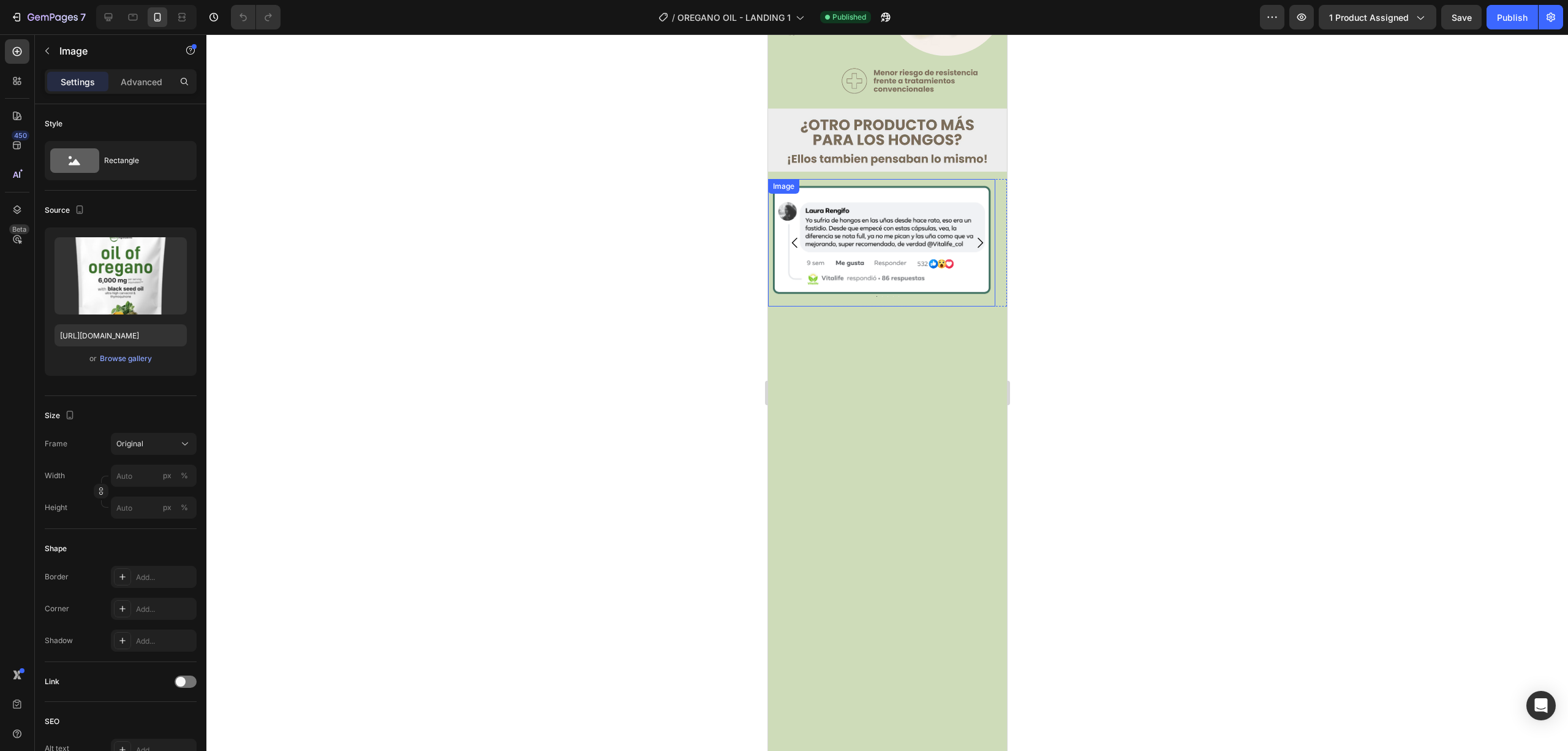
click at [845, 225] on img at bounding box center [881, 243] width 227 height 128
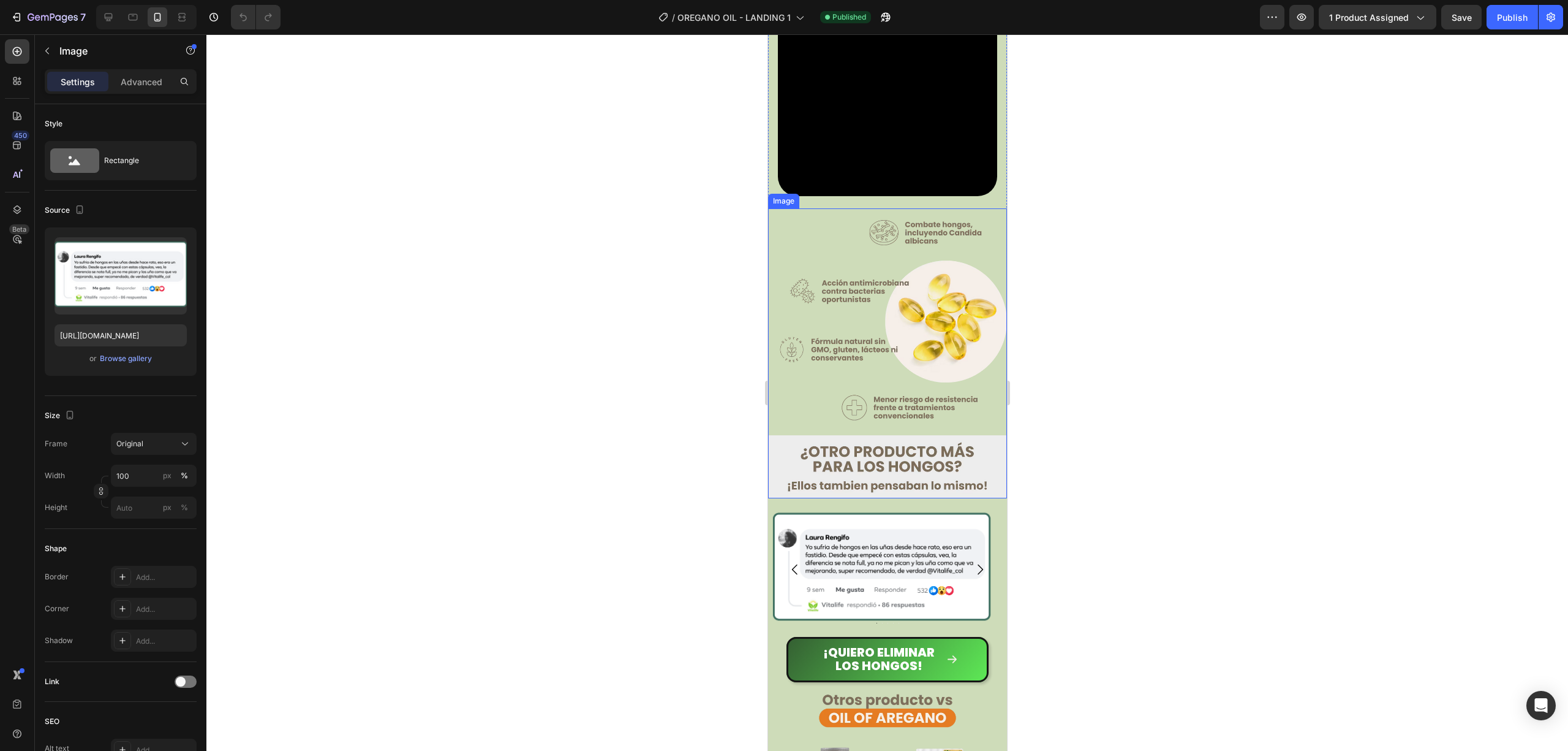
scroll to position [1552, 0]
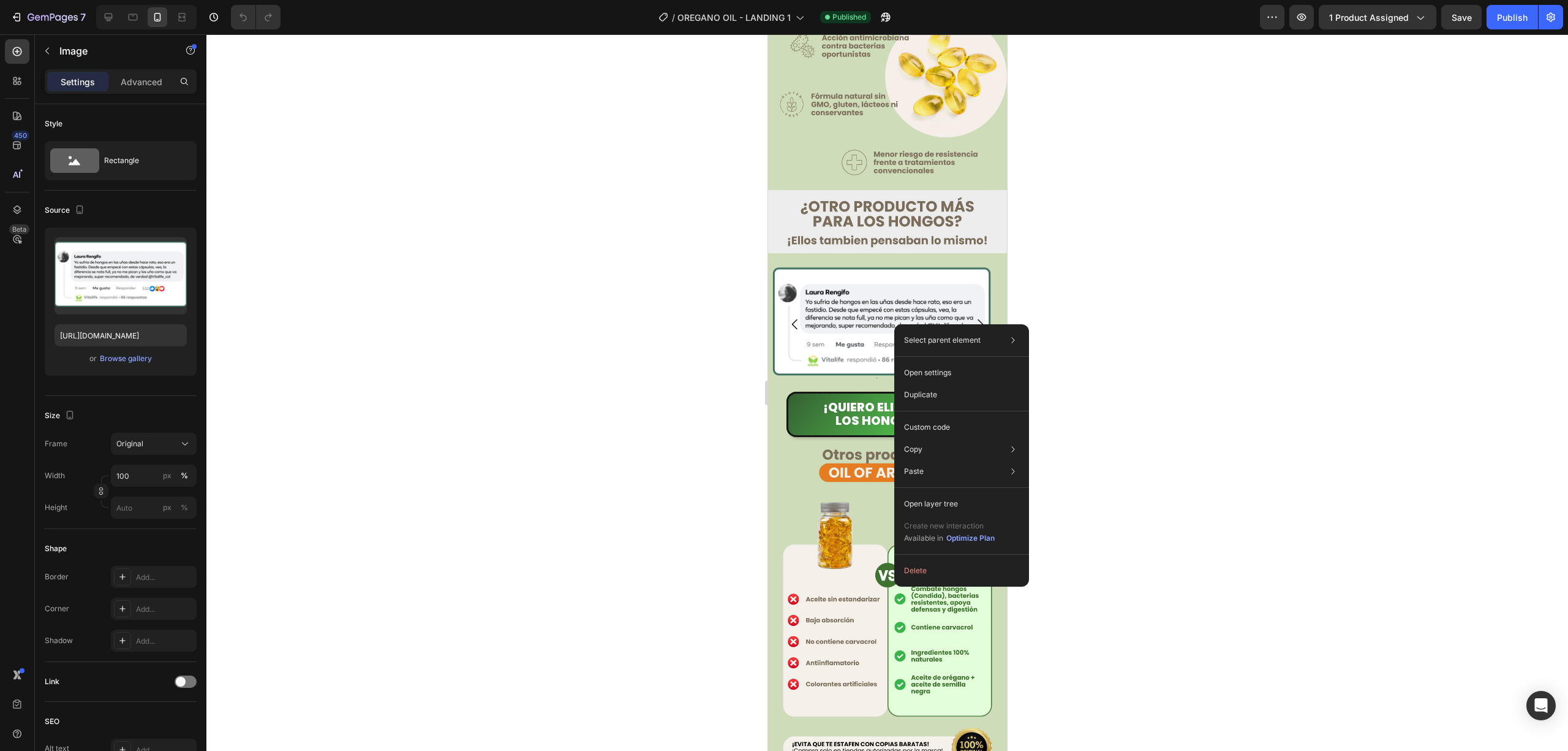
click at [891, 315] on img at bounding box center [881, 325] width 227 height 128
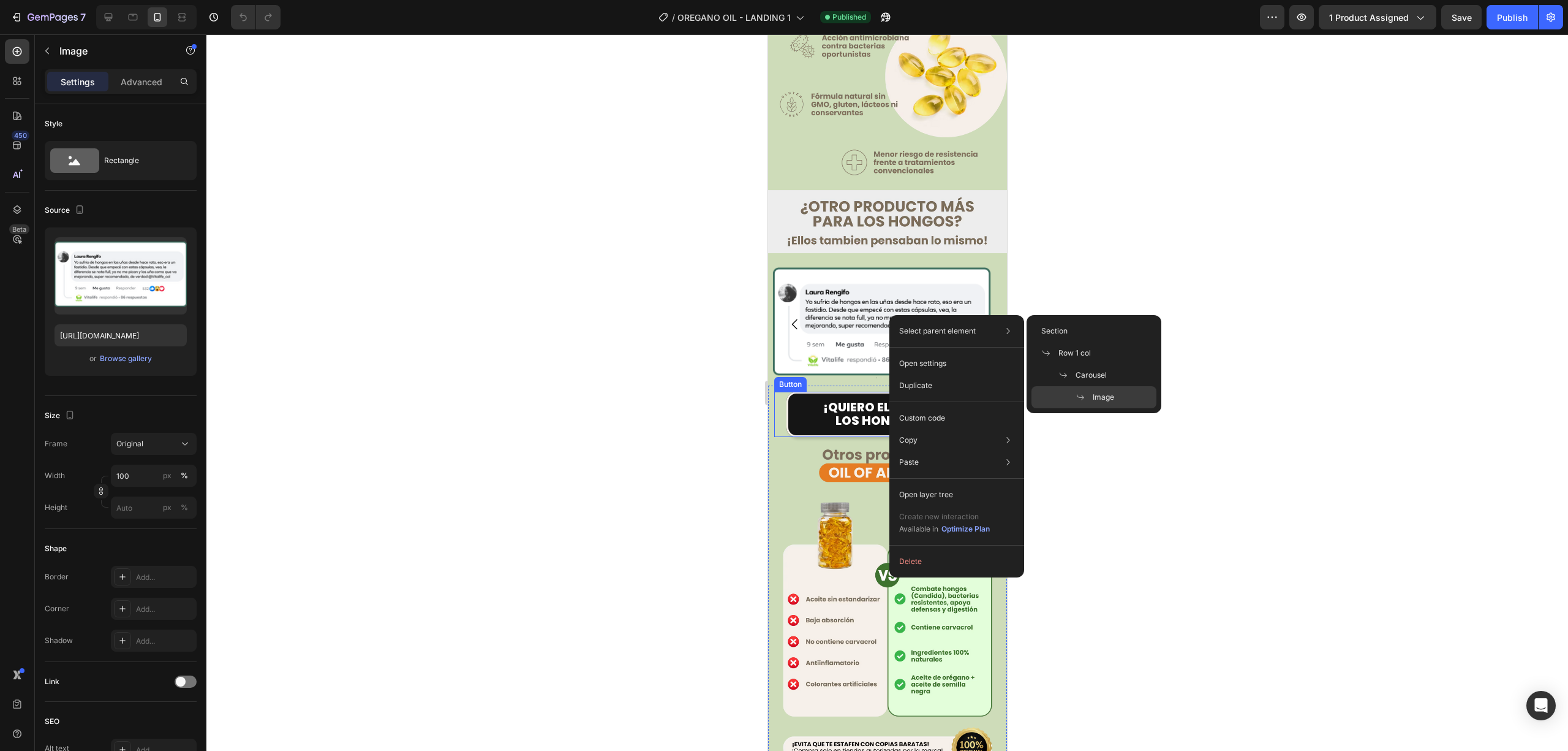
click at [788, 412] on button "¡Quiero ELIMINAR LOS HONGOS!" at bounding box center [887, 414] width 202 height 46
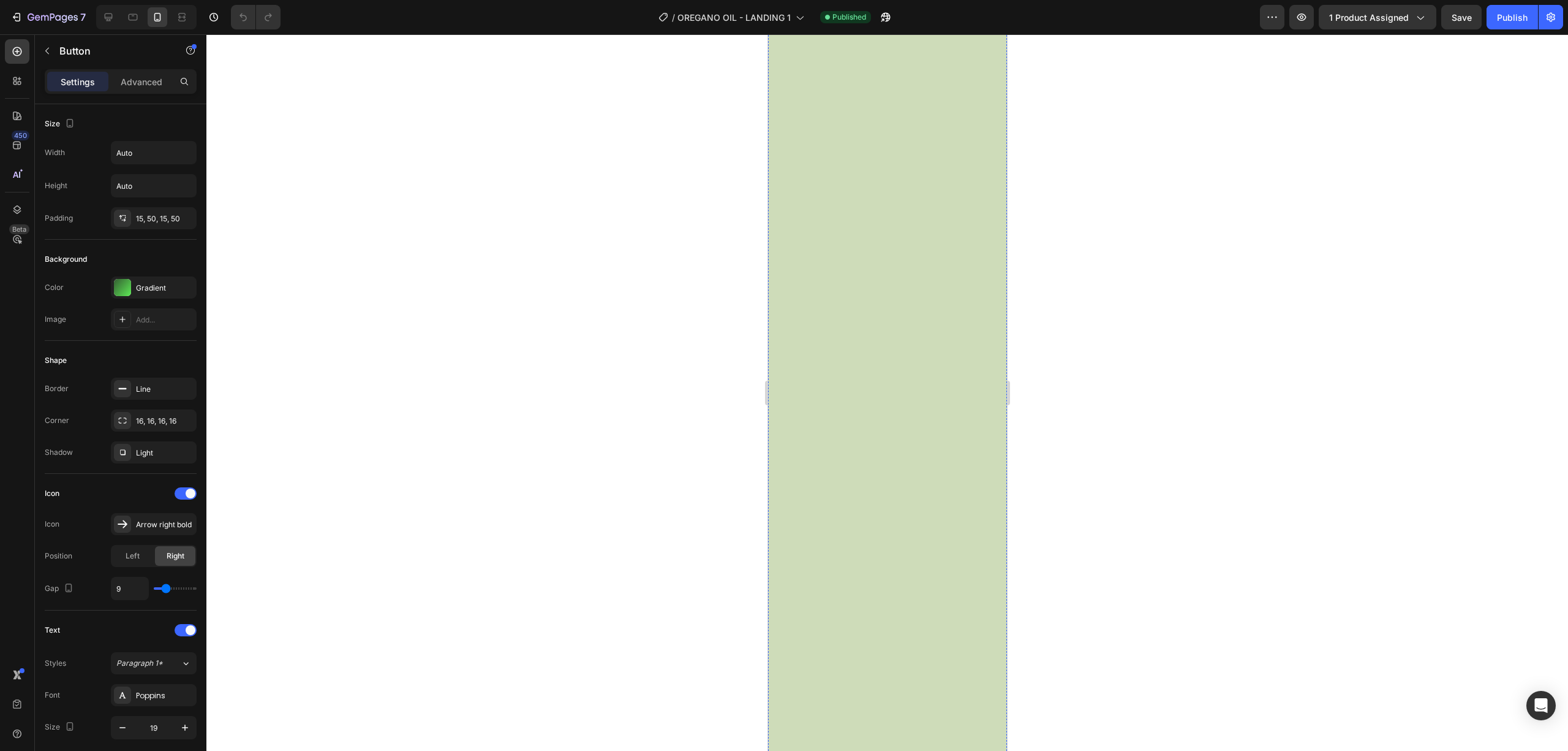
scroll to position [3187, 0]
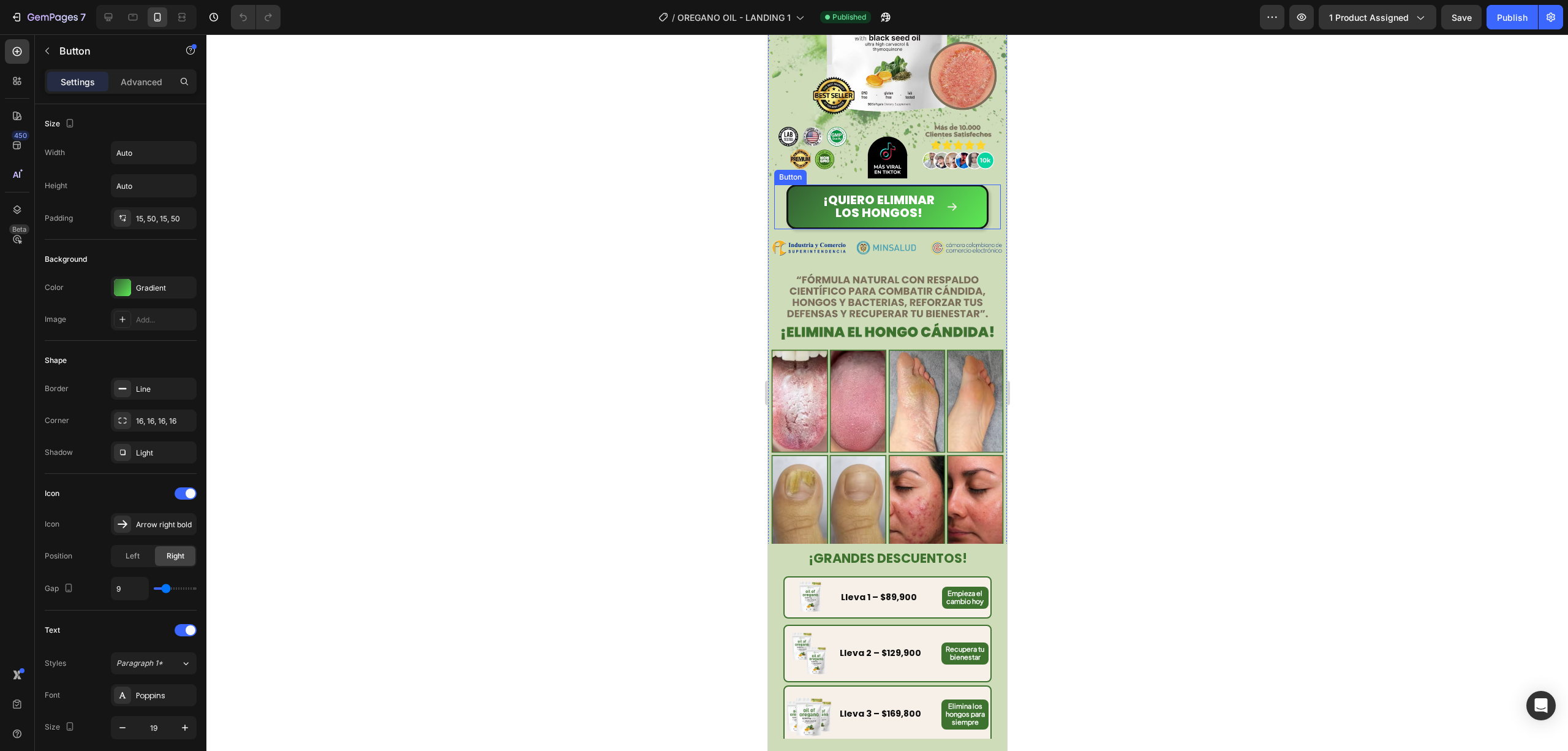
scroll to position [0, 0]
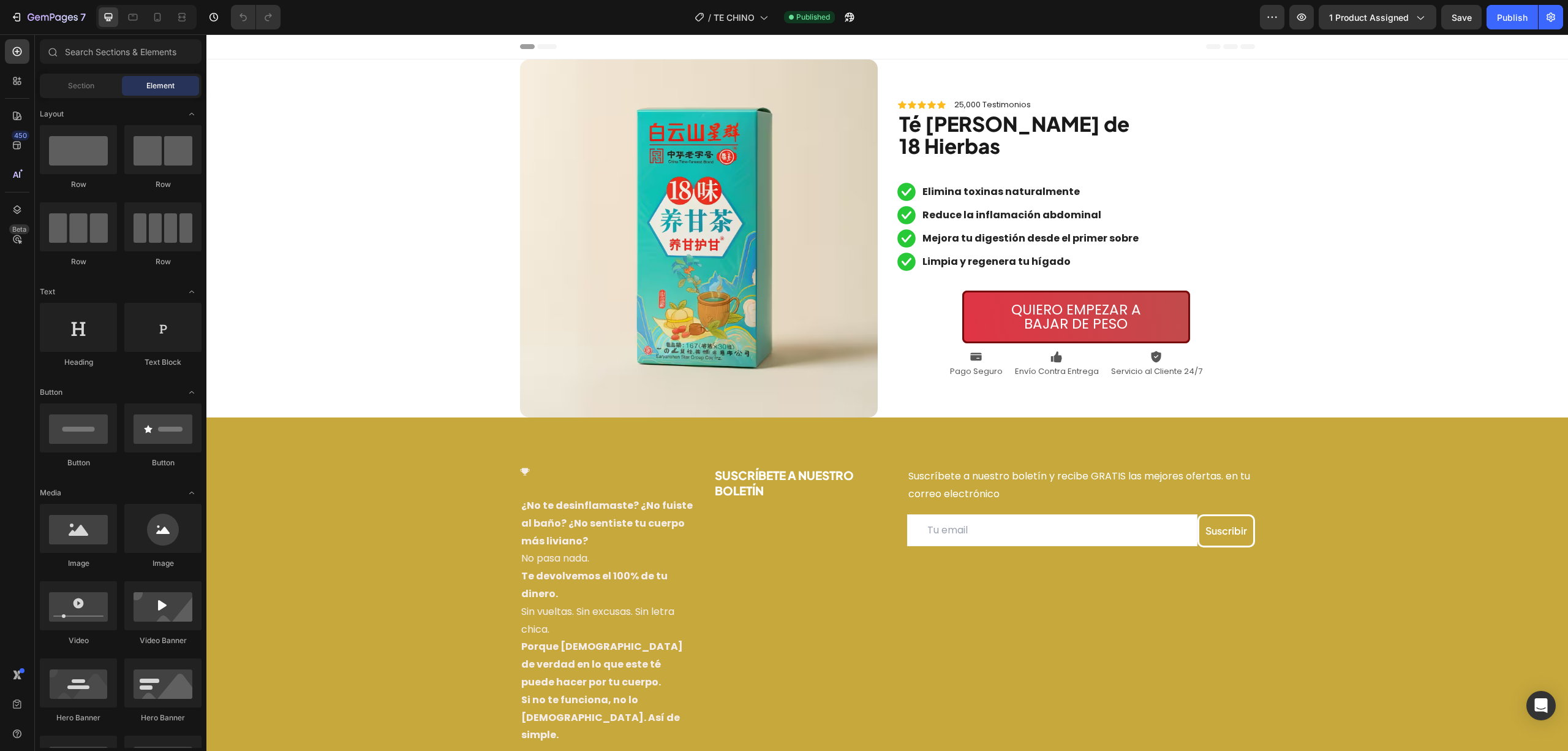
click at [167, 25] on div at bounding box center [147, 17] width 101 height 25
click at [165, 23] on div at bounding box center [157, 17] width 20 height 20
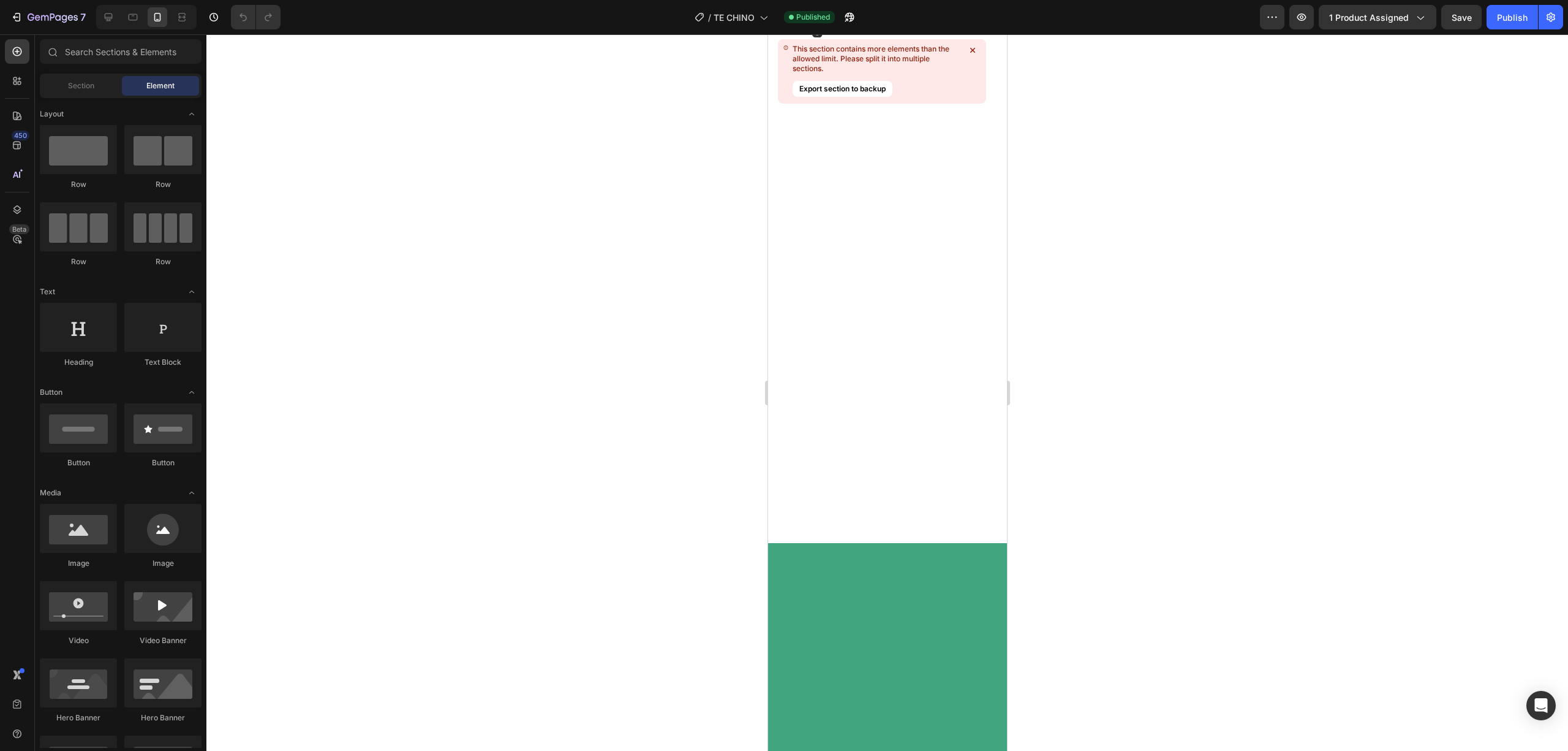
scroll to position [1940, 0]
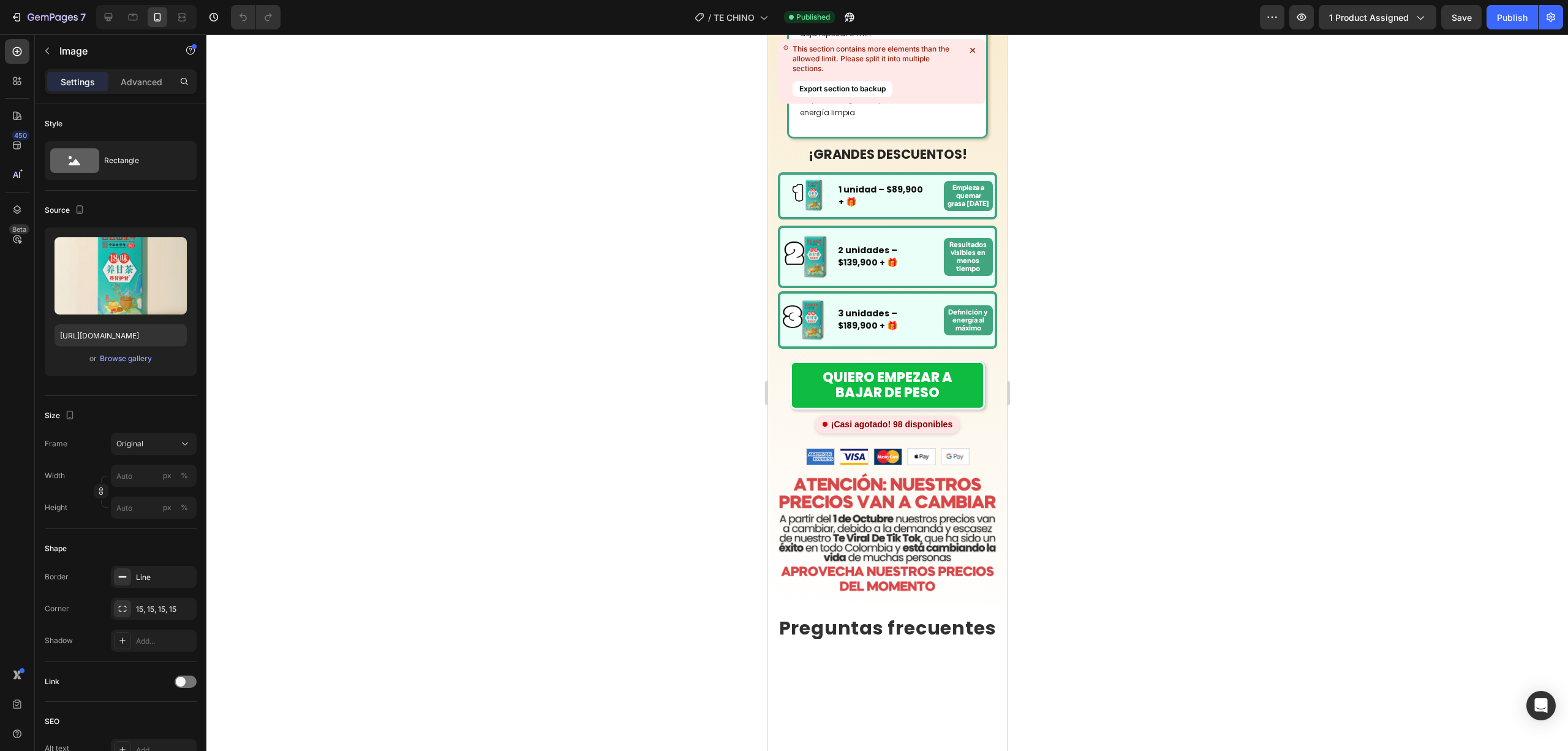
scroll to position [1695, 0]
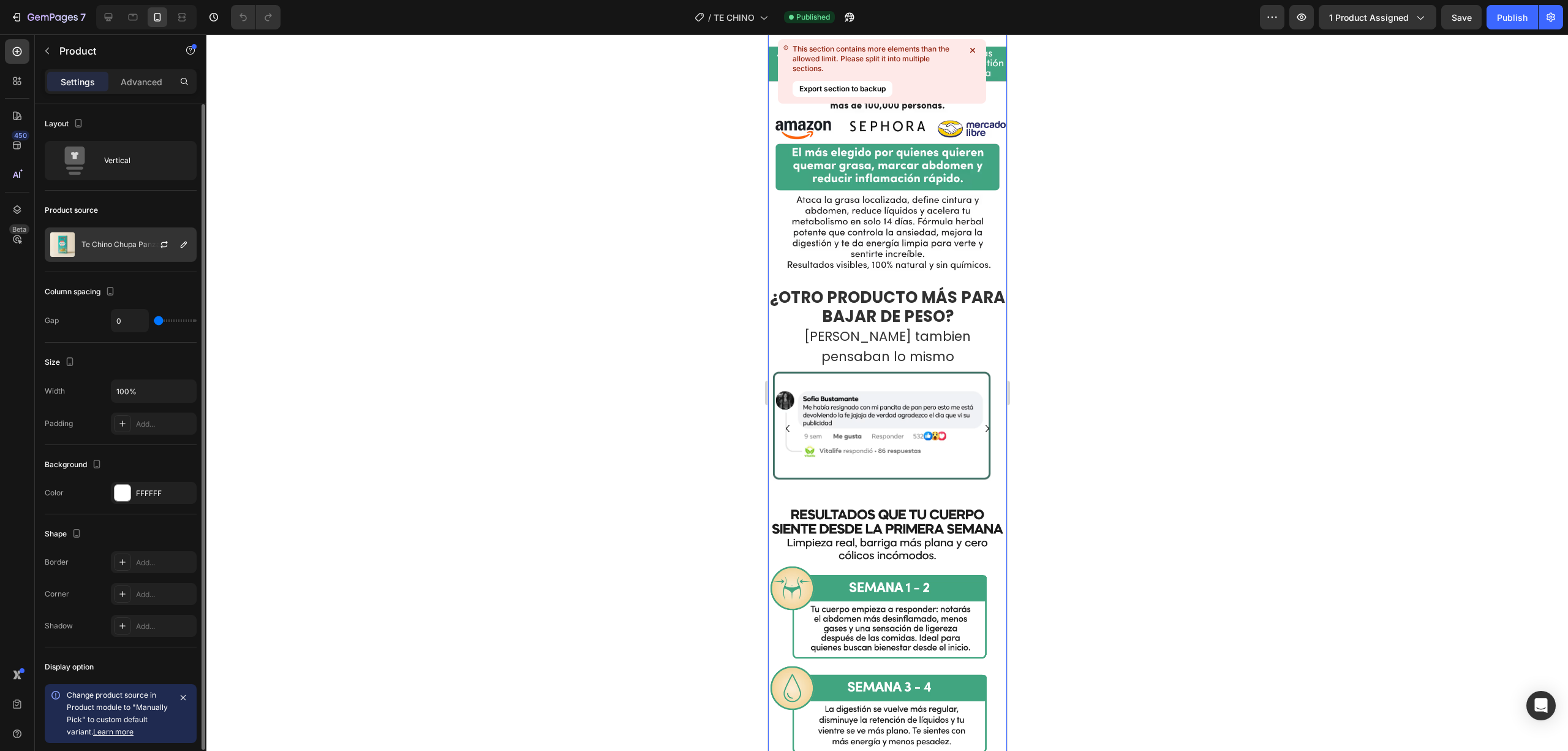
click at [104, 247] on p "Te Chino Chupa Panza" at bounding box center [121, 244] width 79 height 9
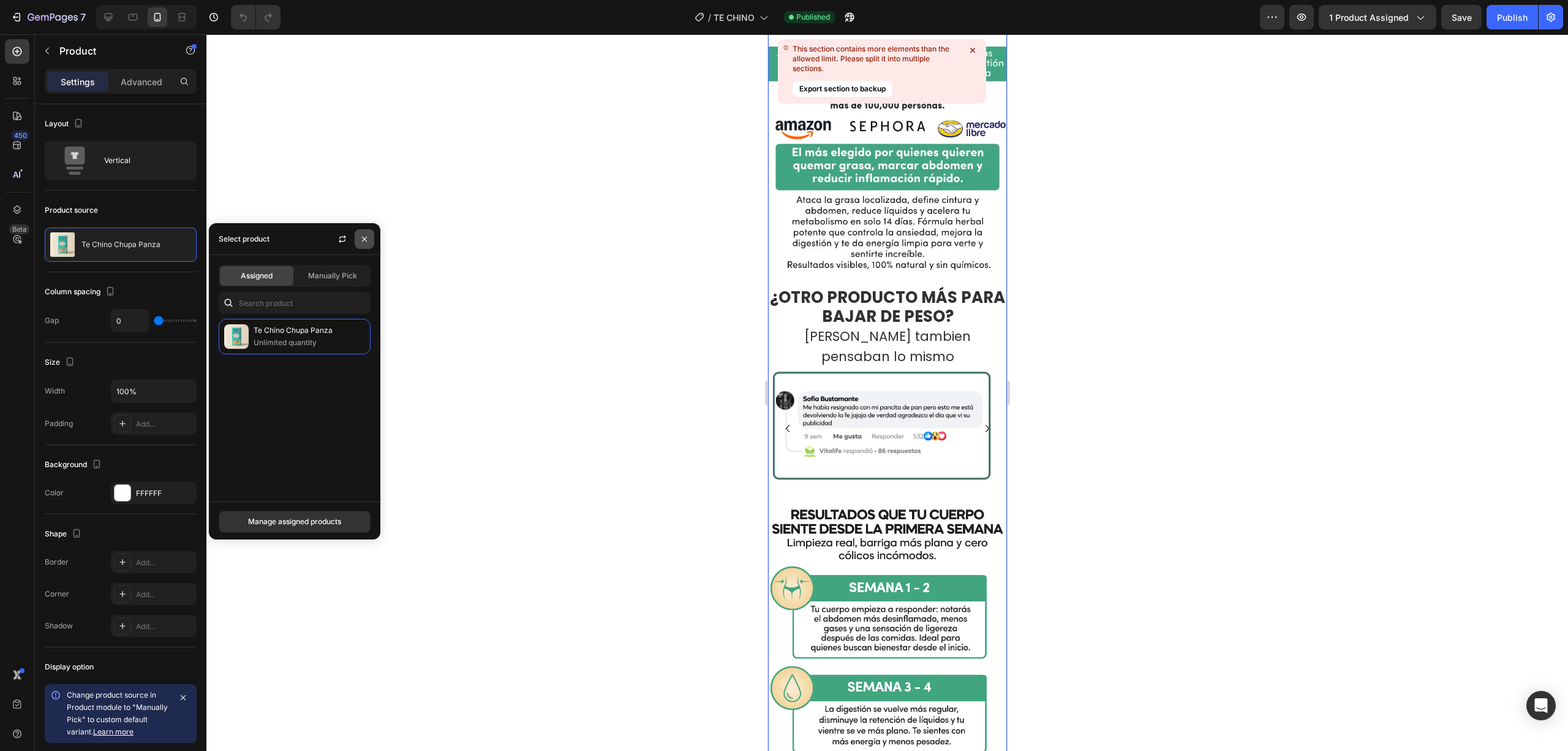
click at [371, 236] on button "button" at bounding box center [364, 239] width 20 height 20
